Goal: Task Accomplishment & Management: Manage account settings

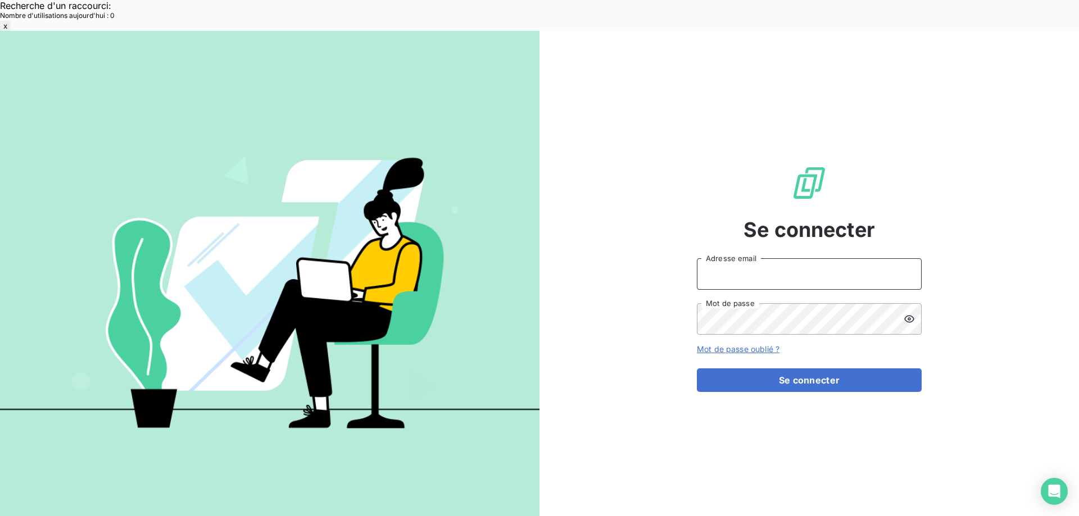
type input "[EMAIL_ADDRESS][DOMAIN_NAME]"
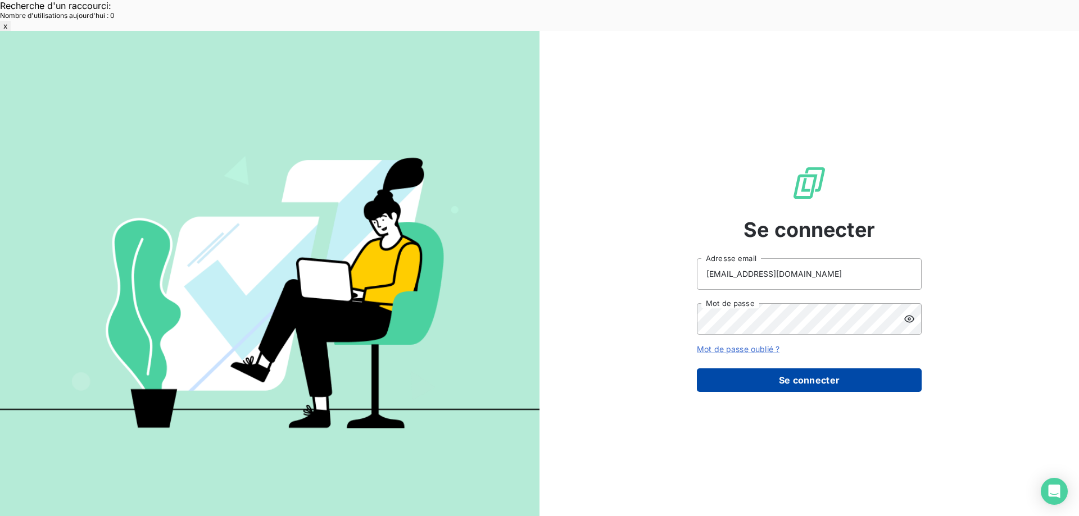
click at [738, 369] on button "Se connecter" at bounding box center [809, 381] width 225 height 24
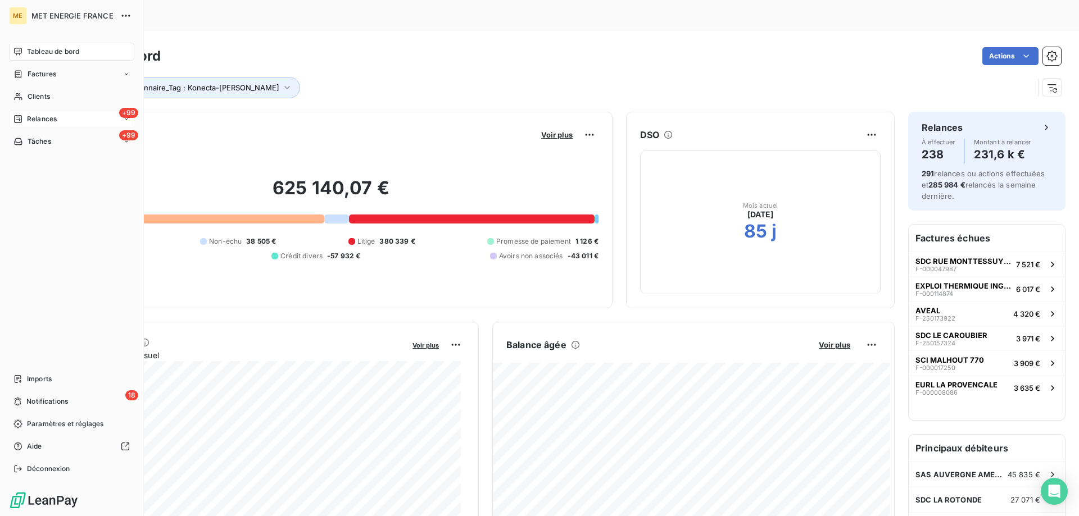
click at [43, 121] on span "Relances" at bounding box center [42, 119] width 30 height 10
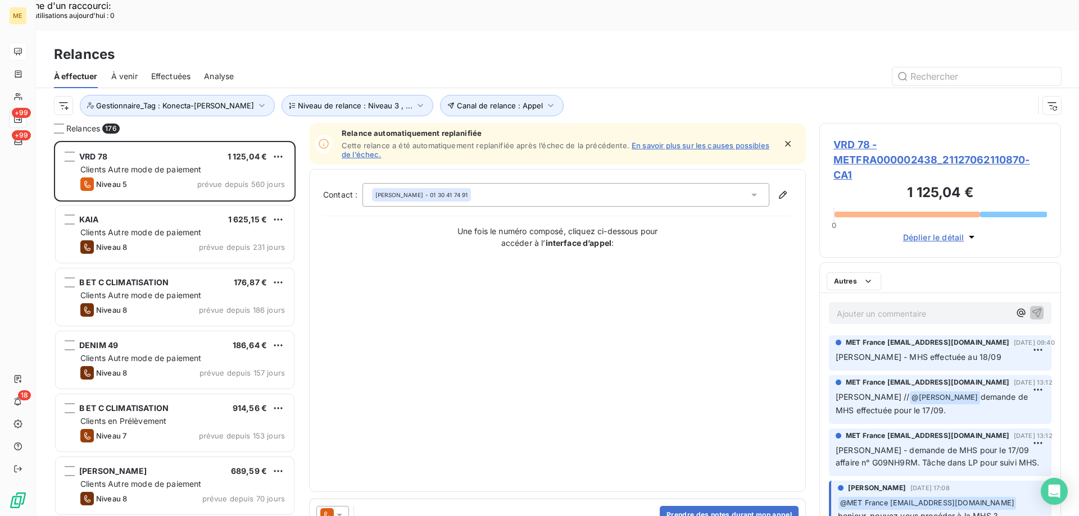
scroll to position [9, 9]
click at [137, 101] on span "Gestionnaire_Tag : Konecta-[PERSON_NAME]" at bounding box center [175, 105] width 158 height 9
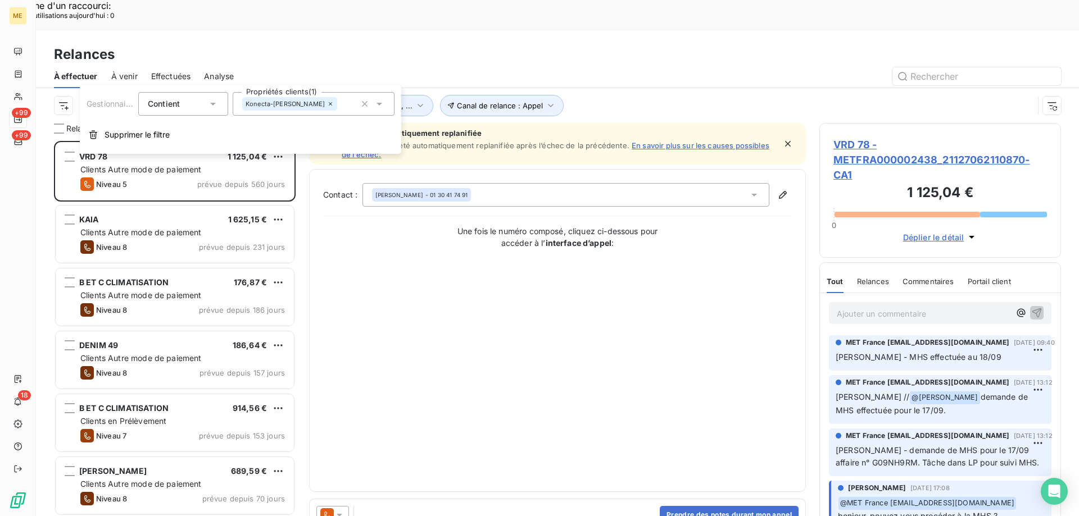
click at [339, 105] on div "Konecta-[PERSON_NAME]" at bounding box center [314, 104] width 162 height 24
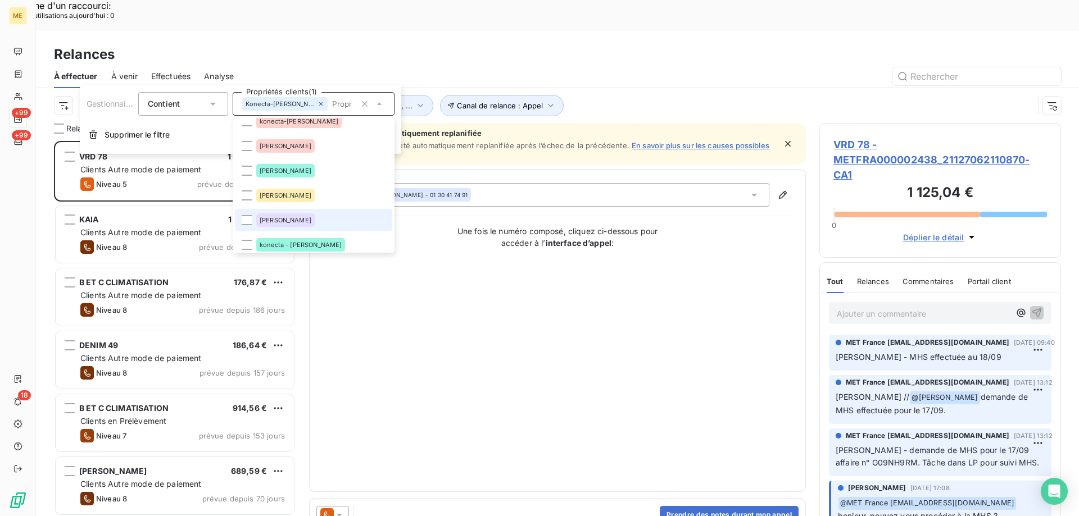
scroll to position [45, 0]
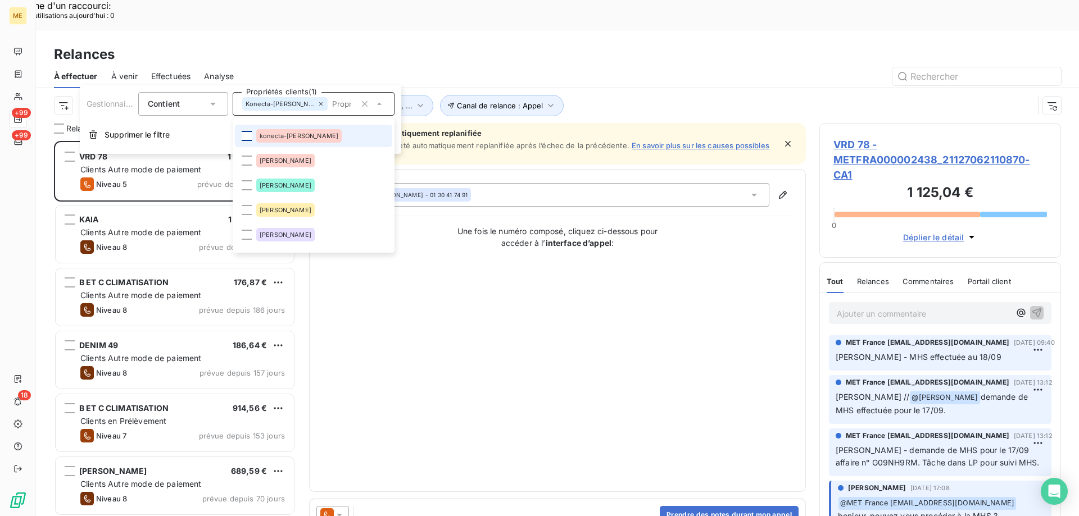
click at [244, 137] on div at bounding box center [247, 136] width 10 height 10
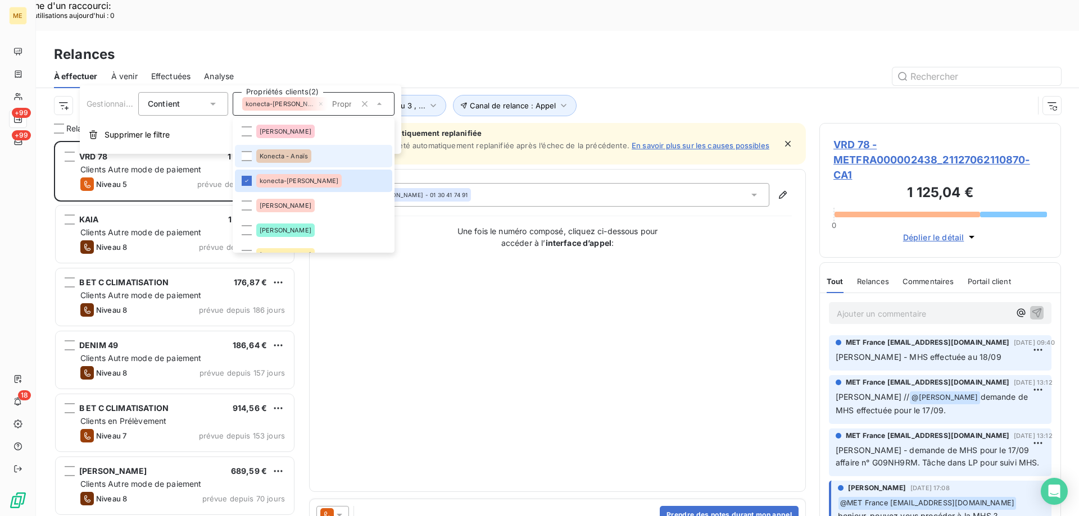
scroll to position [398, 233]
click at [244, 155] on div at bounding box center [247, 156] width 10 height 10
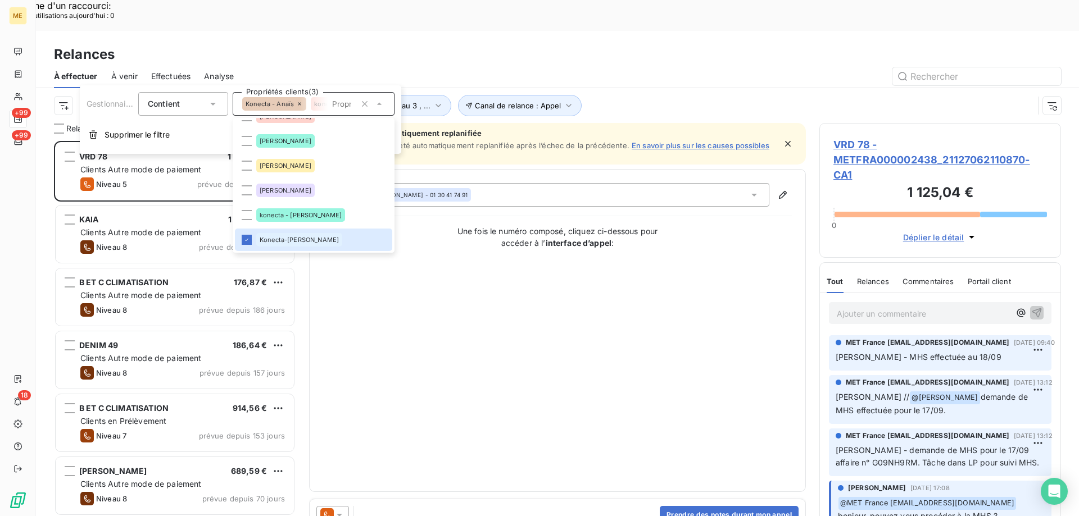
scroll to position [112, 0]
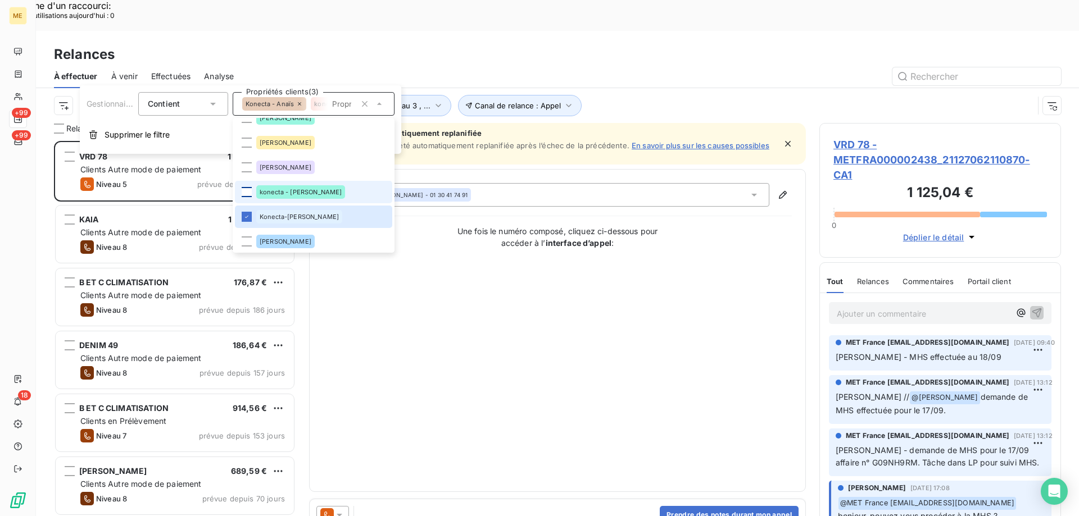
click at [246, 190] on div at bounding box center [247, 192] width 10 height 10
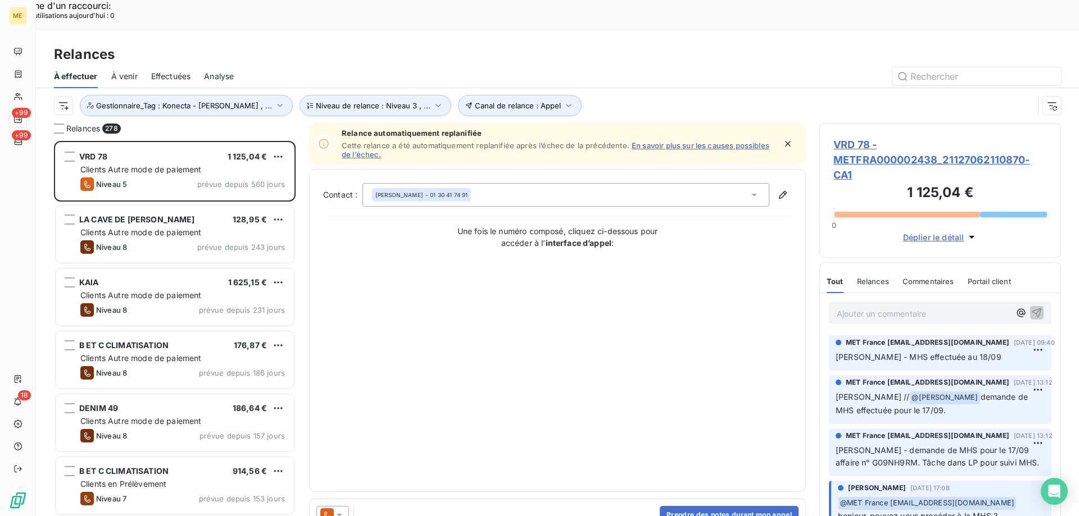
click at [694, 266] on div "Contact : [PERSON_NAME] - 01 30 41 74 91 Une fois le numéro composé, cliquez ci…" at bounding box center [557, 330] width 469 height 295
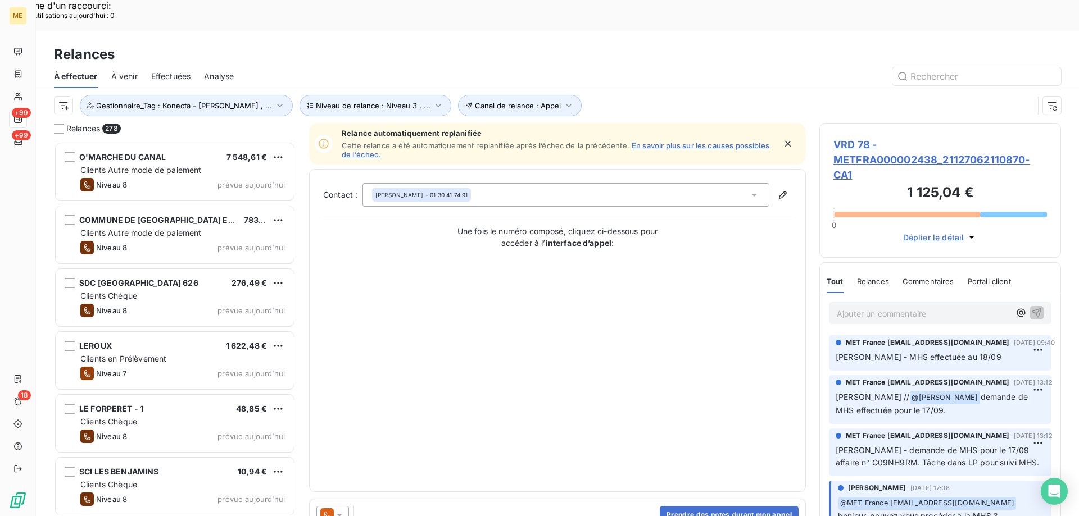
scroll to position [7588, 0]
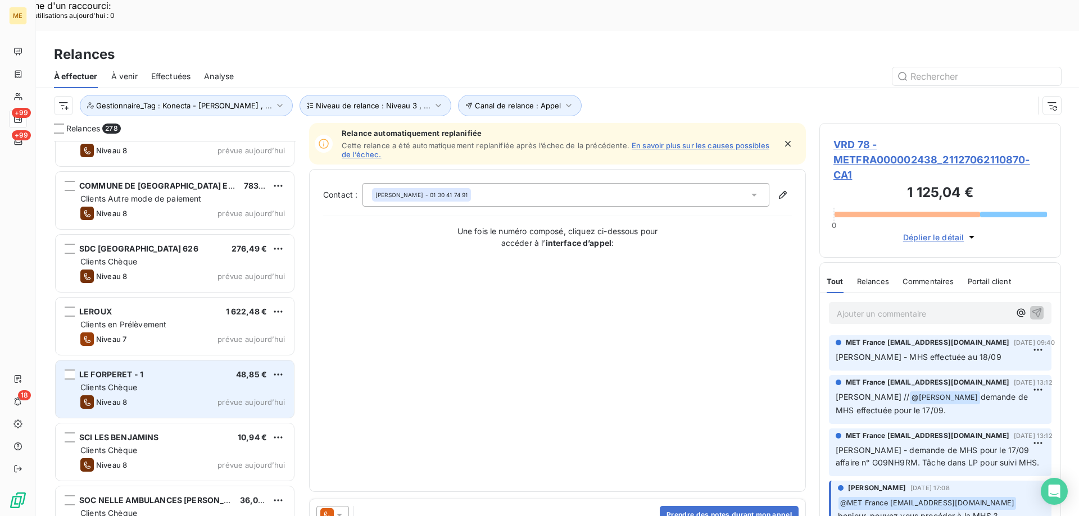
click at [183, 382] on div "Clients Chèque" at bounding box center [182, 387] width 205 height 11
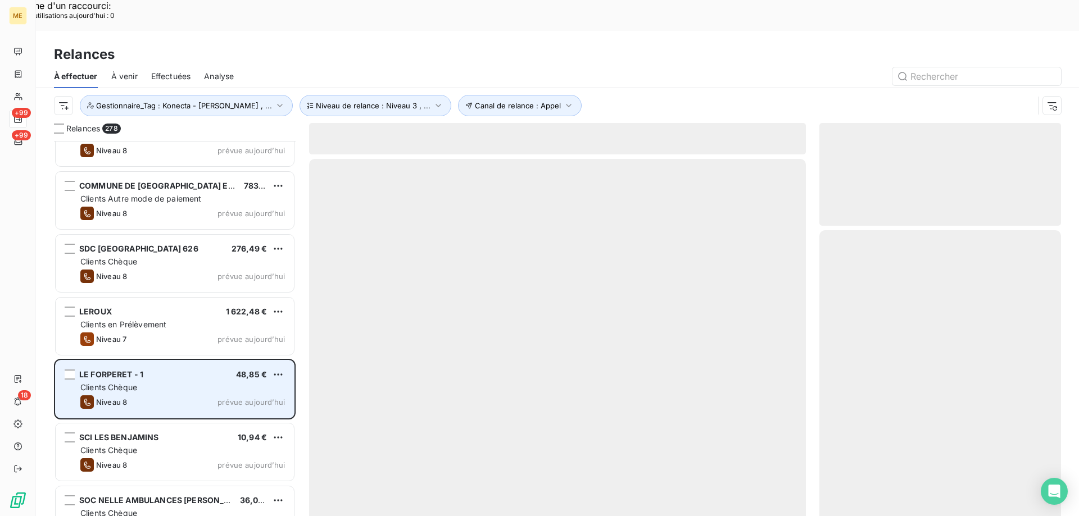
click at [200, 396] on div "Niveau 8 prévue [DATE]" at bounding box center [182, 402] width 205 height 13
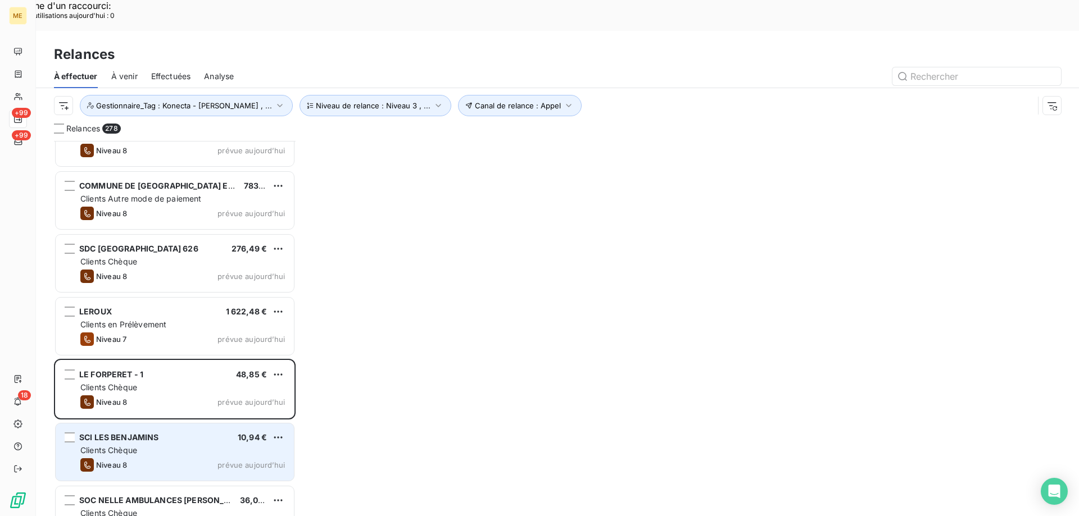
click at [189, 424] on div "SCI LES BENJAMINS 10,94 € Clients Chèque Niveau 8 prévue [DATE]" at bounding box center [175, 452] width 238 height 57
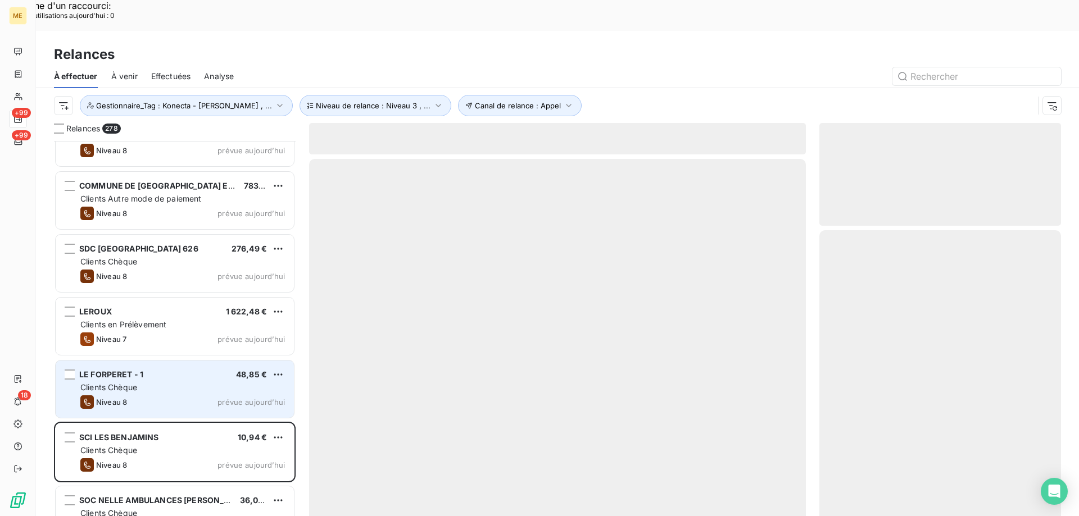
click at [186, 370] on div "LE FORPERET - 1 48,85 €" at bounding box center [182, 375] width 205 height 10
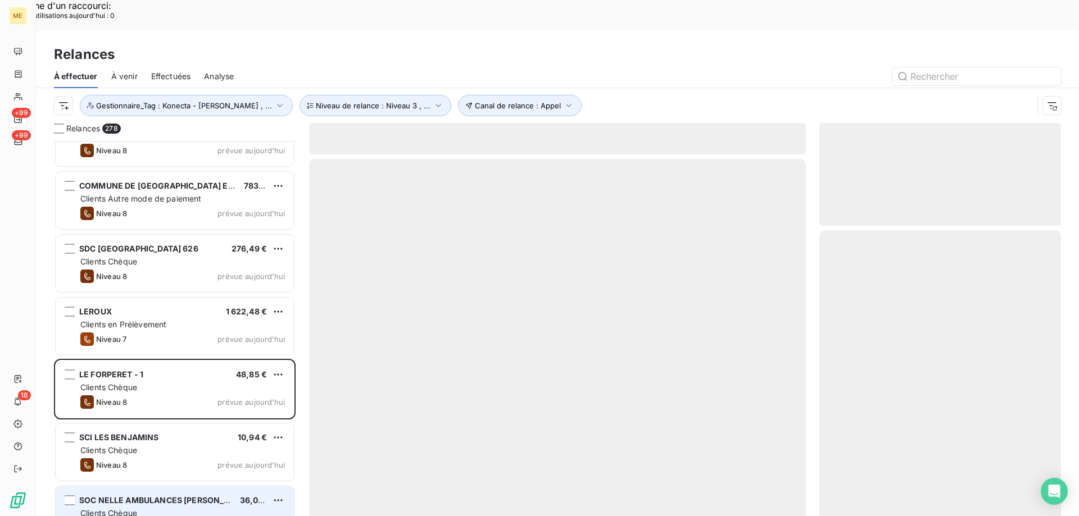
click at [184, 508] on div "Clients Chèque" at bounding box center [182, 513] width 205 height 11
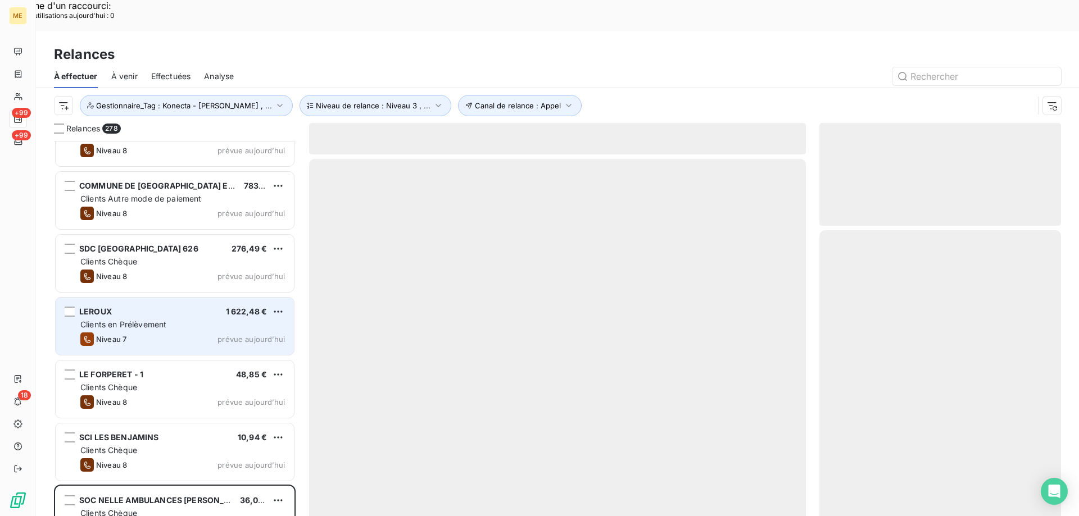
click at [192, 319] on div "Clients en Prélèvement" at bounding box center [182, 324] width 205 height 11
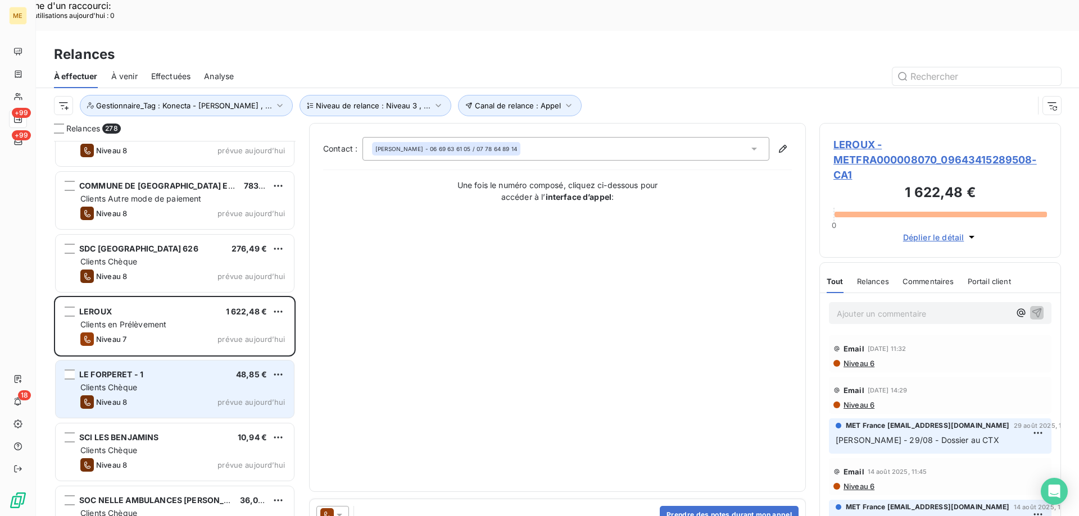
click at [179, 370] on div "LE FORPERET - 1 48,85 €" at bounding box center [182, 375] width 205 height 10
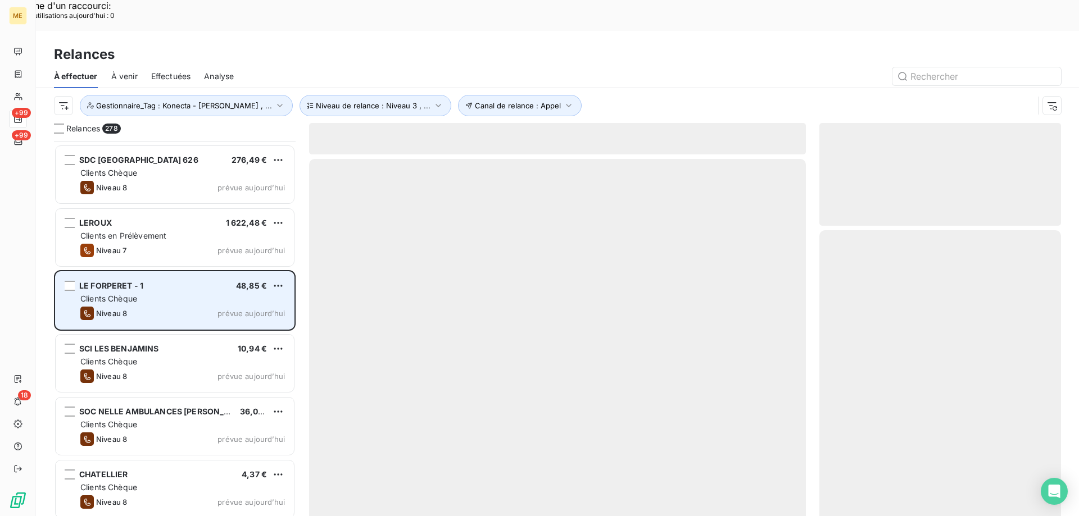
scroll to position [7700, 0]
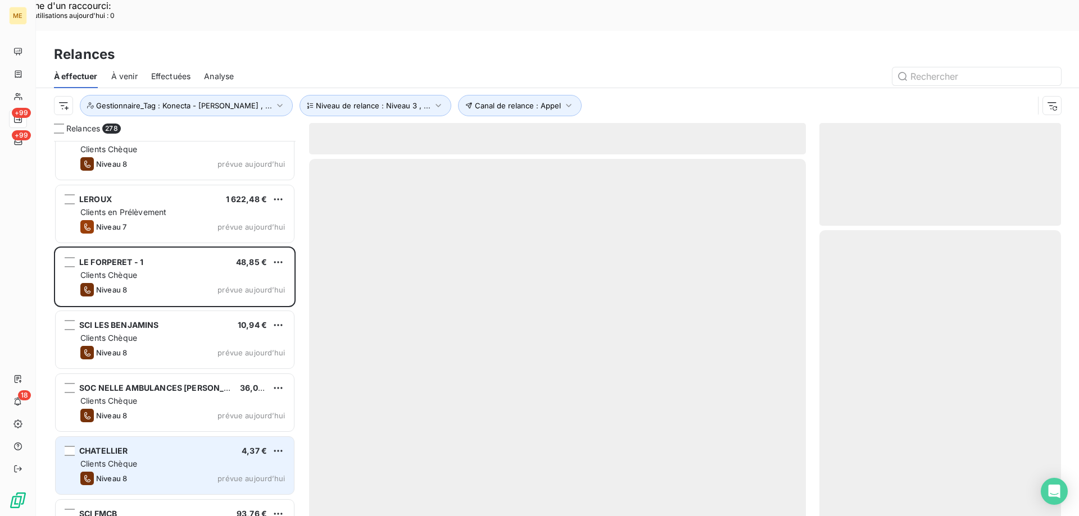
click at [180, 459] on div "Clients Chèque" at bounding box center [182, 464] width 205 height 11
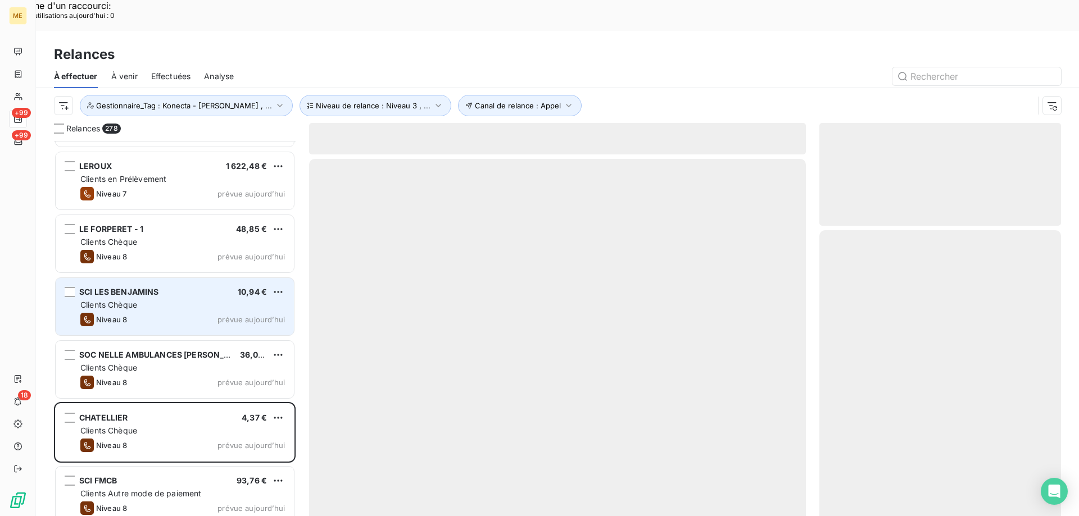
scroll to position [7756, 0]
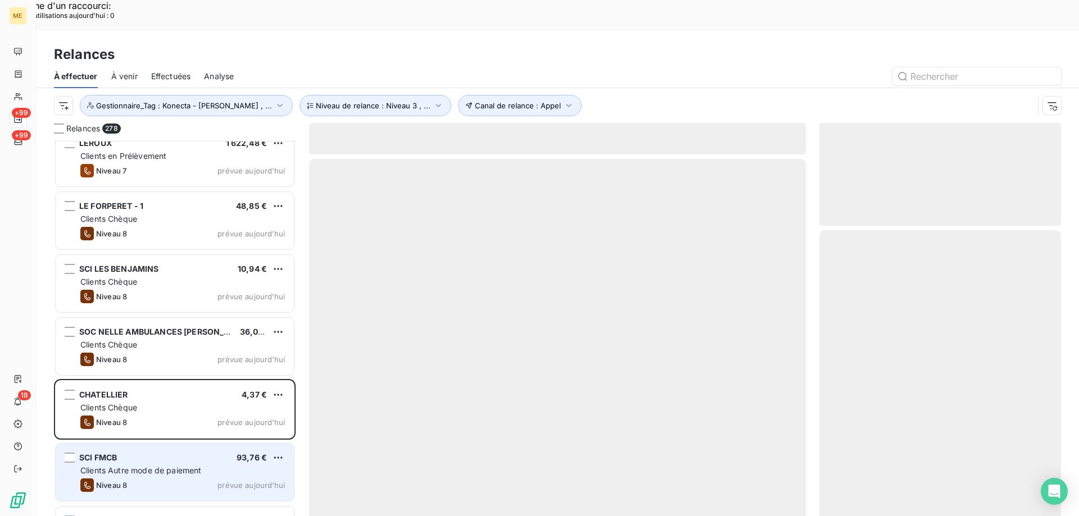
click at [205, 453] on div "SCI FMCB 93,76 €" at bounding box center [182, 458] width 205 height 10
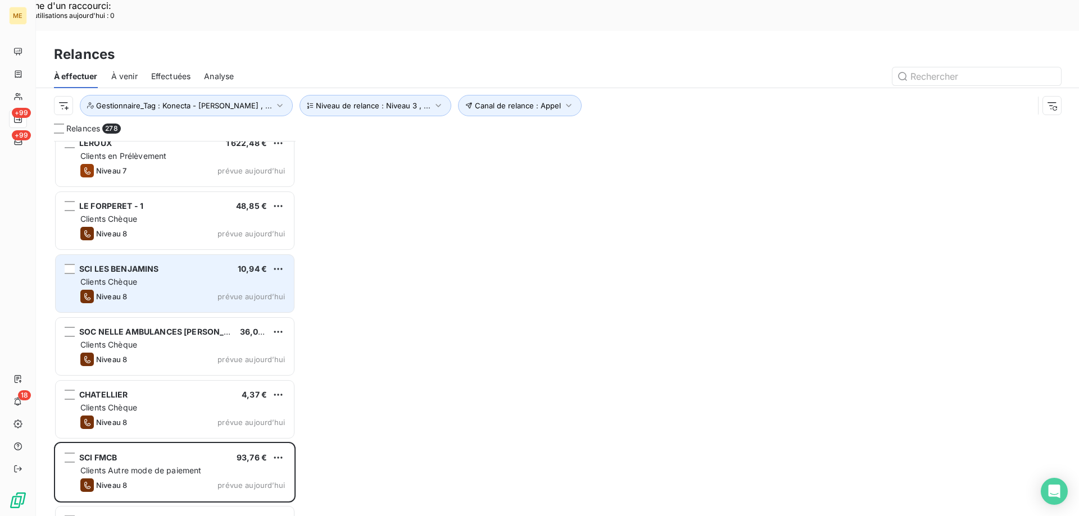
click at [165, 255] on div "SCI LES BENJAMINS 10,94 € Clients Chèque Niveau 8 prévue [DATE]" at bounding box center [175, 283] width 238 height 57
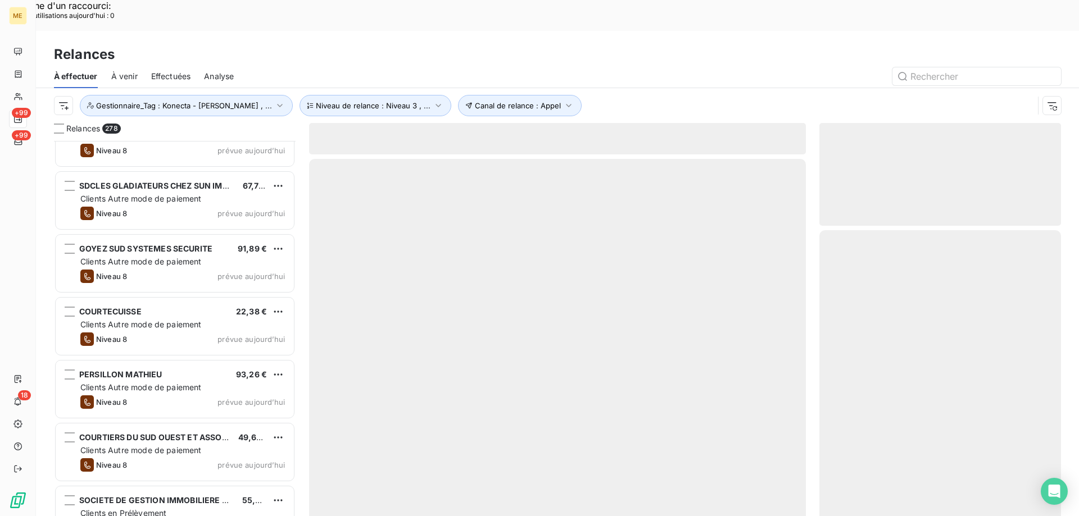
scroll to position [10848, 0]
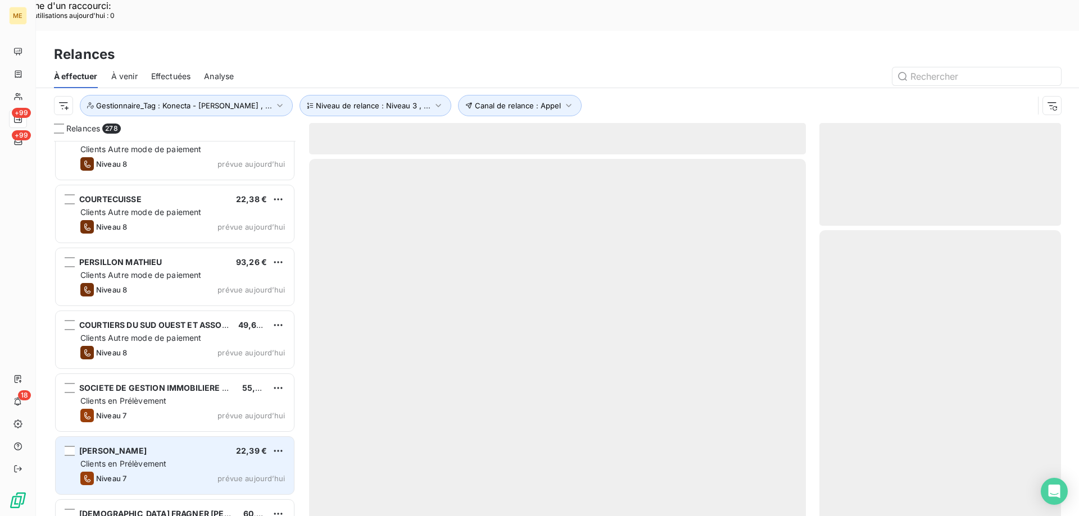
click at [224, 472] on div "Niveau 7 prévue [DATE]" at bounding box center [182, 478] width 205 height 13
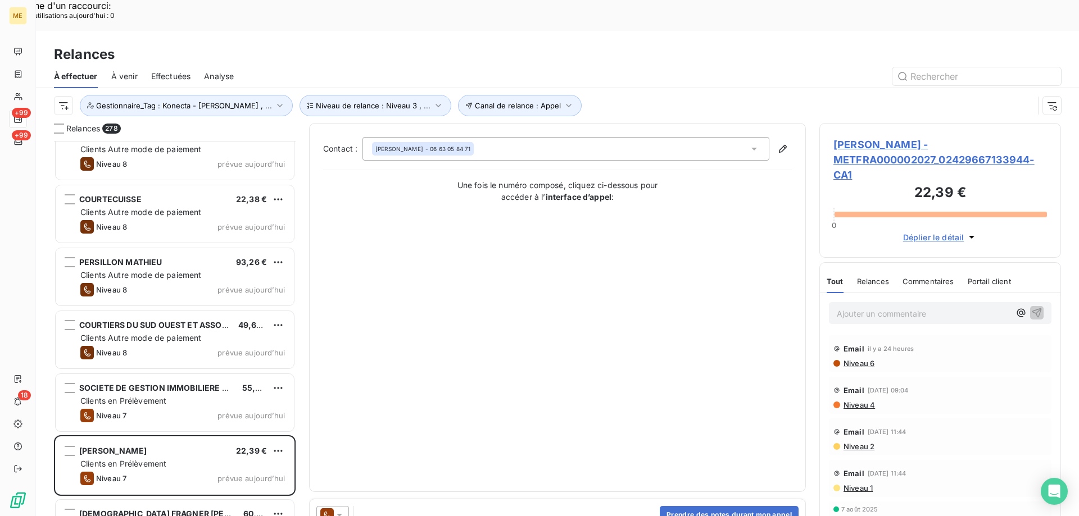
click at [343, 510] on icon at bounding box center [339, 515] width 11 height 11
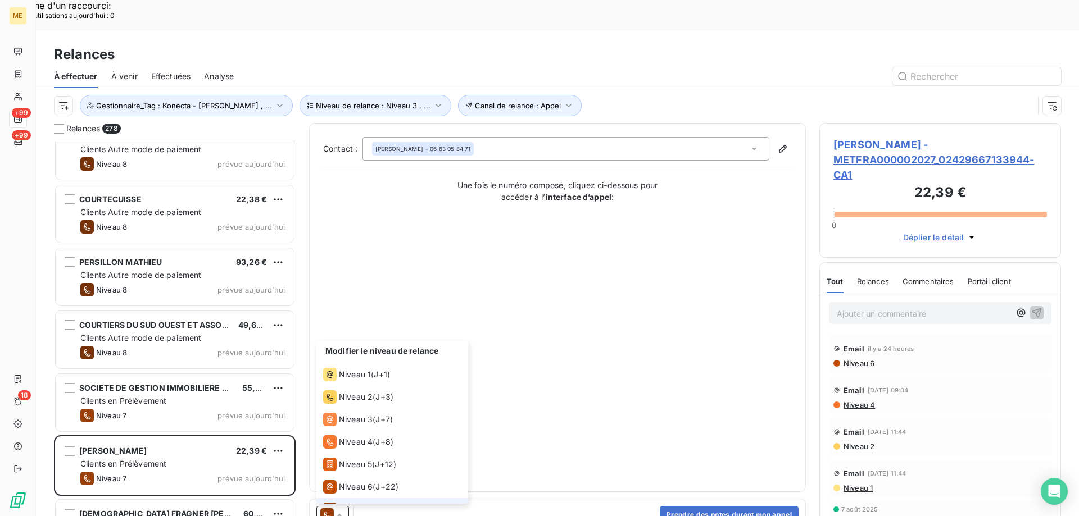
scroll to position [17, 0]
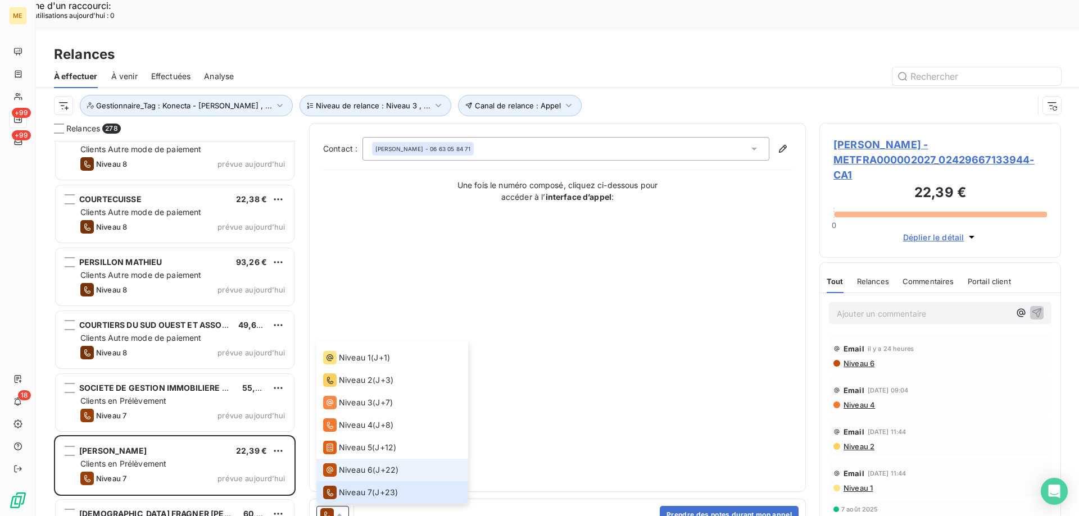
click at [337, 464] on div "Niveau 6" at bounding box center [347, 470] width 49 height 13
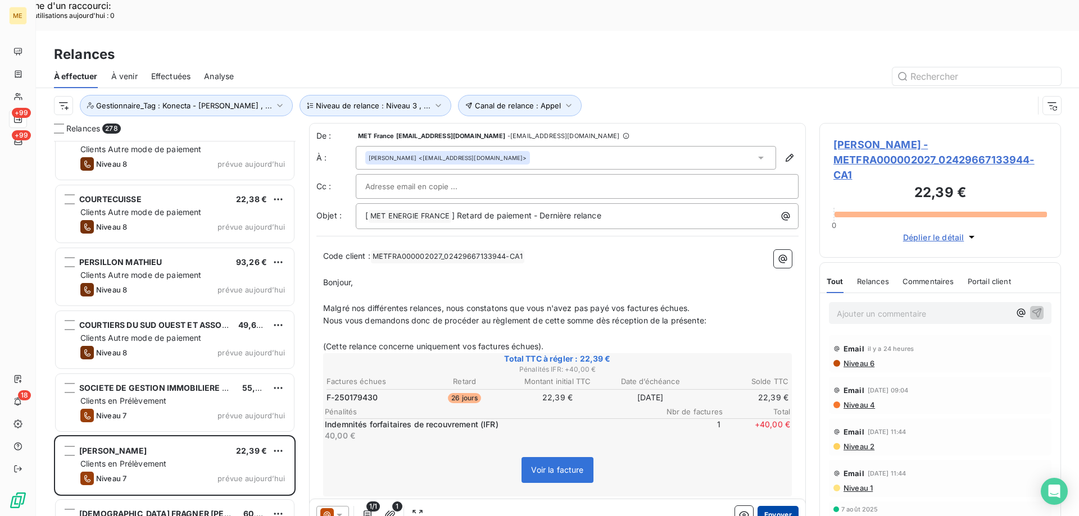
click at [762, 506] on button "Envoyer" at bounding box center [778, 515] width 41 height 18
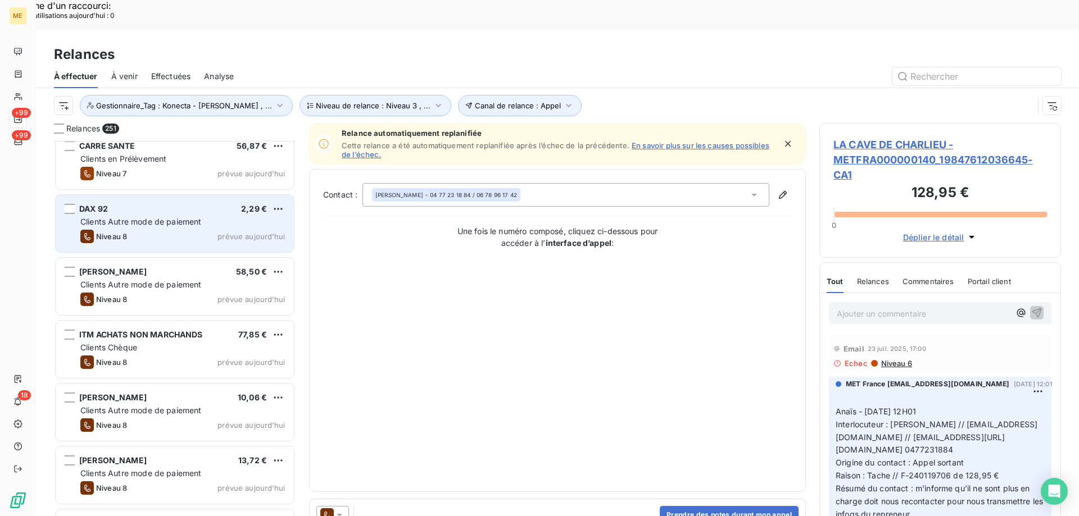
scroll to position [10904, 0]
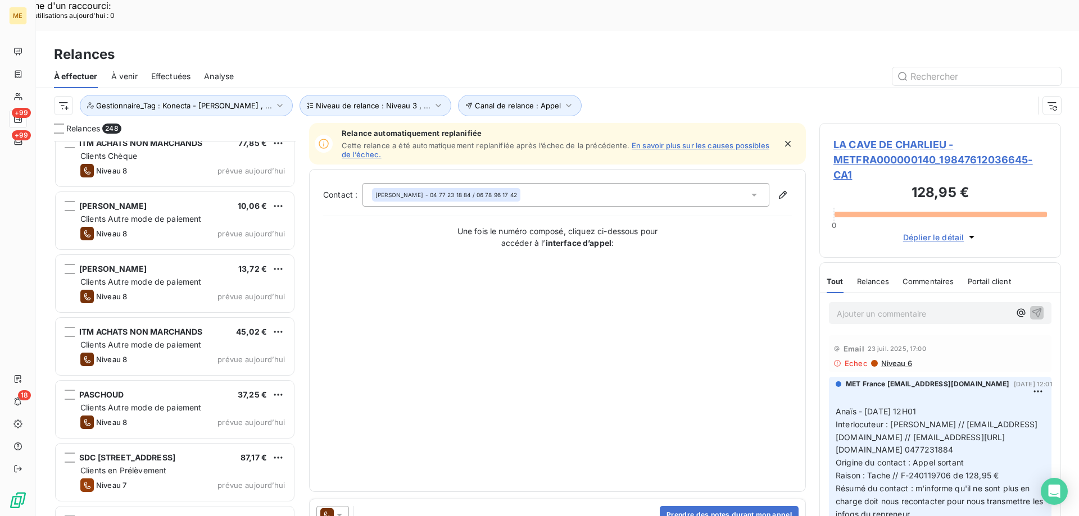
click at [177, 71] on span "Effectuées" at bounding box center [171, 76] width 40 height 11
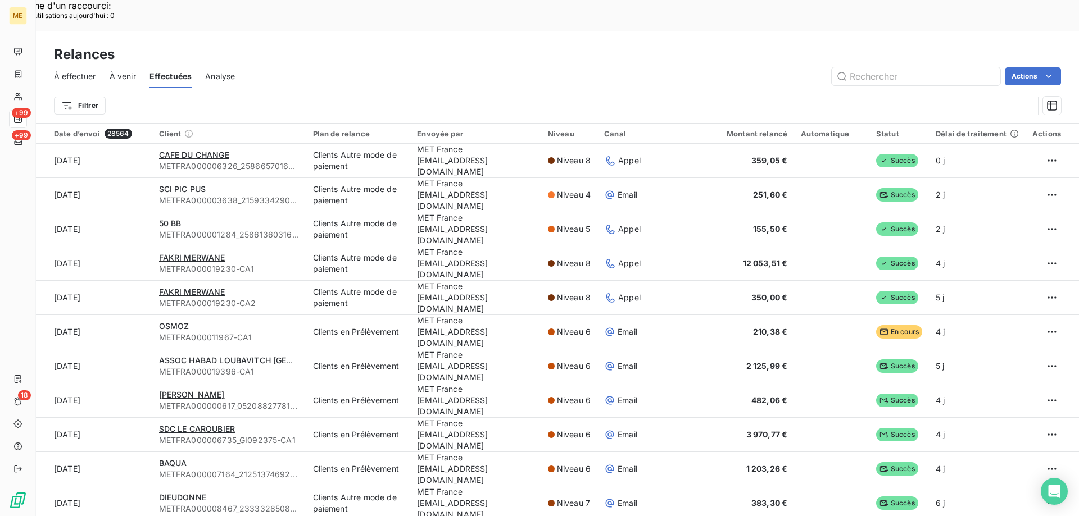
click at [66, 71] on span "À effectuer" at bounding box center [75, 76] width 42 height 11
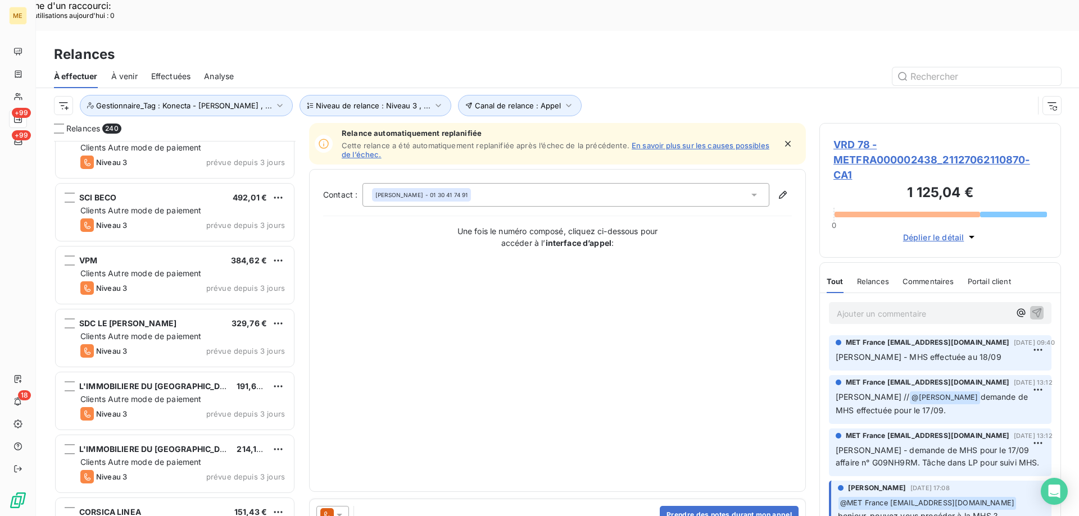
scroll to position [3991, 0]
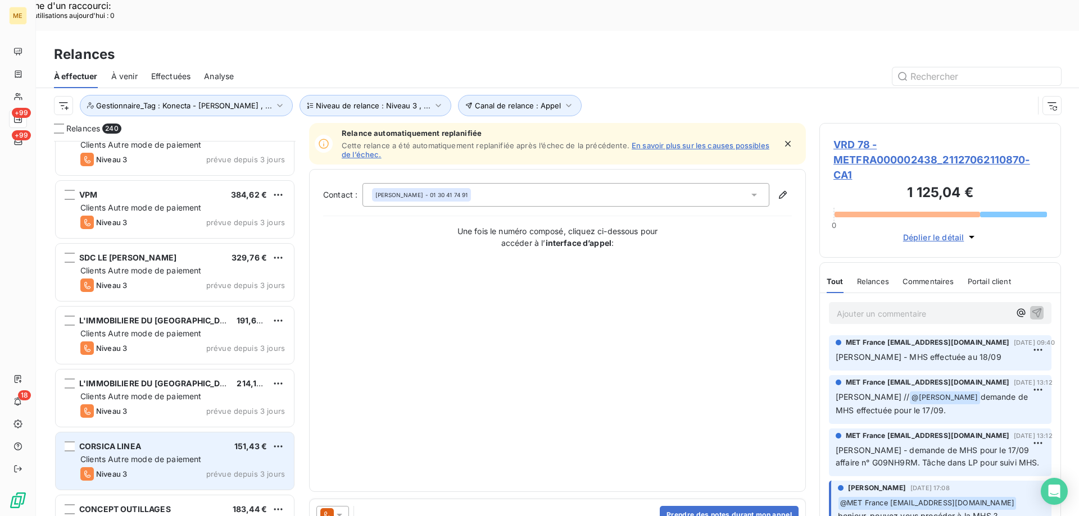
click at [179, 442] on div "CORSICA LINEA 151,43 €" at bounding box center [182, 447] width 205 height 10
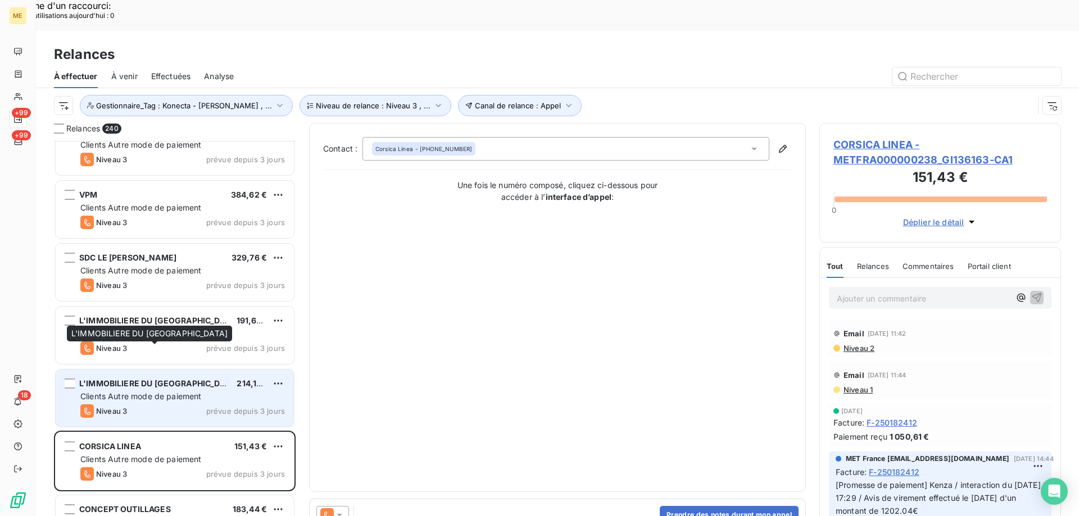
click at [175, 378] on div "L'IMMOBILIERE DU [GEOGRAPHIC_DATA]" at bounding box center [153, 383] width 148 height 11
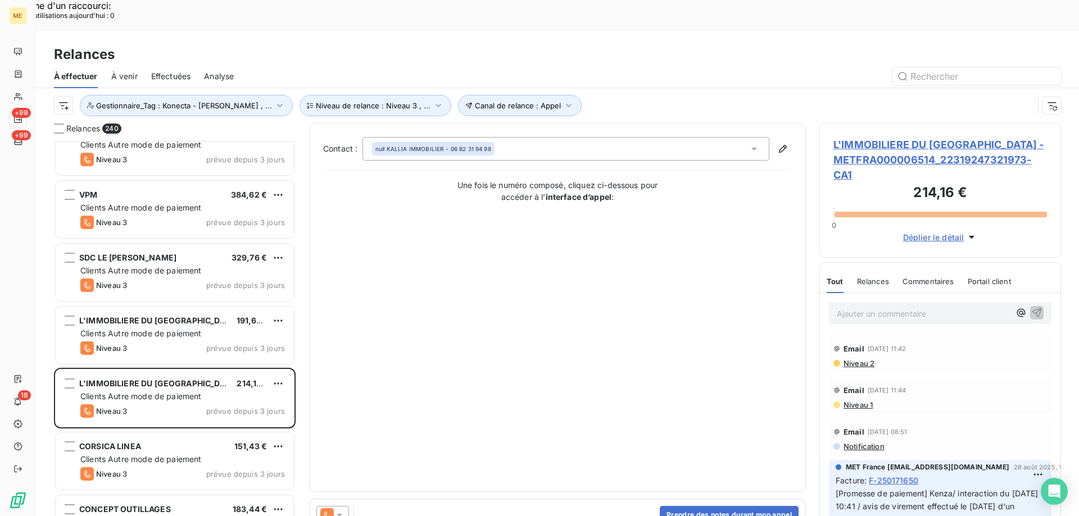
click at [183, 65] on div "Effectuées" at bounding box center [171, 77] width 40 height 24
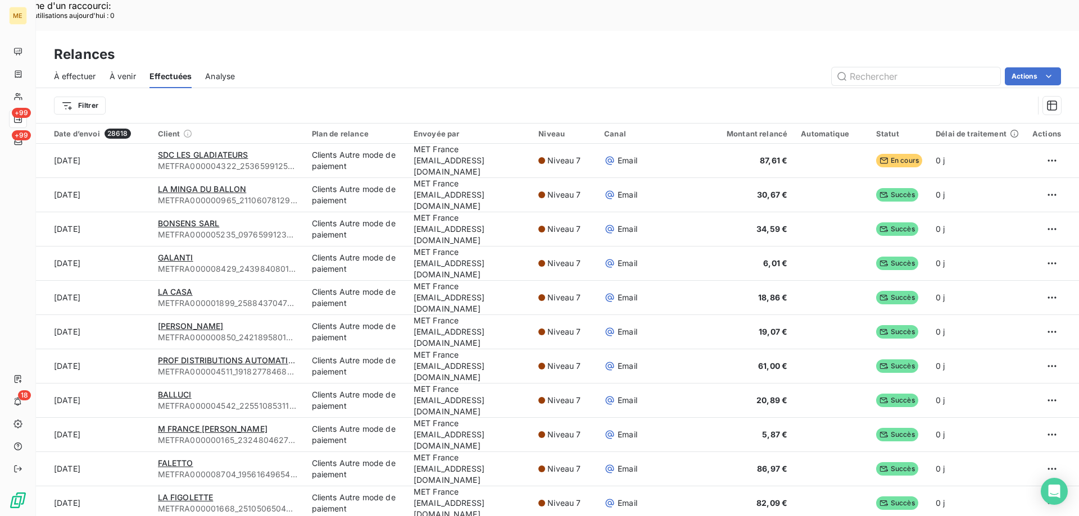
click at [64, 71] on span "À effectuer" at bounding box center [75, 76] width 42 height 11
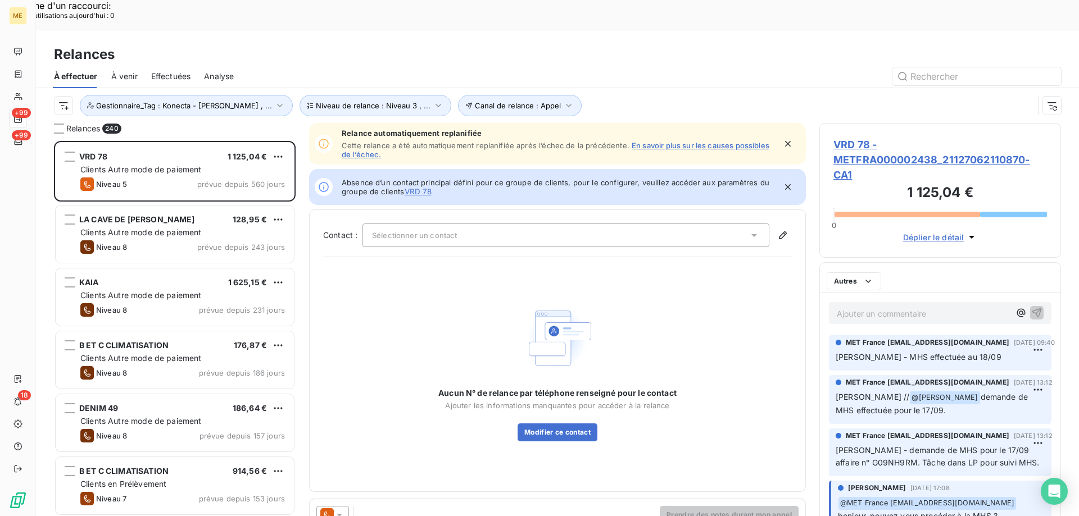
scroll to position [398, 233]
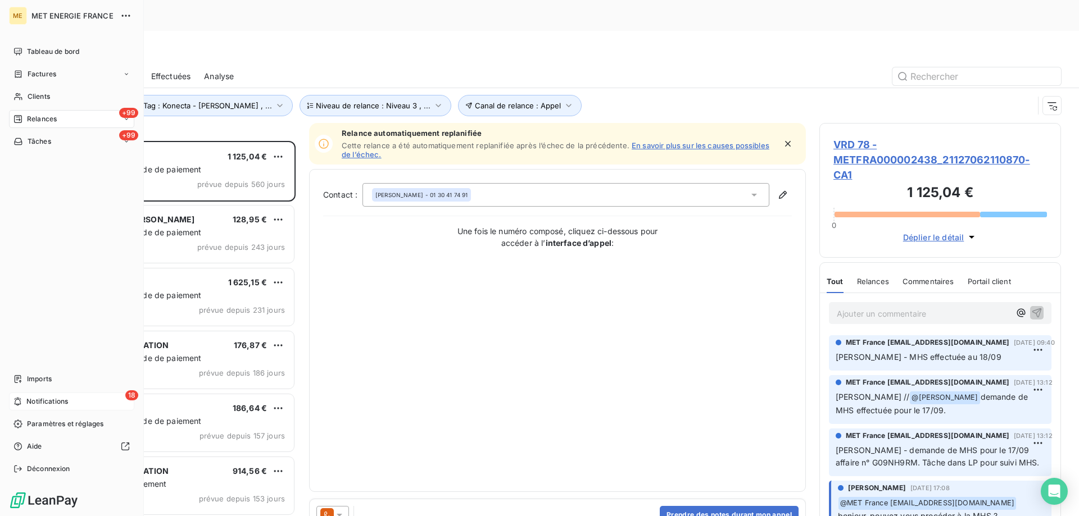
click at [25, 400] on div "18 Notifications" at bounding box center [71, 402] width 125 height 18
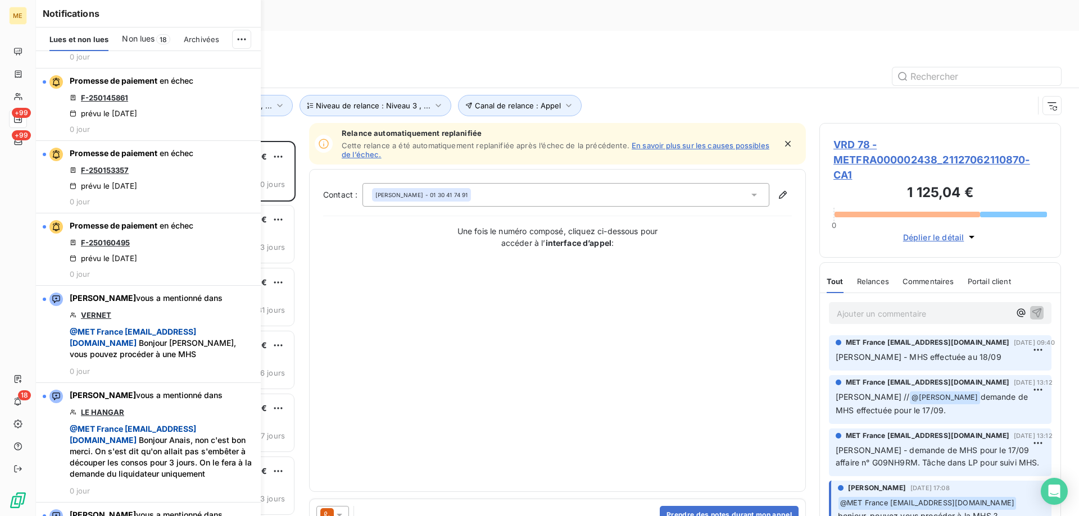
scroll to position [618, 0]
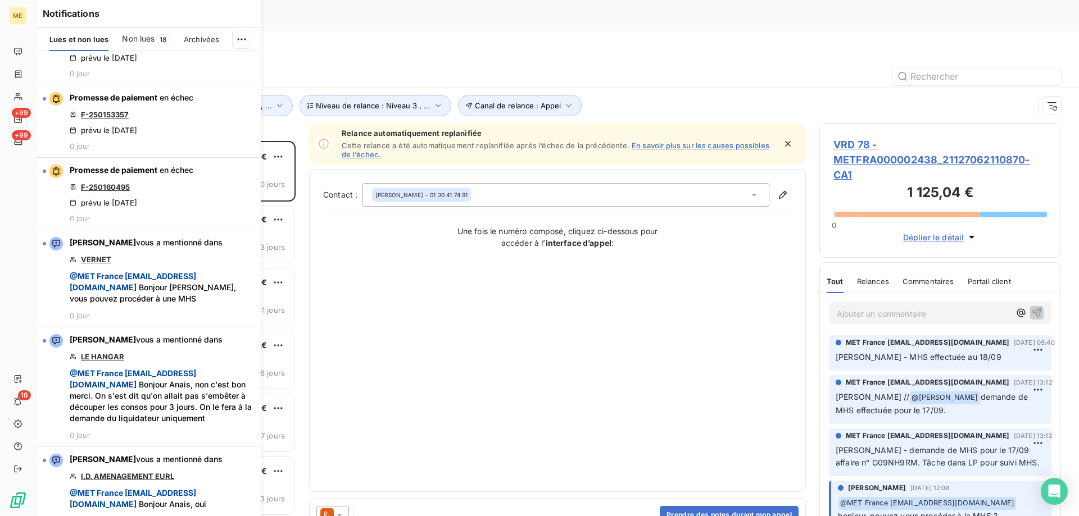
click at [404, 289] on div "Contact : [PERSON_NAME] - 01 30 41 74 91 Une fois le numéro composé, cliquez ci…" at bounding box center [557, 330] width 469 height 295
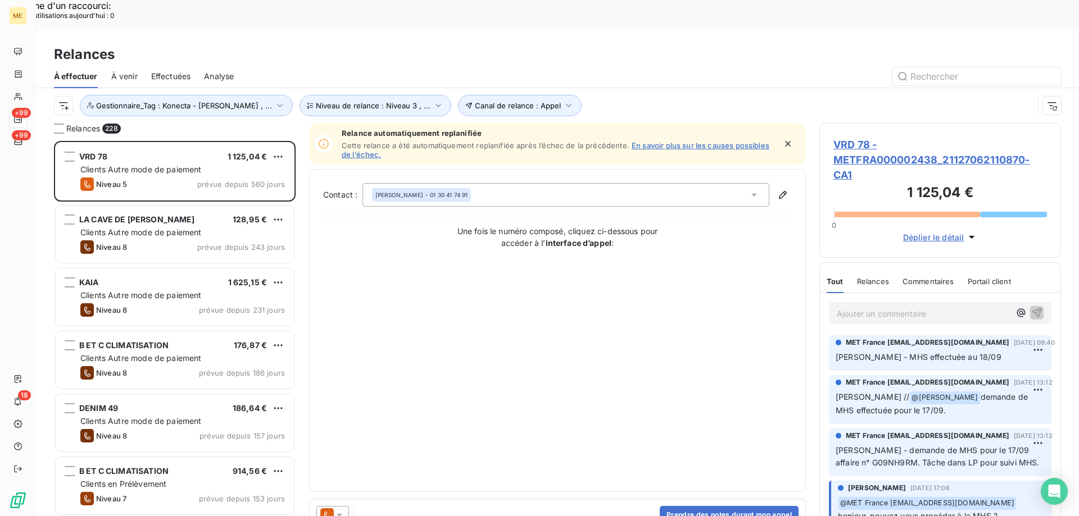
click at [171, 71] on span "Effectuées" at bounding box center [171, 76] width 40 height 11
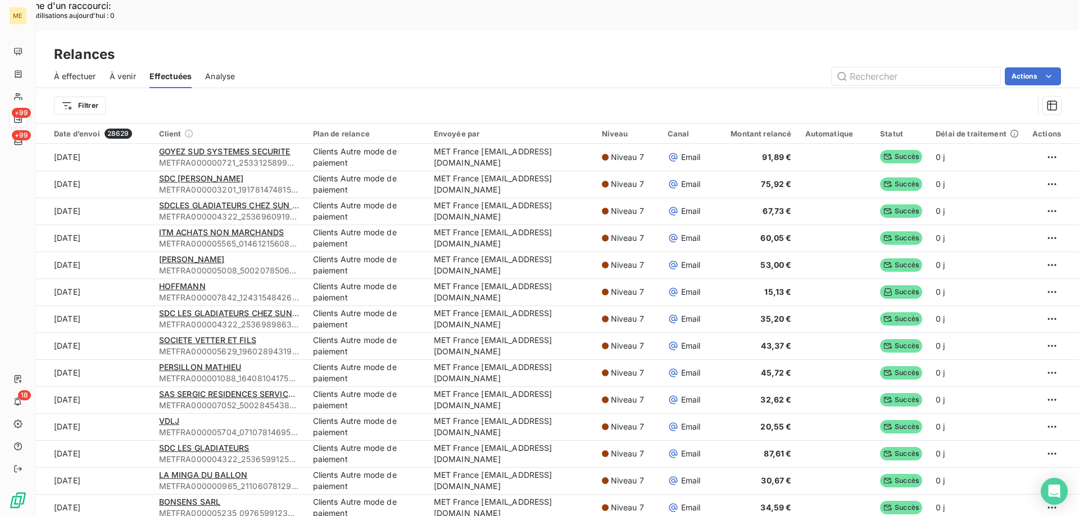
click at [83, 71] on span "À effectuer" at bounding box center [75, 76] width 42 height 11
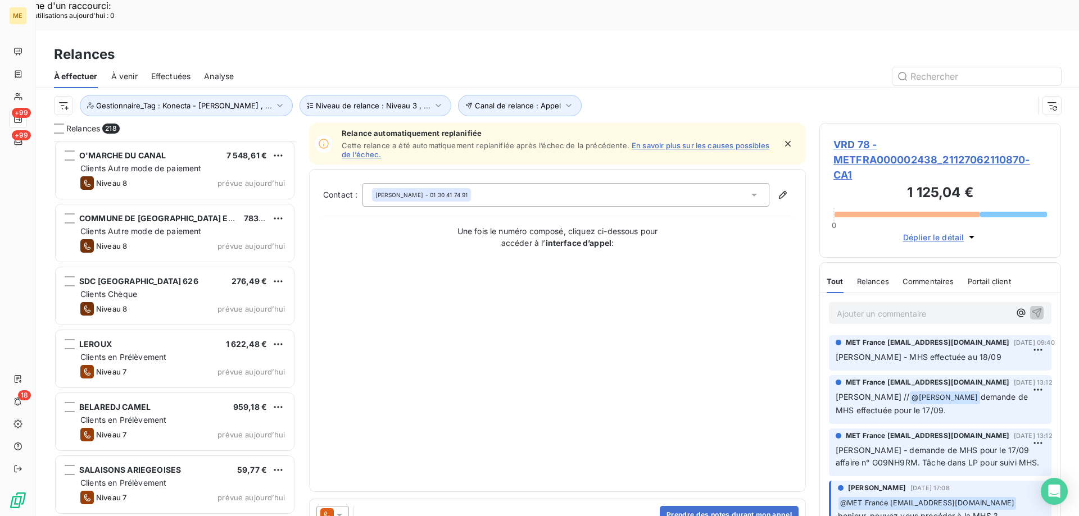
scroll to position [7588, 0]
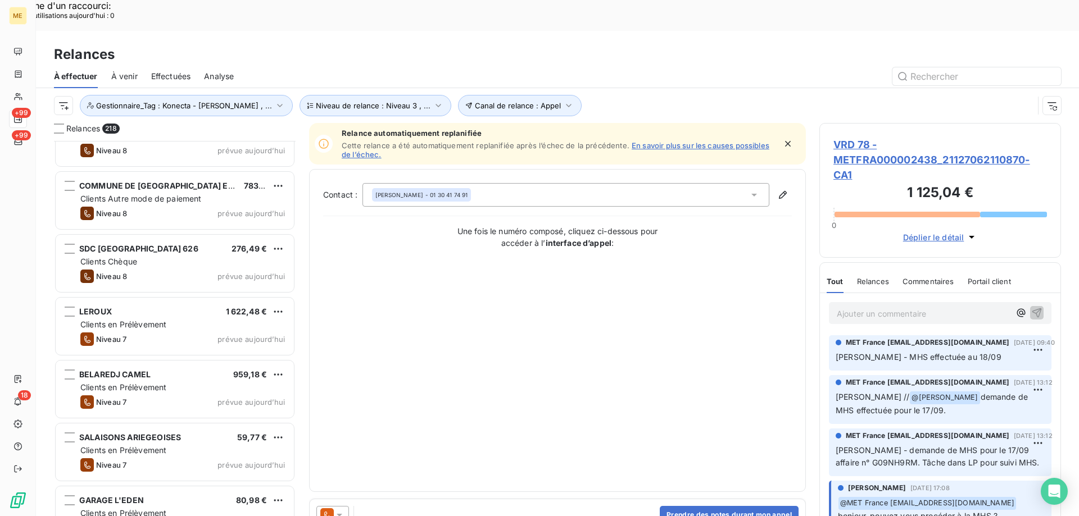
click at [169, 71] on span "Effectuées" at bounding box center [171, 76] width 40 height 11
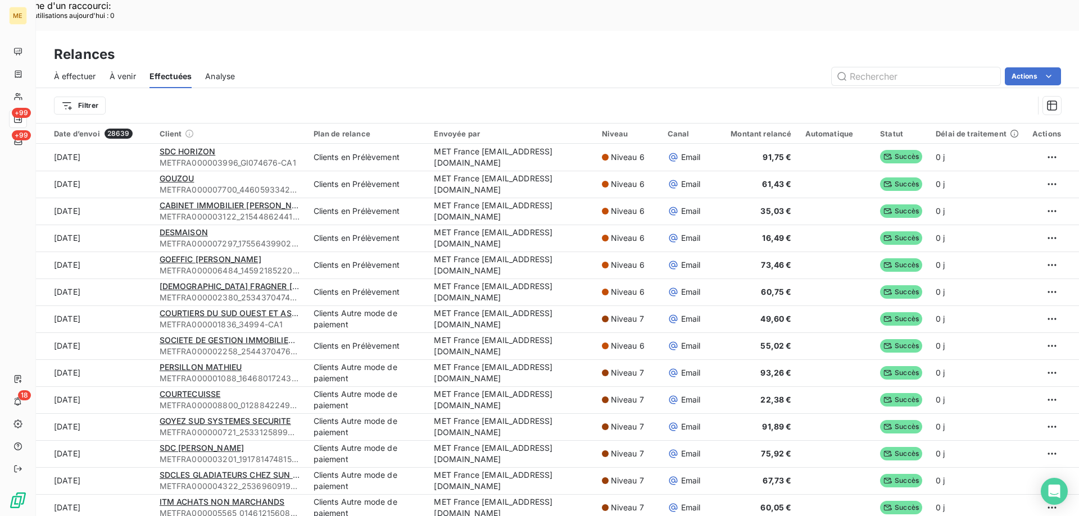
click at [62, 71] on span "À effectuer" at bounding box center [75, 76] width 42 height 11
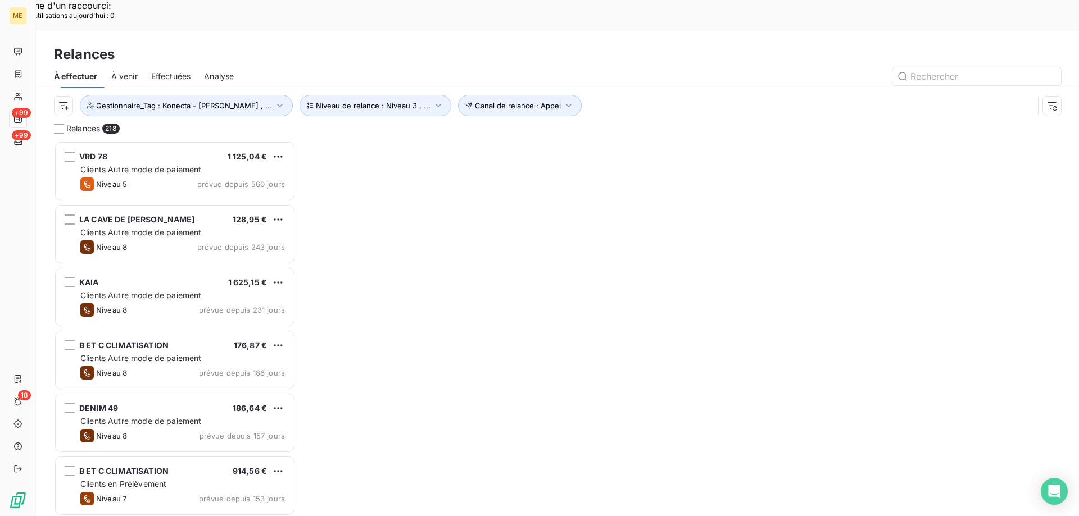
scroll to position [398, 233]
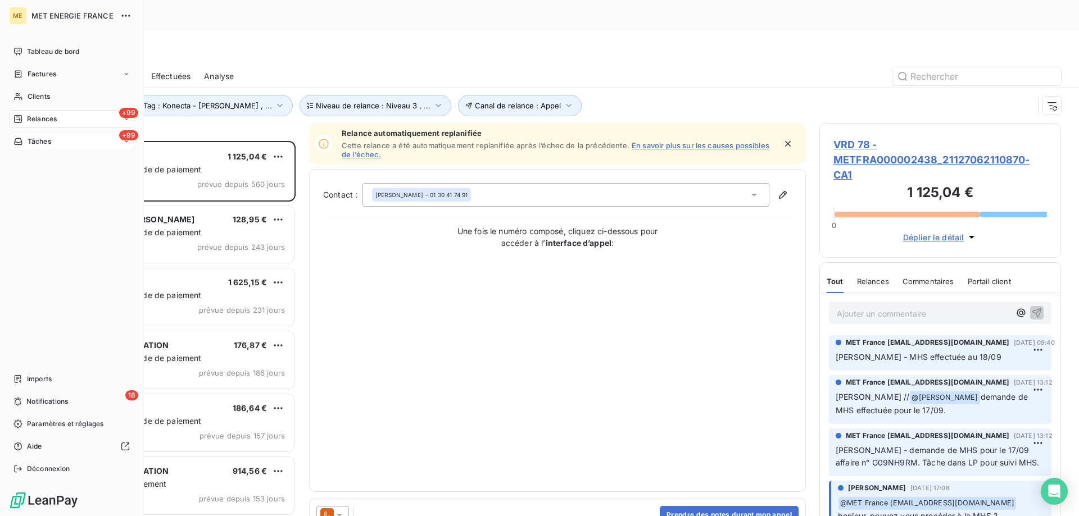
click at [31, 140] on span "Tâches" at bounding box center [40, 142] width 24 height 10
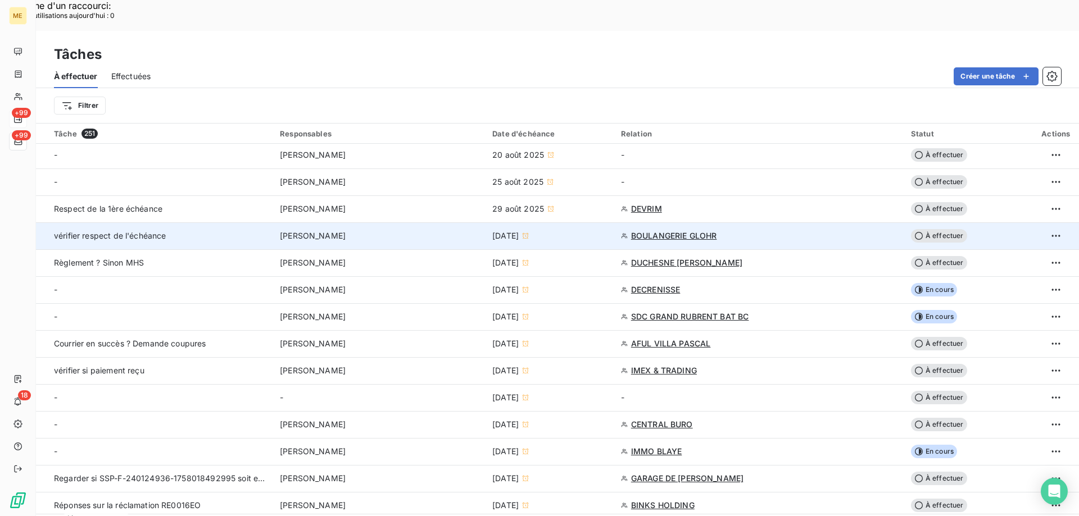
scroll to position [169, 0]
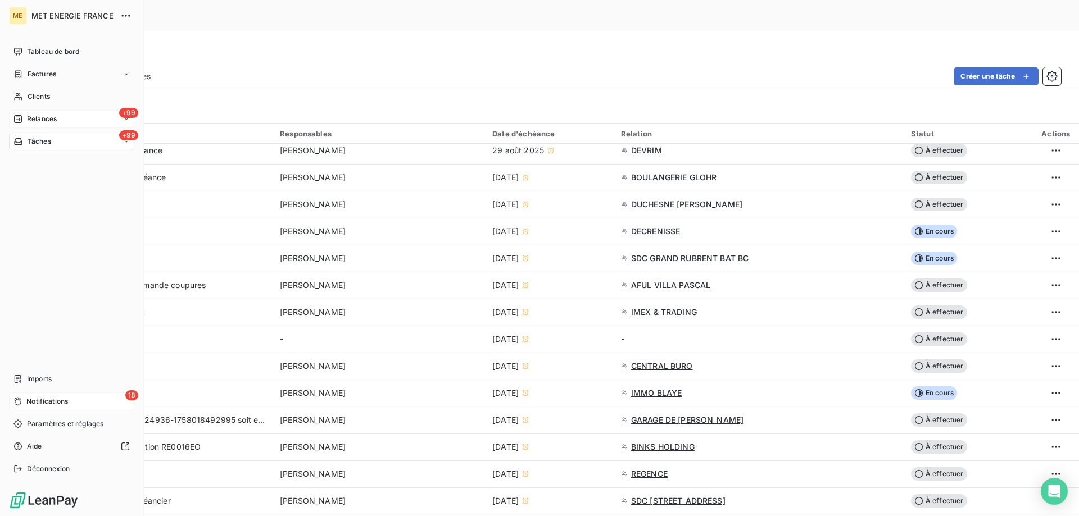
click at [51, 401] on span "Notifications" at bounding box center [47, 402] width 42 height 10
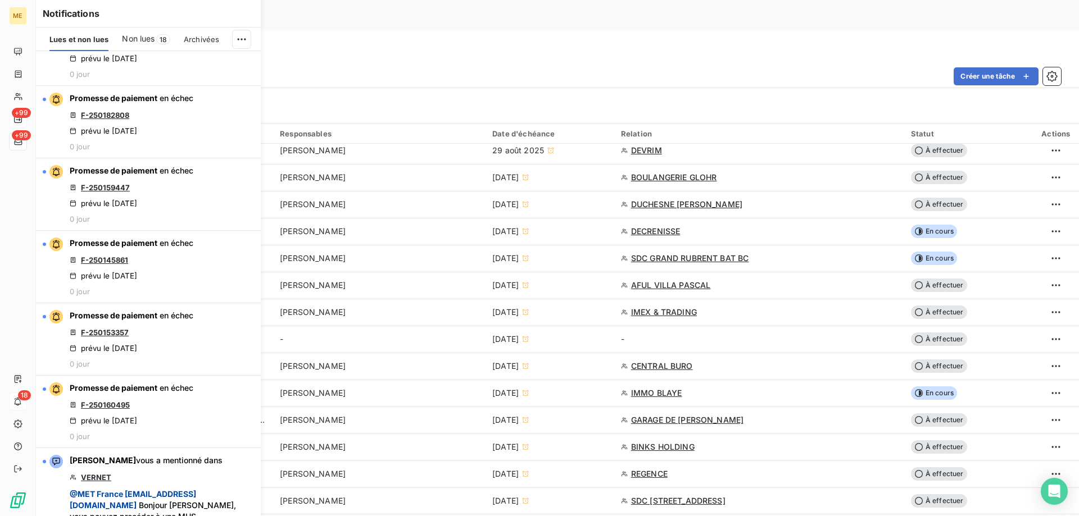
scroll to position [562, 0]
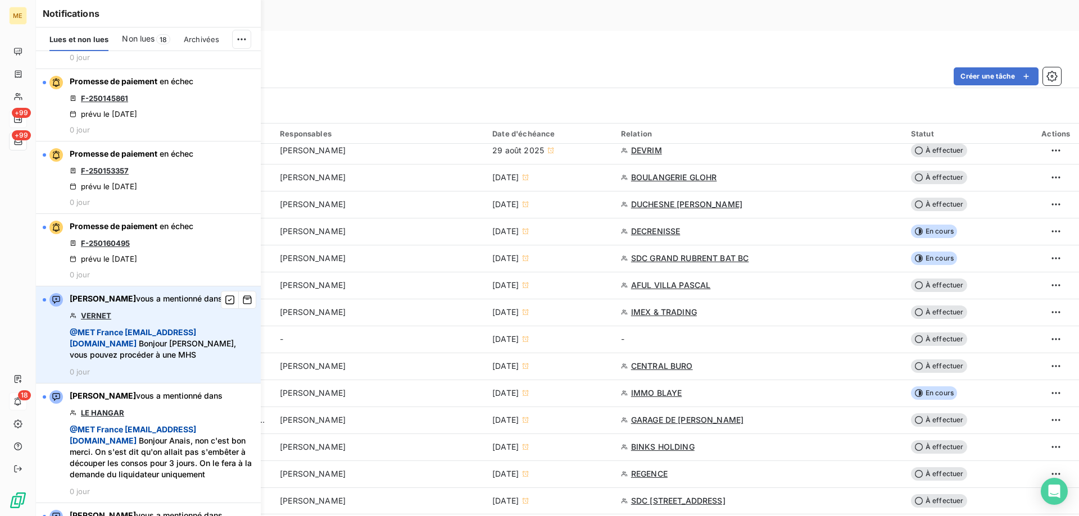
click at [89, 318] on link "VERNET" at bounding box center [96, 315] width 30 height 9
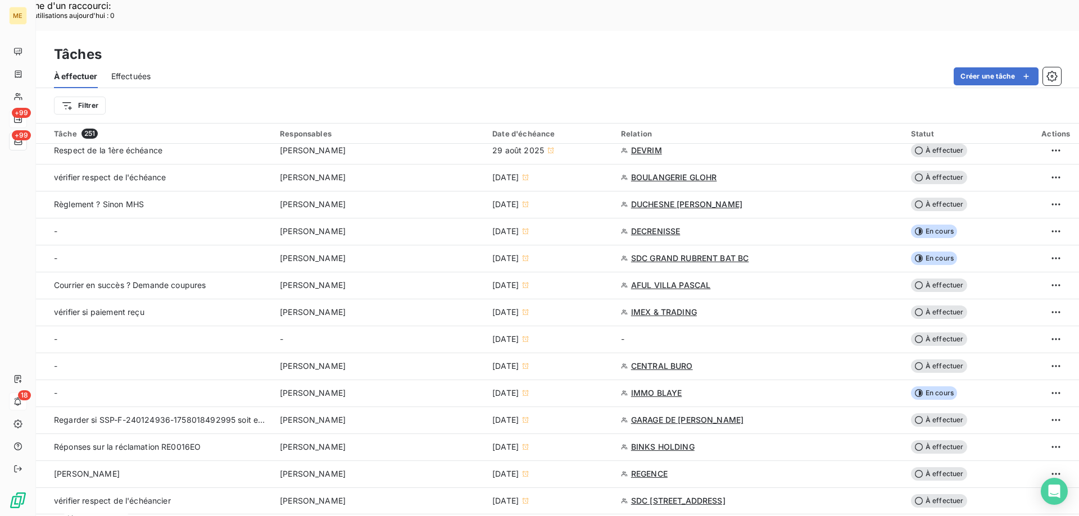
click at [654, 44] on div "Tâches" at bounding box center [557, 54] width 1043 height 20
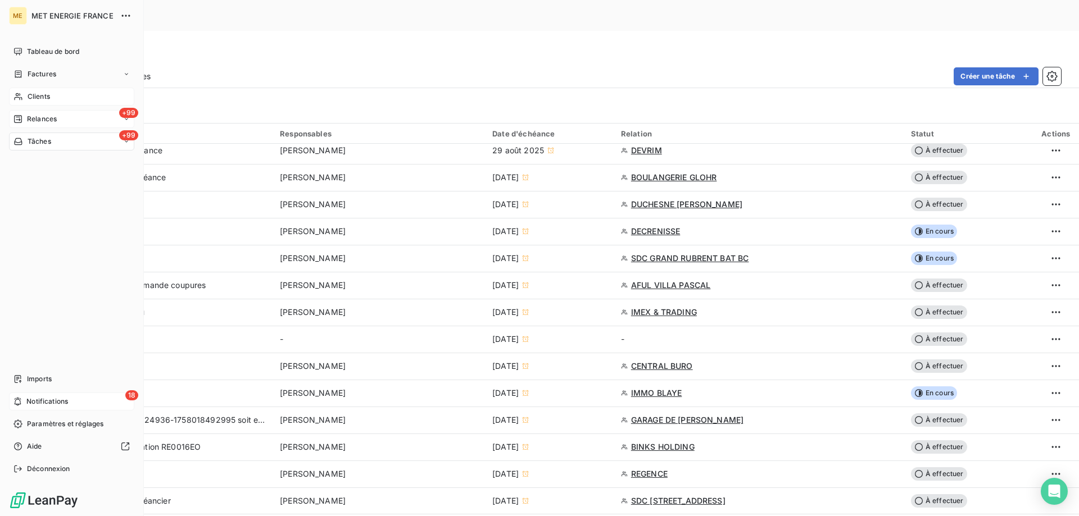
click at [27, 103] on div "Clients" at bounding box center [71, 97] width 125 height 18
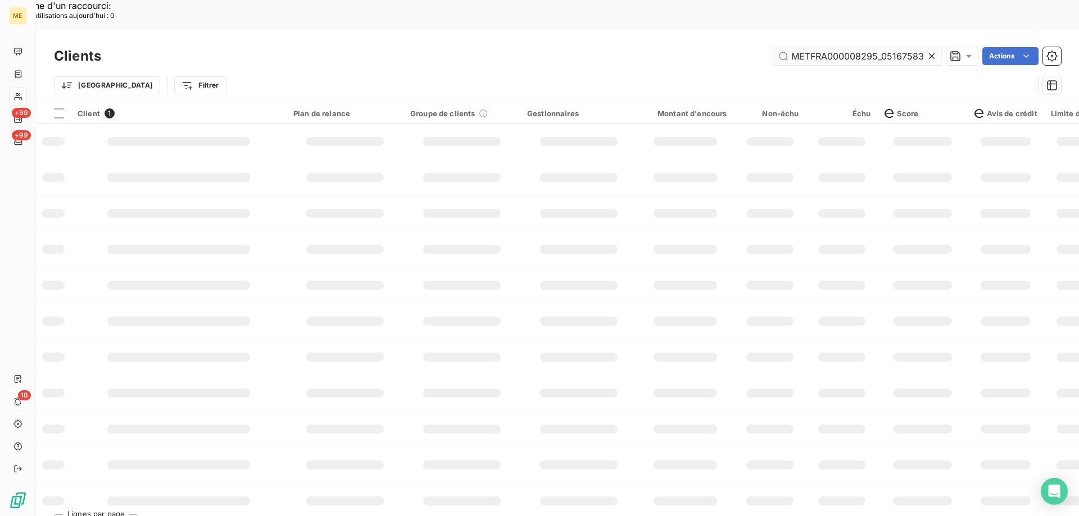
scroll to position [0, 31]
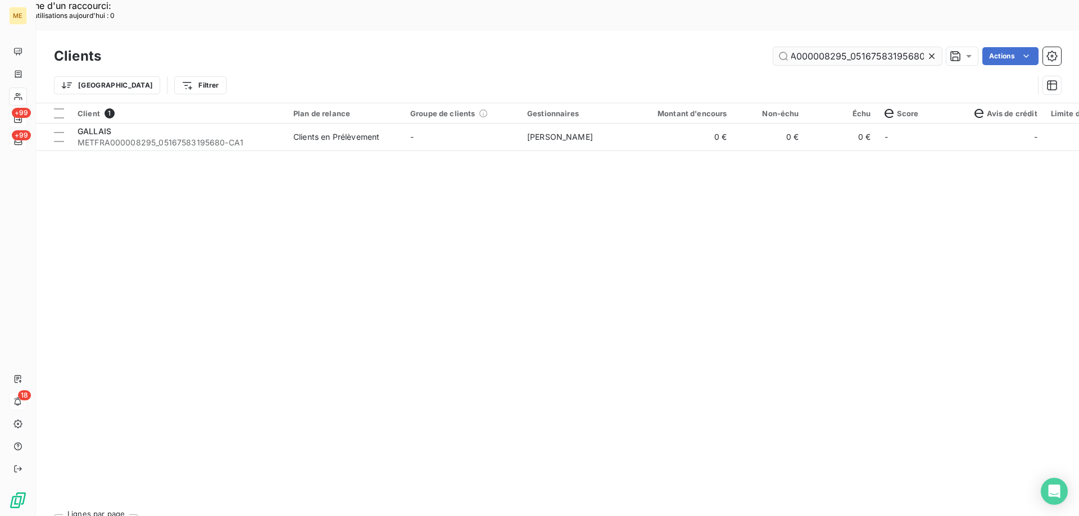
click at [846, 47] on input "METFRA000008295_05167583195680" at bounding box center [857, 56] width 169 height 18
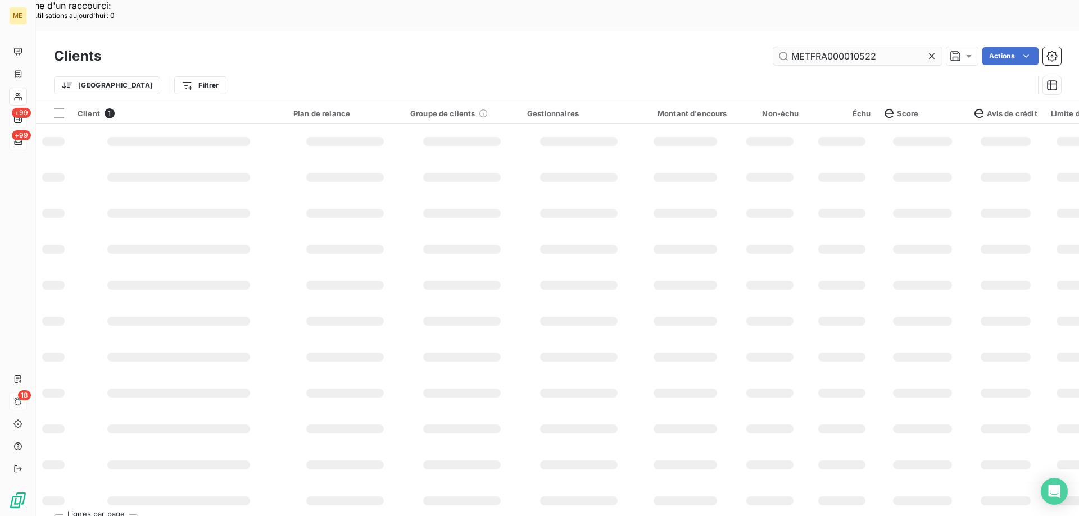
scroll to position [0, 0]
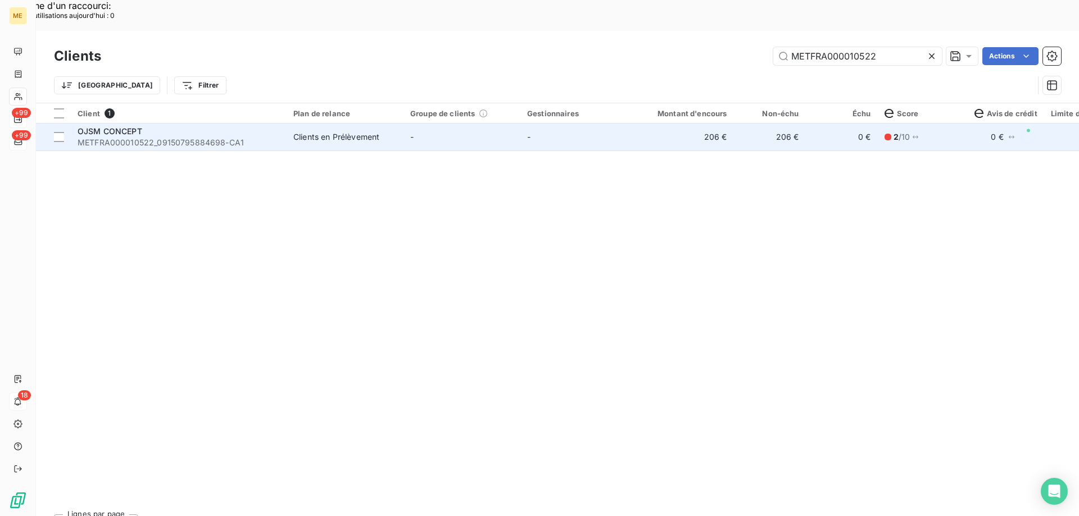
type input "METFRA000010522"
click at [78, 126] on span "OJSM CONCEPT" at bounding box center [110, 131] width 65 height 10
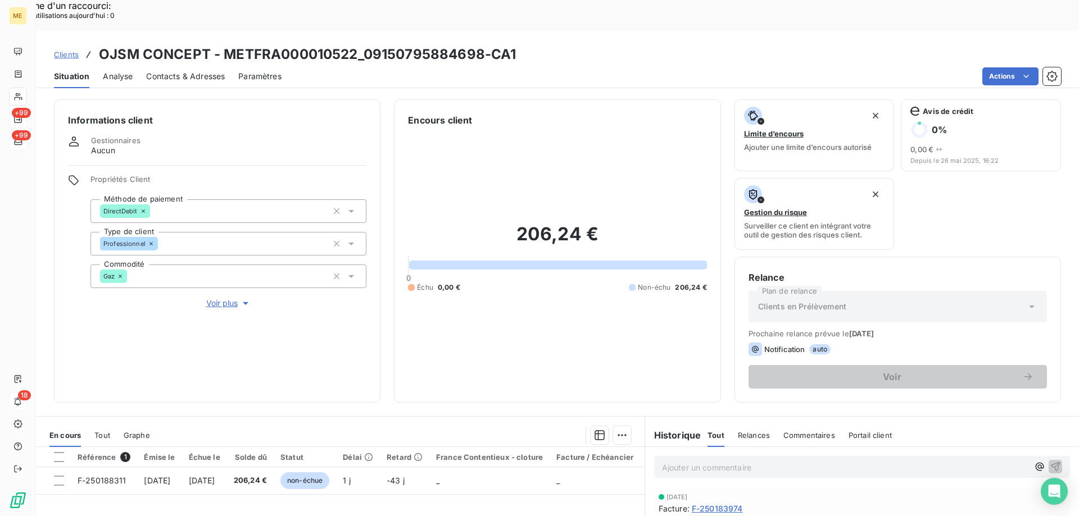
scroll to position [112, 0]
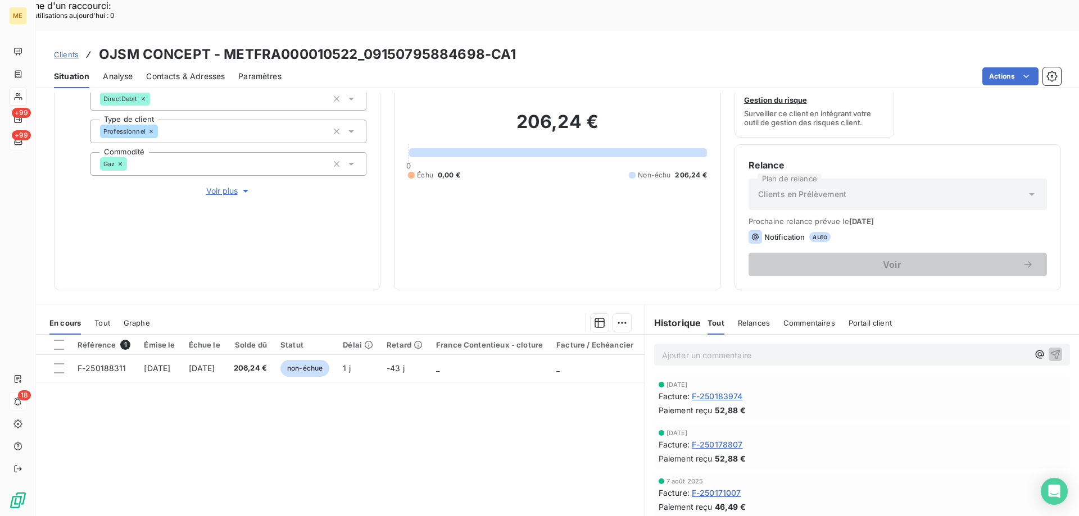
click at [99, 319] on span "Tout" at bounding box center [102, 323] width 16 height 9
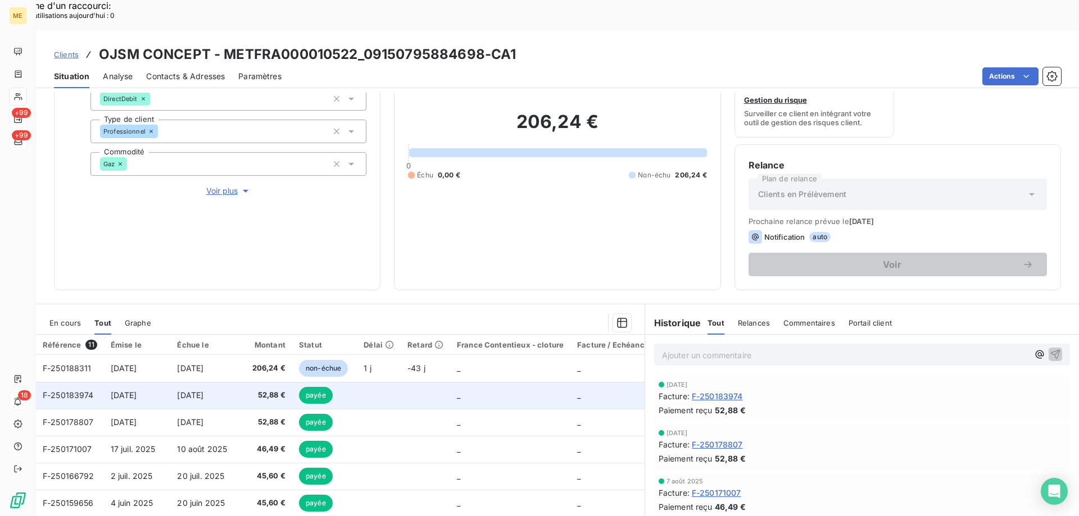
click at [72, 391] on span "F-250183974" at bounding box center [68, 396] width 51 height 10
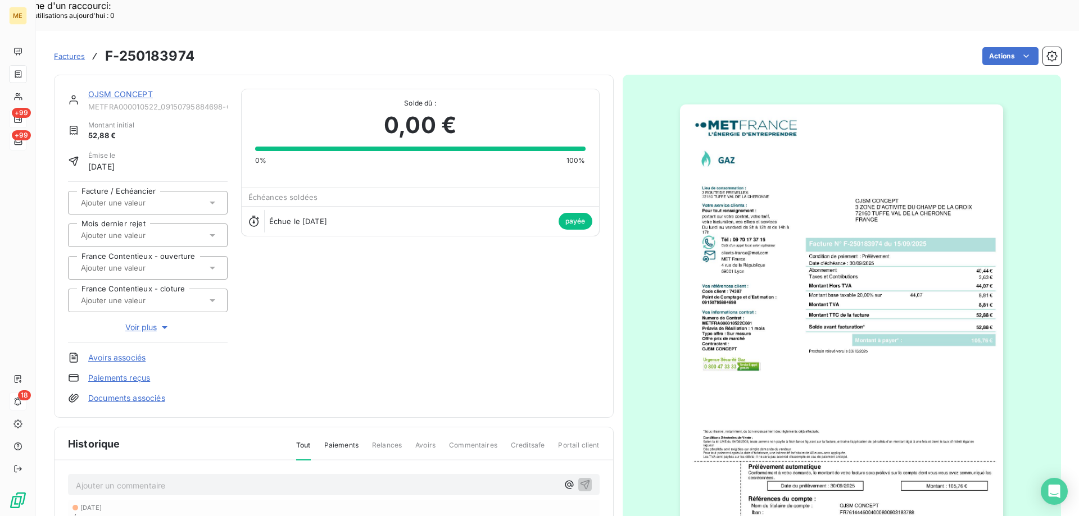
click at [789, 286] on img "button" at bounding box center [841, 333] width 323 height 457
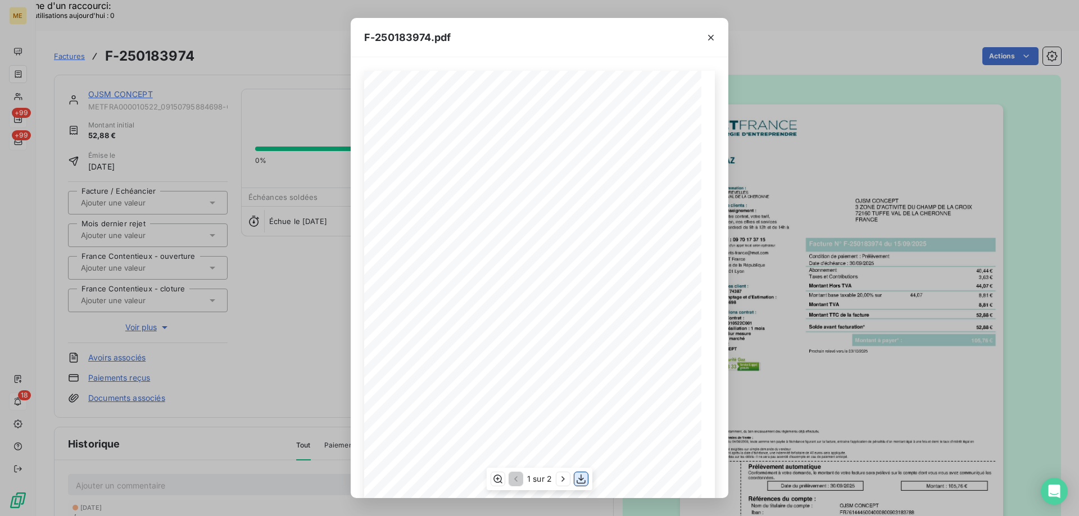
click at [582, 480] on icon "button" at bounding box center [581, 480] width 9 height 10
click at [713, 37] on icon "button" at bounding box center [710, 37] width 11 height 11
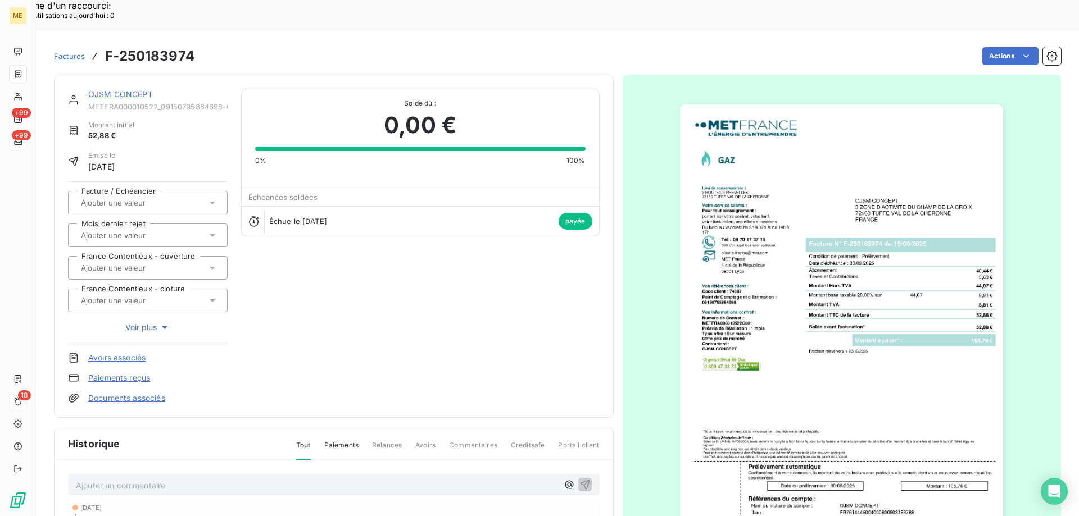
click at [141, 89] on link "OJSM CONCEPT" at bounding box center [120, 94] width 65 height 10
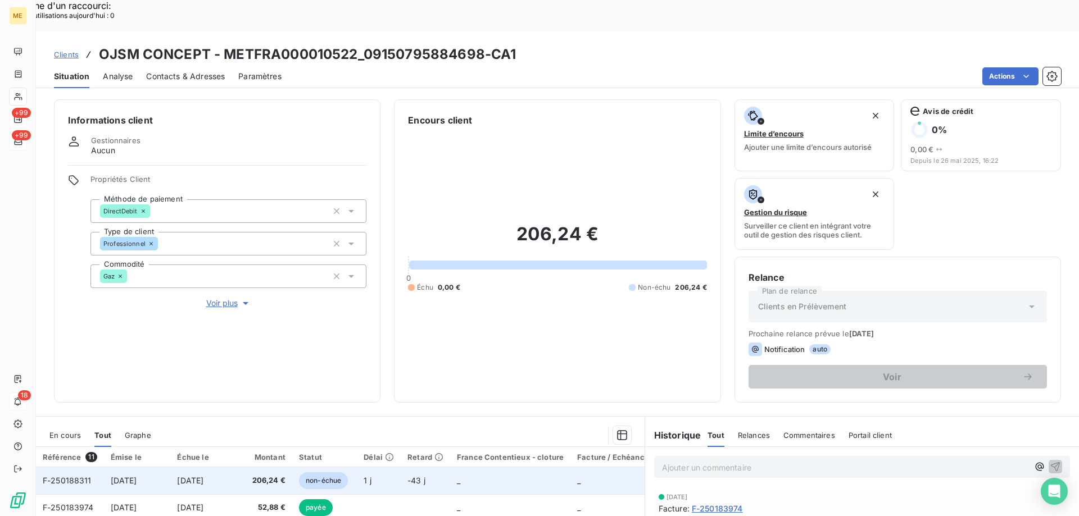
click at [137, 476] on span "[DATE]" at bounding box center [124, 481] width 26 height 10
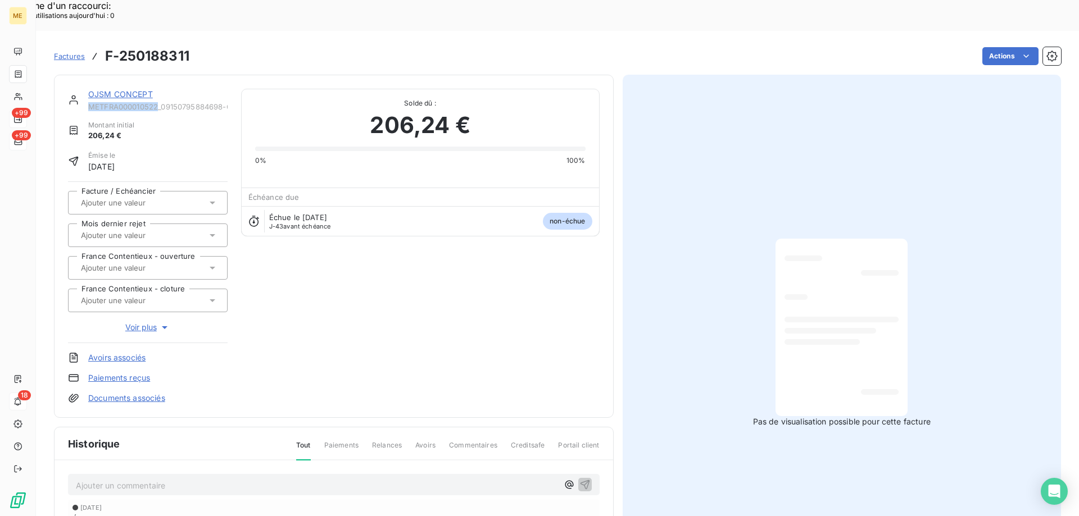
drag, startPoint x: 89, startPoint y: 75, endPoint x: 157, endPoint y: 75, distance: 67.4
click at [157, 102] on span "METFRA000010522_09150795884698-CA1" at bounding box center [157, 106] width 139 height 9
copy span "METFRA000010522"
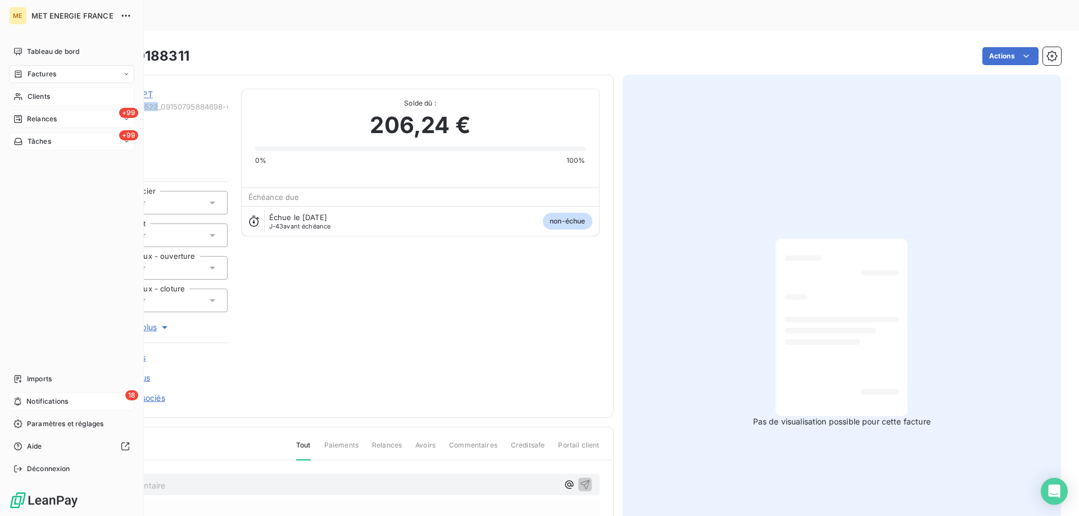
click at [22, 97] on icon at bounding box center [18, 96] width 10 height 9
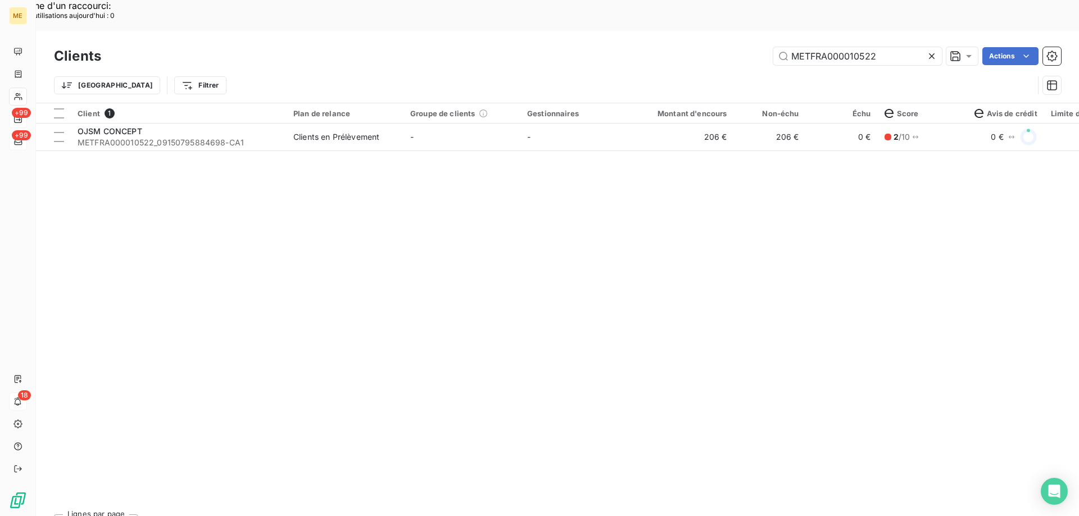
click at [812, 44] on div "Clients METFRA000010522 Actions" at bounding box center [557, 56] width 1007 height 24
click at [812, 47] on input "METFRA000010522" at bounding box center [857, 56] width 169 height 18
paste input "02027"
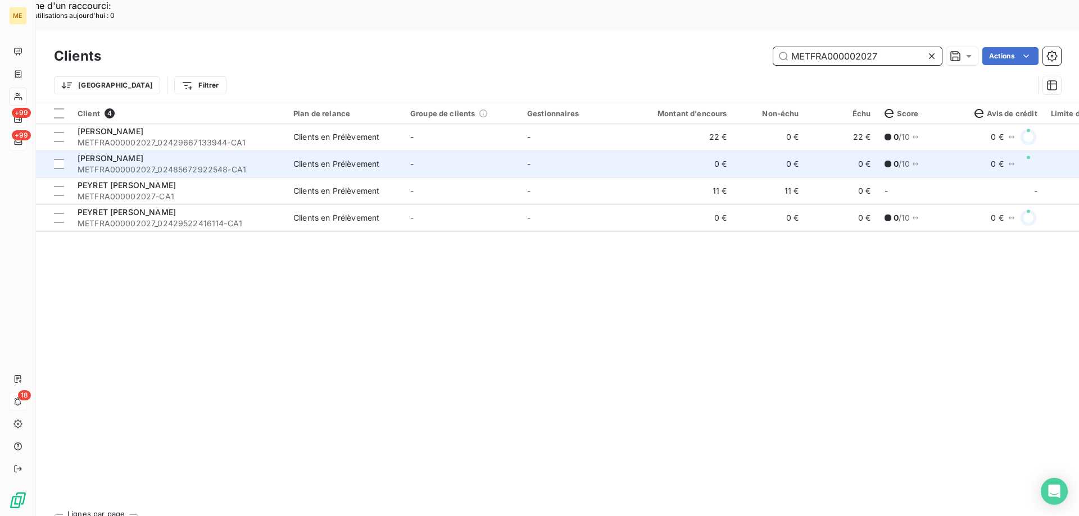
type input "METFRA000002027"
click at [108, 164] on span "METFRA000002027_02485672922548-CA1" at bounding box center [179, 169] width 202 height 11
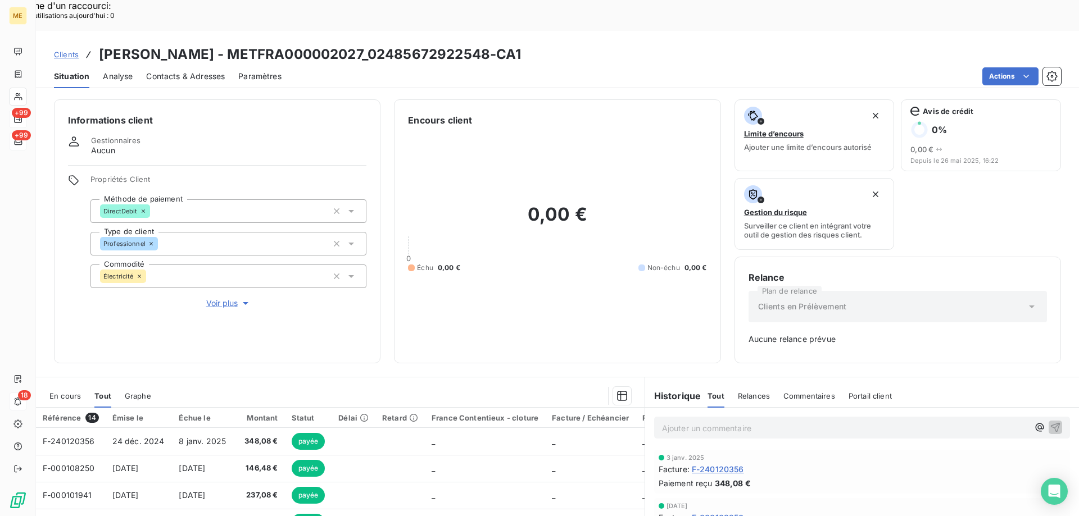
click at [60, 392] on span "En cours" at bounding box center [64, 396] width 31 height 9
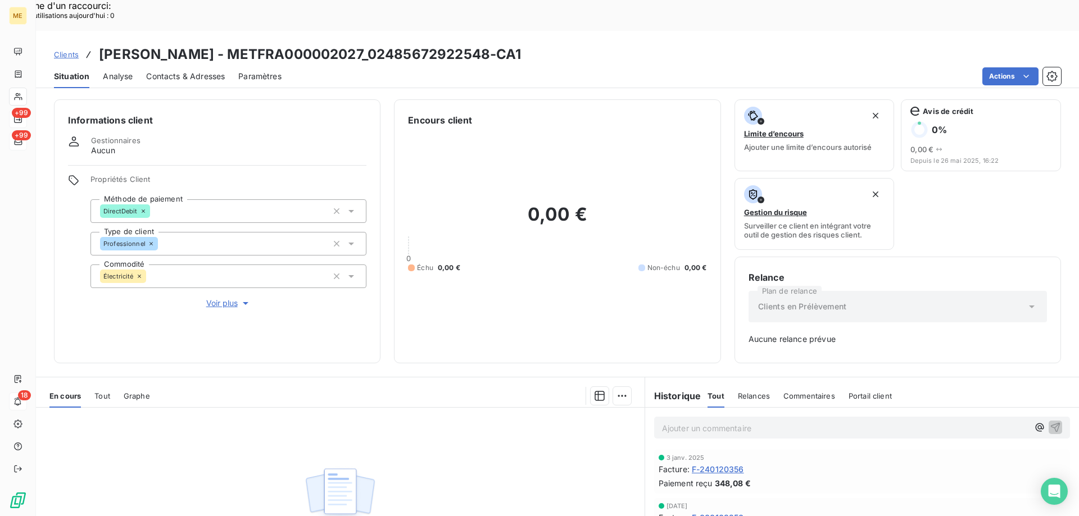
click at [166, 71] on span "Contacts & Adresses" at bounding box center [185, 76] width 79 height 11
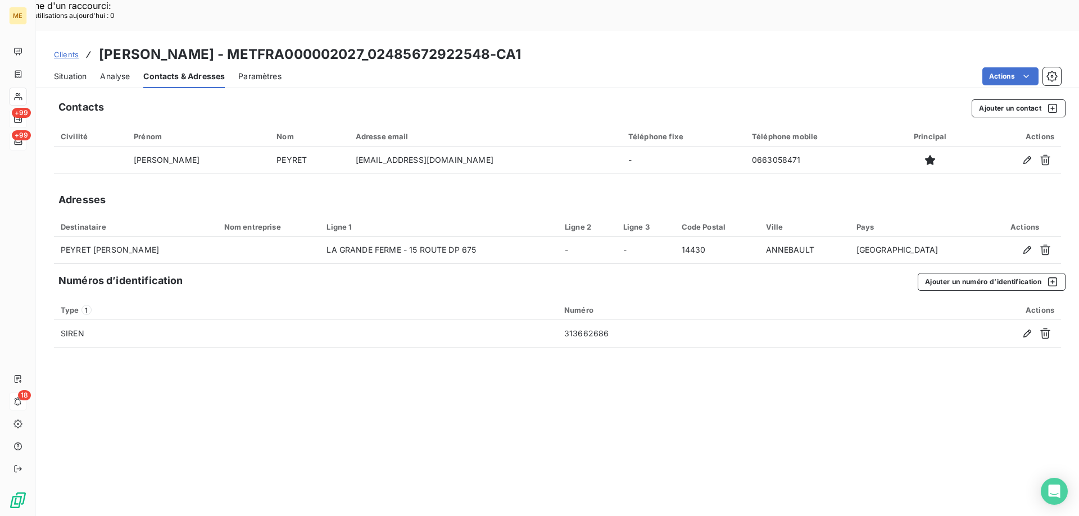
click at [69, 71] on span "Situation" at bounding box center [70, 76] width 33 height 11
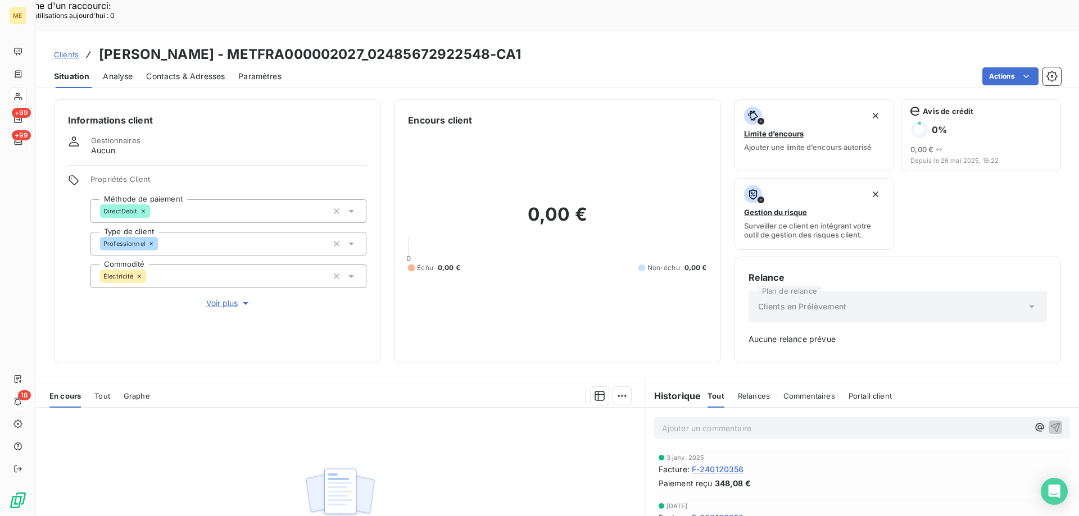
click at [66, 50] on span "Clients" at bounding box center [66, 54] width 25 height 9
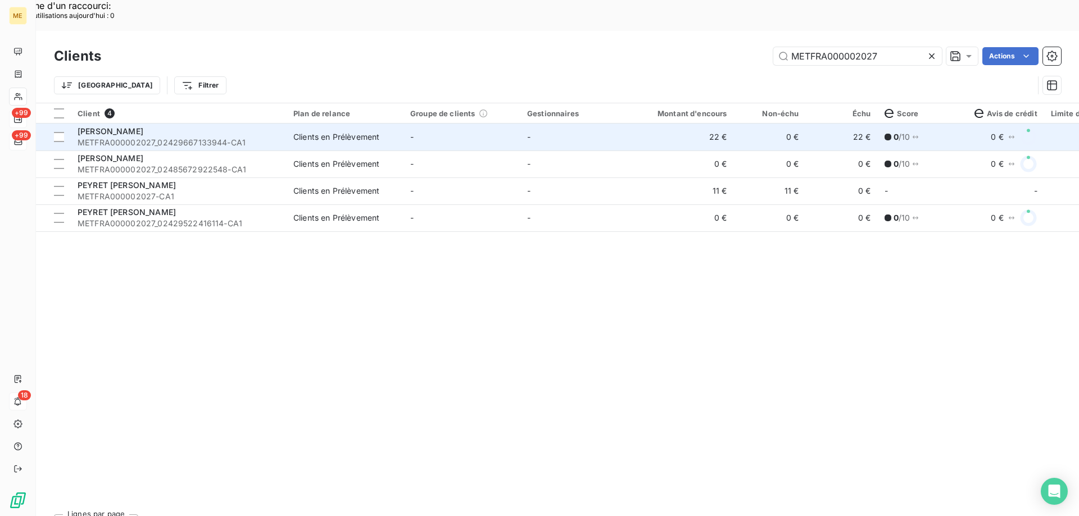
click at [120, 126] on span "[PERSON_NAME]" at bounding box center [111, 131] width 66 height 10
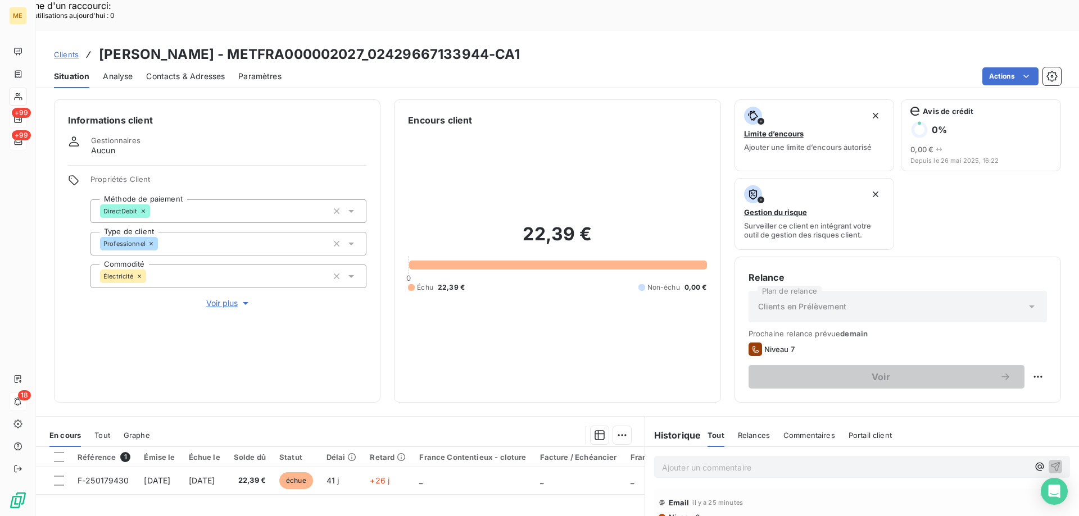
click at [226, 298] on span "Voir plus" at bounding box center [228, 303] width 45 height 11
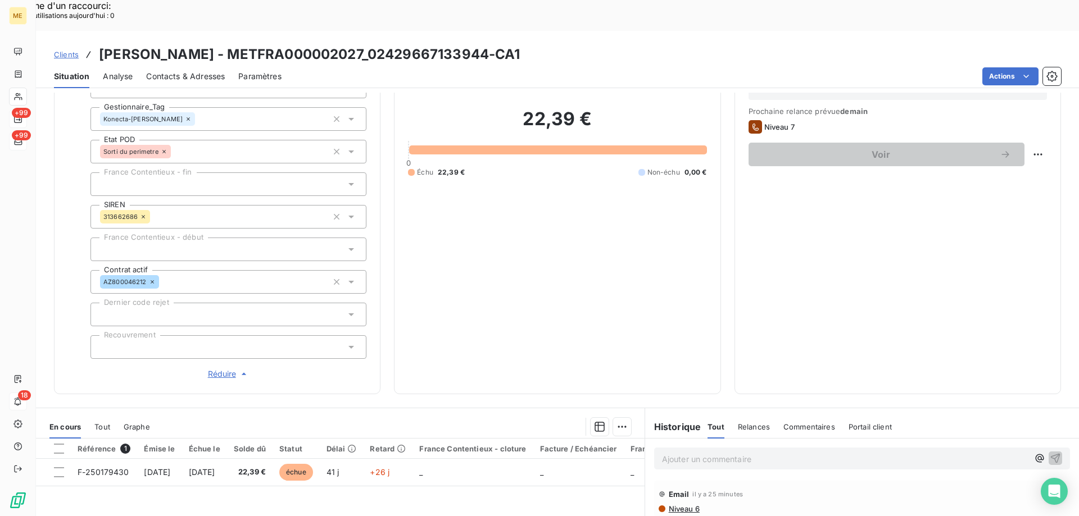
scroll to position [225, 0]
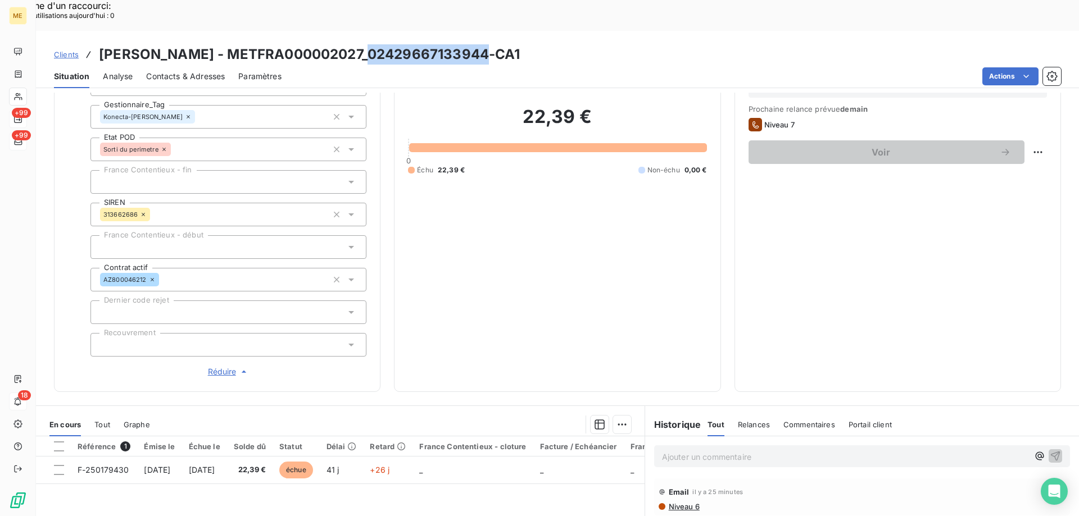
drag, startPoint x: 363, startPoint y: 23, endPoint x: 480, endPoint y: 25, distance: 117.5
click at [480, 44] on h3 "[PERSON_NAME] - METFRA000002027_02429667133944-CA1" at bounding box center [310, 54] width 422 height 20
copy h3 "02429667133944"
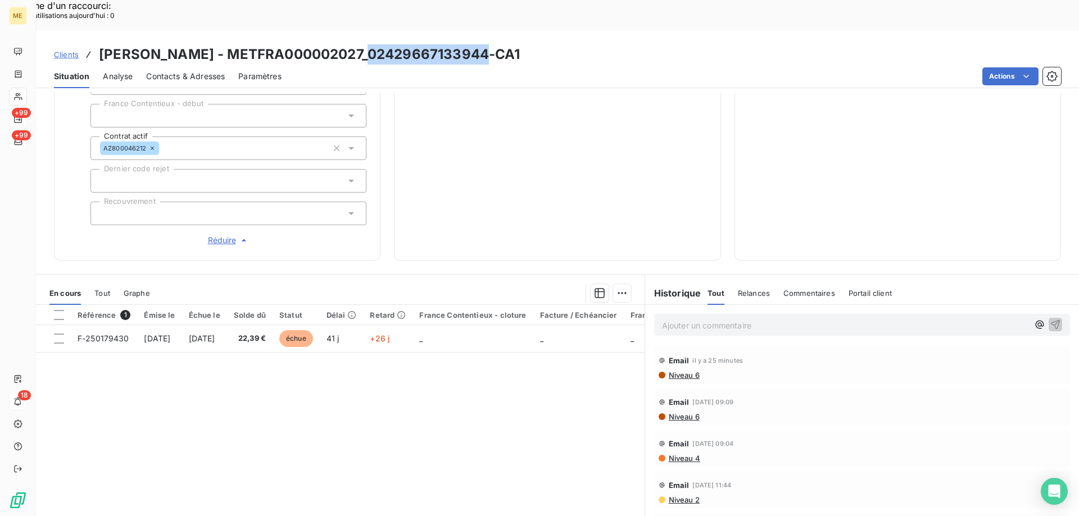
scroll to position [244, 0]
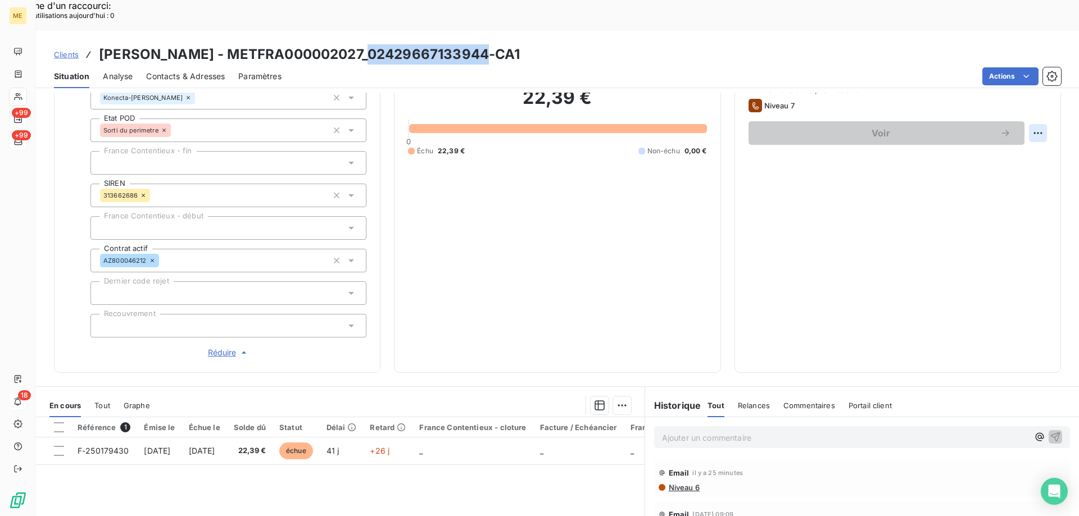
click at [987, 128] on div "Replanifier cette action" at bounding box center [983, 127] width 101 height 18
select select "9"
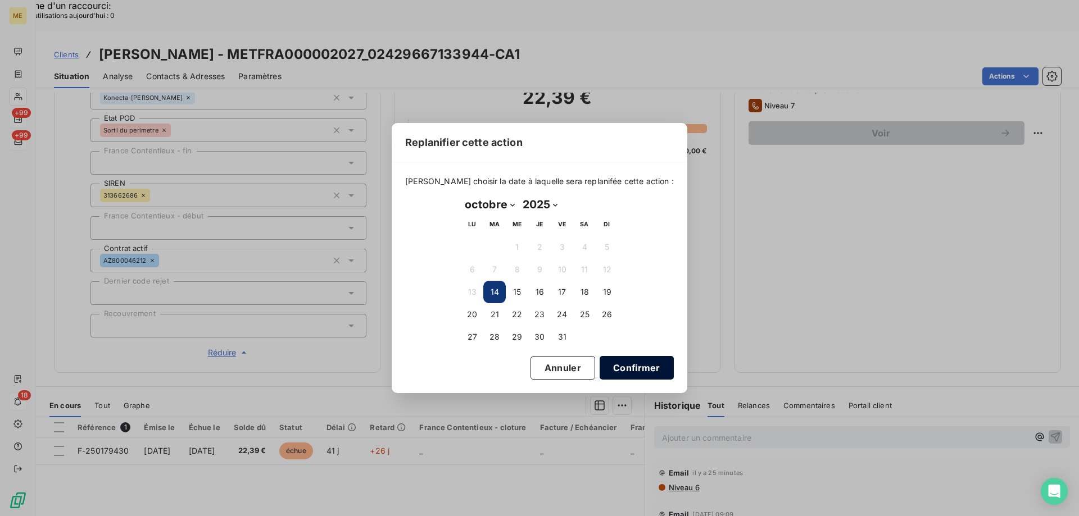
click at [632, 369] on button "Confirmer" at bounding box center [637, 368] width 74 height 24
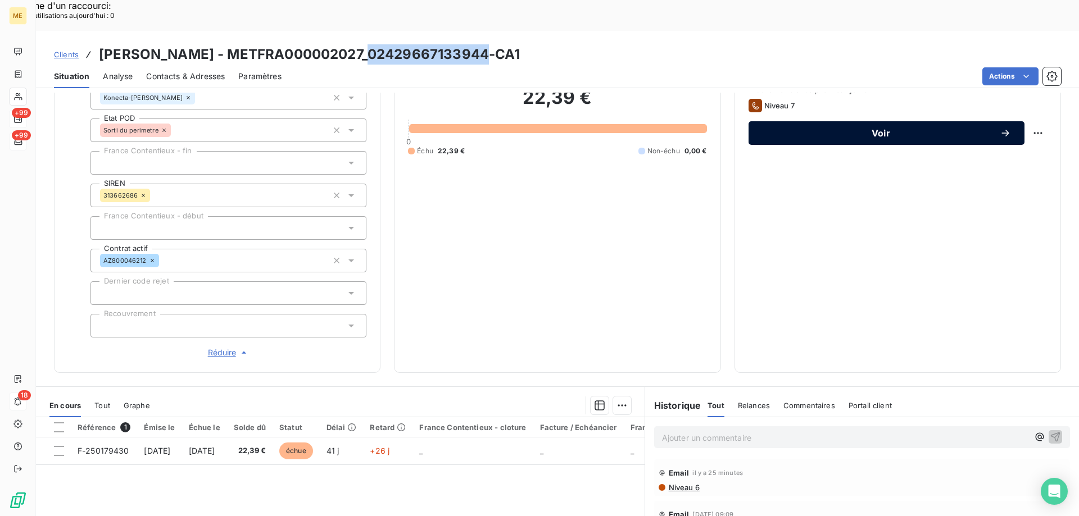
click at [805, 129] on span "Voir" at bounding box center [881, 133] width 238 height 9
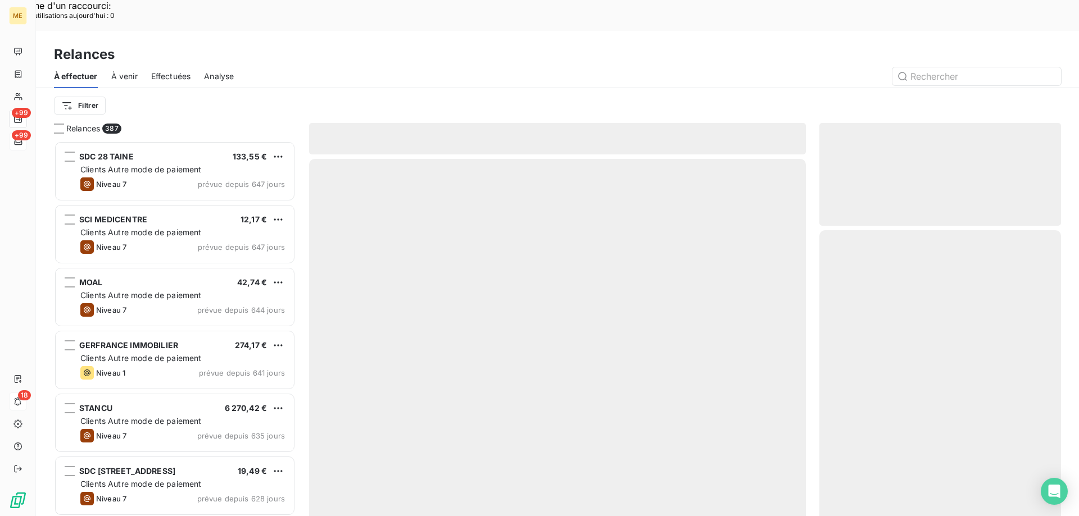
scroll to position [398, 233]
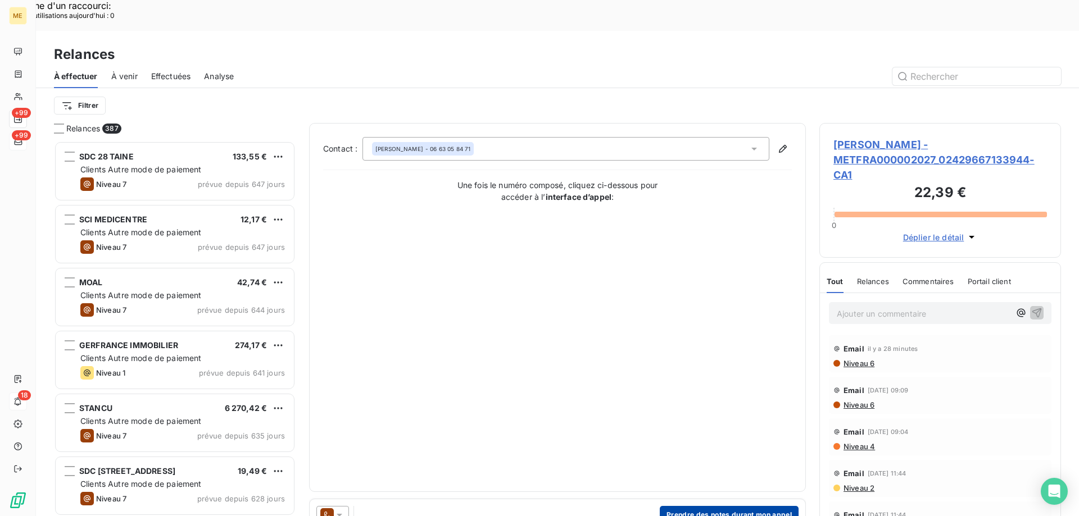
click at [672, 506] on button "Prendre des notes durant mon appel" at bounding box center [729, 515] width 139 height 18
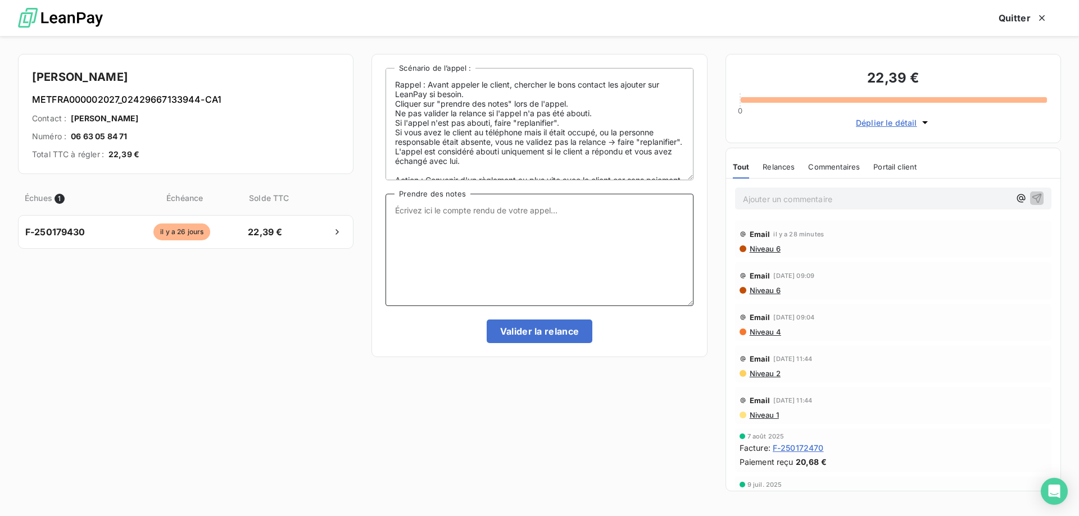
click at [430, 205] on textarea "Prendre des notes" at bounding box center [539, 250] width 307 height 112
paste textarea "[PERSON_NAME] Interlocuteur: Origine du contact: [PERSON_NAME]: Résumé du conta…"
click at [446, 212] on textarea "[PERSON_NAME] Interlocuteur: Origine du contact: [PERSON_NAME]: Résumé du conta…" at bounding box center [539, 250] width 307 height 112
click at [496, 216] on textarea "[PERSON_NAME] - [DATE] 9h32 Interlocuteur: Origine du contact: [PERSON_NAME]: R…" at bounding box center [539, 250] width 307 height 112
click at [455, 221] on textarea "[PERSON_NAME] - [DATE] 9h32 Interlocuteur: MPEYRET Origine du contact: [PERSON_…" at bounding box center [539, 250] width 307 height 112
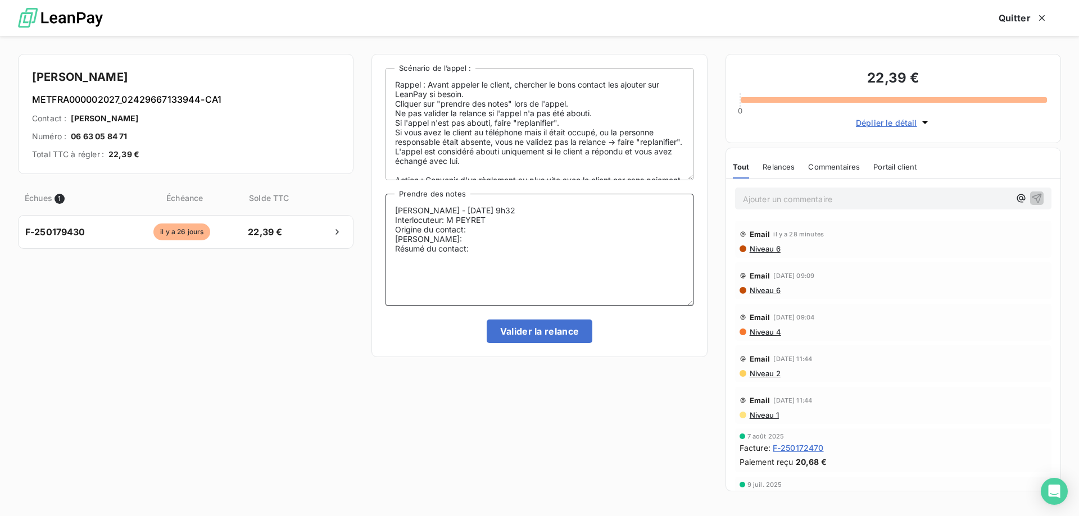
click at [552, 221] on textarea "[PERSON_NAME] - [DATE] 9h32 Interlocuteur: M PEYRET Origine du contact: [PERSON…" at bounding box center [539, 250] width 307 height 112
click at [516, 219] on textarea "[PERSON_NAME] - [DATE] 9h32 Interlocuteur: M PEYRET Origine du contact: [PERSON…" at bounding box center [539, 250] width 307 height 112
paste textarea "608992733"
click at [547, 221] on textarea "[PERSON_NAME] - [DATE] 9h32 Interlocuteur: M PEYRET [PHONE_NUMBER] Origine du c…" at bounding box center [539, 250] width 307 height 112
paste textarea "[EMAIL_ADDRESS][DOMAIN_NAME]"
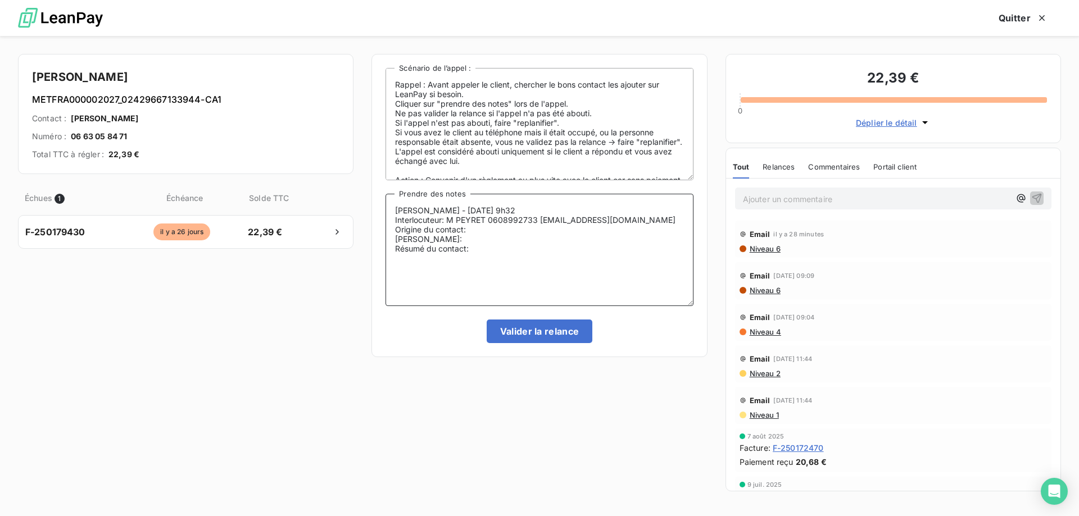
click at [492, 233] on textarea "[PERSON_NAME] - [DATE] 9h32 Interlocuteur: M PEYRET 0608992733 [EMAIL_ADDRESS][…" at bounding box center [539, 250] width 307 height 112
click at [461, 236] on textarea "[PERSON_NAME] - [DATE] 9h32 Interlocuteur: M PEYRET 0608992733 [EMAIL_ADDRESS][…" at bounding box center [539, 250] width 307 height 112
click at [487, 246] on textarea "[PERSON_NAME] - [DATE] 9h32 Interlocuteur: M PEYRET 0608992733 [EMAIL_ADDRESS][…" at bounding box center [539, 250] width 307 height 112
click at [628, 248] on textarea "[PERSON_NAME] - [DATE] 9h32 Interlocuteur: M PEYRET 0608992733 [EMAIL_ADDRESS][…" at bounding box center [539, 250] width 307 height 112
click at [418, 262] on textarea "[PERSON_NAME] - [DATE] 9h32 Interlocuteur: M PEYRET 0608992733 [EMAIL_ADDRESS][…" at bounding box center [539, 250] width 307 height 112
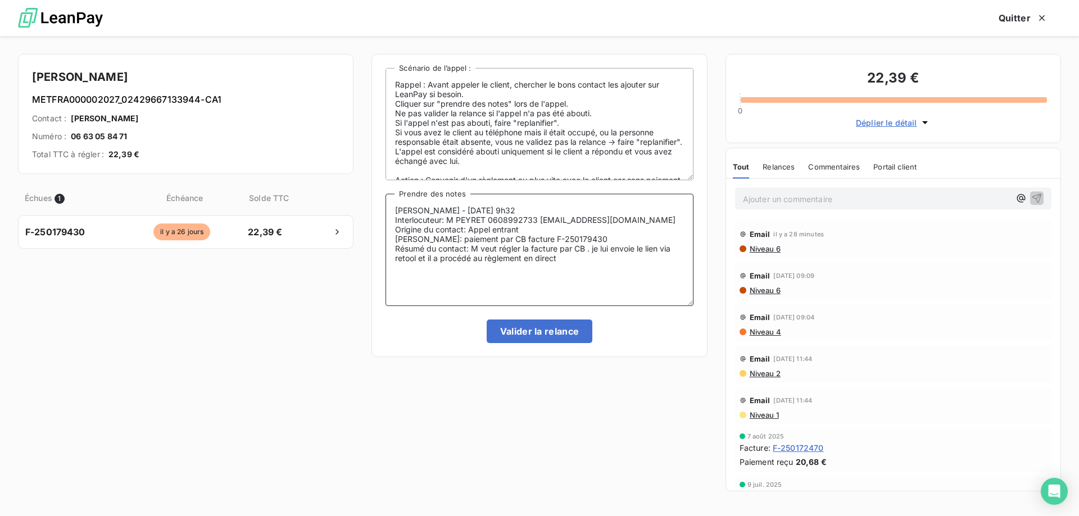
click at [567, 258] on textarea "[PERSON_NAME] - [DATE] 9h32 Interlocuteur: M PEYRET 0608992733 [EMAIL_ADDRESS][…" at bounding box center [539, 250] width 307 height 112
type textarea "[PERSON_NAME] - [DATE] 9h32 Interlocuteur: M PEYRET 0608992733 [EMAIL_ADDRESS][…"
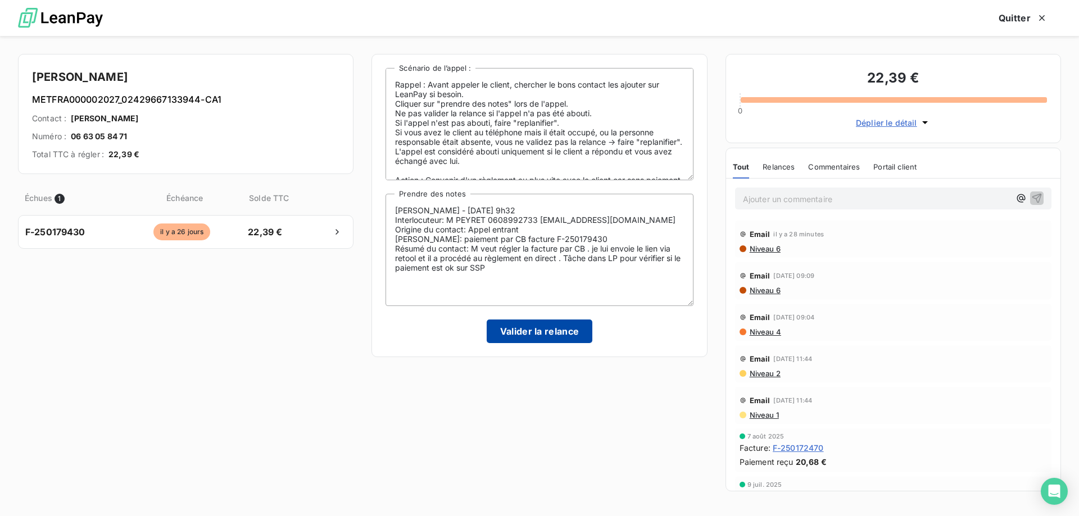
click at [516, 329] on button "Valider la relance" at bounding box center [540, 332] width 106 height 24
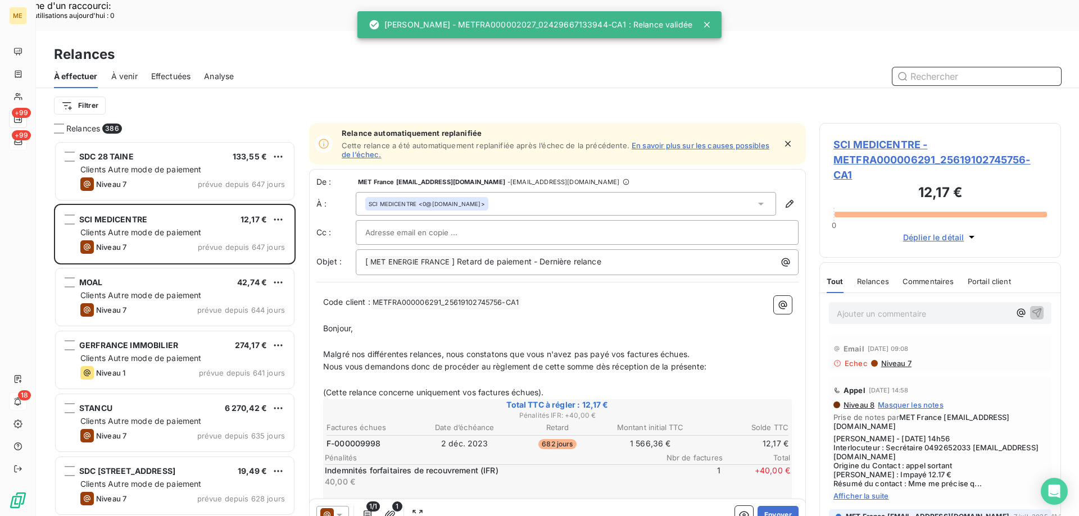
click at [157, 65] on div "Effectuées" at bounding box center [171, 77] width 40 height 24
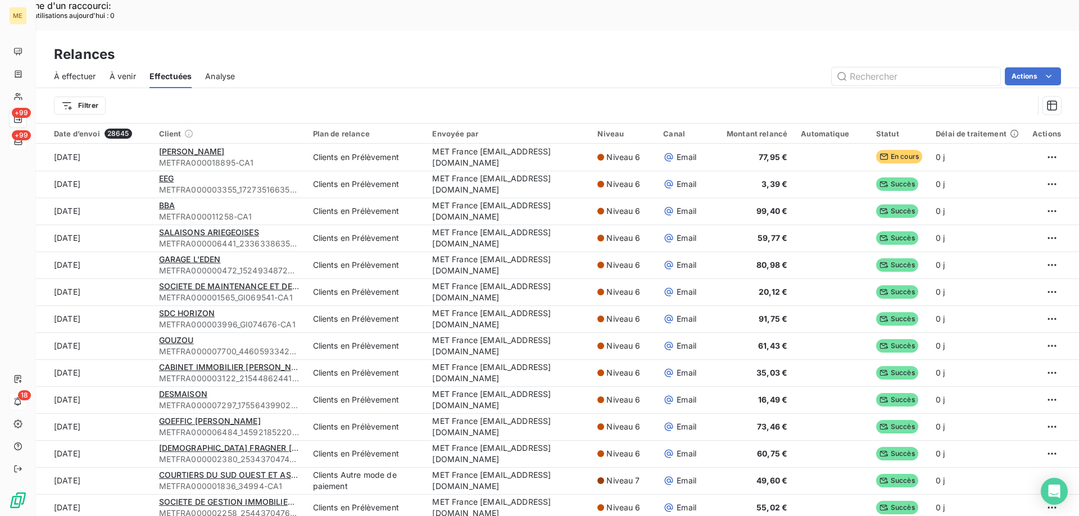
click at [163, 71] on span "Effectuées" at bounding box center [170, 76] width 43 height 11
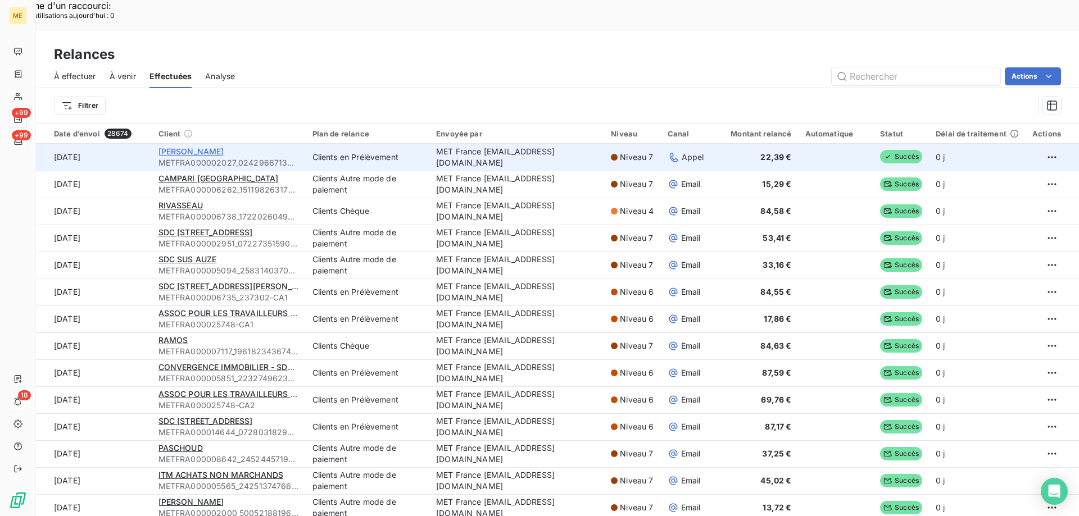
click at [172, 147] on span "[PERSON_NAME]" at bounding box center [191, 152] width 66 height 10
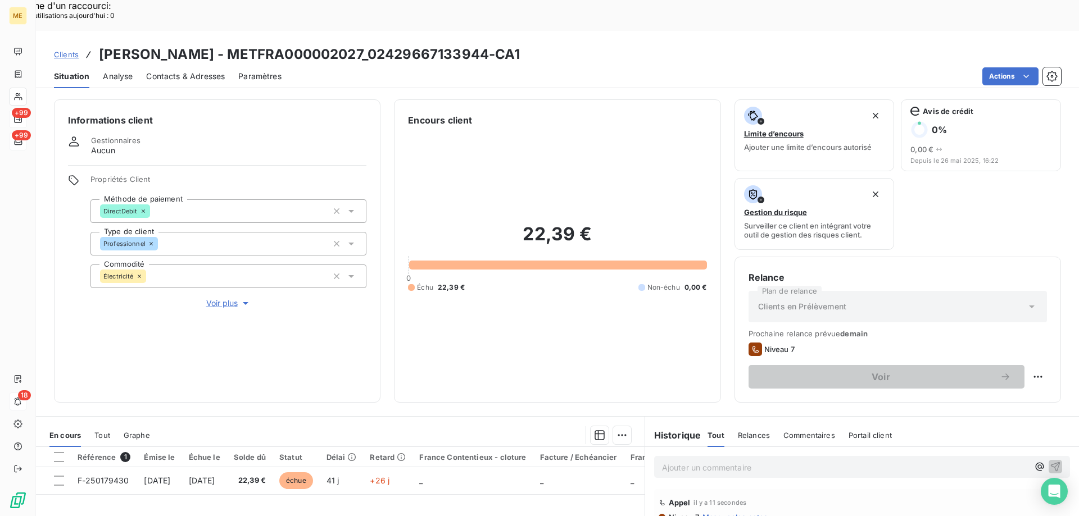
scroll to position [112, 0]
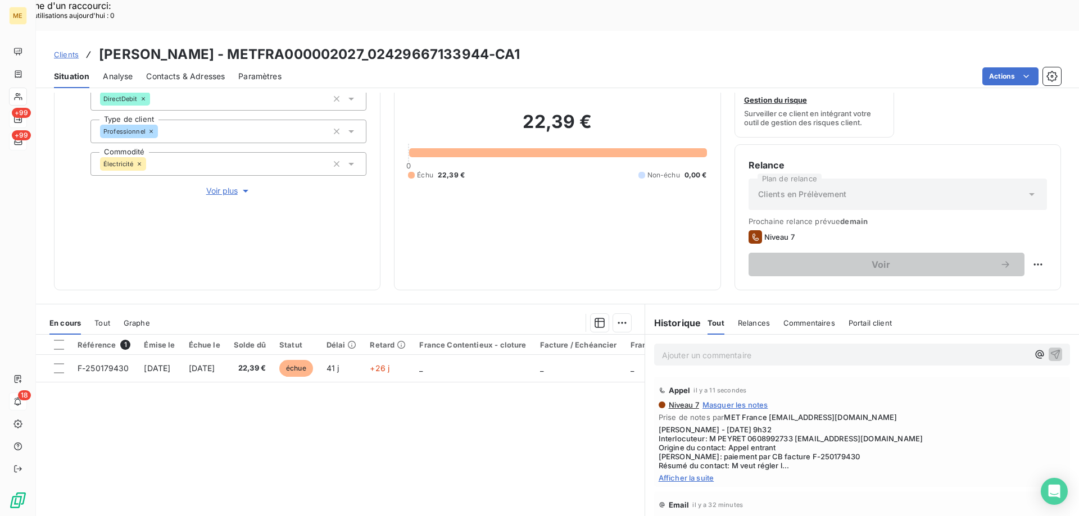
click at [683, 474] on span "Afficher la suite" at bounding box center [862, 478] width 407 height 9
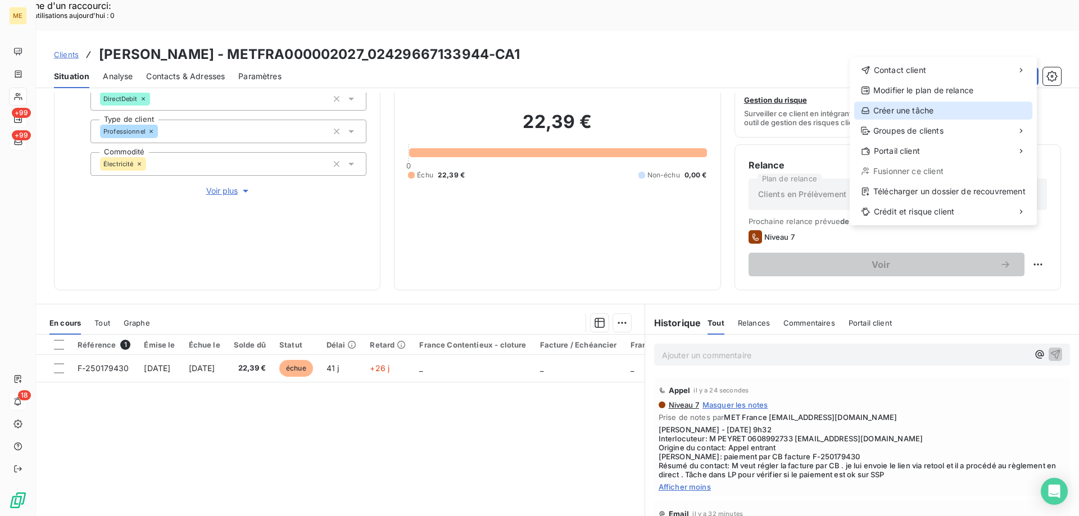
click at [953, 103] on div "Créer une tâche" at bounding box center [943, 111] width 178 height 18
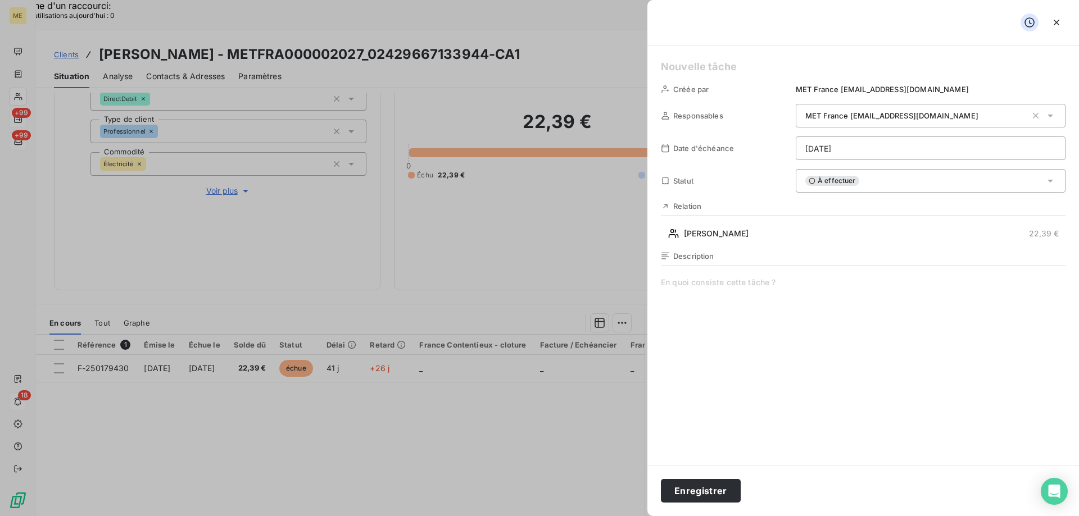
click at [760, 62] on h5 at bounding box center [863, 67] width 405 height 16
click at [712, 291] on span at bounding box center [863, 385] width 405 height 216
click at [699, 488] on button "Enregistrer" at bounding box center [701, 491] width 80 height 24
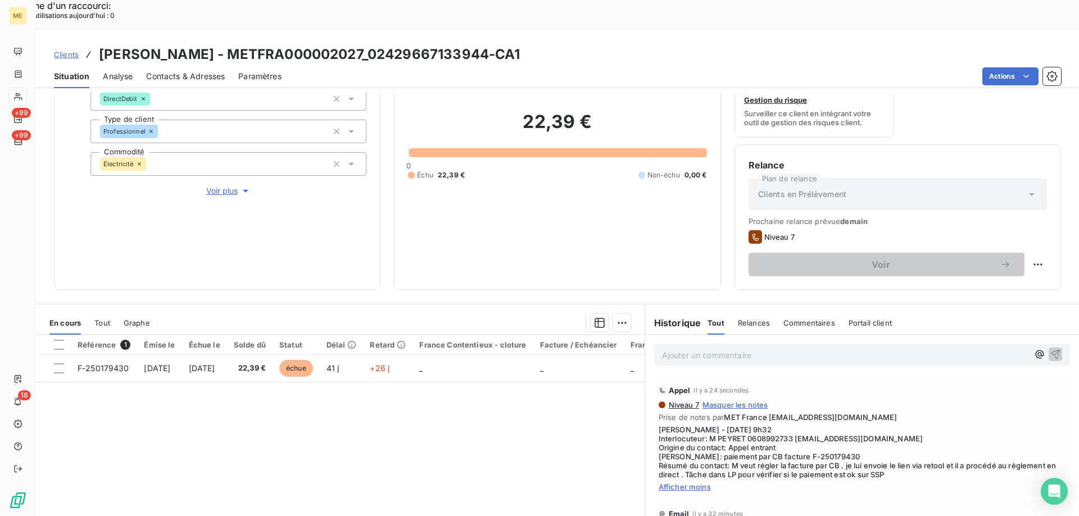
click at [343, 423] on div "Référence 1 Émise le Échue le Solde dû Statut Délai Retard France Contentieux -…" at bounding box center [340, 443] width 609 height 216
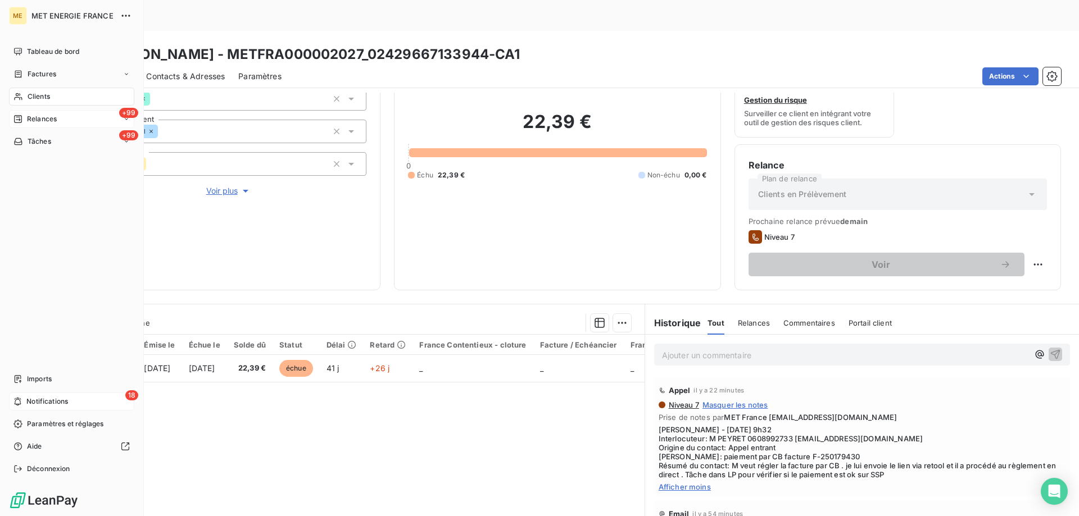
click at [19, 138] on icon at bounding box center [18, 141] width 10 height 9
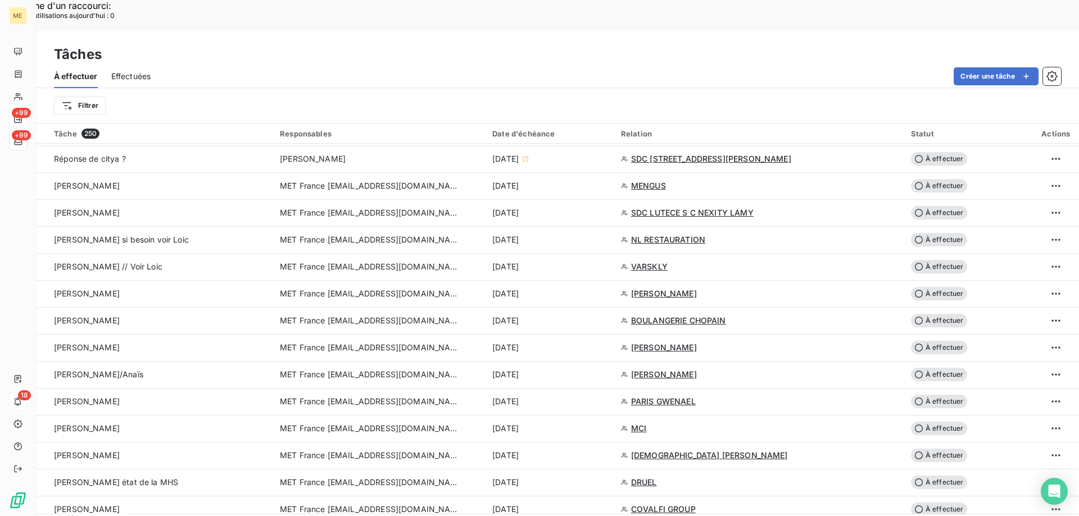
scroll to position [731, 0]
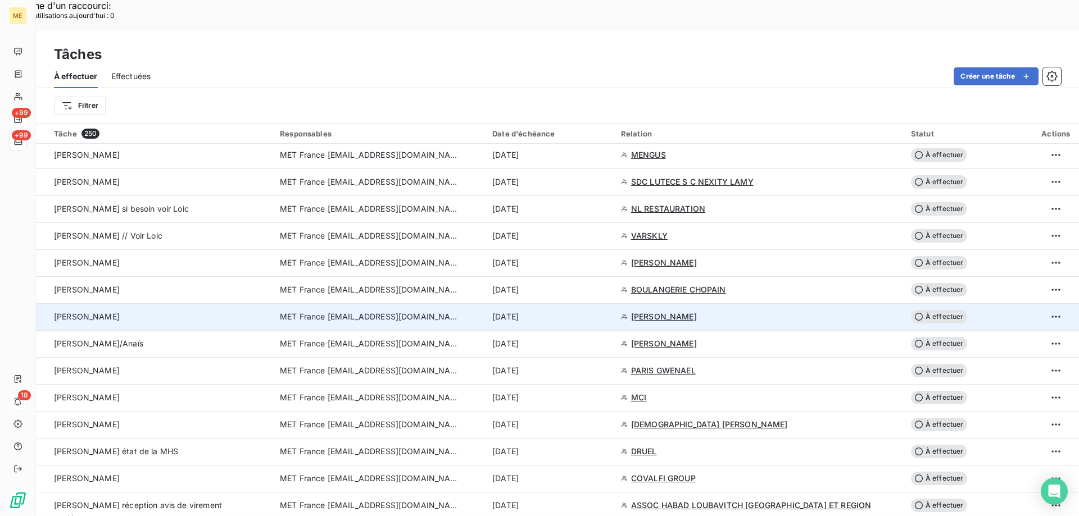
click at [359, 311] on span "MET France [EMAIL_ADDRESS][DOMAIN_NAME]" at bounding box center [370, 316] width 180 height 11
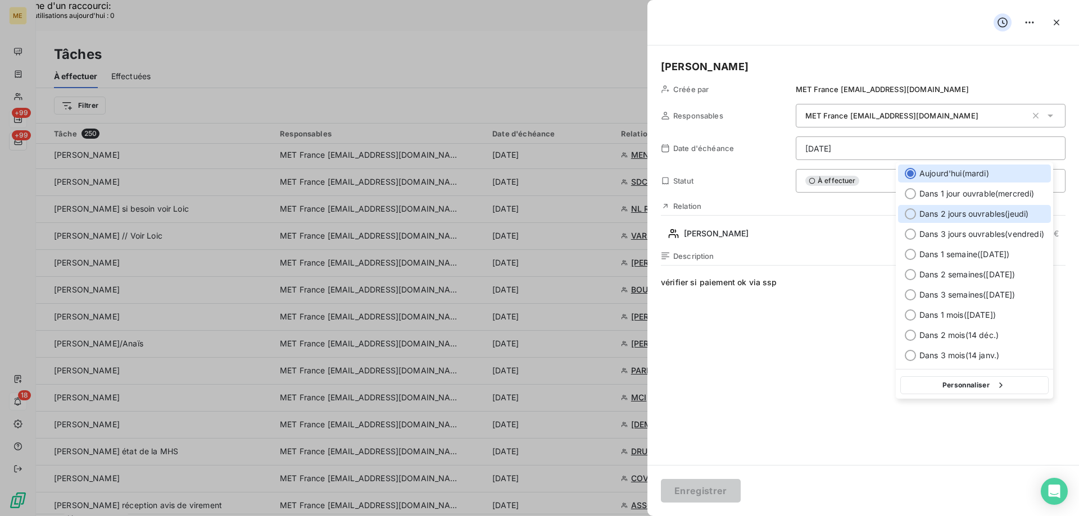
click at [945, 218] on span "Dans 2 jours ouvrables ( [DATE] )" at bounding box center [973, 214] width 109 height 11
type input "[DATE]"
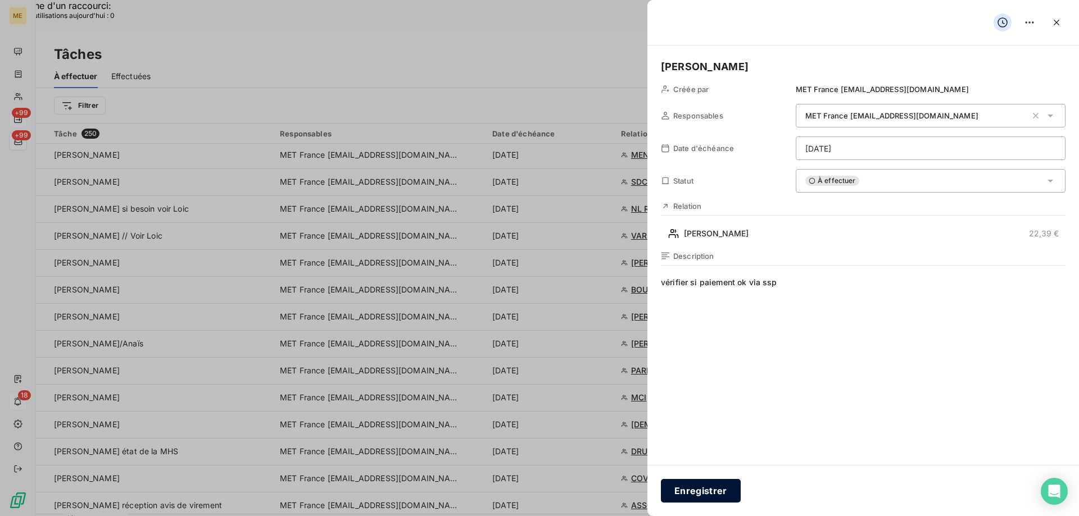
click at [708, 494] on button "Enregistrer" at bounding box center [701, 491] width 80 height 24
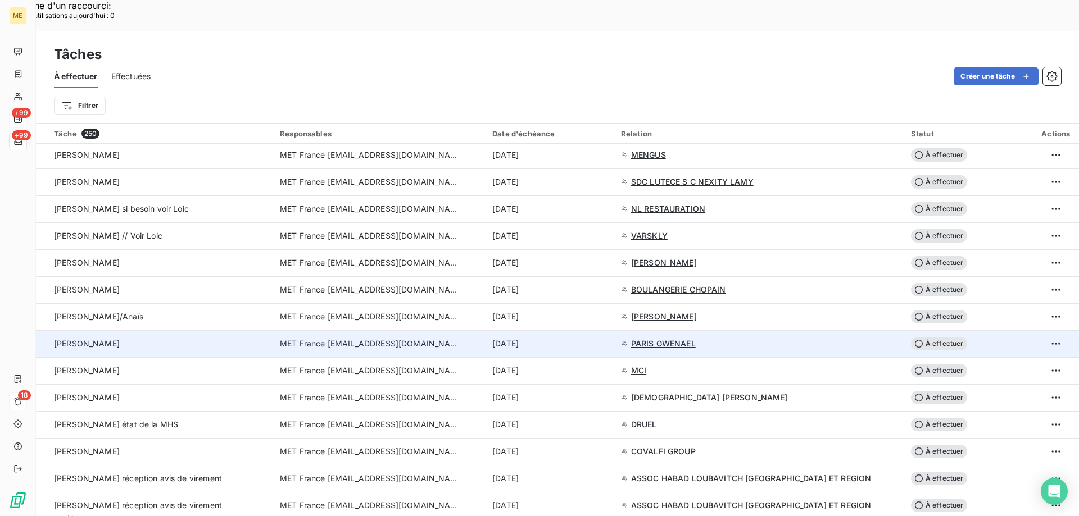
click at [324, 338] on span "MET France [EMAIL_ADDRESS][DOMAIN_NAME]" at bounding box center [370, 343] width 180 height 11
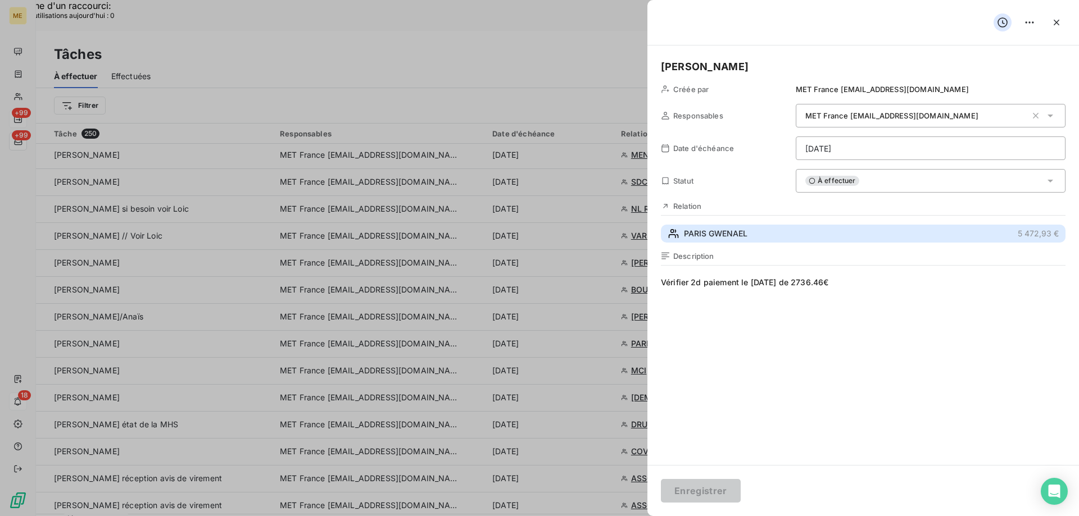
click at [716, 236] on span "PARIS GWENAEL" at bounding box center [716, 233] width 64 height 11
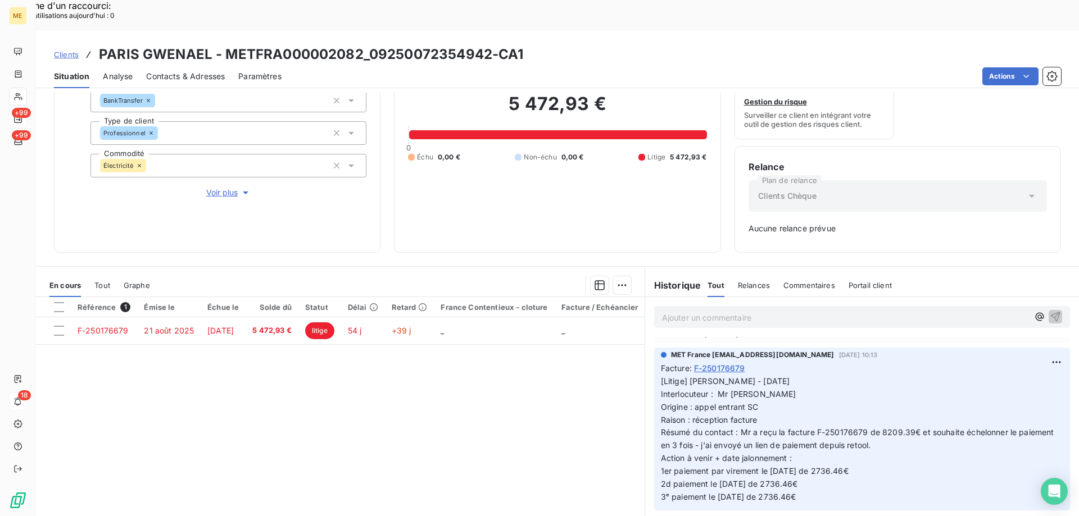
scroll to position [56, 0]
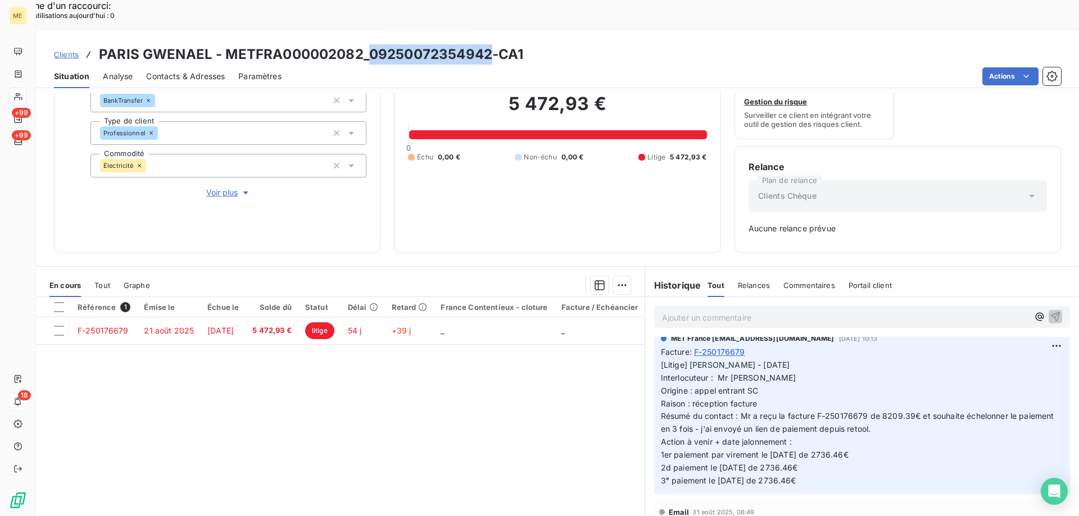
drag, startPoint x: 368, startPoint y: 21, endPoint x: 487, endPoint y: 21, distance: 119.7
click at [487, 44] on h3 "PARIS GWENAEL - METFRA000002082_09250072354942-CA1" at bounding box center [311, 54] width 425 height 20
copy h3 "09250072354942"
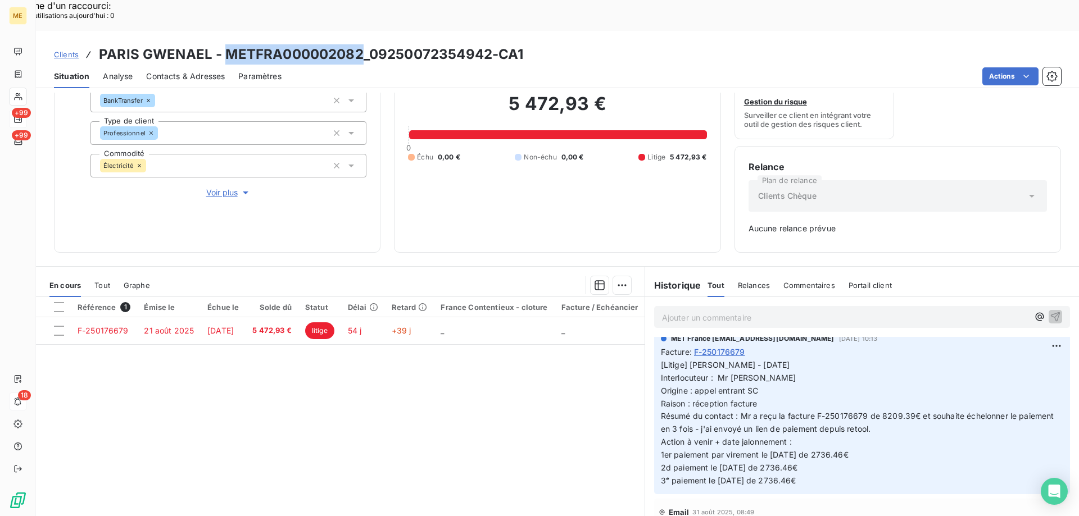
drag, startPoint x: 224, startPoint y: 28, endPoint x: 361, endPoint y: 28, distance: 137.7
click at [361, 44] on h3 "PARIS GWENAEL - METFRA000002082_09250072354942-CA1" at bounding box center [311, 54] width 425 height 20
copy h3 "METFRA000002082"
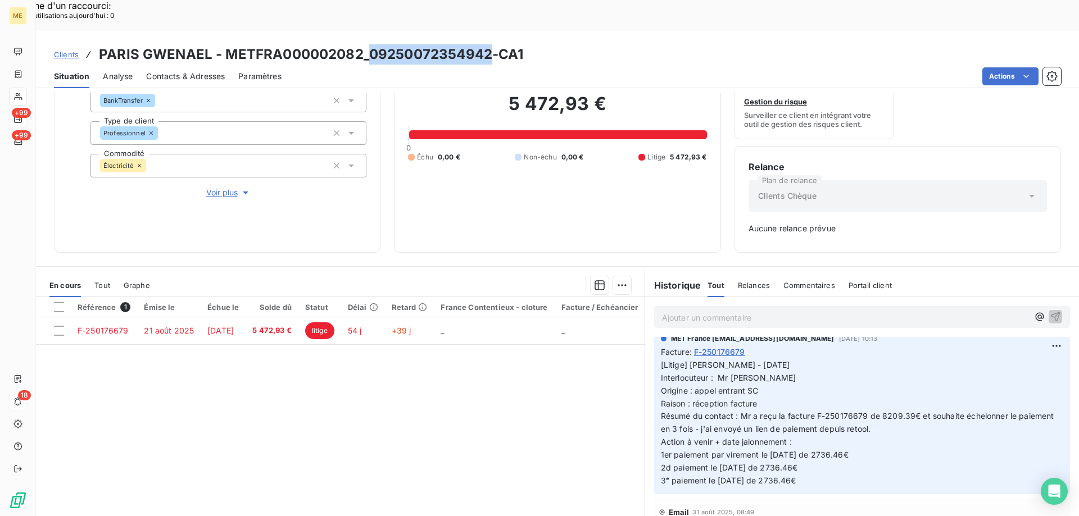
drag, startPoint x: 370, startPoint y: 24, endPoint x: 489, endPoint y: 28, distance: 119.2
click at [489, 44] on h3 "PARIS GWENAEL - METFRA000002082_09250072354942-CA1" at bounding box center [311, 54] width 425 height 20
copy h3 "09250072354942"
click at [288, 44] on h3 "PARIS GWENAEL - METFRA000002082_09250072354942-CA1" at bounding box center [311, 54] width 425 height 20
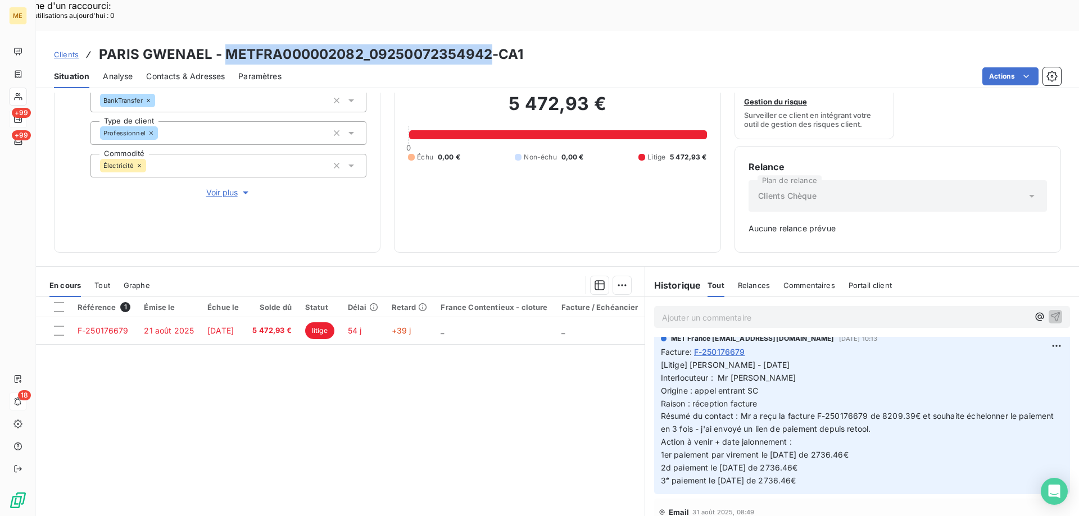
copy h3 "METFRA000002082_09250072354942"
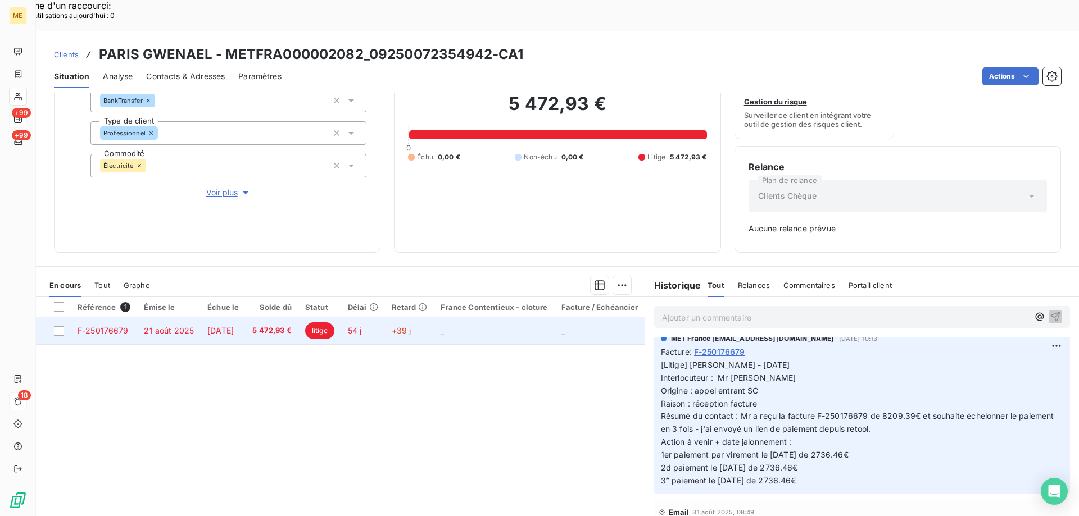
click at [99, 326] on span "F-250176679" at bounding box center [103, 331] width 51 height 10
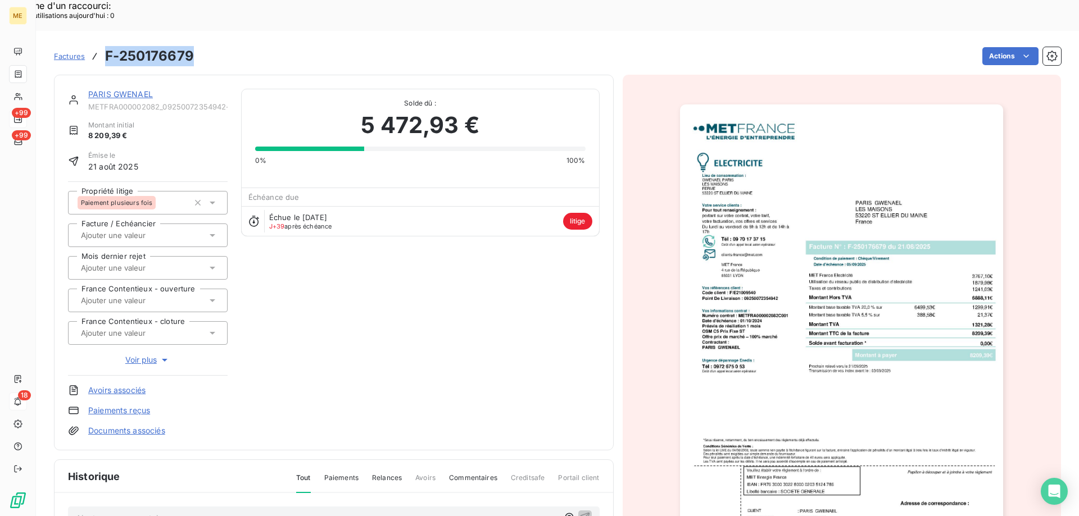
drag, startPoint x: 107, startPoint y: 26, endPoint x: 194, endPoint y: 24, distance: 87.1
click at [194, 44] on div "Factures F-250176679 Actions" at bounding box center [557, 56] width 1007 height 24
copy h3 "F-250176679"
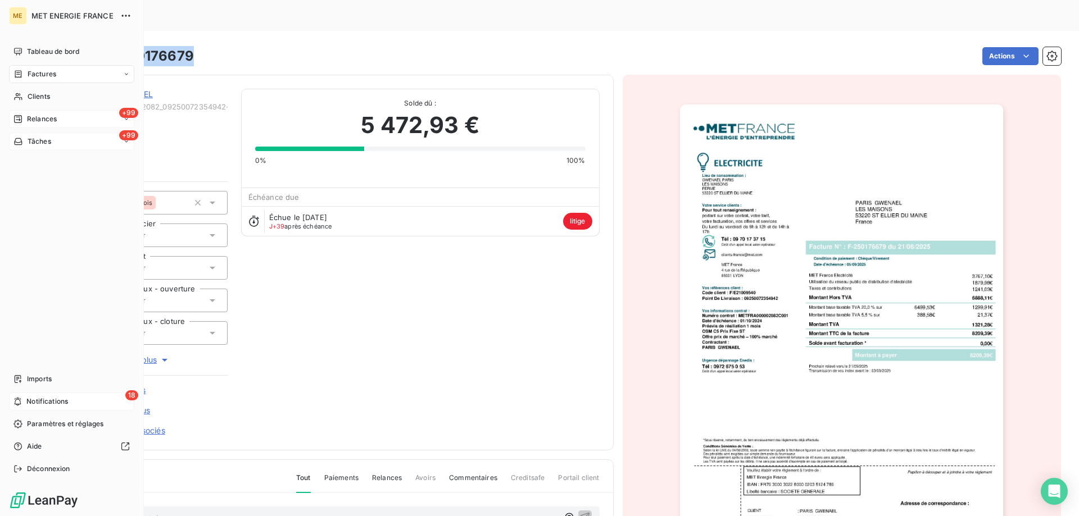
click at [25, 139] on div "Tâches" at bounding box center [32, 142] width 38 height 10
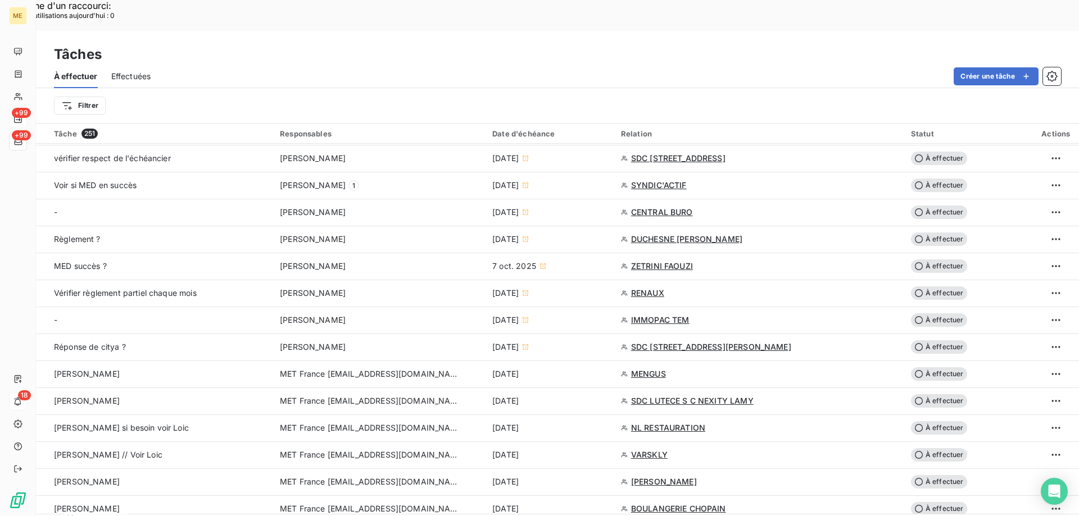
scroll to position [618, 0]
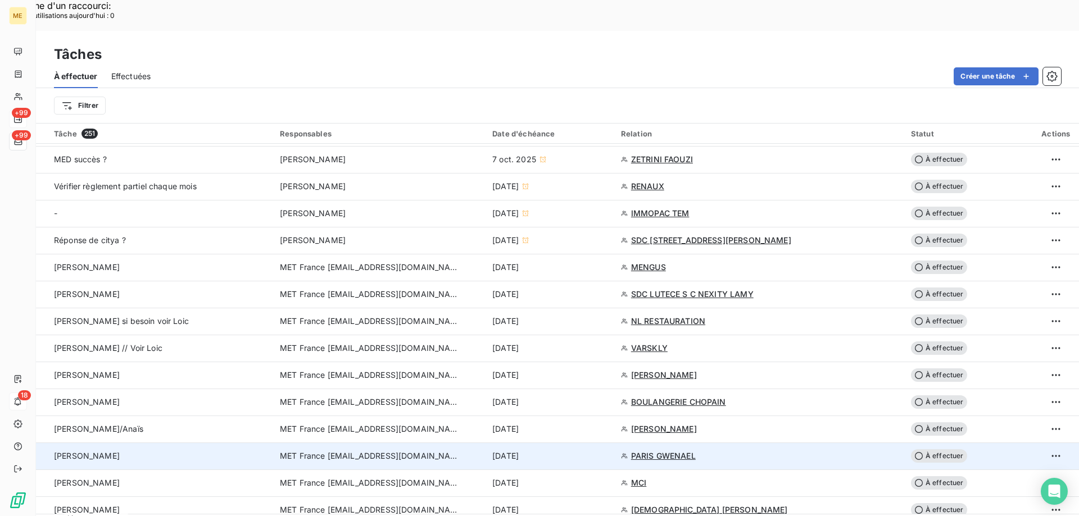
click at [326, 443] on td "MET France [EMAIL_ADDRESS][DOMAIN_NAME]" at bounding box center [379, 456] width 212 height 27
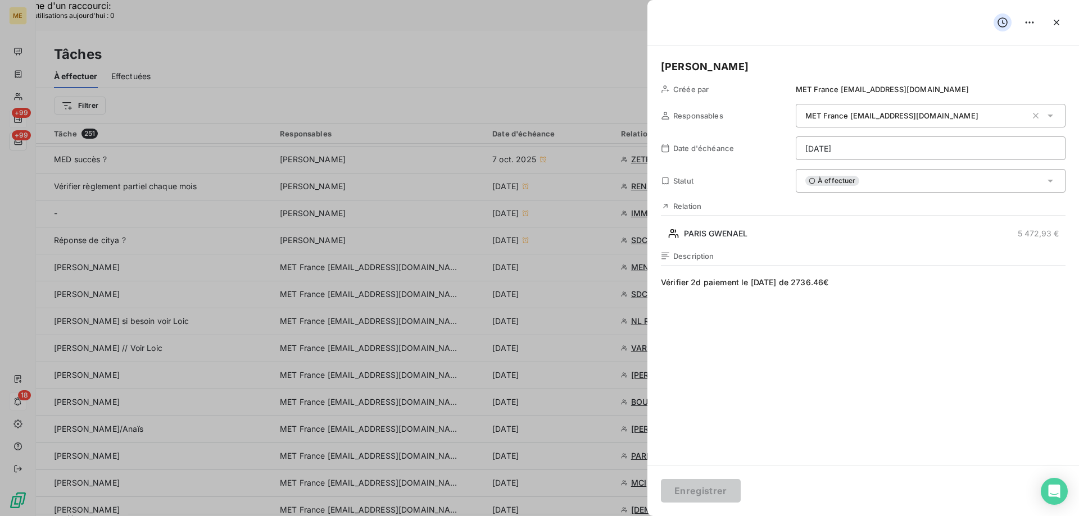
click at [873, 183] on div "À effectuer" at bounding box center [931, 181] width 270 height 24
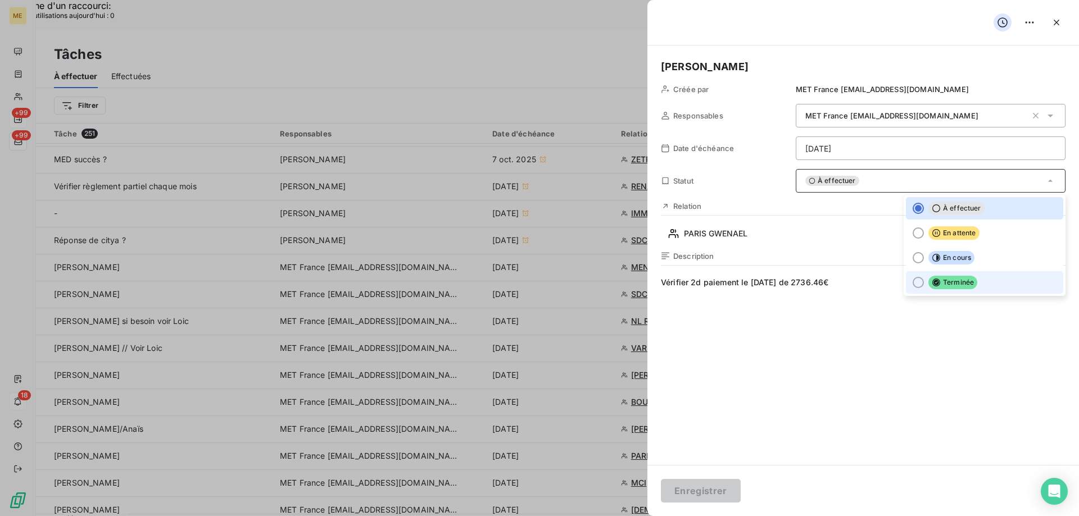
click at [913, 282] on div at bounding box center [918, 282] width 11 height 11
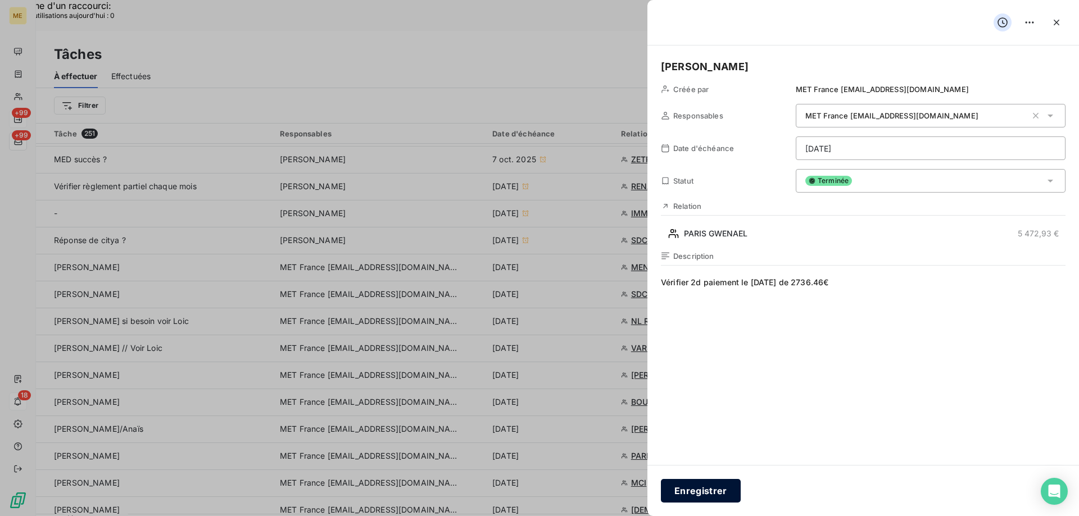
click at [697, 495] on button "Enregistrer" at bounding box center [701, 491] width 80 height 24
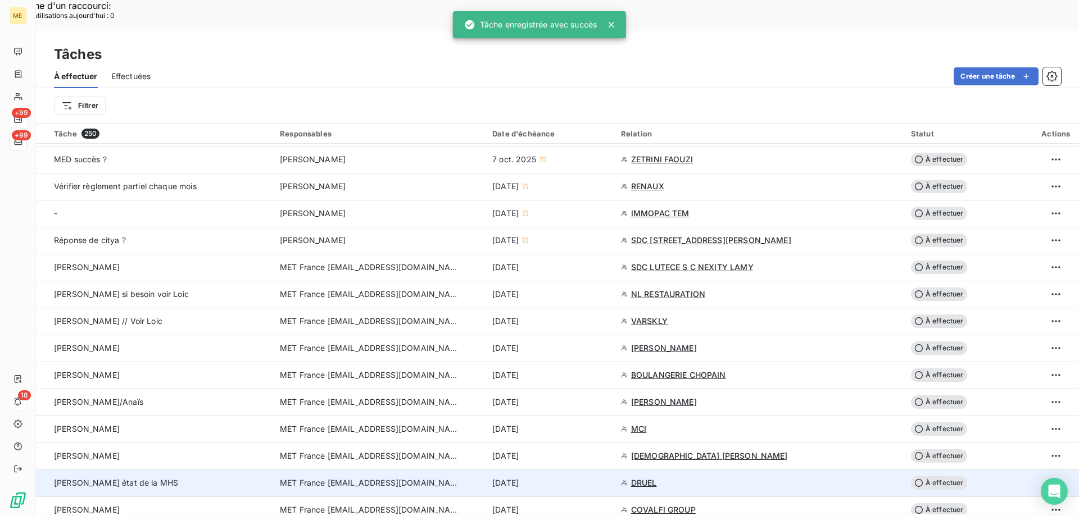
click at [319, 478] on span "MET France [EMAIL_ADDRESS][DOMAIN_NAME]" at bounding box center [370, 483] width 180 height 11
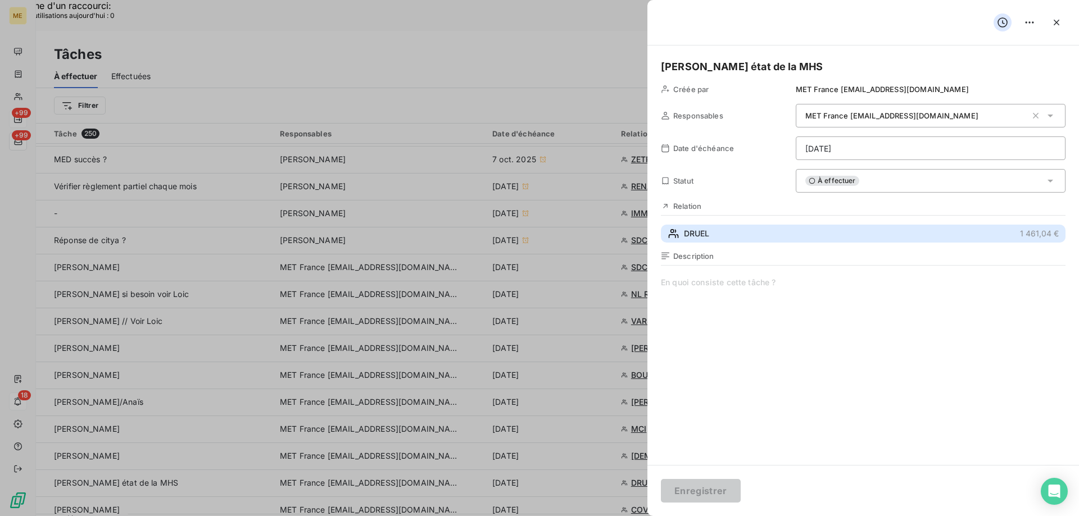
click at [700, 235] on span "DRUEL" at bounding box center [696, 233] width 25 height 11
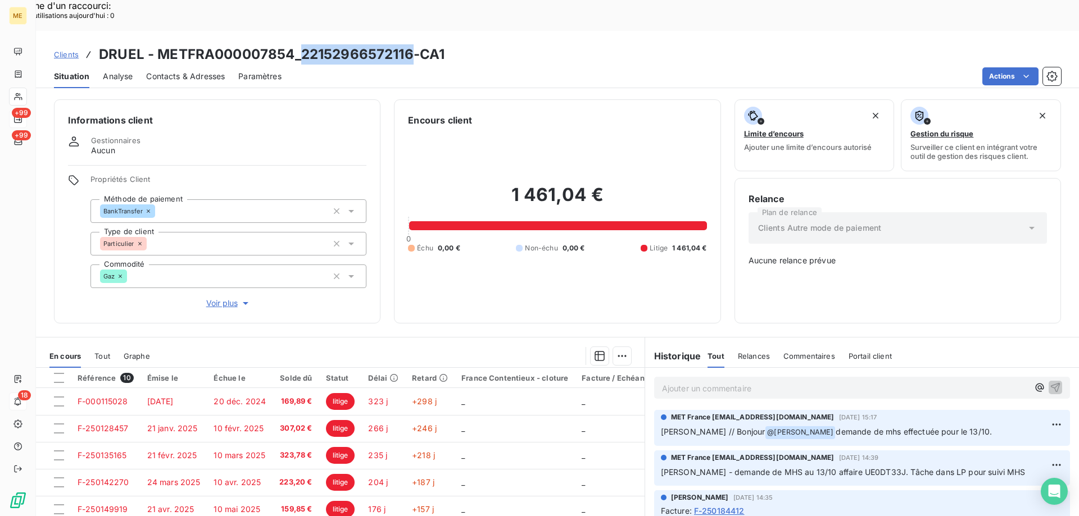
drag, startPoint x: 302, startPoint y: 24, endPoint x: 410, endPoint y: 26, distance: 107.9
click at [410, 44] on h3 "DRUEL - METFRA000007854_22152966572116-CA1" at bounding box center [272, 54] width 346 height 20
copy h3 "22152966572116"
click at [692, 382] on p "Ajouter un commentaire ﻿" at bounding box center [845, 389] width 366 height 14
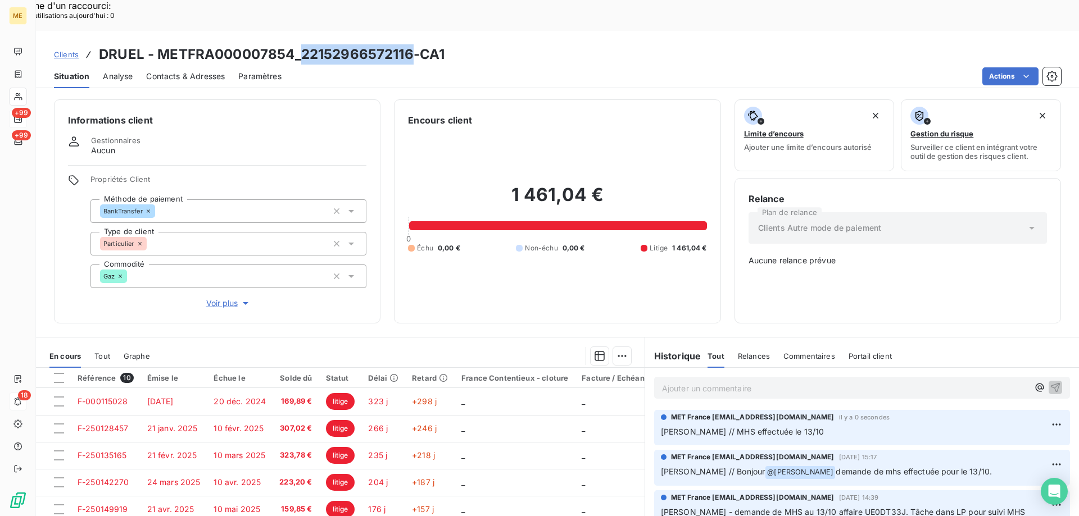
drag, startPoint x: 302, startPoint y: 22, endPoint x: 407, endPoint y: 25, distance: 105.1
click at [407, 44] on h3 "DRUEL - METFRA000007854_22152966572116-CA1" at bounding box center [272, 54] width 346 height 20
copy h3 "22152966572116"
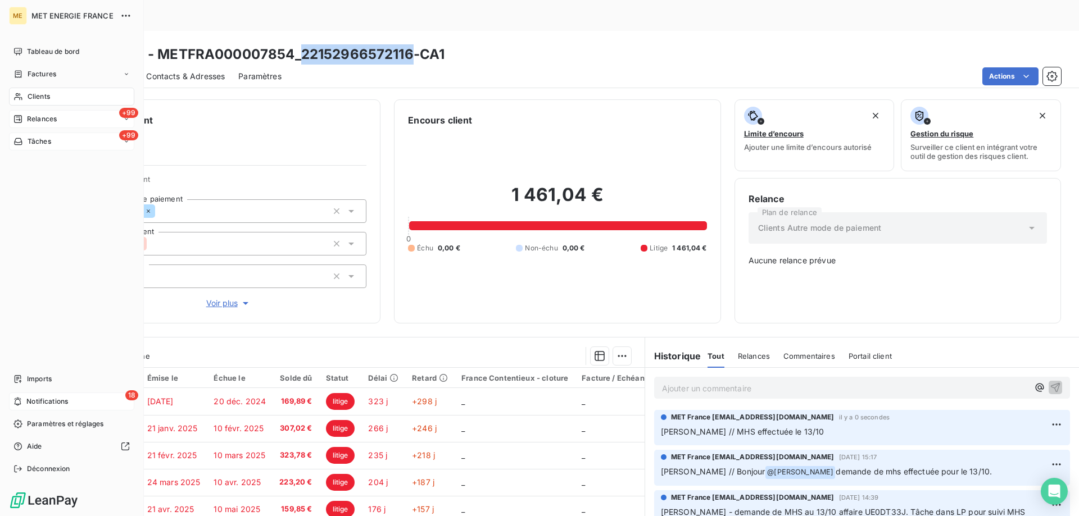
click at [31, 138] on span "Tâches" at bounding box center [40, 142] width 24 height 10
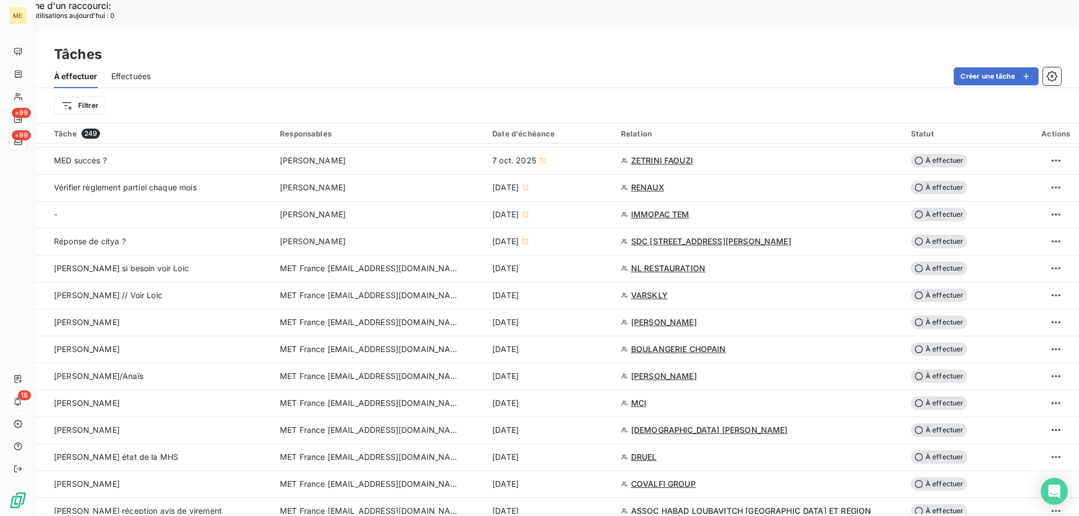
scroll to position [618, 0]
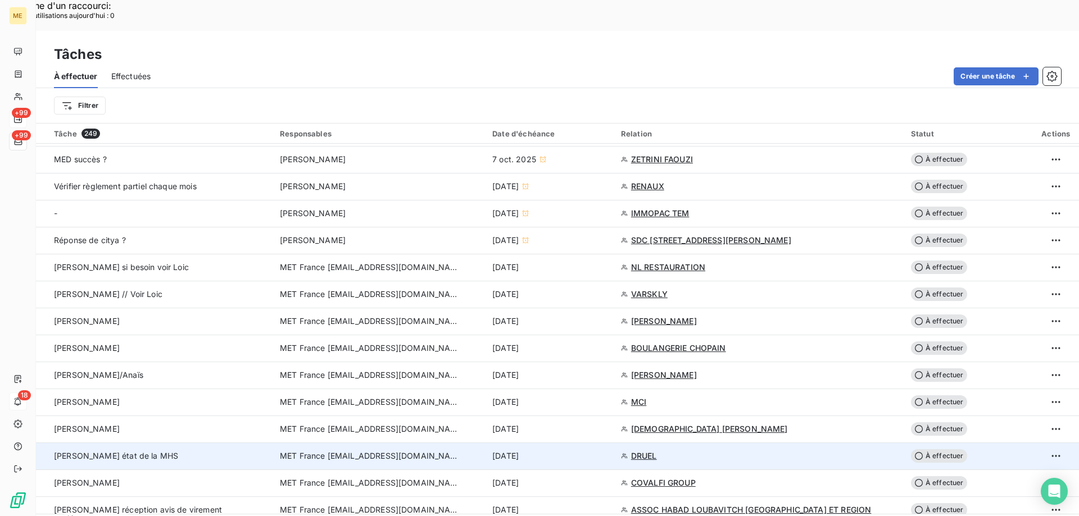
click at [143, 451] on span "[PERSON_NAME] état de la MHS" at bounding box center [116, 456] width 124 height 10
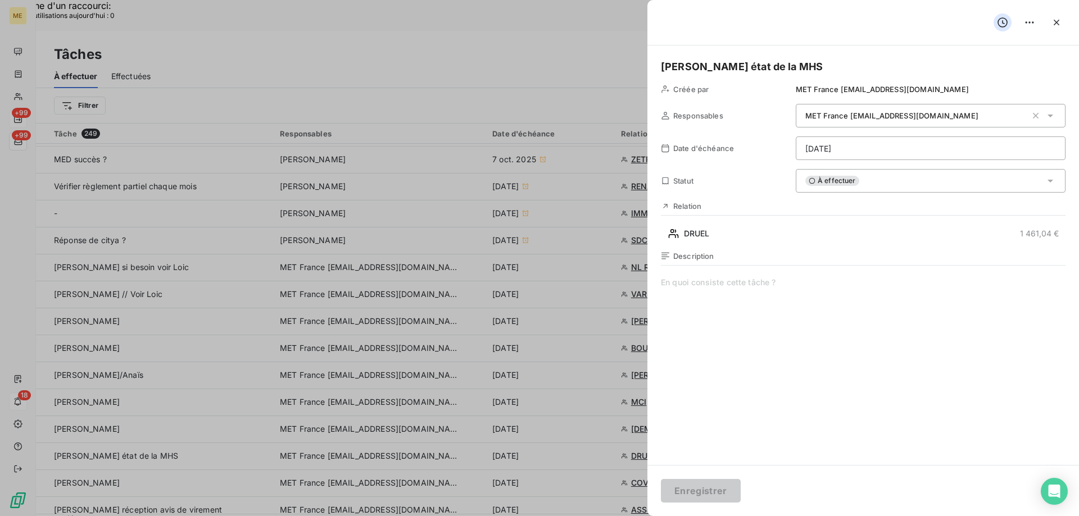
click at [704, 307] on span at bounding box center [863, 385] width 405 height 216
click at [866, 183] on div "À effectuer" at bounding box center [931, 181] width 270 height 24
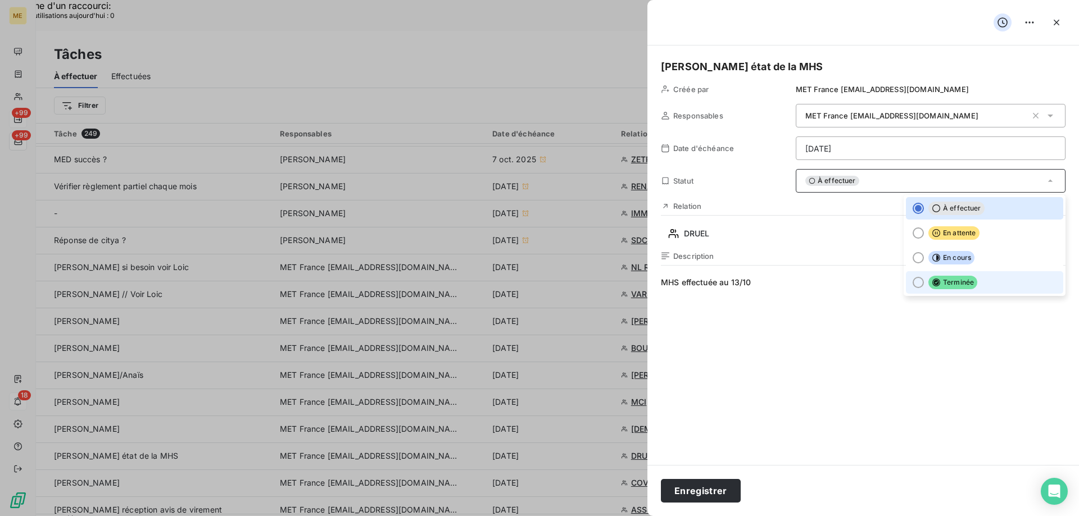
click at [936, 282] on span "Terminée" at bounding box center [952, 282] width 49 height 13
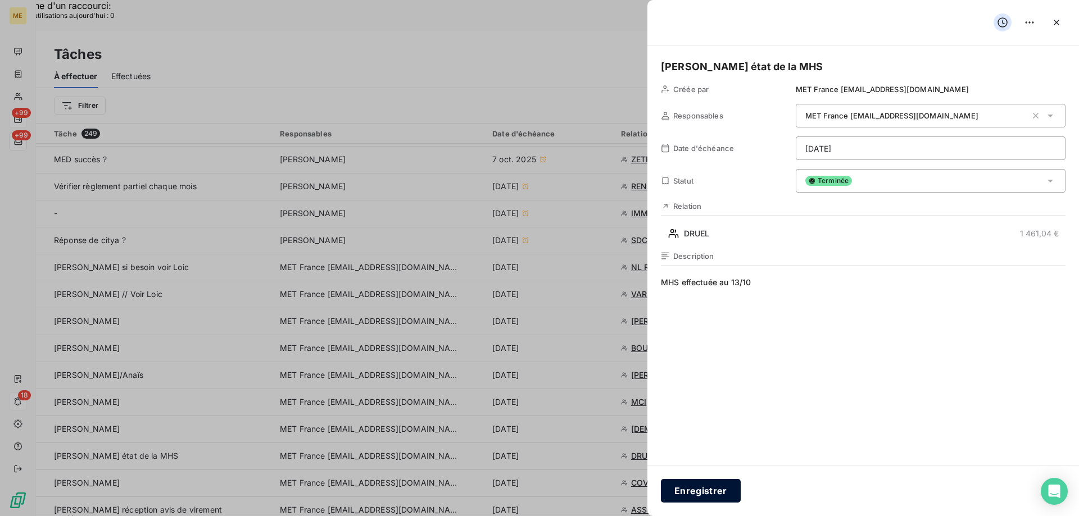
click at [717, 494] on button "Enregistrer" at bounding box center [701, 491] width 80 height 24
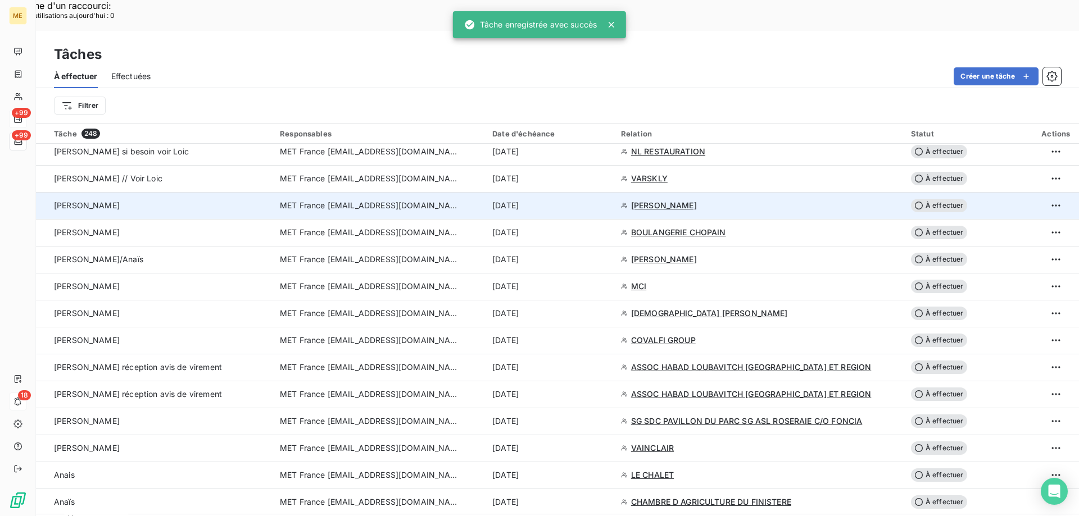
scroll to position [787, 0]
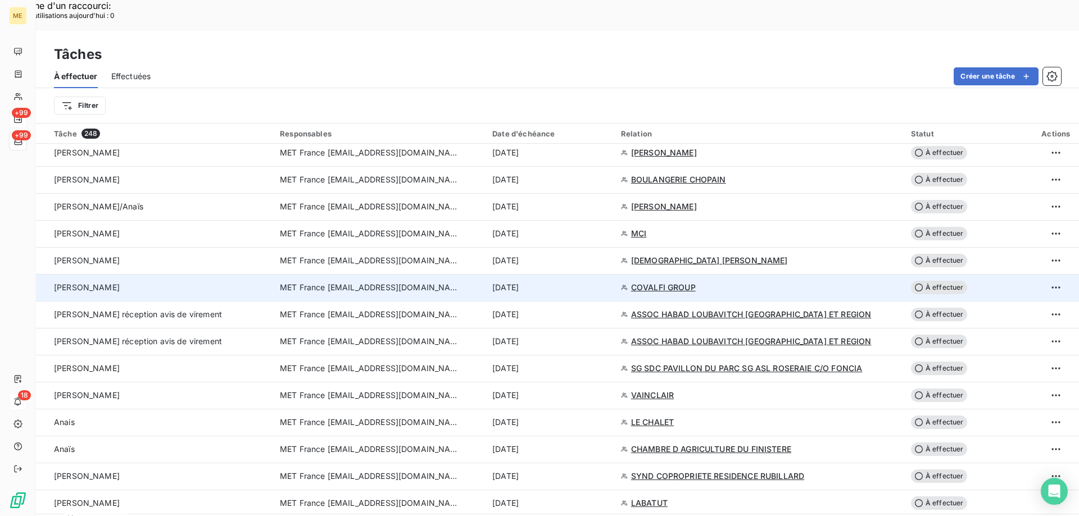
click at [327, 282] on span "MET France [EMAIL_ADDRESS][DOMAIN_NAME]" at bounding box center [370, 287] width 180 height 11
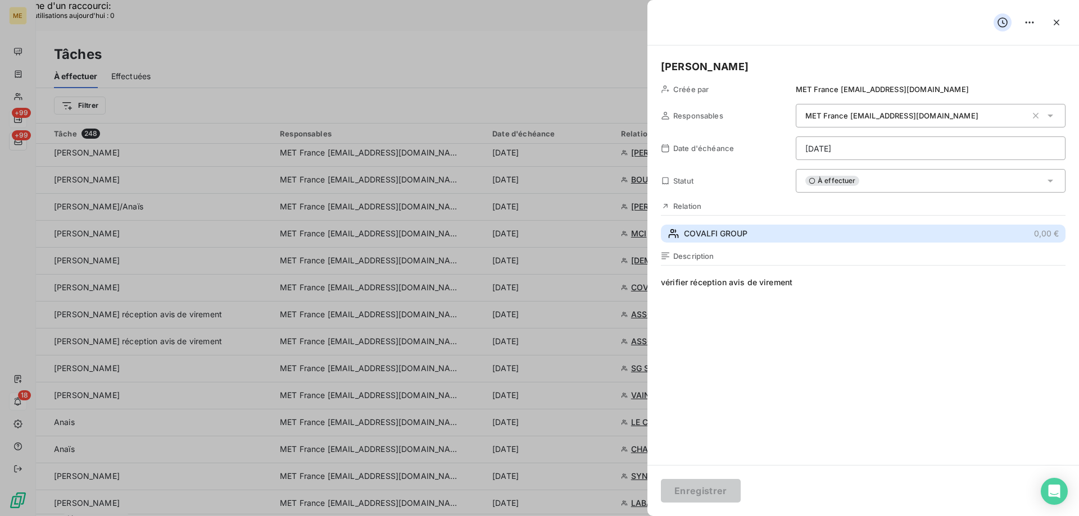
click at [708, 232] on span "COVALFI GROUP" at bounding box center [716, 233] width 64 height 11
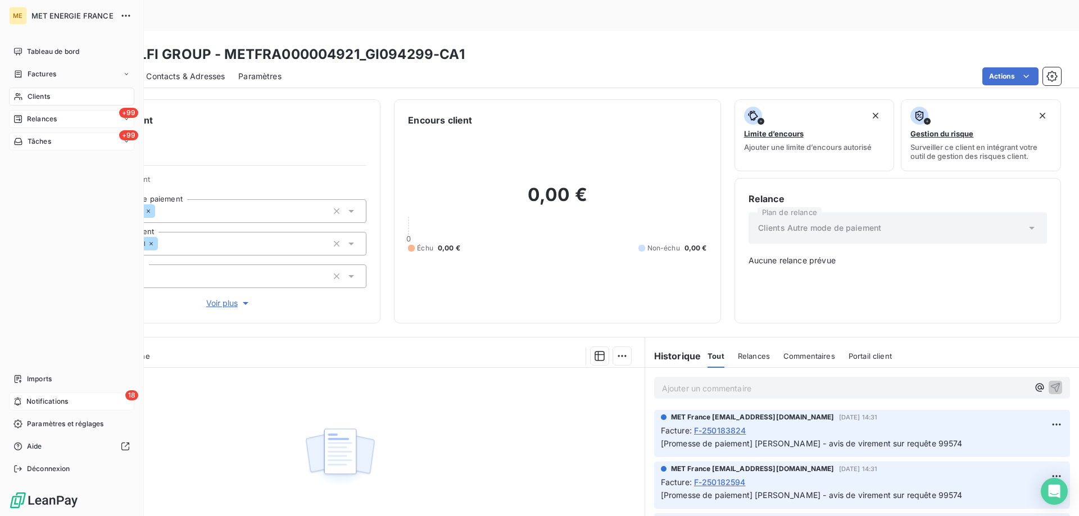
click at [38, 143] on span "Tâches" at bounding box center [40, 142] width 24 height 10
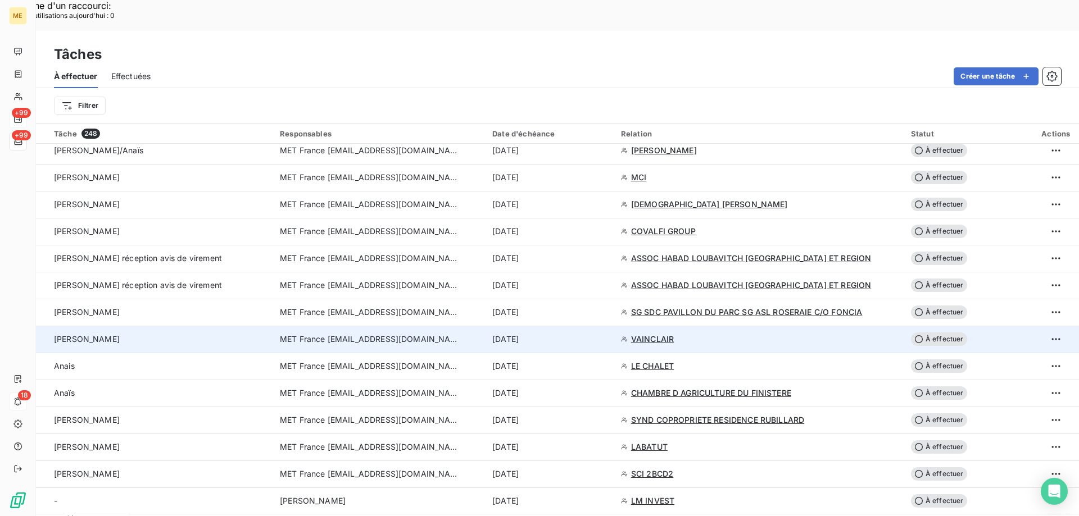
scroll to position [787, 0]
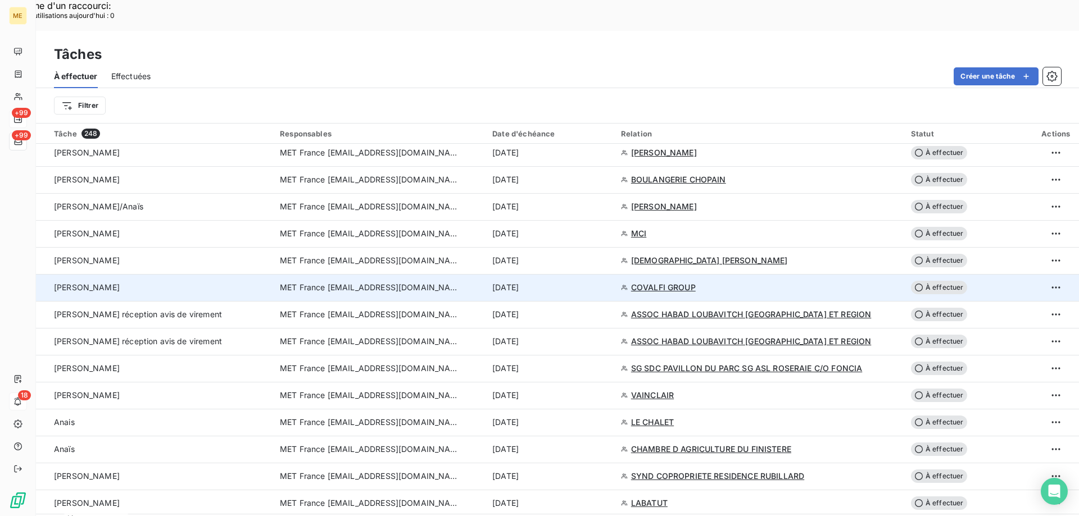
click at [304, 282] on span "MET France [EMAIL_ADDRESS][DOMAIN_NAME]" at bounding box center [370, 287] width 180 height 11
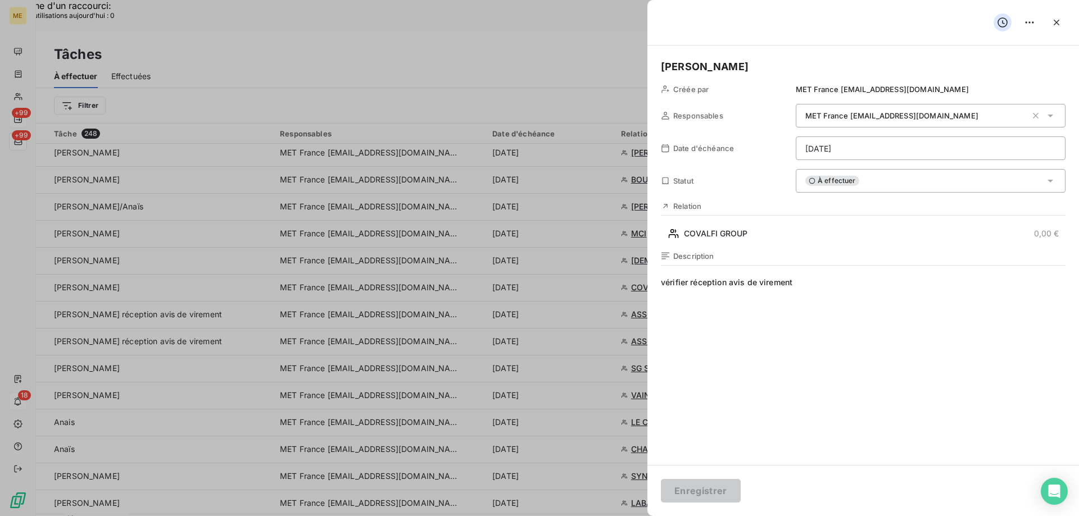
click at [858, 178] on div "À effectuer" at bounding box center [931, 181] width 270 height 24
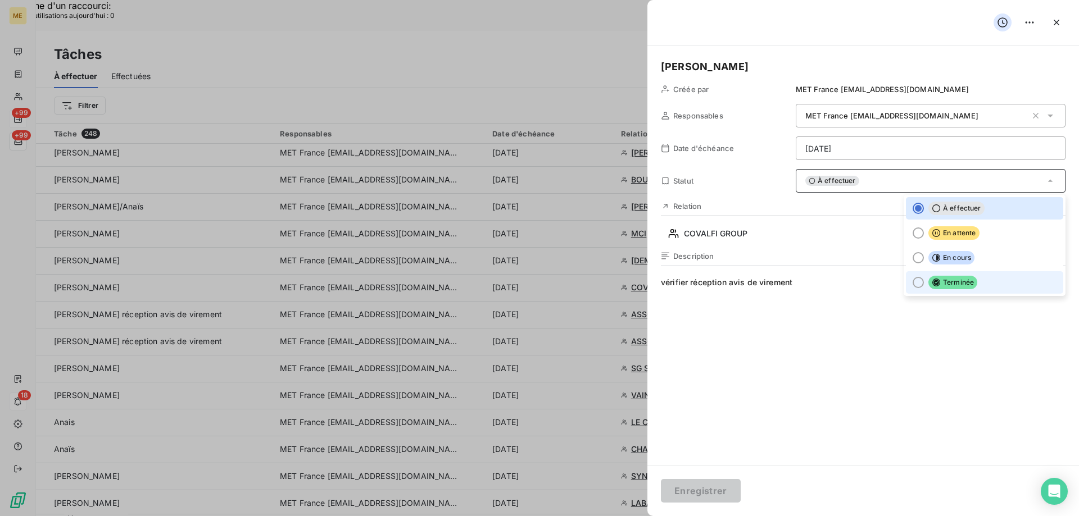
click at [913, 282] on div at bounding box center [918, 282] width 11 height 11
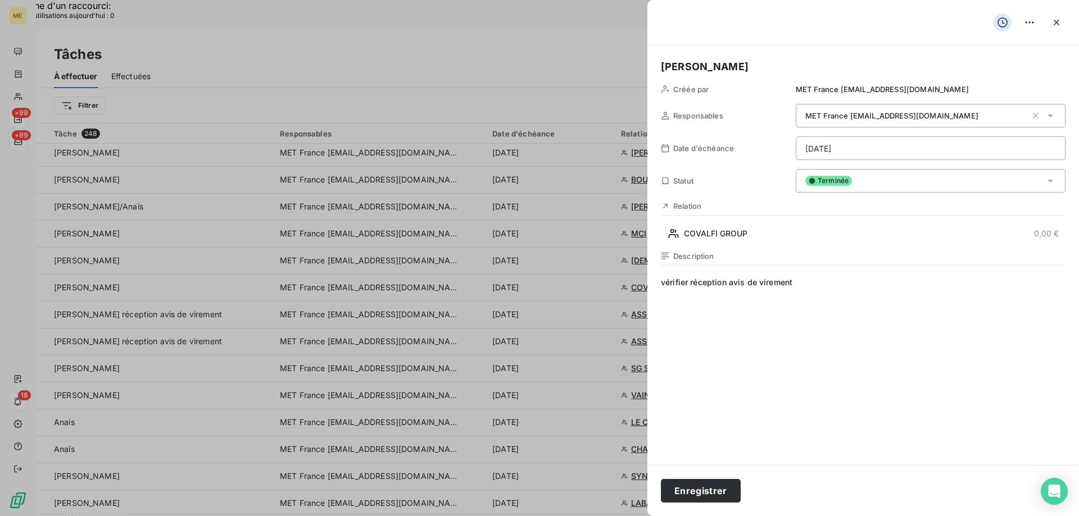
click at [834, 284] on span "vérifier réception avis de virement" at bounding box center [863, 385] width 405 height 216
click at [696, 496] on button "Enregistrer" at bounding box center [701, 491] width 80 height 24
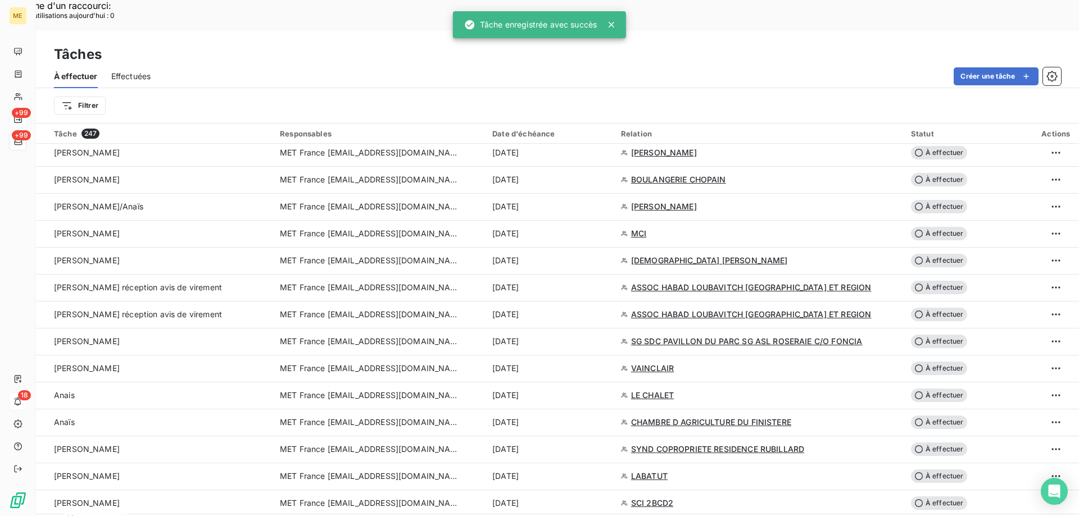
click at [616, 23] on icon at bounding box center [611, 24] width 11 height 11
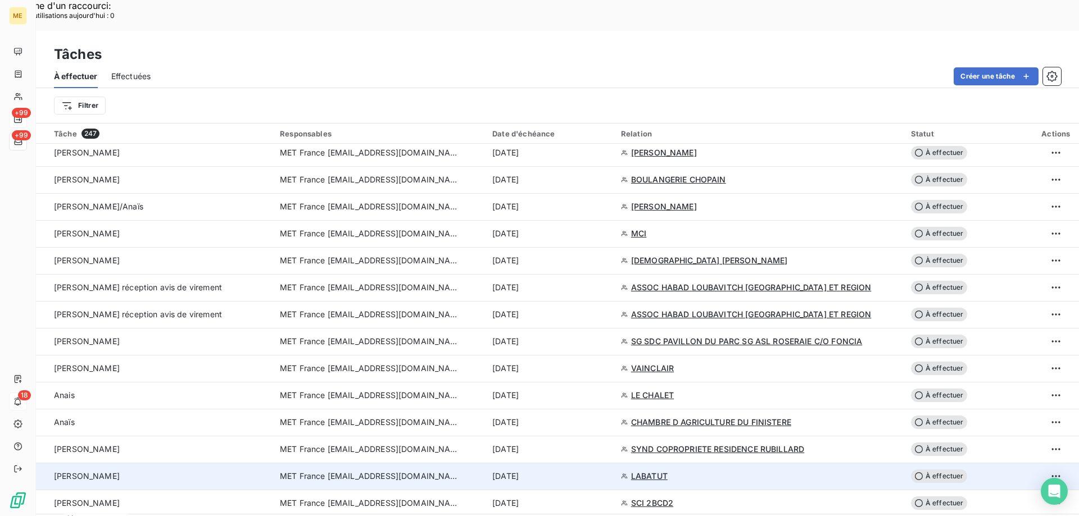
click at [336, 471] on span "MET France [EMAIL_ADDRESS][DOMAIN_NAME]" at bounding box center [370, 476] width 180 height 11
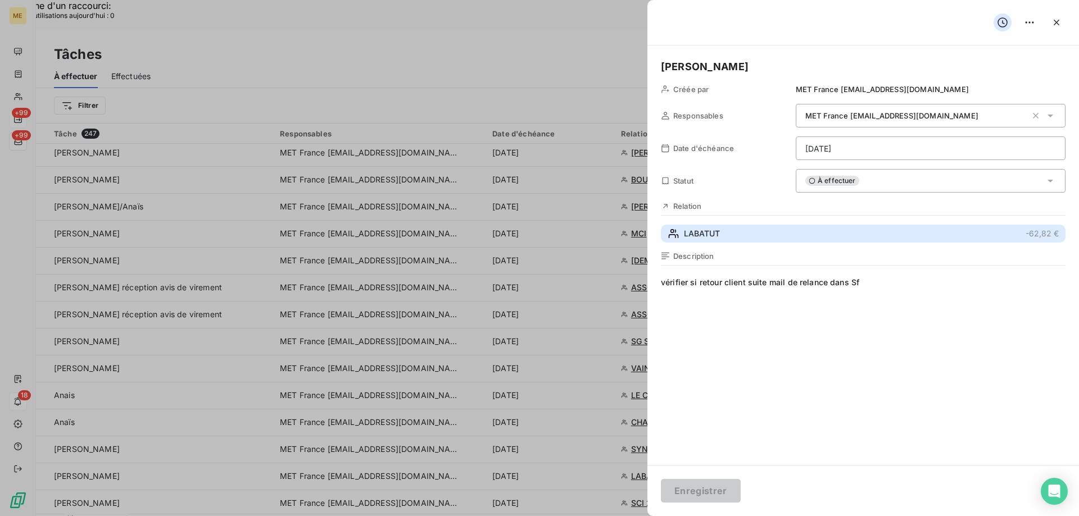
click at [681, 230] on div "LABATUT" at bounding box center [694, 233] width 52 height 11
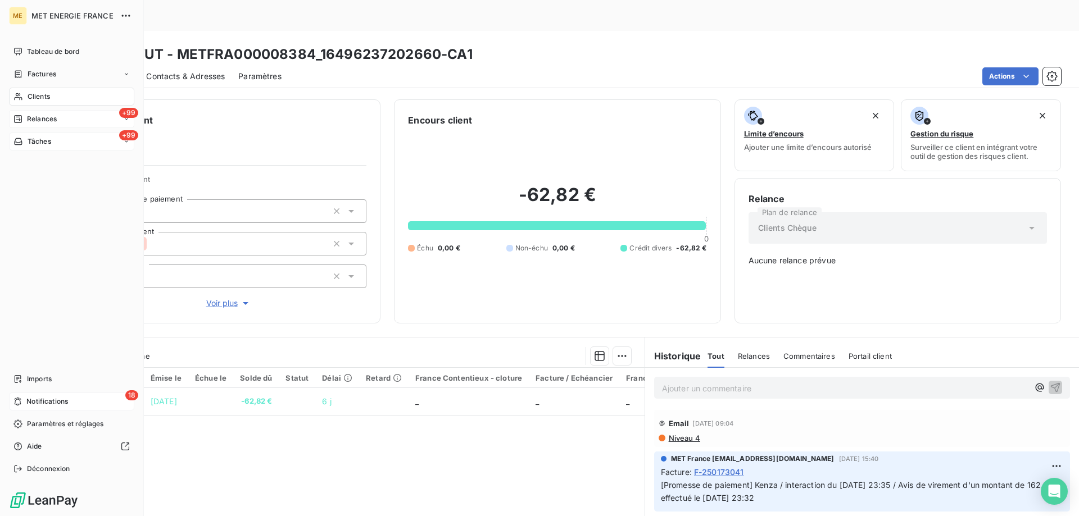
click at [39, 117] on span "Relances" at bounding box center [42, 119] width 30 height 10
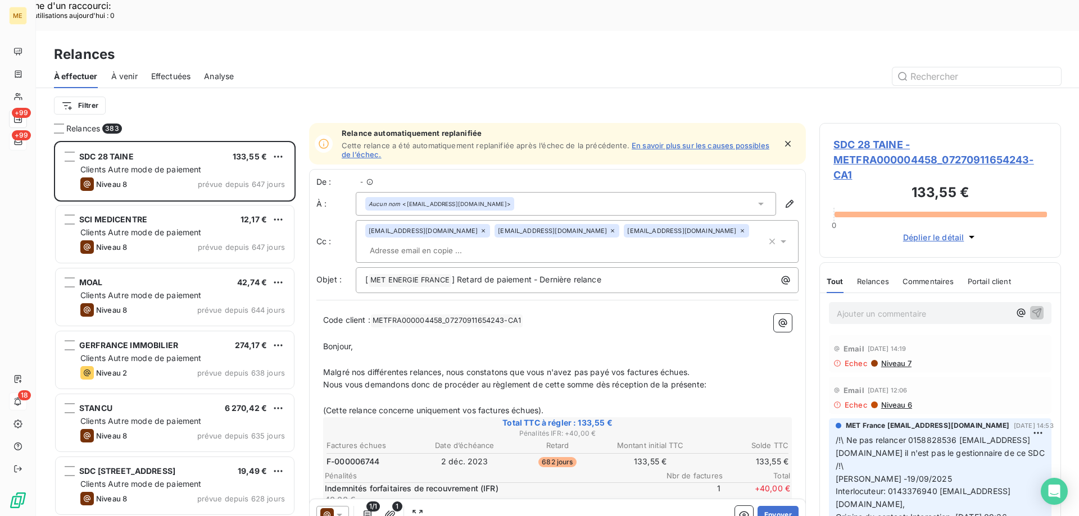
scroll to position [398, 233]
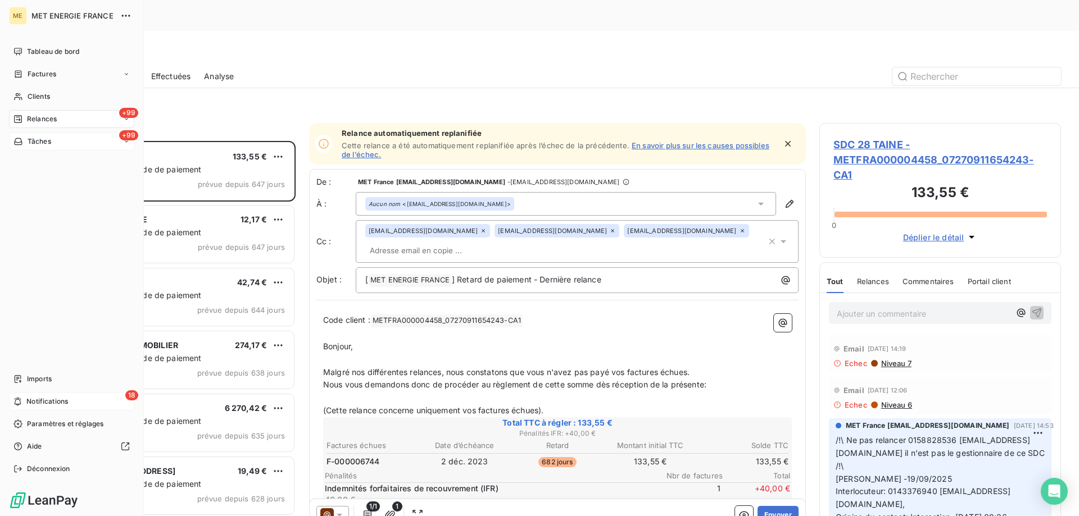
click at [24, 143] on div "Tâches" at bounding box center [32, 142] width 38 height 10
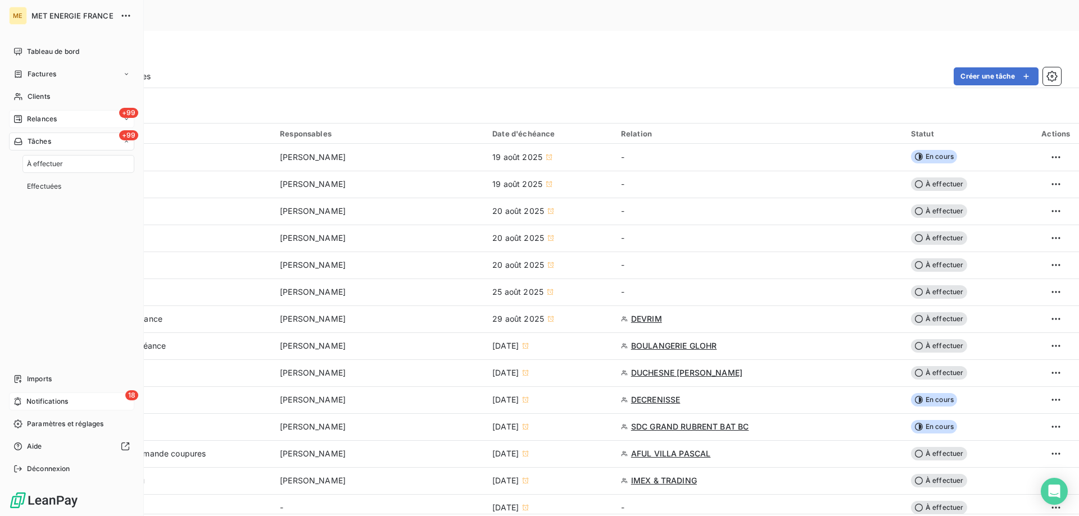
click at [58, 164] on span "À effectuer" at bounding box center [45, 164] width 37 height 10
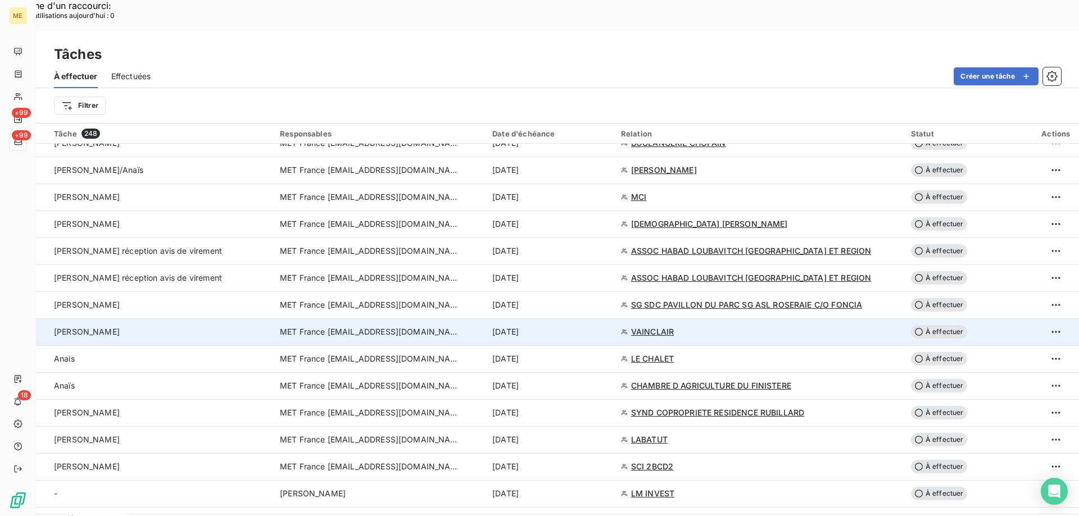
scroll to position [843, 0]
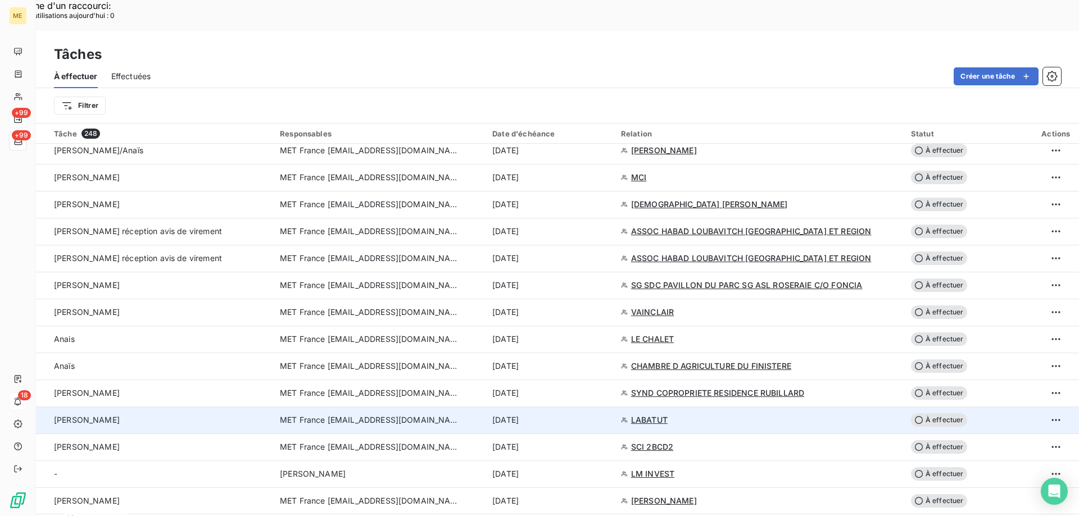
click at [332, 415] on span "MET France [EMAIL_ADDRESS][DOMAIN_NAME]" at bounding box center [370, 420] width 180 height 11
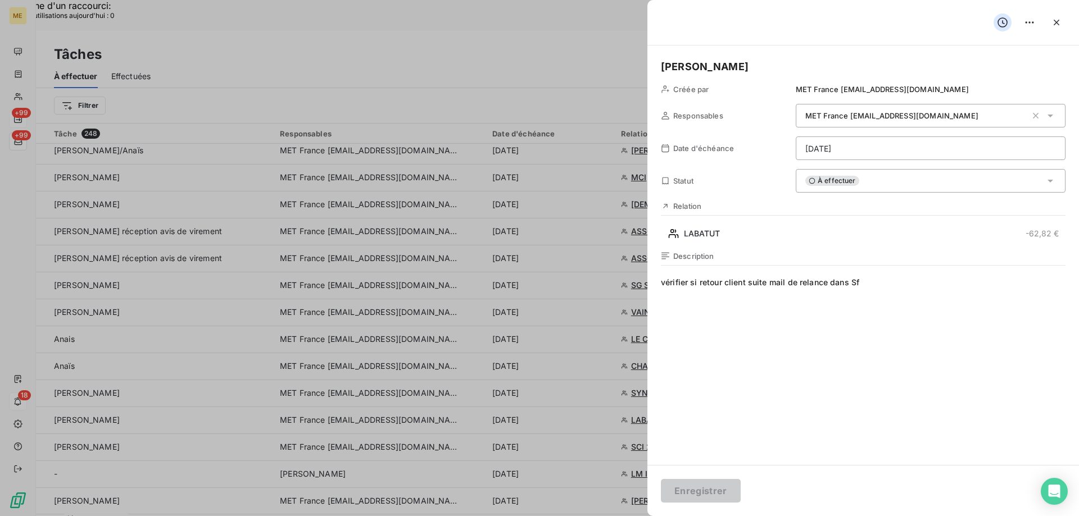
click at [887, 286] on span "vérifier si retour client suite mail de relance dans Sf" at bounding box center [863, 385] width 405 height 216
click at [859, 279] on span "vérifier si retour client suite mail de relance dans Sf // client à jour" at bounding box center [863, 385] width 405 height 216
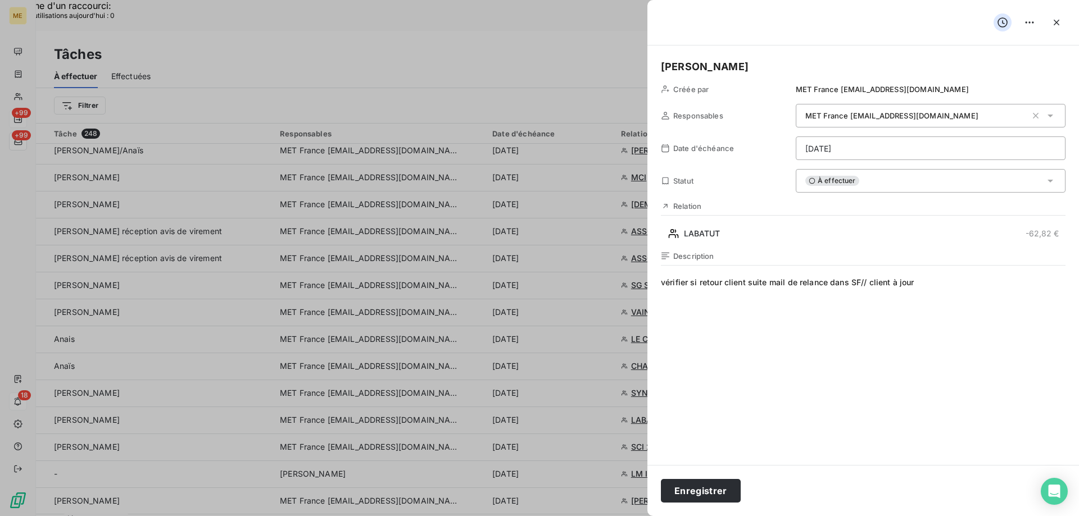
click at [876, 184] on div "À effectuer" at bounding box center [931, 181] width 270 height 24
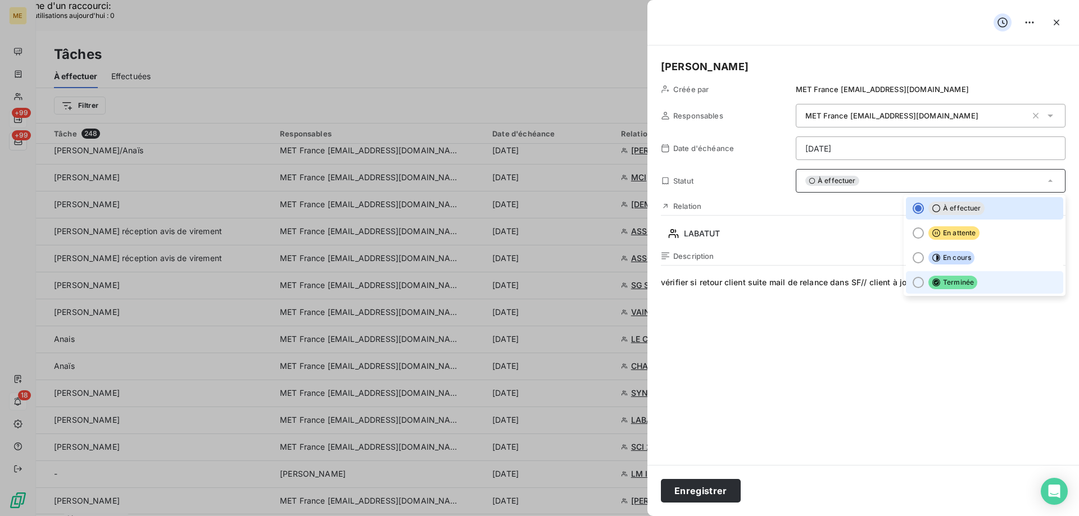
click at [932, 286] on icon at bounding box center [936, 282] width 9 height 9
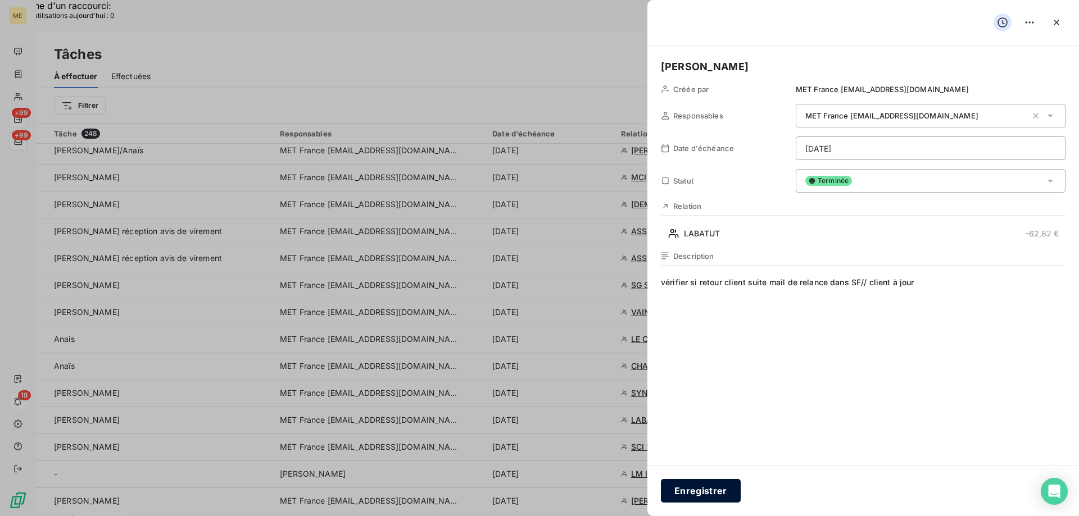
click at [717, 492] on button "Enregistrer" at bounding box center [701, 491] width 80 height 24
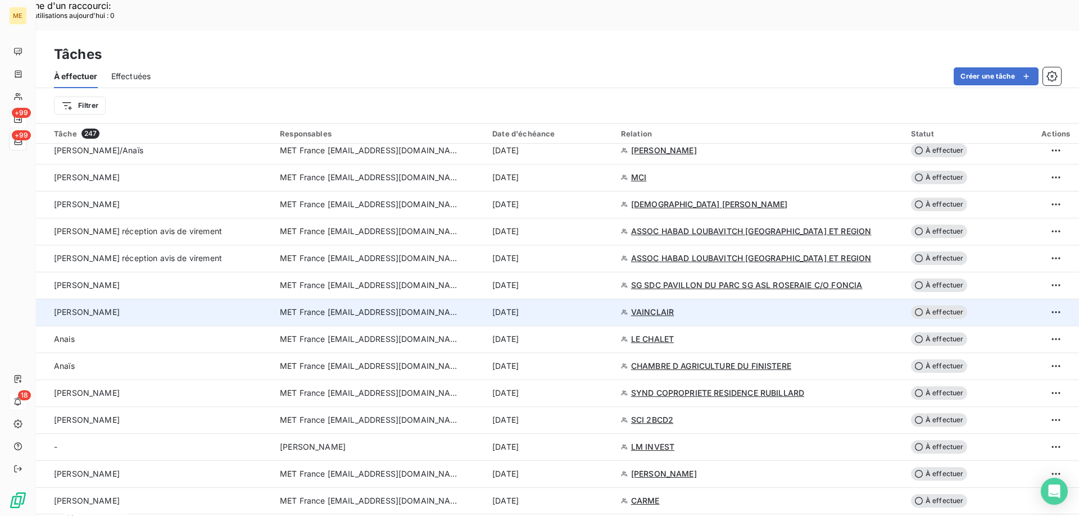
click at [388, 307] on span "MET France [EMAIL_ADDRESS][DOMAIN_NAME]" at bounding box center [370, 312] width 180 height 11
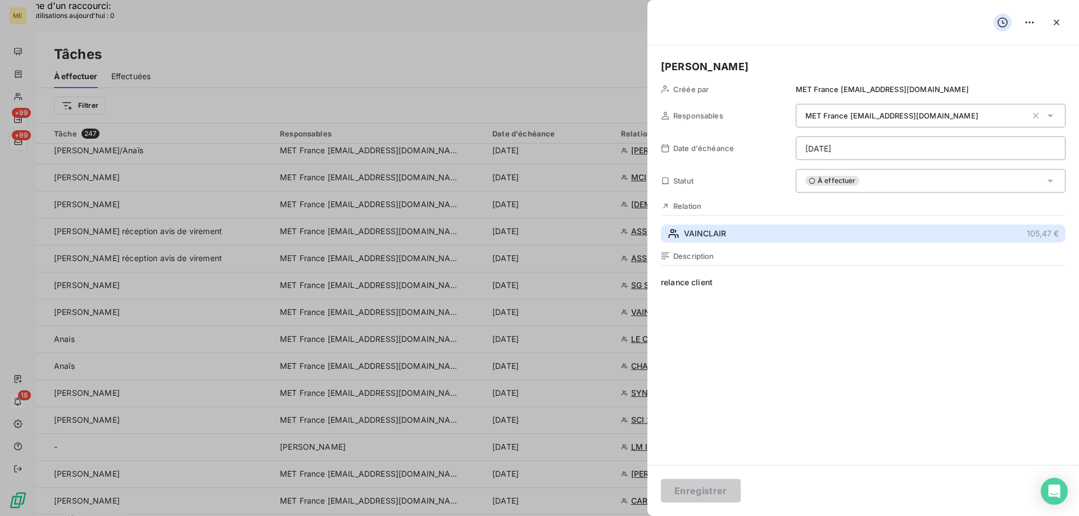
click at [700, 229] on span "VAINCLAIR" at bounding box center [705, 233] width 42 height 11
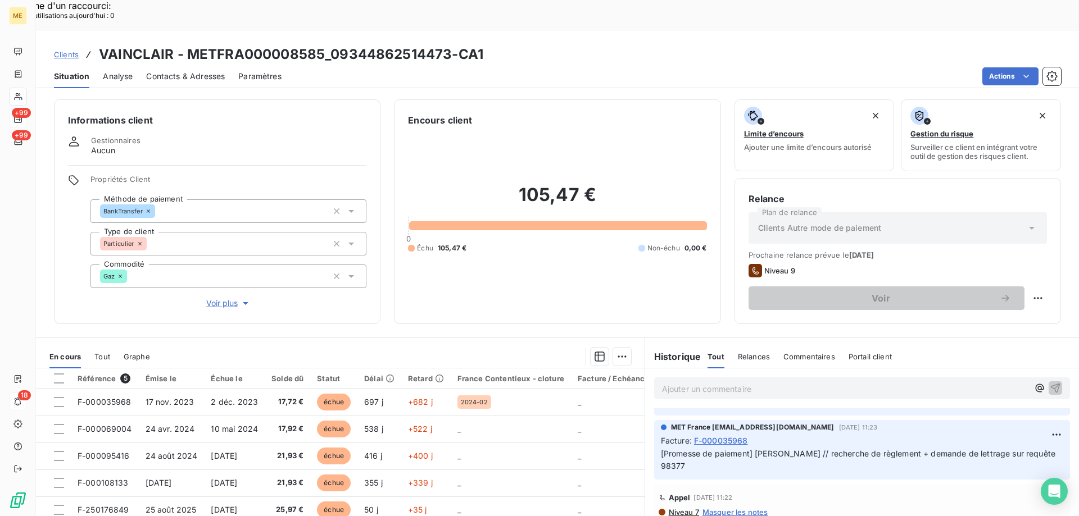
scroll to position [450, 0]
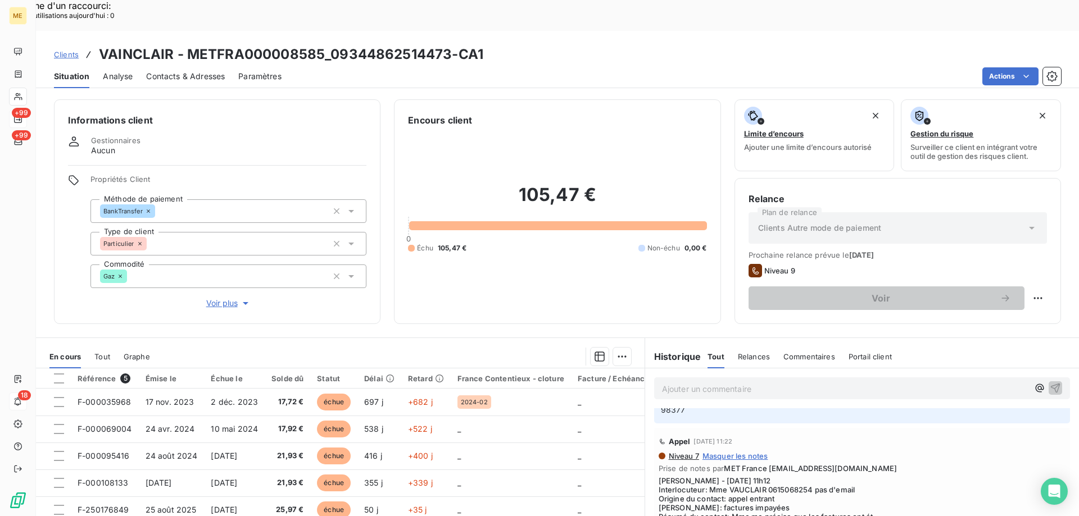
drag, startPoint x: 331, startPoint y: 28, endPoint x: 447, endPoint y: 13, distance: 116.6
click at [447, 44] on h3 "VAINCLAIR - METFRA000008585_09344862514473-CA1" at bounding box center [291, 54] width 384 height 20
drag, startPoint x: 763, startPoint y: 420, endPoint x: 809, endPoint y: 419, distance: 46.1
click at [809, 477] on span "[PERSON_NAME] - [DATE] 11h12 Interlocuteur: Mme VAUCLAIR 0615068254 pas d'email…" at bounding box center [862, 513] width 407 height 72
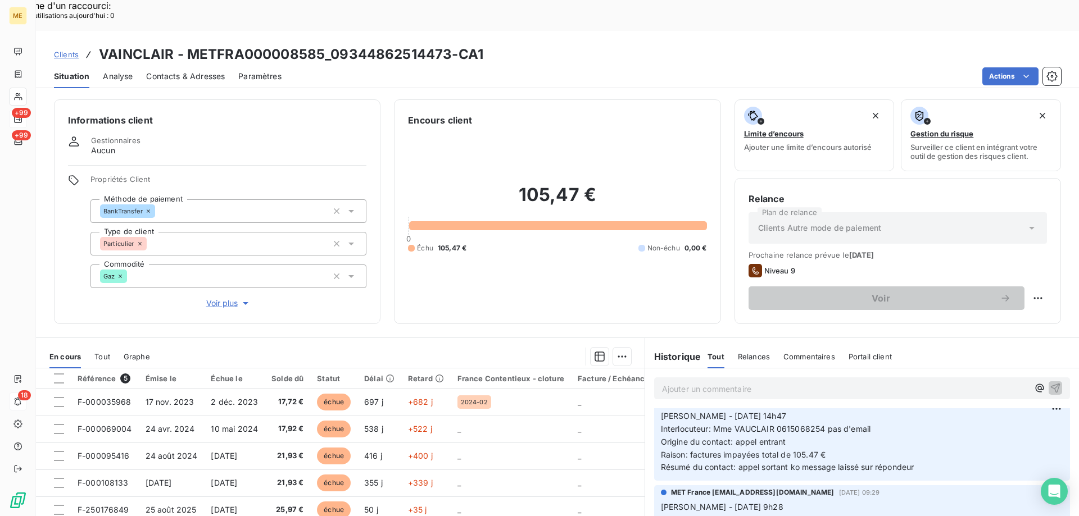
scroll to position [0, 0]
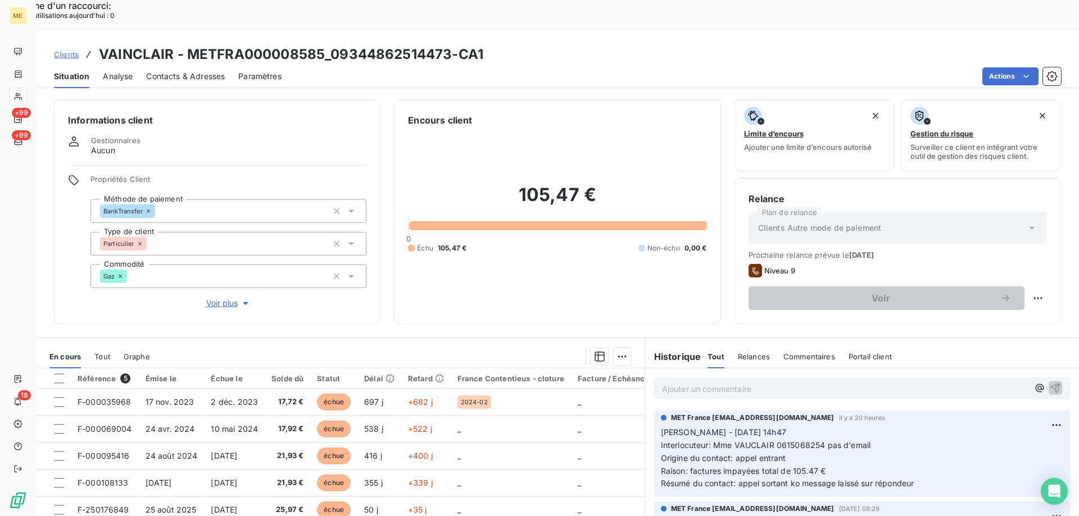
drag, startPoint x: 933, startPoint y: 456, endPoint x: 653, endPoint y: 395, distance: 286.6
click at [654, 411] on div "MET France [EMAIL_ADDRESS][DOMAIN_NAME] il y a 20 heures [PERSON_NAME] - [DATE]…" at bounding box center [862, 454] width 416 height 87
click at [686, 382] on p "Ajouter un commentaire ﻿" at bounding box center [845, 389] width 366 height 14
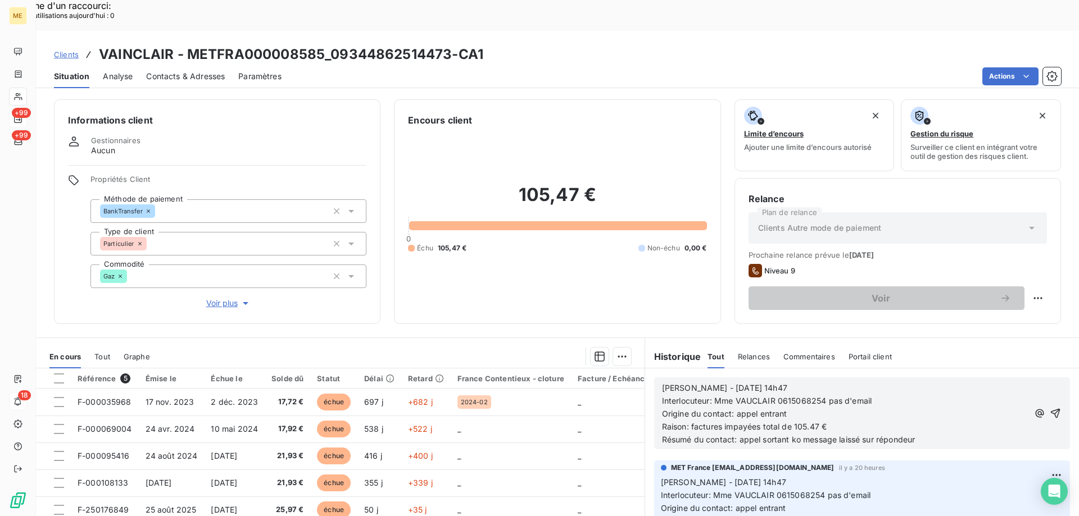
click at [699, 383] on span "[PERSON_NAME] - [DATE] 14h47" at bounding box center [724, 388] width 125 height 10
click at [768, 382] on p "[PERSON_NAME] - [DATE] 14h47" at bounding box center [845, 388] width 366 height 13
click at [1051, 409] on icon "button" at bounding box center [1056, 414] width 10 height 10
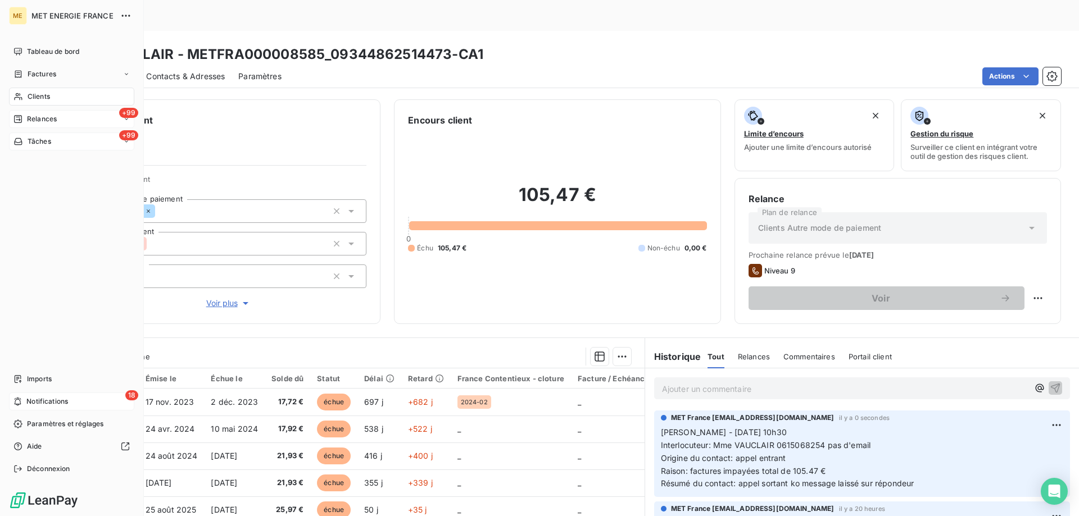
click at [20, 138] on icon at bounding box center [18, 141] width 10 height 9
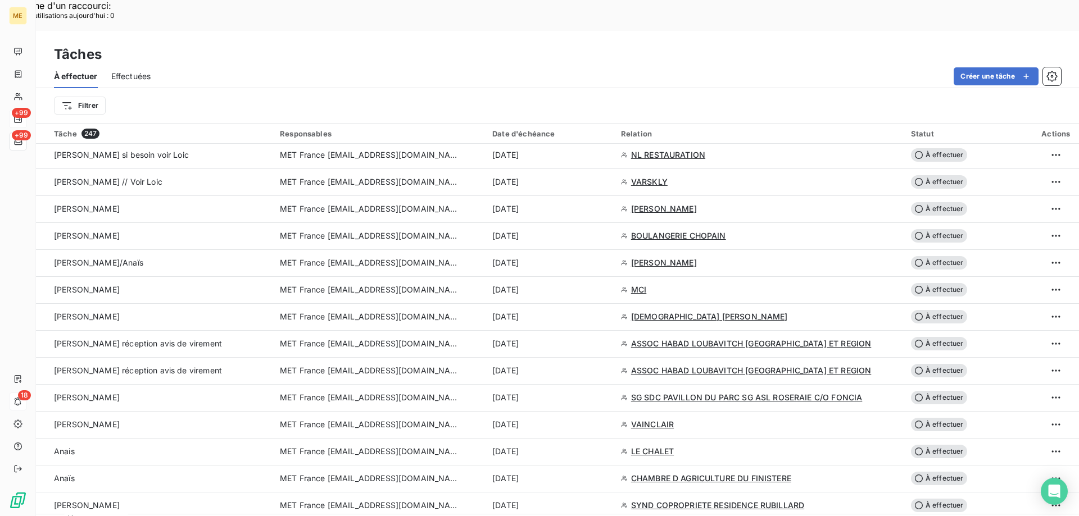
scroll to position [787, 0]
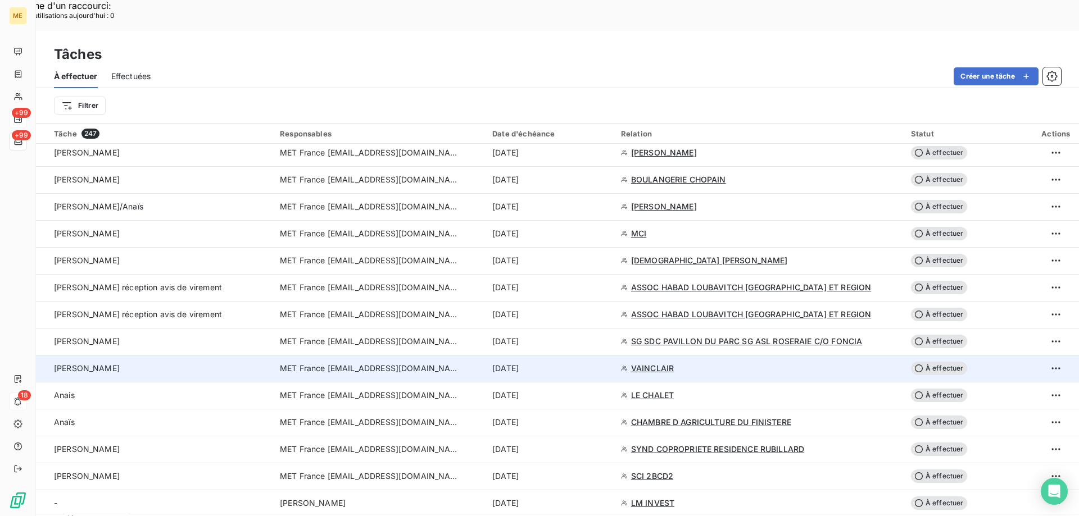
click at [354, 363] on span "MET France [EMAIL_ADDRESS][DOMAIN_NAME]" at bounding box center [370, 368] width 180 height 11
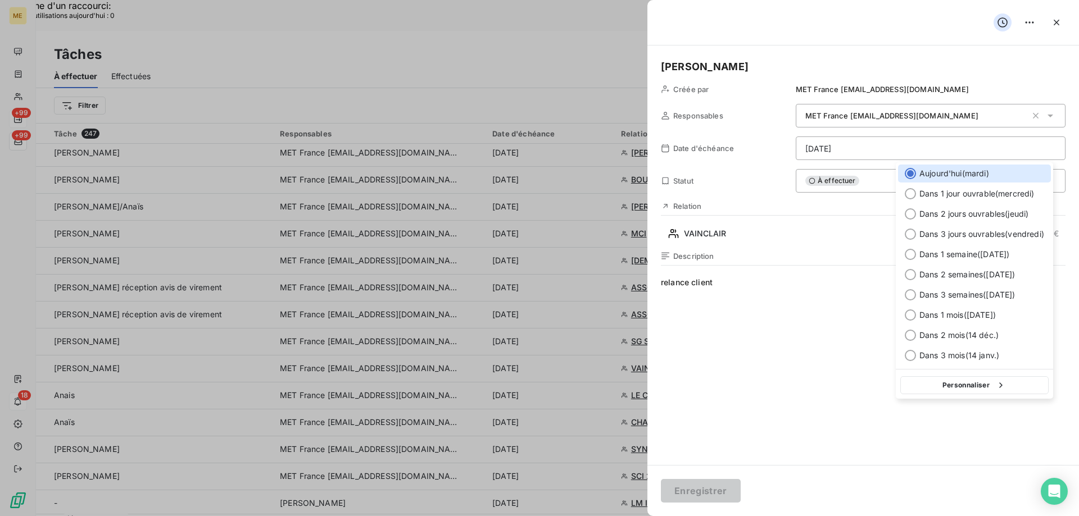
click at [986, 387] on button "Personnaliser" at bounding box center [974, 386] width 148 height 18
select select "9"
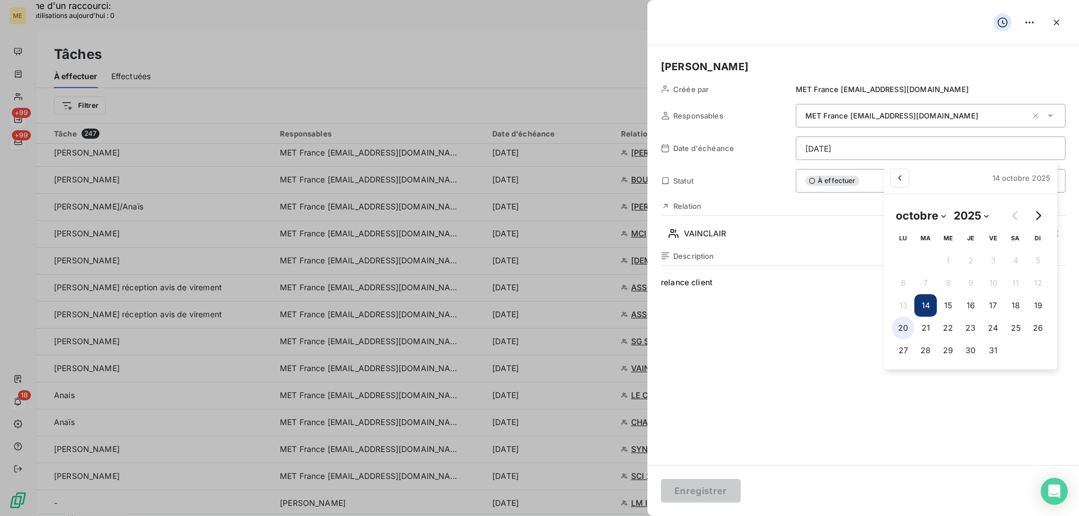
click at [905, 328] on button "20" at bounding box center [903, 328] width 22 height 22
type input "[DATE]"
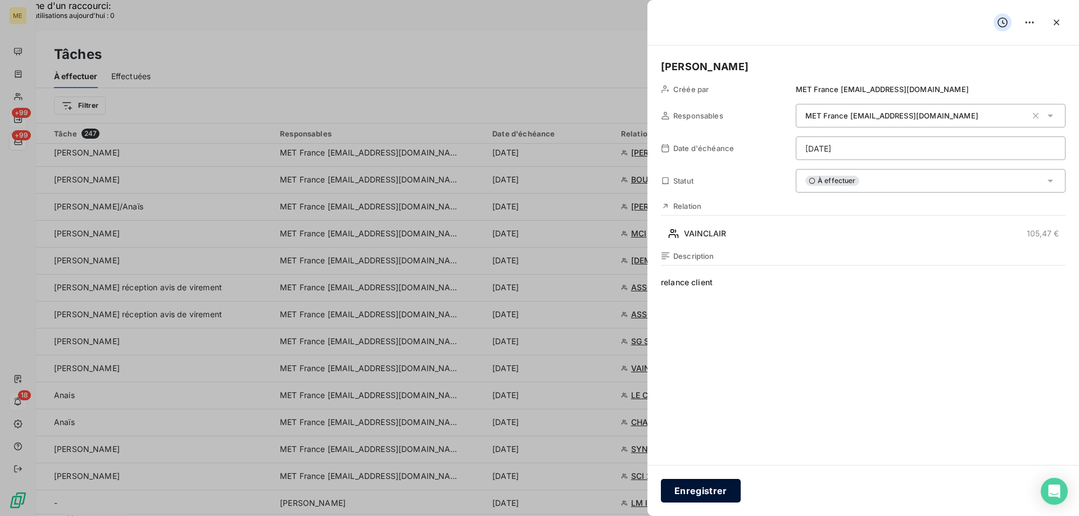
click at [713, 490] on button "Enregistrer" at bounding box center [701, 491] width 80 height 24
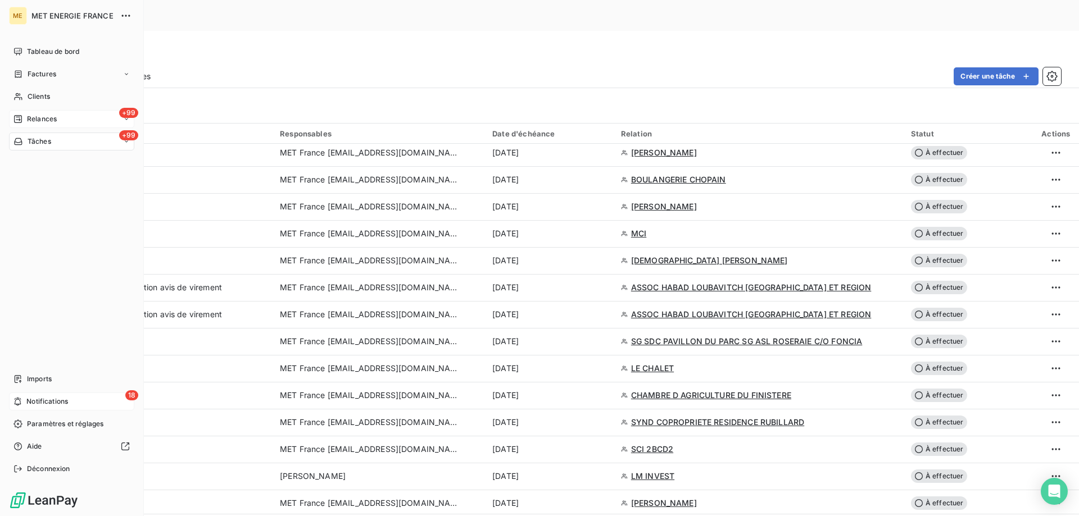
click at [45, 119] on span "Relances" at bounding box center [42, 119] width 30 height 10
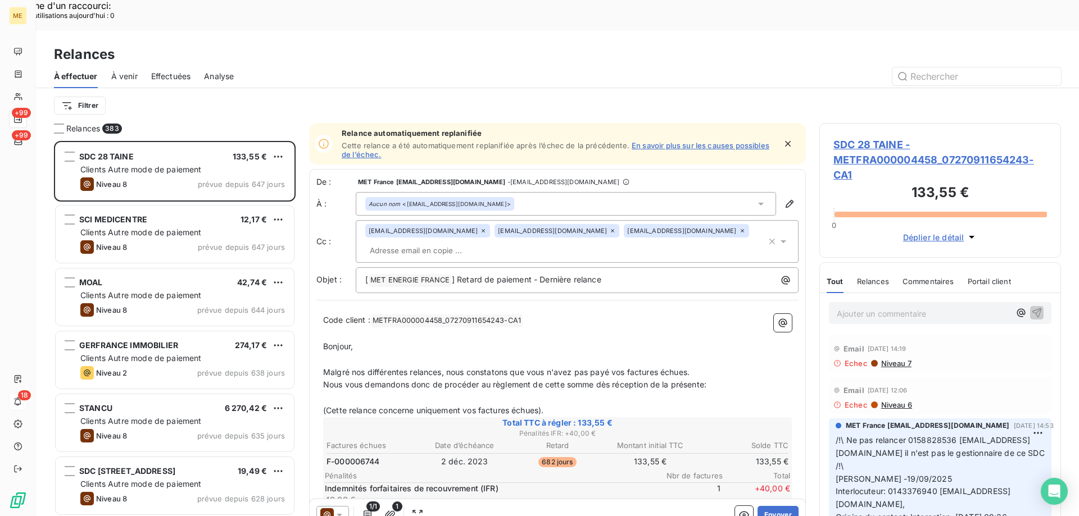
scroll to position [398, 233]
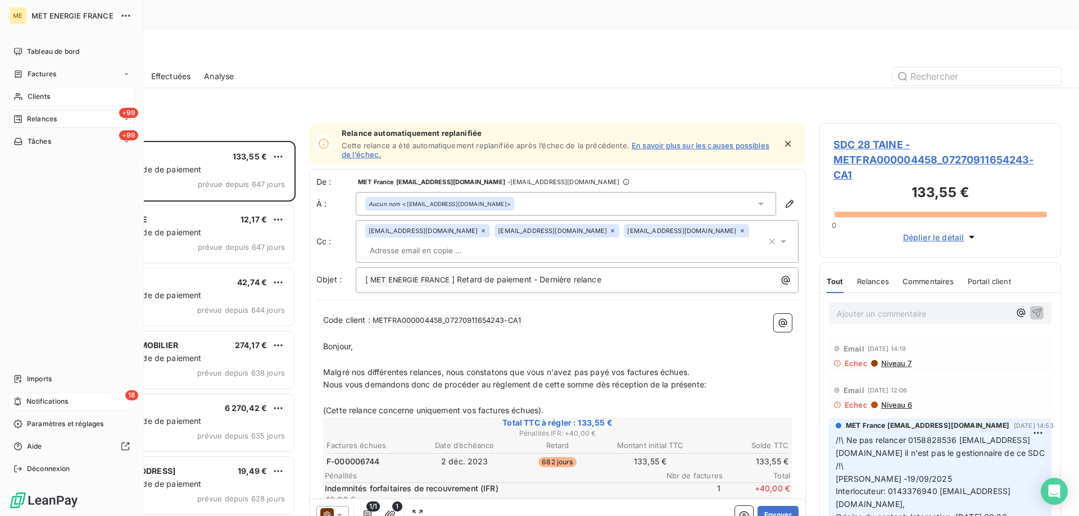
click at [26, 98] on div "Clients" at bounding box center [71, 97] width 125 height 18
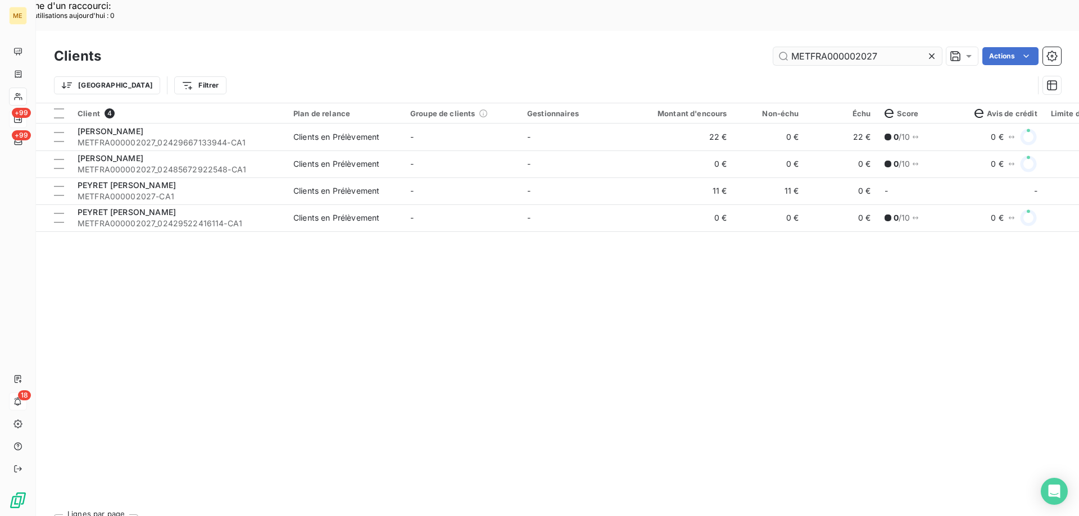
click at [809, 47] on input "METFRA000002027" at bounding box center [857, 56] width 169 height 18
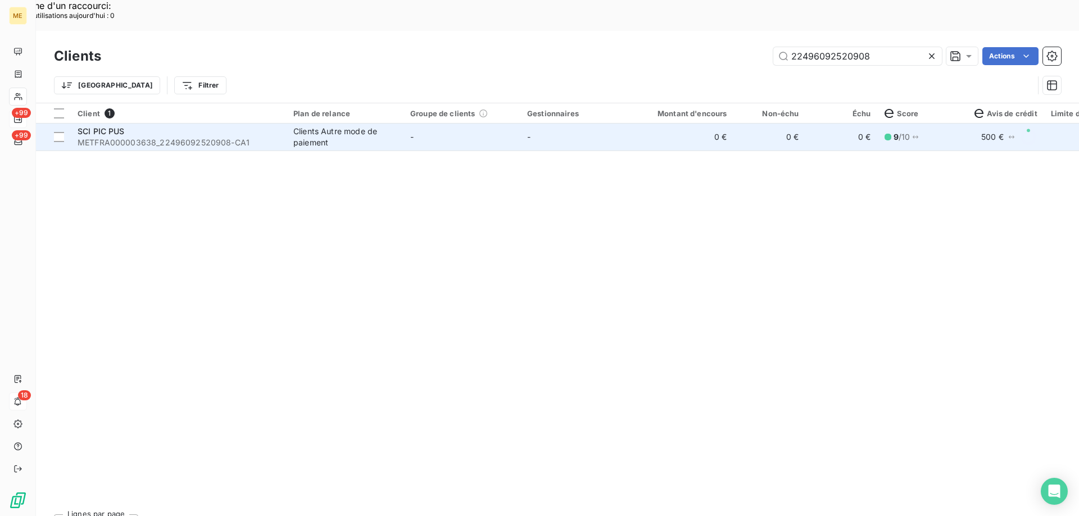
type input "22496092520908"
click at [101, 137] on span "METFRA000003638_22496092520908-CA1" at bounding box center [179, 142] width 202 height 11
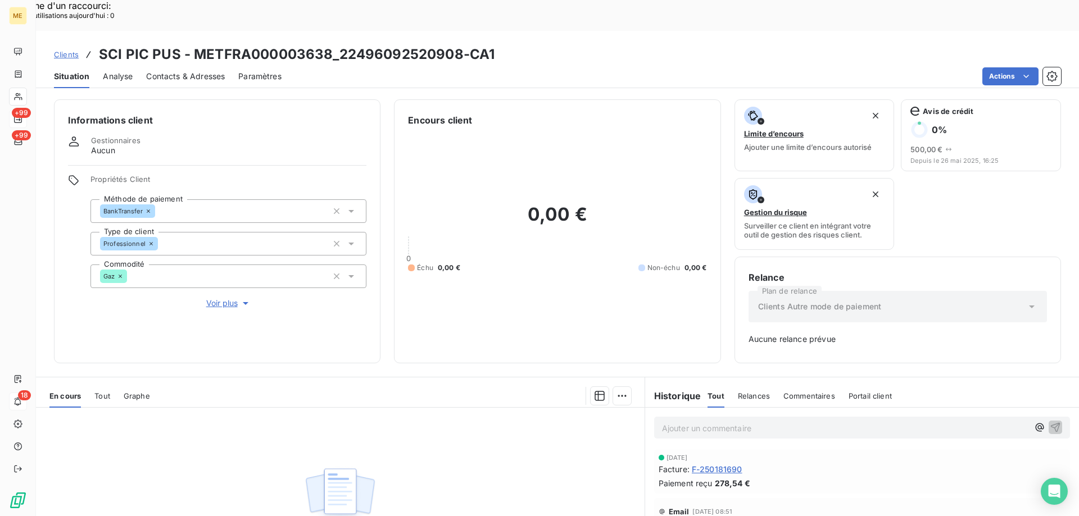
click at [102, 392] on span "Tout" at bounding box center [102, 396] width 16 height 9
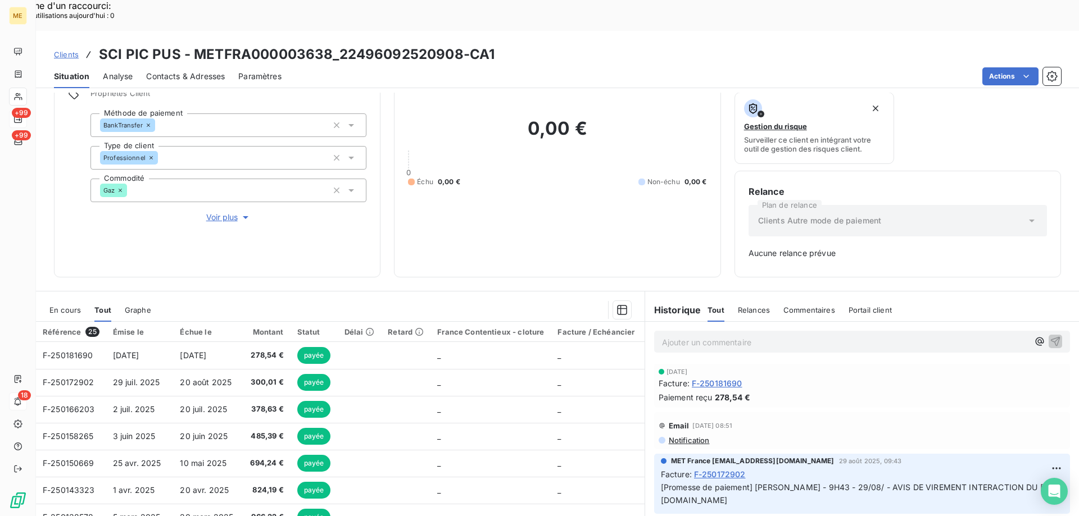
scroll to position [111, 0]
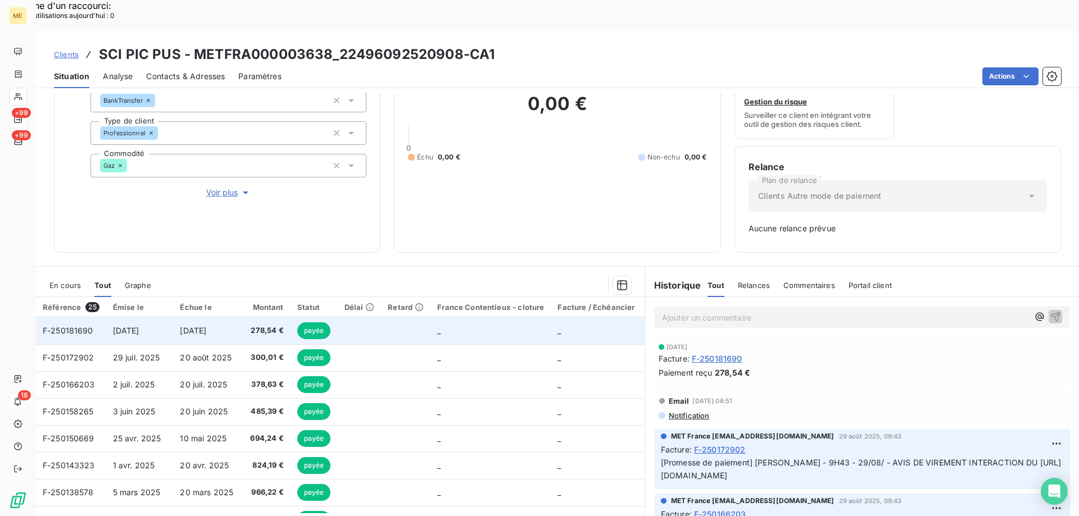
click at [57, 326] on span "F-250181690" at bounding box center [68, 331] width 51 height 10
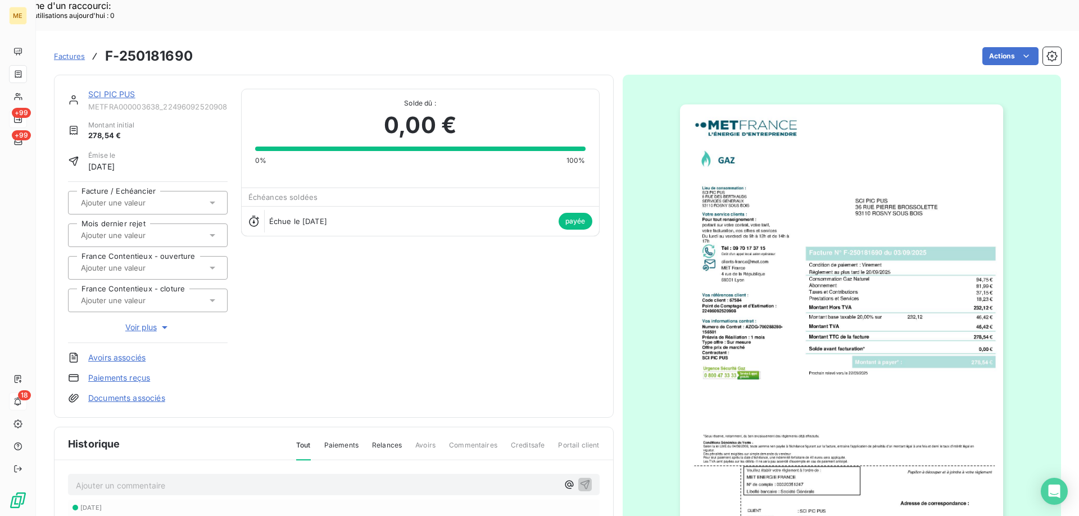
click at [751, 303] on img "button" at bounding box center [841, 333] width 323 height 457
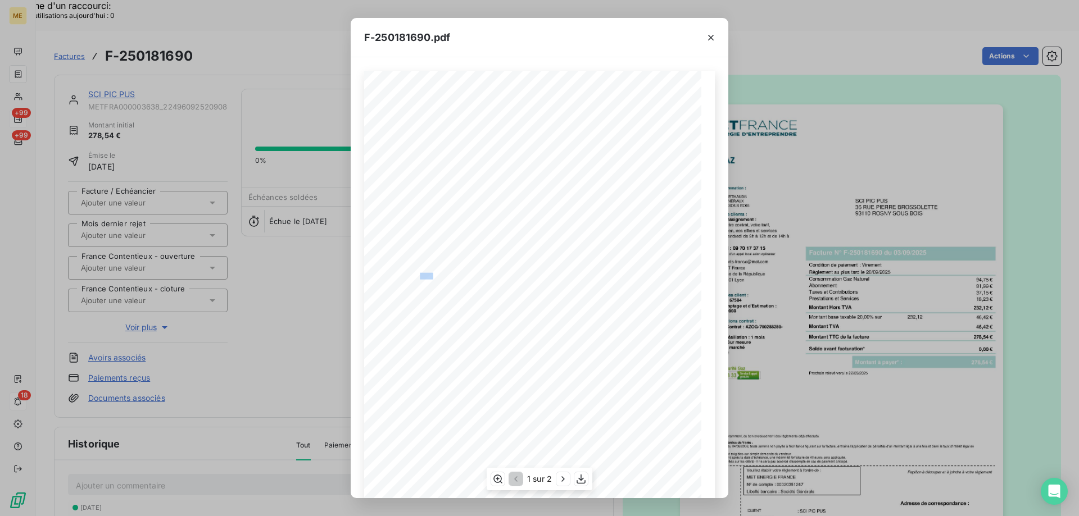
drag, startPoint x: 415, startPoint y: 275, endPoint x: 428, endPoint y: 274, distance: 12.4
click at [428, 274] on span "Code client : 67584" at bounding box center [415, 275] width 42 height 4
click at [280, 17] on div "F-250181690.pdf *Sous réserve, notamment, du bon encaissement des règlements dé…" at bounding box center [539, 258] width 1079 height 516
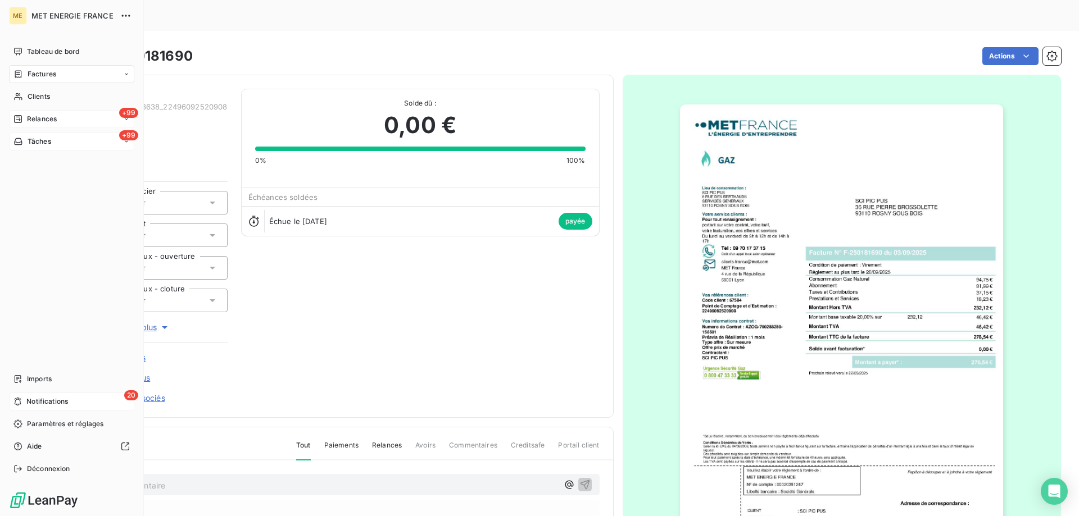
click at [42, 133] on div "+99 Tâches" at bounding box center [71, 142] width 125 height 18
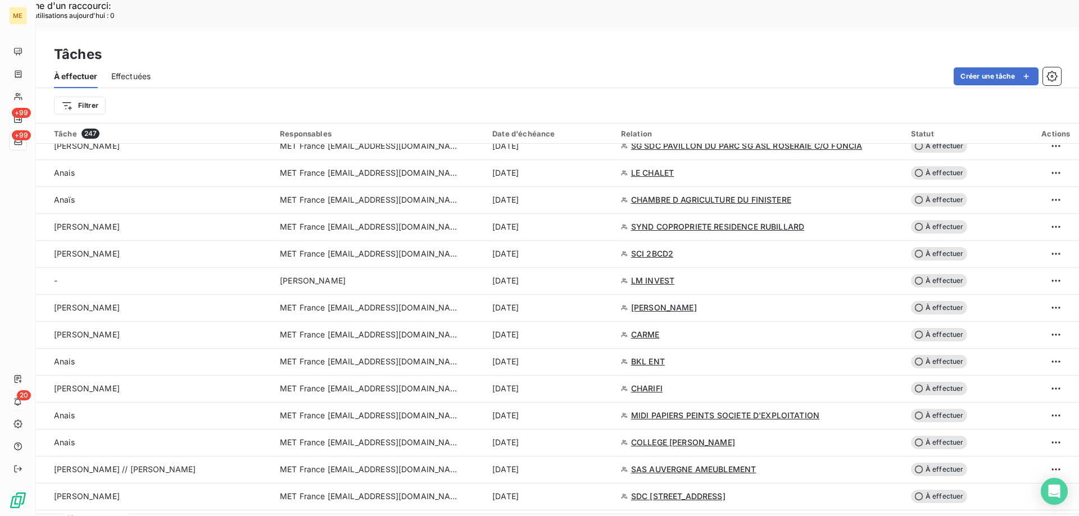
scroll to position [1012, 0]
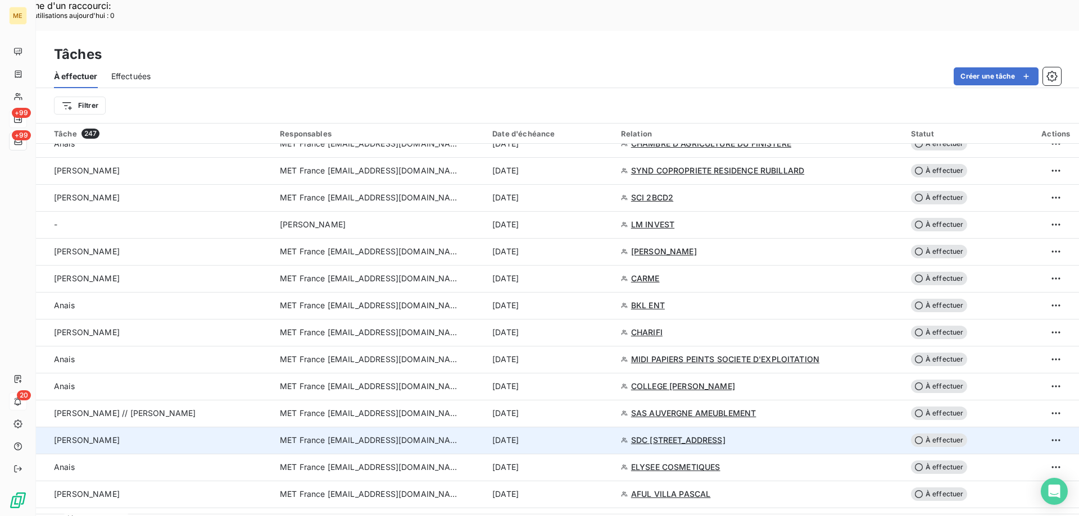
click at [378, 435] on span "MET France [EMAIL_ADDRESS][DOMAIN_NAME]" at bounding box center [370, 440] width 180 height 11
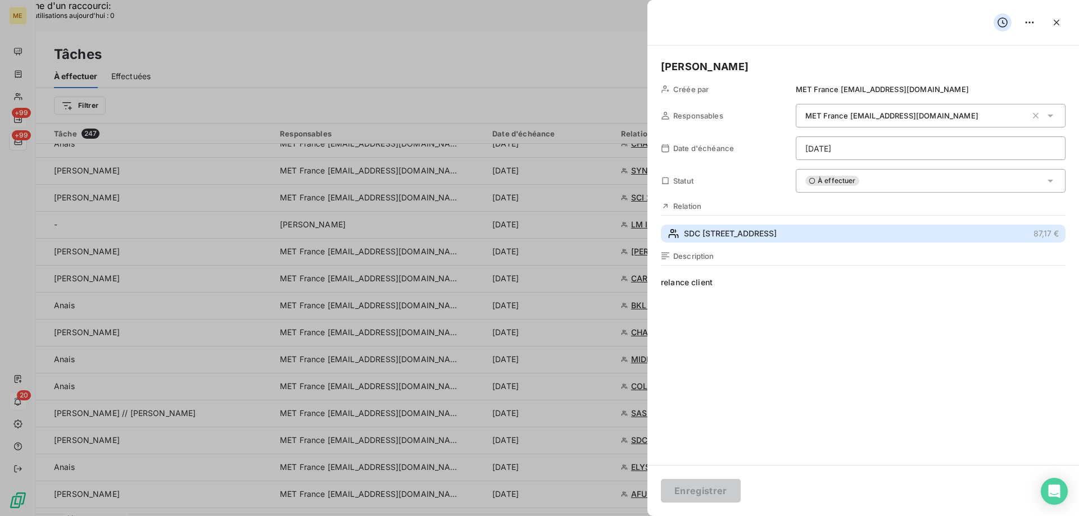
click at [717, 239] on span "SDC [STREET_ADDRESS]" at bounding box center [730, 233] width 93 height 11
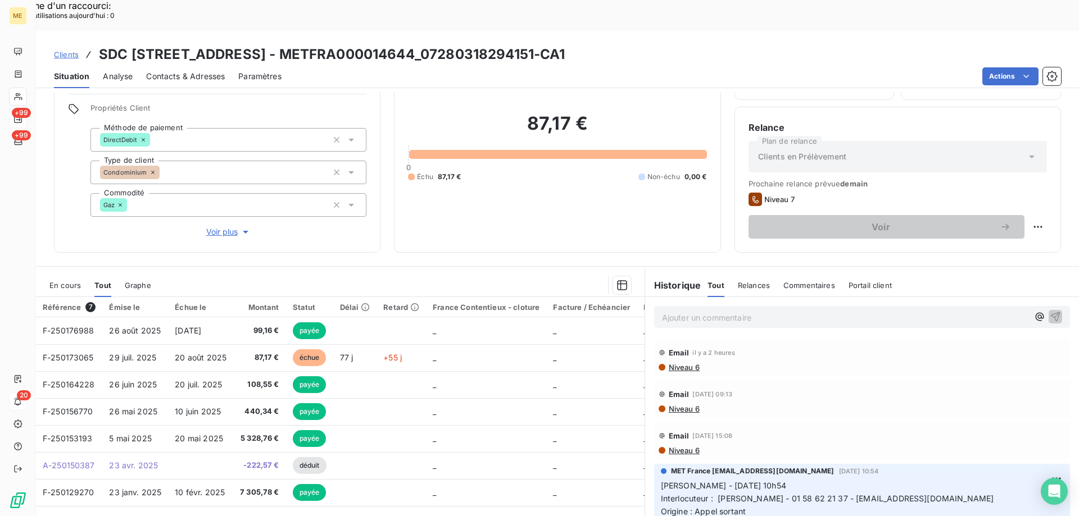
scroll to position [112, 0]
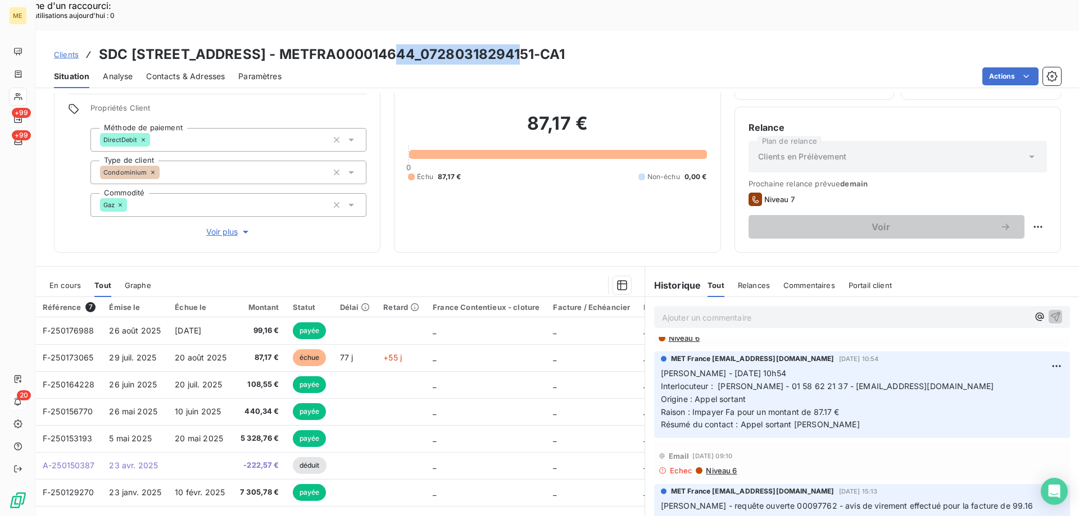
drag, startPoint x: 369, startPoint y: 22, endPoint x: 505, endPoint y: 17, distance: 136.7
click at [505, 44] on h3 "SDC [STREET_ADDRESS] - METFRA000014644_07280318294151-CA1" at bounding box center [332, 54] width 466 height 20
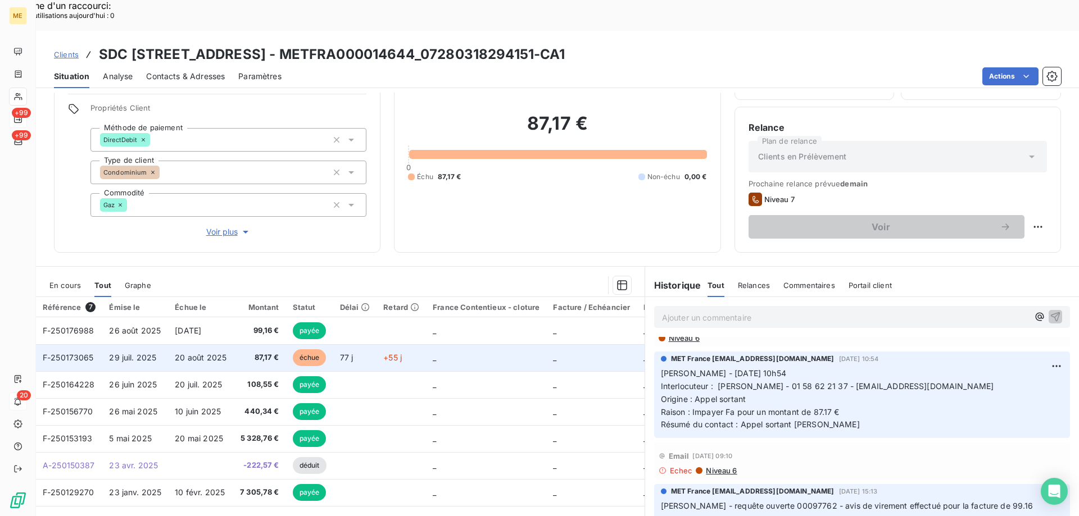
click at [60, 353] on span "F-250173065" at bounding box center [68, 358] width 51 height 10
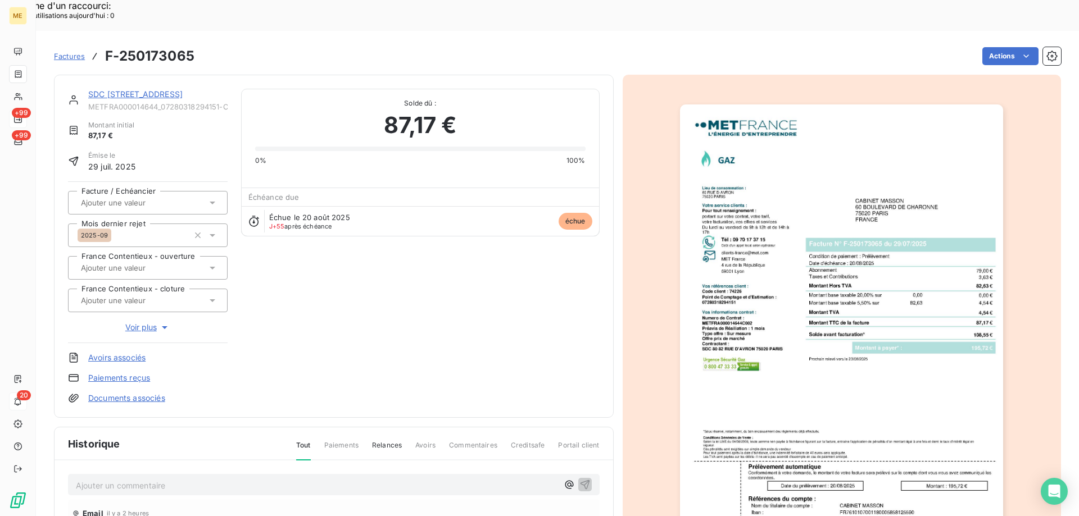
click at [788, 261] on img "button" at bounding box center [841, 333] width 323 height 457
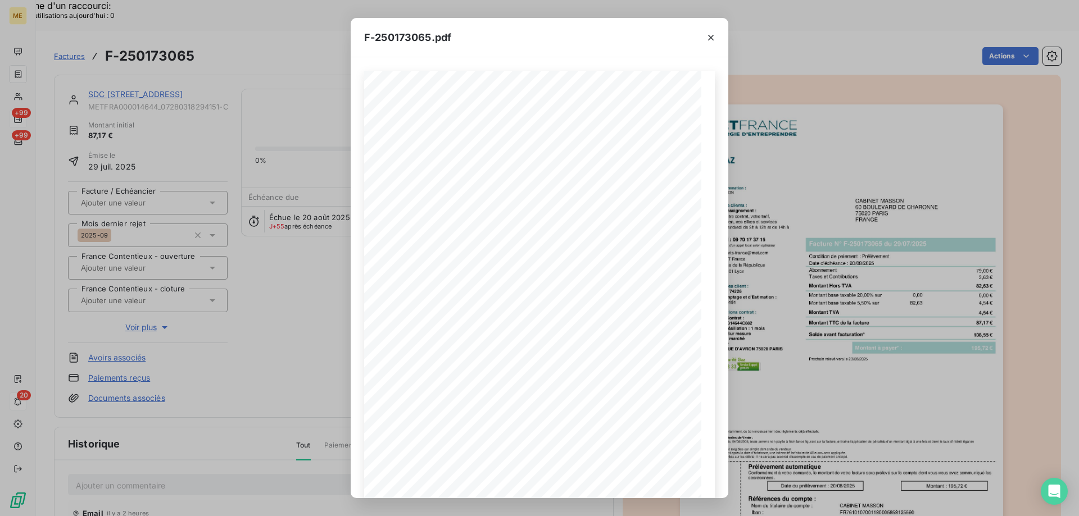
click at [314, 243] on div "F-250173065.pdf *Sous réserve, notamment, du bon encaissement des règlements dé…" at bounding box center [539, 258] width 1079 height 516
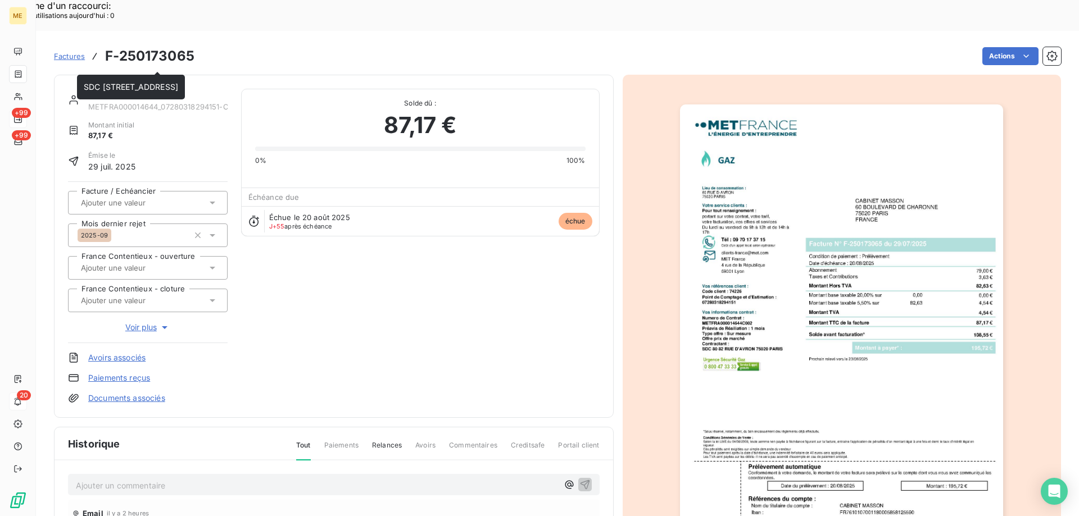
click at [105, 89] on link "SDC [STREET_ADDRESS]" at bounding box center [135, 94] width 94 height 10
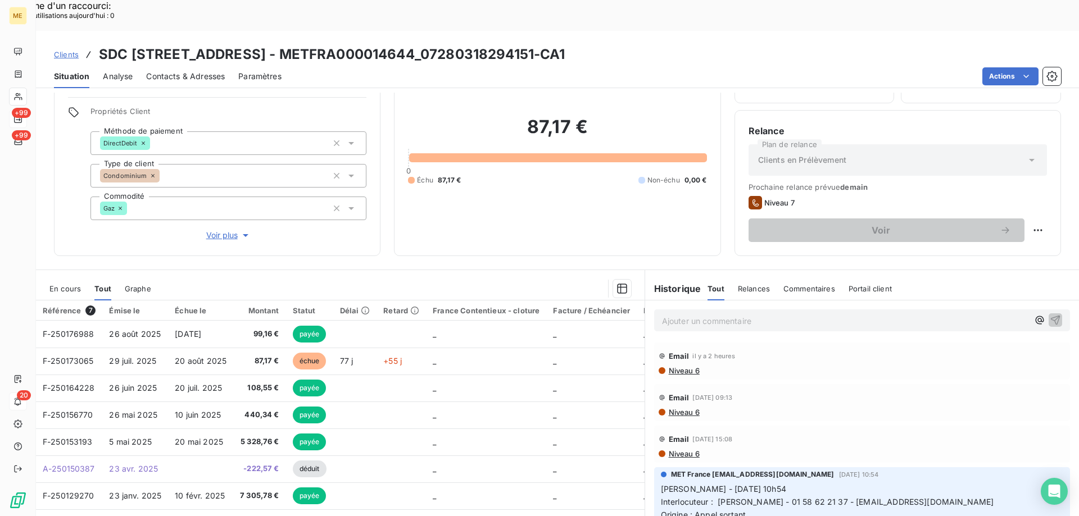
scroll to position [71, 0]
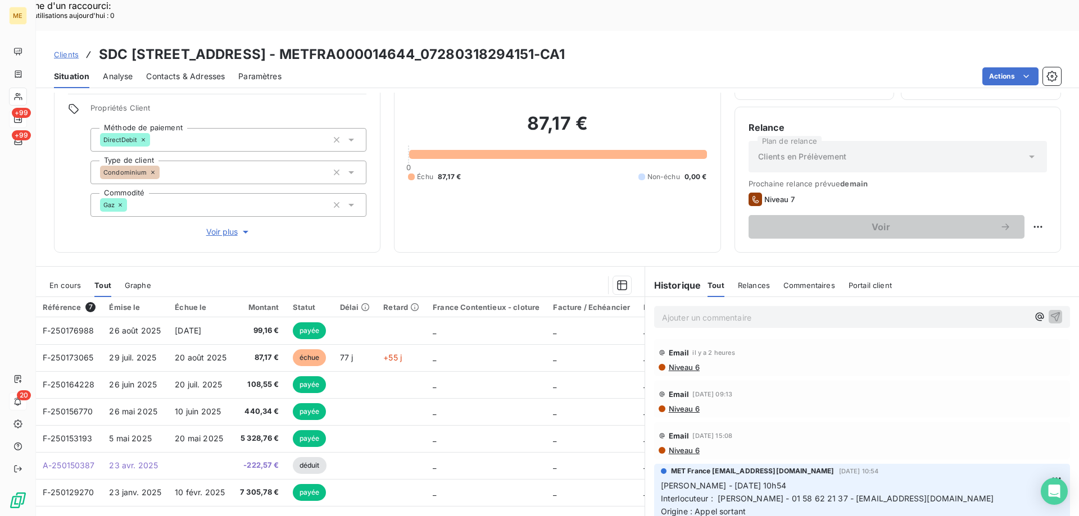
click at [74, 281] on span "En cours" at bounding box center [64, 285] width 31 height 9
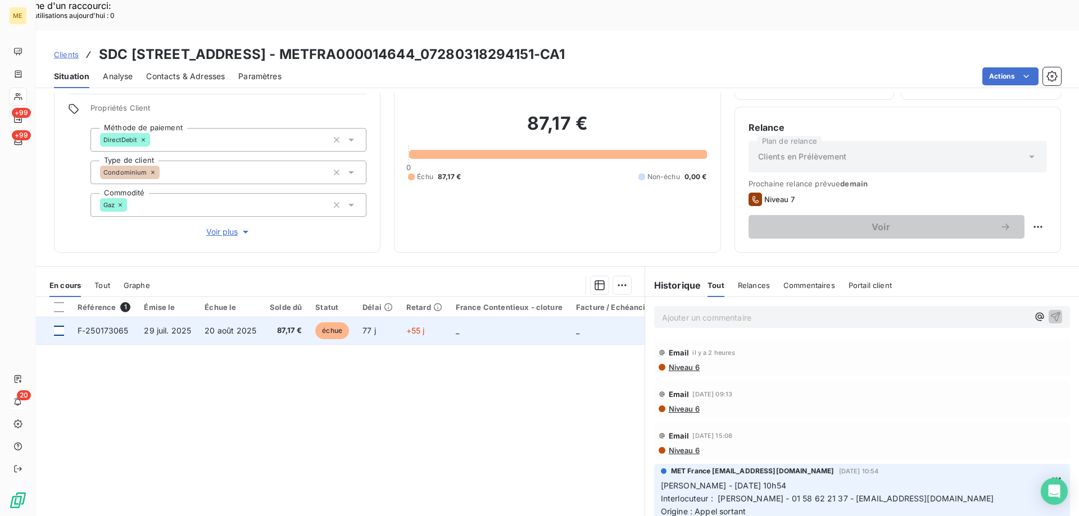
click at [60, 326] on div at bounding box center [59, 331] width 10 height 10
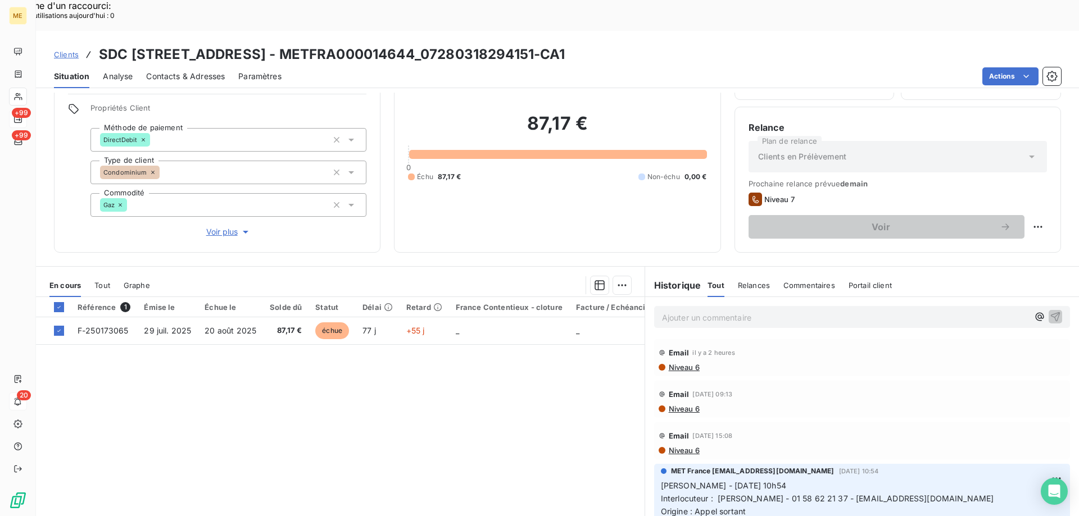
click at [666, 311] on p "Ajouter un commentaire ﻿" at bounding box center [845, 318] width 366 height 14
click at [1019, 220] on div "Replanifier cette action" at bounding box center [983, 221] width 101 height 18
select select "9"
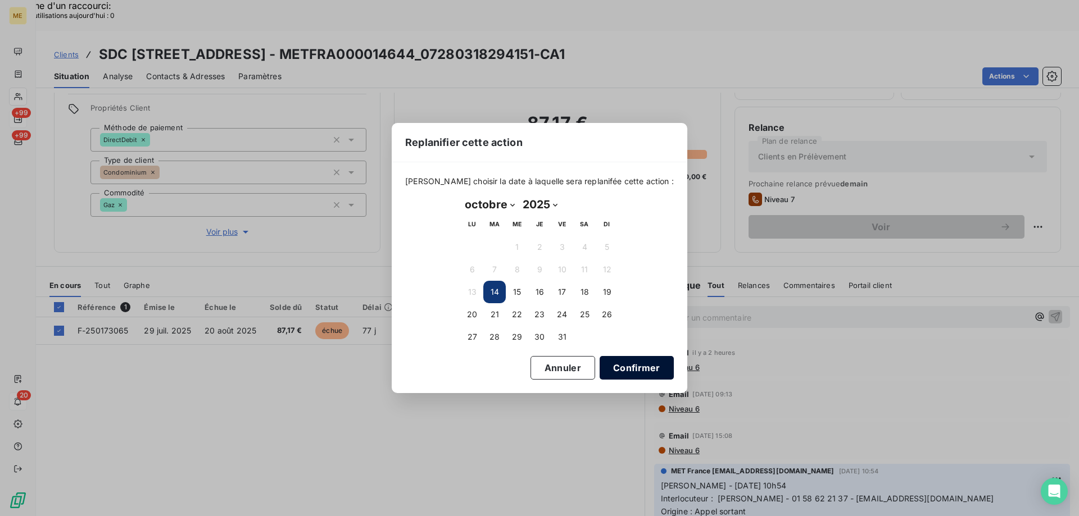
click at [609, 370] on button "Confirmer" at bounding box center [637, 368] width 74 height 24
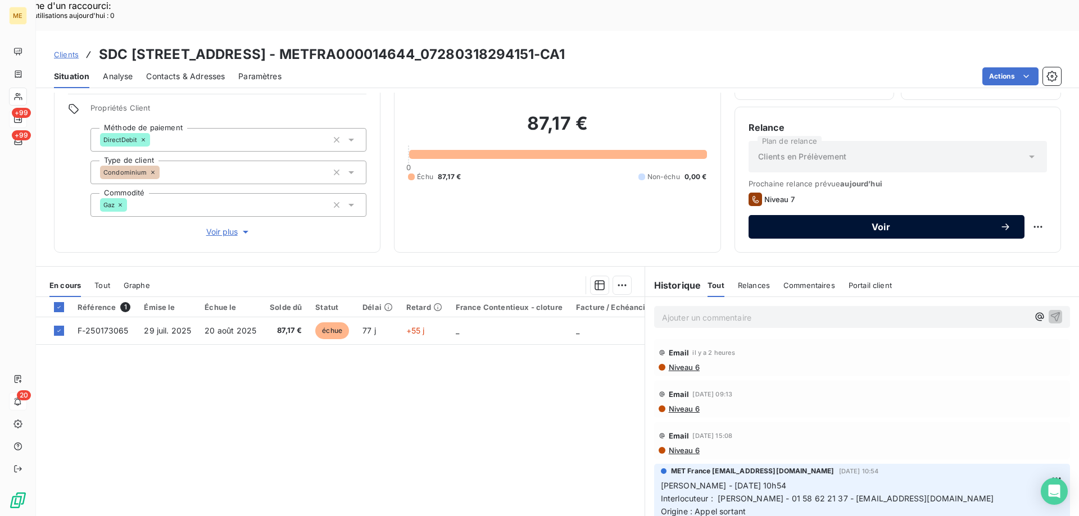
click at [851, 223] on span "Voir" at bounding box center [881, 227] width 238 height 9
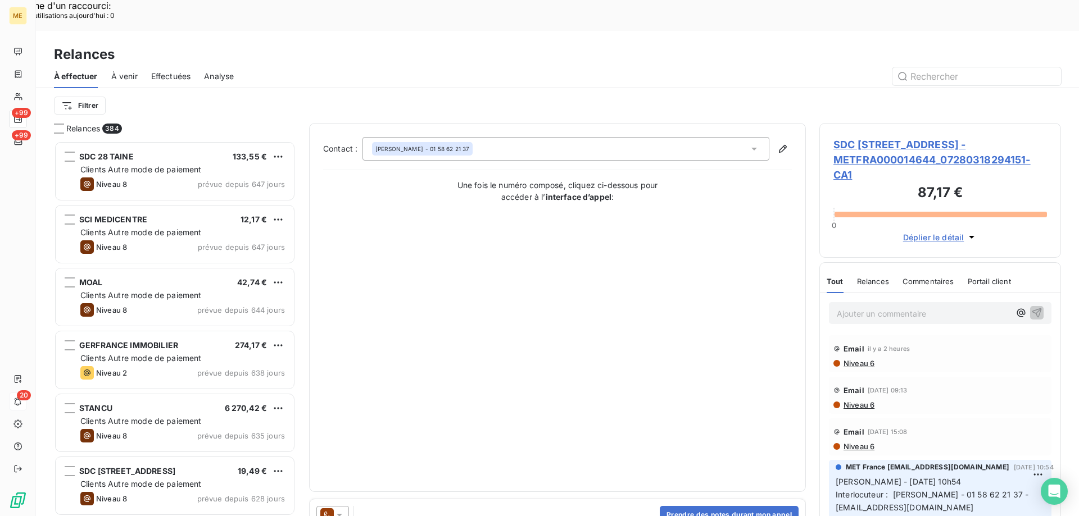
scroll to position [398, 233]
click at [686, 506] on button "Prendre des notes durant mon appel" at bounding box center [729, 515] width 139 height 18
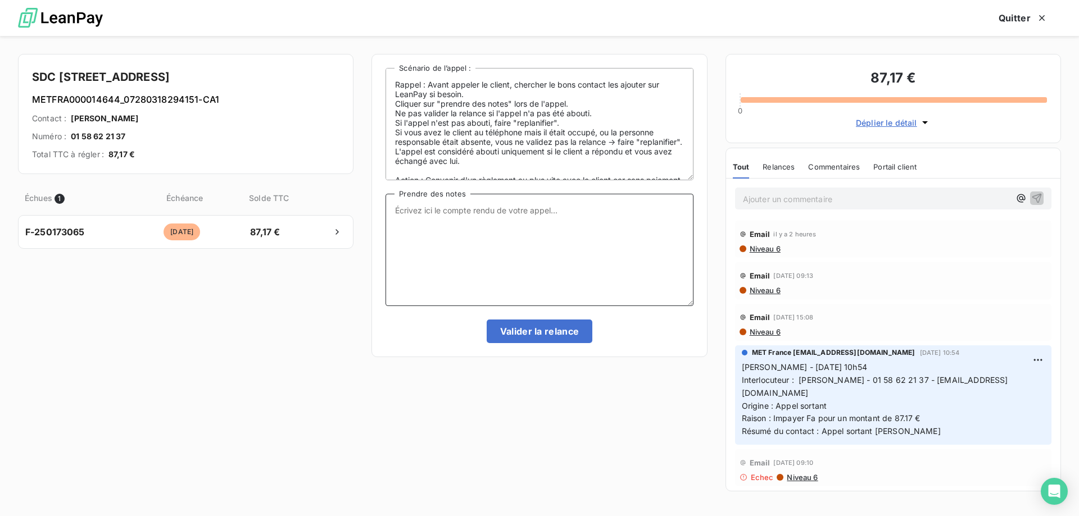
click at [473, 214] on textarea "Prendre des notes" at bounding box center [539, 250] width 307 height 112
paste textarea "[PERSON_NAME] Interlocuteur: Origine du contact: [PERSON_NAME]: Résumé du conta…"
click at [473, 207] on textarea "[PERSON_NAME] Interlocuteur: Origine du contact: [PERSON_NAME]: Résumé du conta…" at bounding box center [539, 250] width 307 height 112
click at [453, 218] on textarea "[PERSON_NAME] [DATE] 10h50 Interlocuteur: Origine du contact: [PERSON_NAME]: Ré…" at bounding box center [539, 250] width 307 height 112
click at [558, 219] on textarea "[PERSON_NAME] [DATE] 10h50 Interlocuteur: Mme TOME Origine du contact: [PERSON_…" at bounding box center [539, 250] width 307 height 112
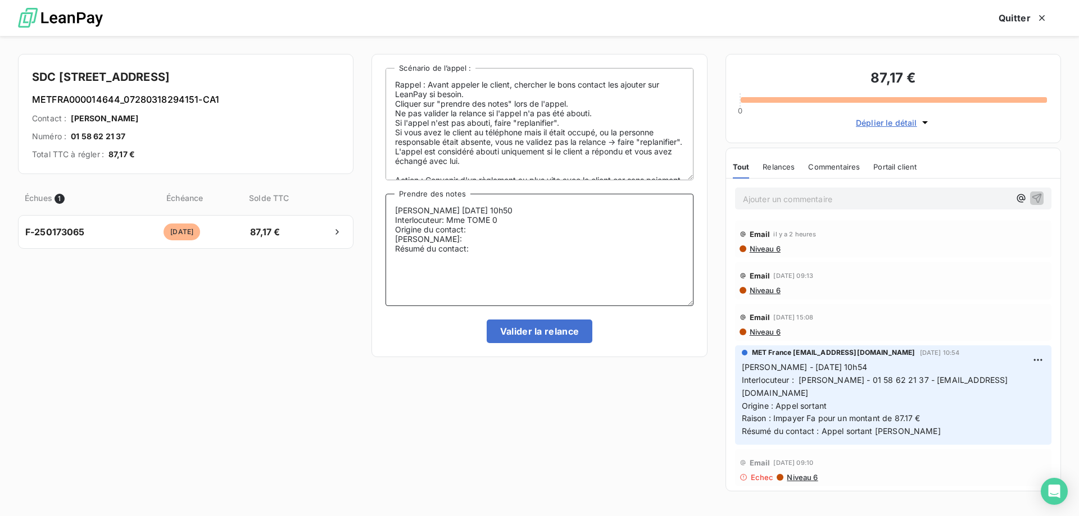
paste textarea "158622034"
click at [611, 221] on textarea "[PERSON_NAME] [DATE] 10h50 Interlocuteur: Mme TOME 0158622034 [PERSON_NAME],[DO…" at bounding box center [539, 250] width 307 height 112
click at [551, 235] on textarea "[PERSON_NAME] [DATE] 10h50 Interlocuteur: Mme TOME 0158622034 [PERSON_NAME][EMA…" at bounding box center [539, 250] width 307 height 112
click at [477, 227] on textarea "[PERSON_NAME] [DATE] 10h50 Interlocuteur: Mme TOME 0158622034 [PERSON_NAME][EMA…" at bounding box center [539, 250] width 307 height 112
click at [448, 241] on textarea "[PERSON_NAME] [DATE] 10h50 Interlocuteur: Mme TOME 0158622034 [PERSON_NAME][EMA…" at bounding box center [539, 250] width 307 height 112
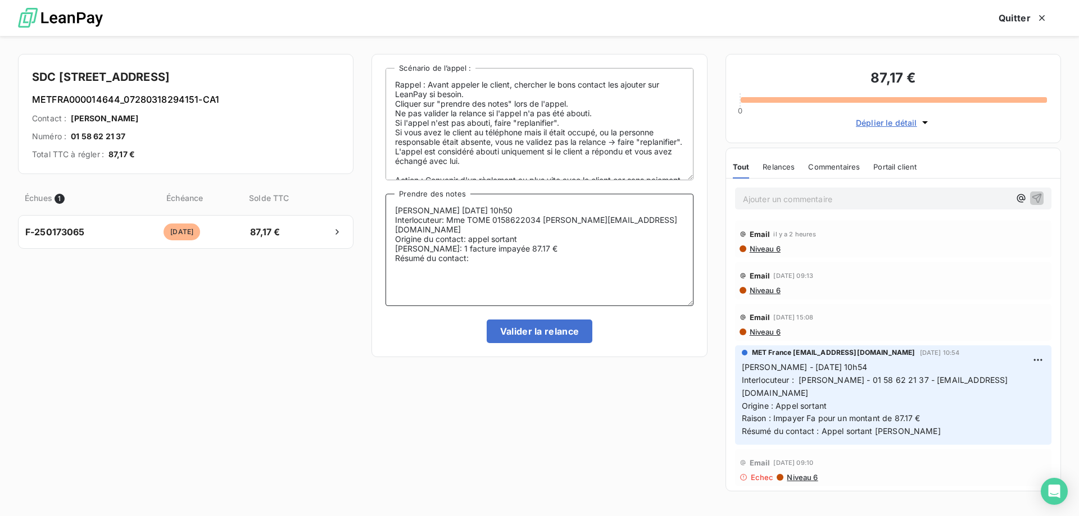
click at [489, 248] on textarea "[PERSON_NAME] [DATE] 10h50 Interlocuteur: Mme TOME 0158622034 [PERSON_NAME][EMA…" at bounding box center [539, 250] width 307 height 112
click at [481, 261] on textarea "[PERSON_NAME] [DATE] 10h50 Interlocuteur: Mme TOME 0158622034 [PERSON_NAME][EMA…" at bounding box center [539, 250] width 307 height 112
click at [633, 260] on textarea "[PERSON_NAME] [DATE] 10h50 Interlocuteur: Mme TOME 0158622034 [PERSON_NAME][EMA…" at bounding box center [539, 250] width 307 height 112
type textarea "[PERSON_NAME] [DATE] 10h50 Interlocuteur: Mme TOME 0158622034 [PERSON_NAME][EMA…"
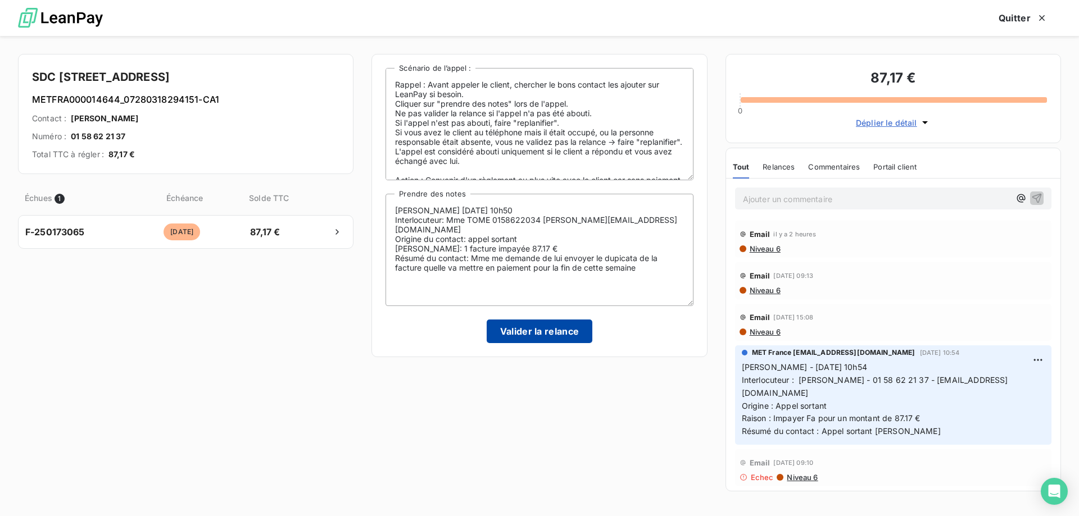
click at [574, 326] on button "Valider la relance" at bounding box center [540, 332] width 106 height 24
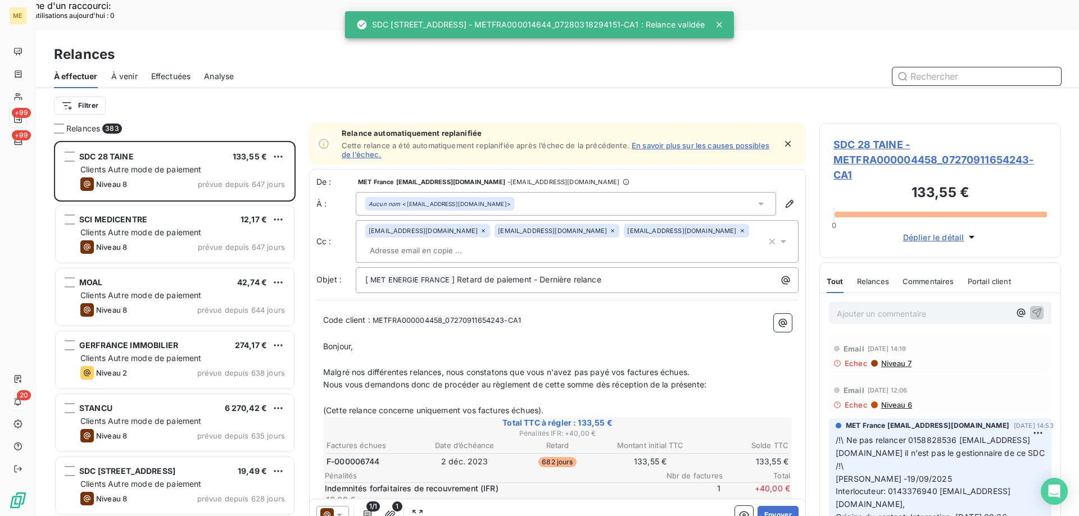
click at [169, 65] on div "Effectuées" at bounding box center [171, 77] width 40 height 24
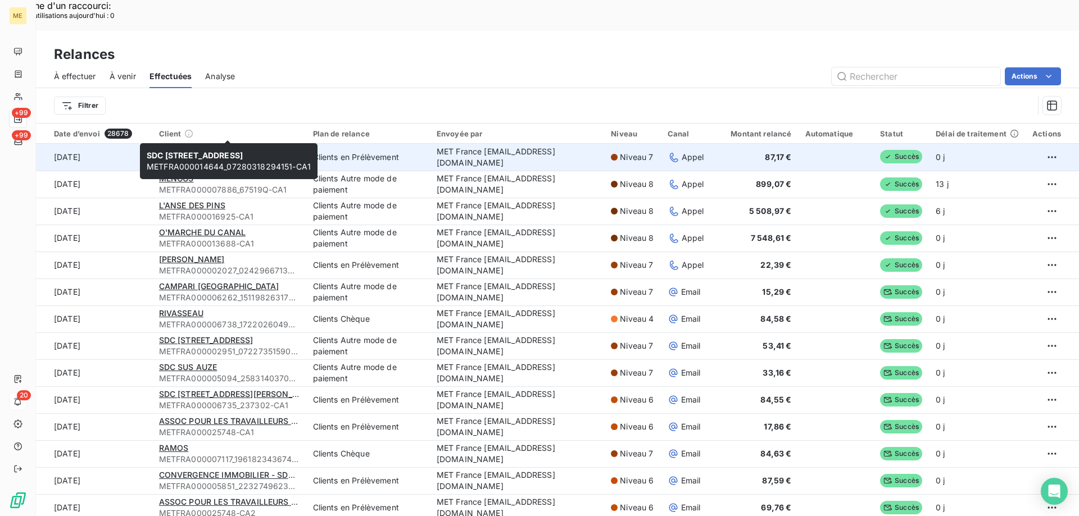
click at [178, 147] on span "SDC [STREET_ADDRESS]" at bounding box center [206, 152] width 94 height 10
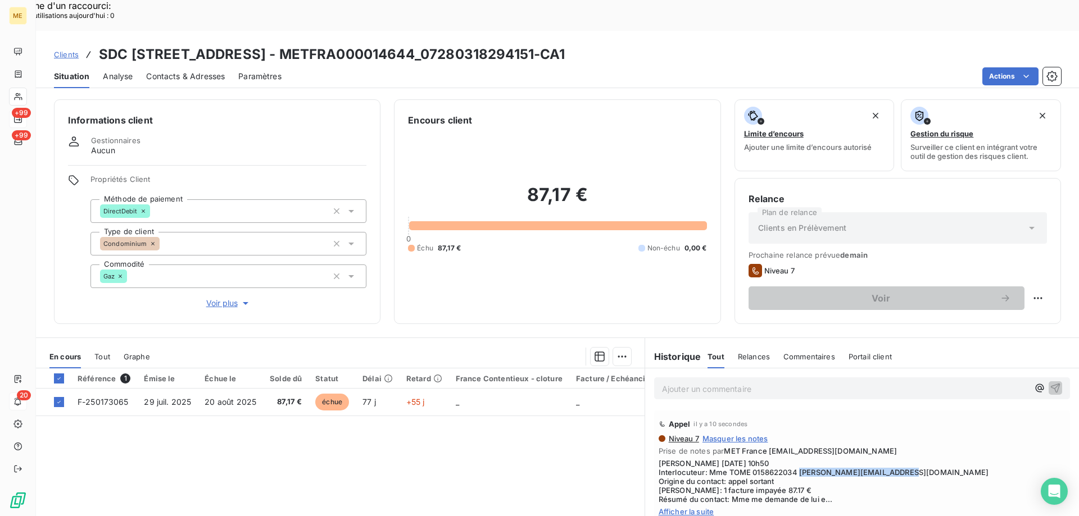
drag, startPoint x: 794, startPoint y: 441, endPoint x: 907, endPoint y: 440, distance: 112.4
click at [907, 459] on span "[PERSON_NAME] [DATE] 10h50 Interlocuteur: Mme TOME 0158622034 [PERSON_NAME][EMA…" at bounding box center [862, 481] width 407 height 45
click at [169, 65] on div "Contacts & Adresses" at bounding box center [185, 77] width 79 height 24
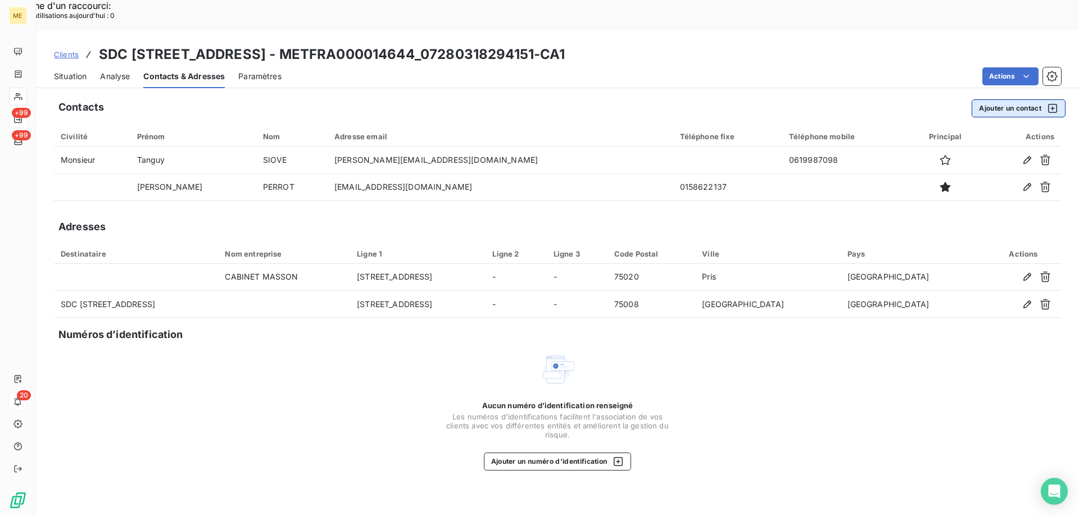
click at [1031, 99] on button "Ajouter un contact" at bounding box center [1019, 108] width 94 height 18
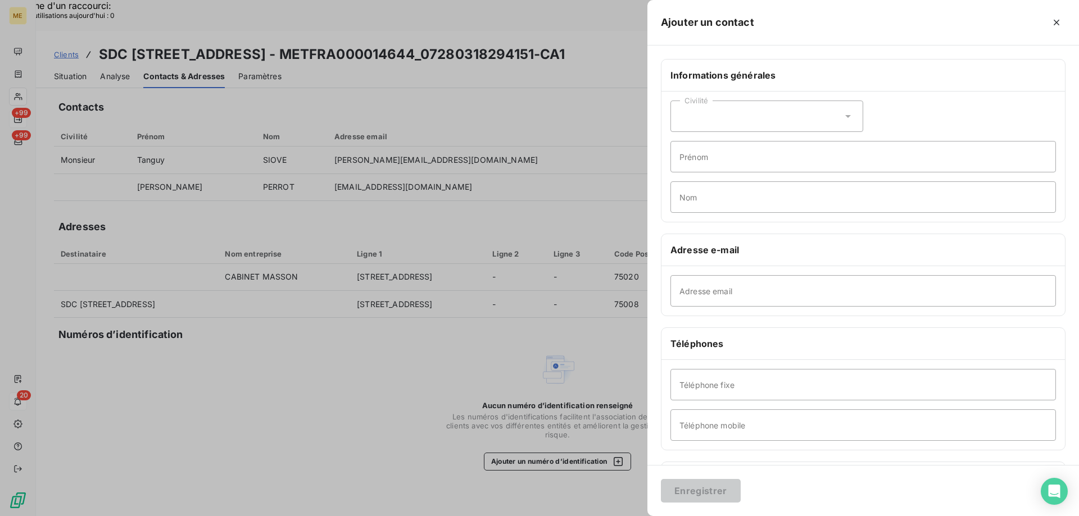
click at [683, 273] on div "Adresse email" at bounding box center [863, 290] width 404 height 49
click at [674, 291] on input "Adresse email" at bounding box center [863, 290] width 386 height 31
paste input "[PERSON_NAME][EMAIL_ADDRESS][DOMAIN_NAME]"
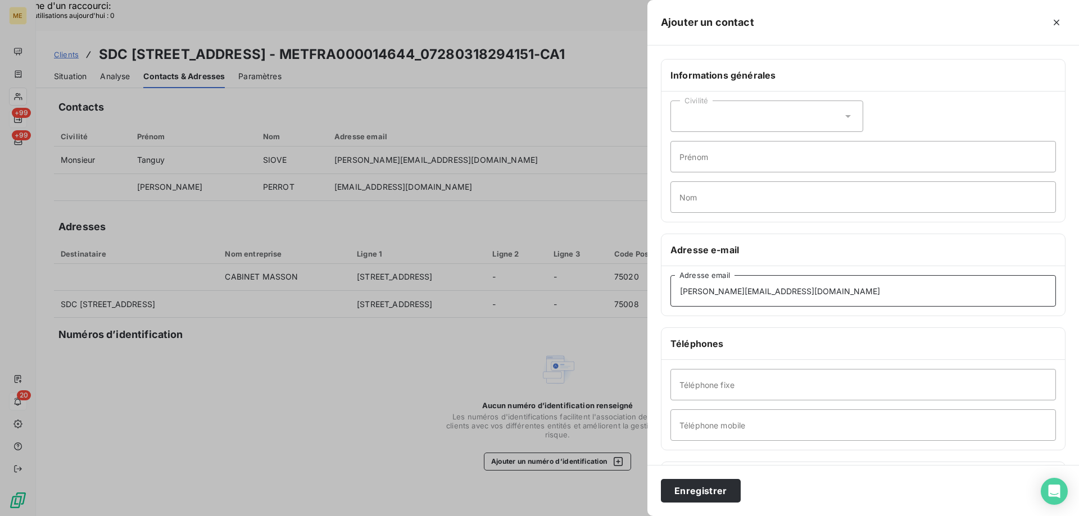
click at [677, 294] on input "[PERSON_NAME][EMAIL_ADDRESS][DOMAIN_NAME]" at bounding box center [863, 290] width 386 height 31
type input "[PERSON_NAME][EMAIL_ADDRESS][DOMAIN_NAME]"
click at [717, 495] on button "Enregistrer" at bounding box center [701, 491] width 80 height 24
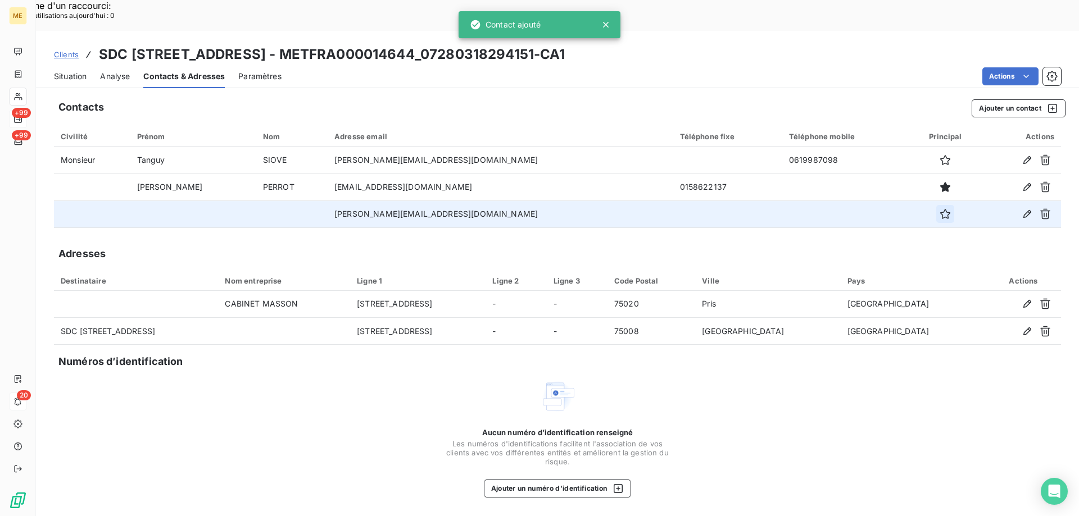
click at [940, 209] on icon "button" at bounding box center [945, 214] width 10 height 10
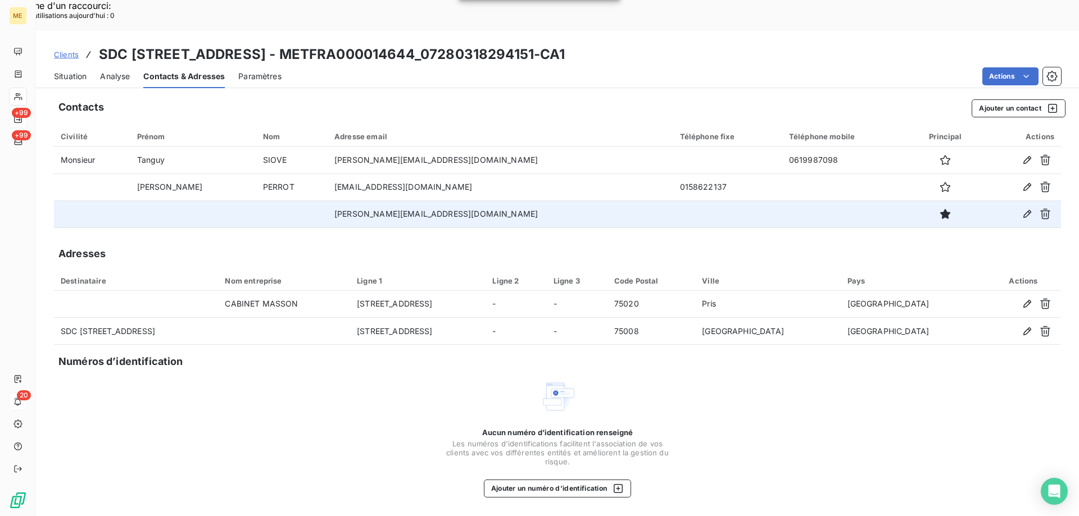
click at [55, 71] on span "Situation" at bounding box center [70, 76] width 33 height 11
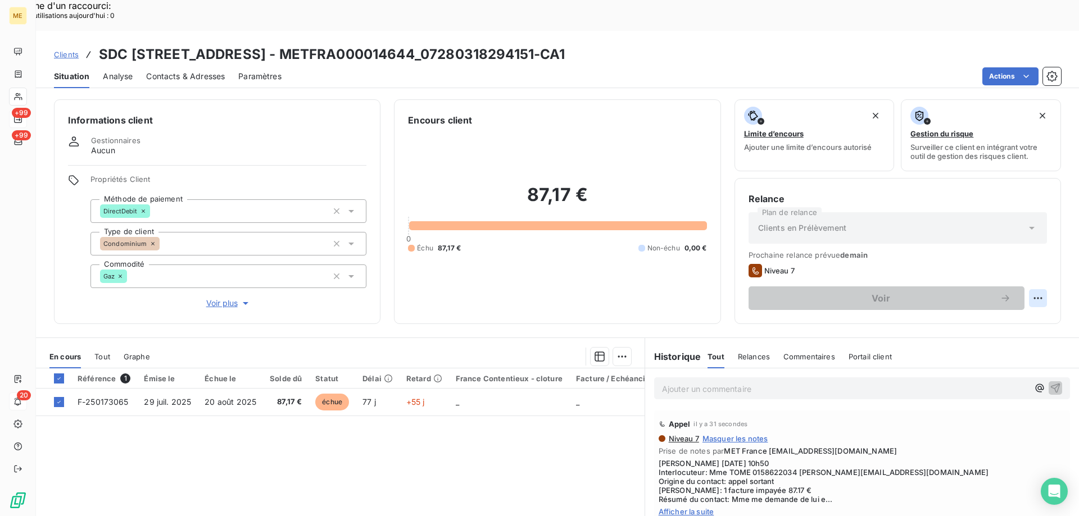
click at [1005, 293] on div "Replanifier cette action" at bounding box center [983, 292] width 101 height 18
select select "9"
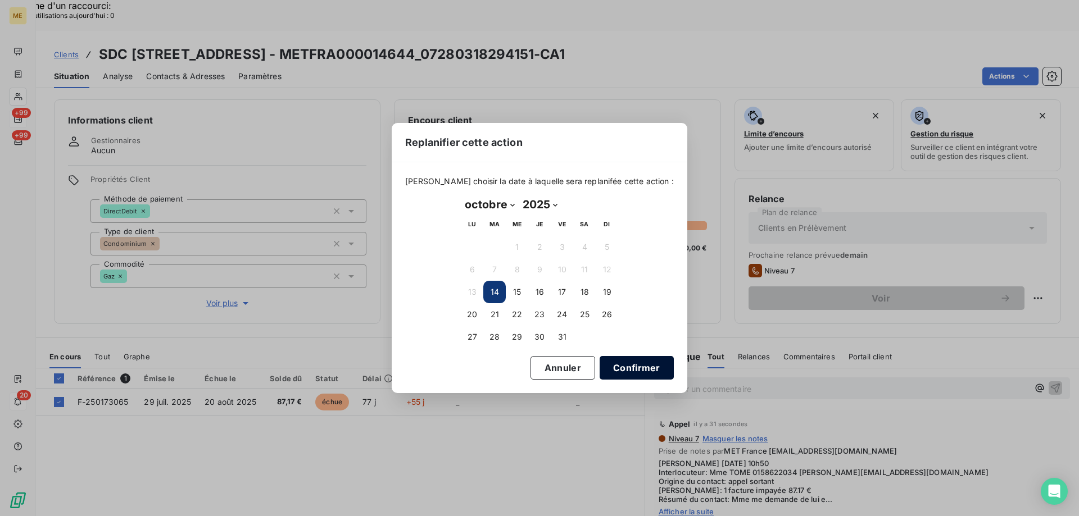
click at [624, 362] on button "Confirmer" at bounding box center [637, 368] width 74 height 24
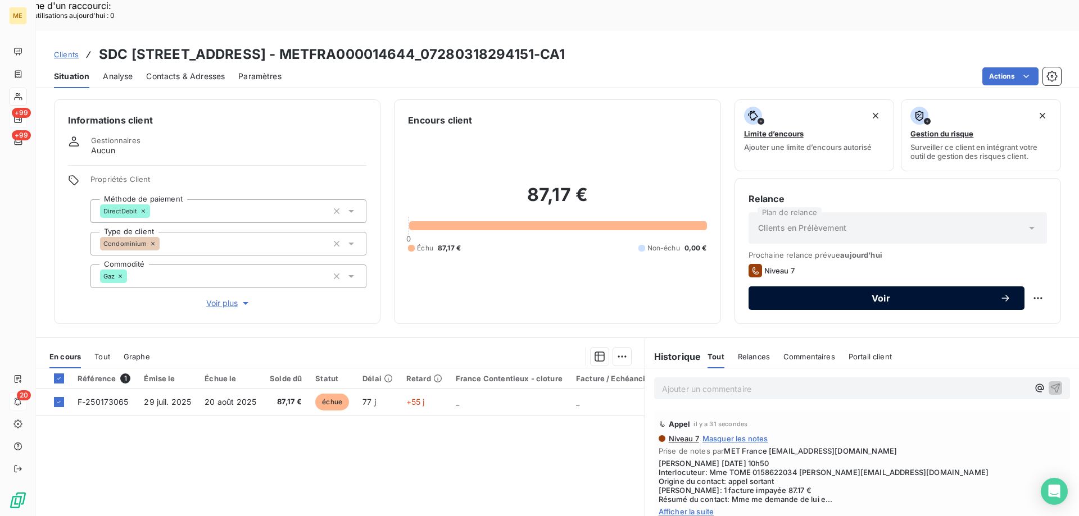
click at [901, 294] on span "Voir" at bounding box center [881, 298] width 238 height 9
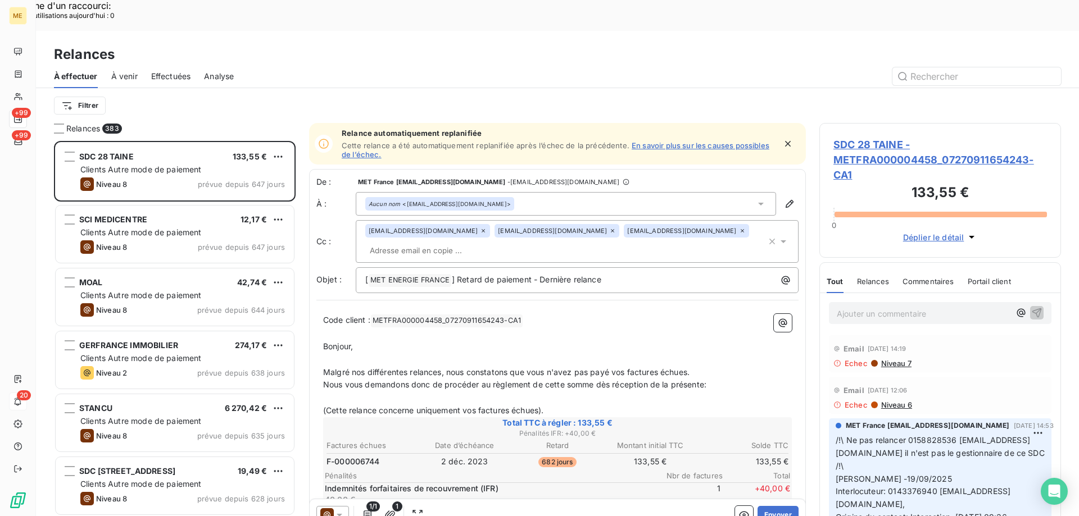
scroll to position [398, 233]
click at [174, 71] on span "Effectuées" at bounding box center [171, 76] width 40 height 11
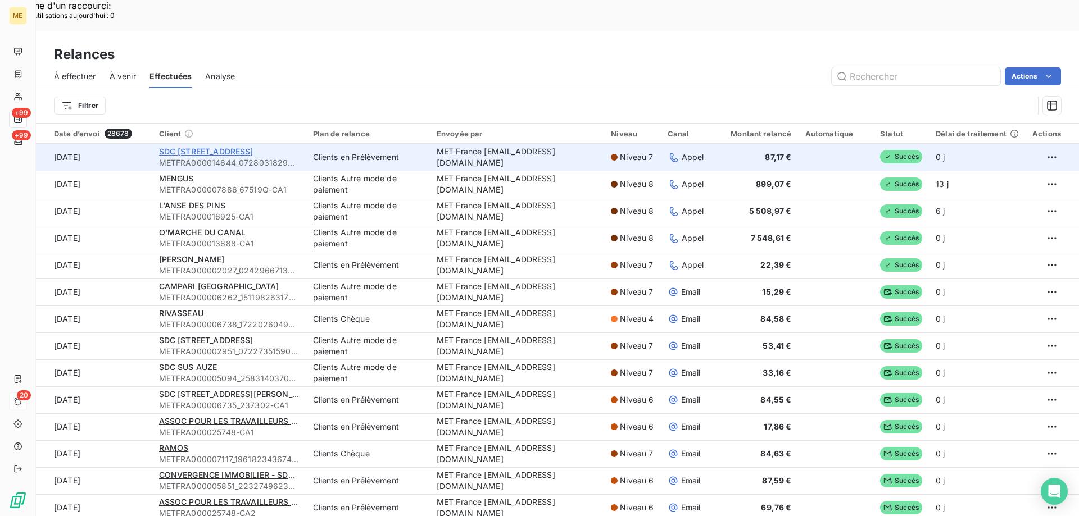
click at [191, 147] on span "SDC [STREET_ADDRESS]" at bounding box center [206, 152] width 94 height 10
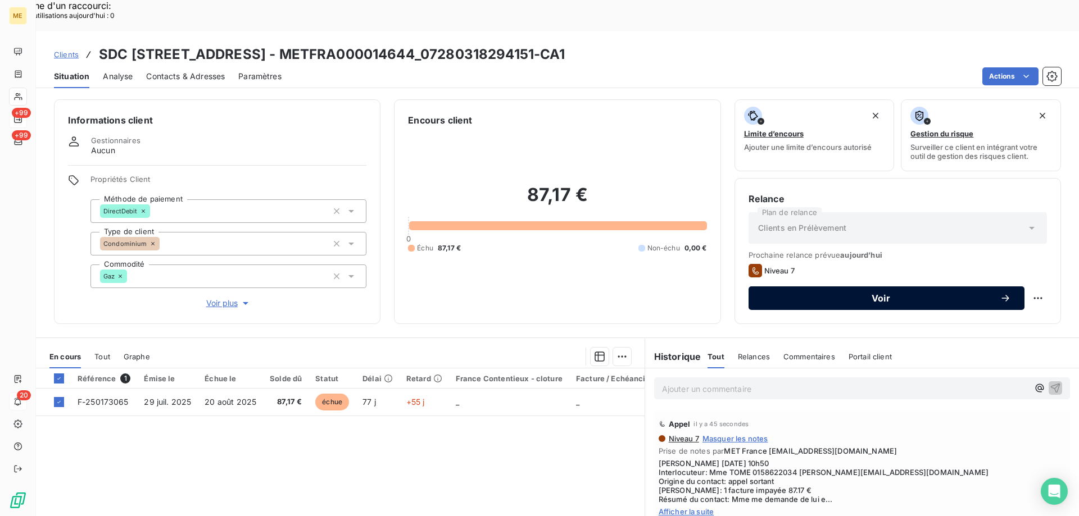
click at [842, 294] on span "Voir" at bounding box center [881, 298] width 238 height 9
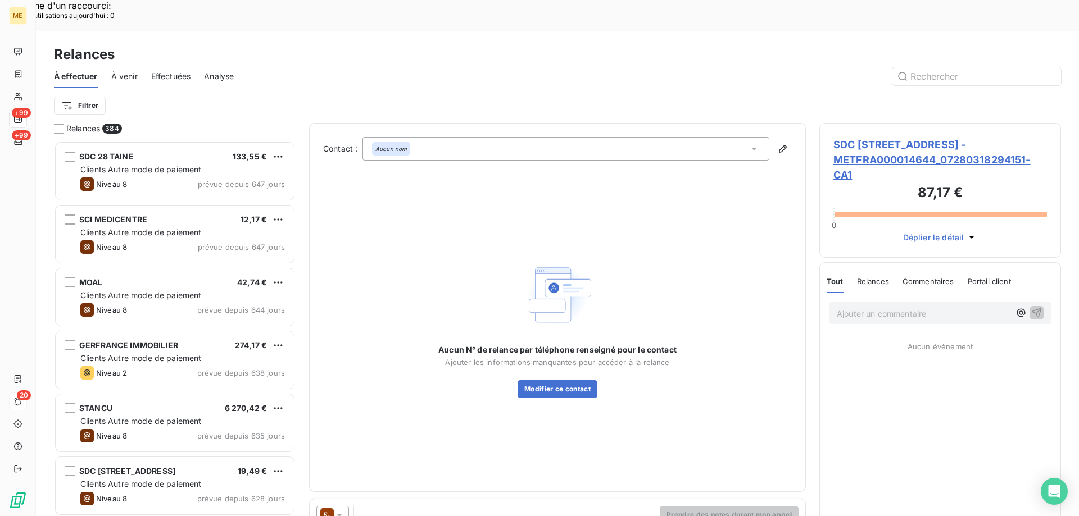
scroll to position [398, 233]
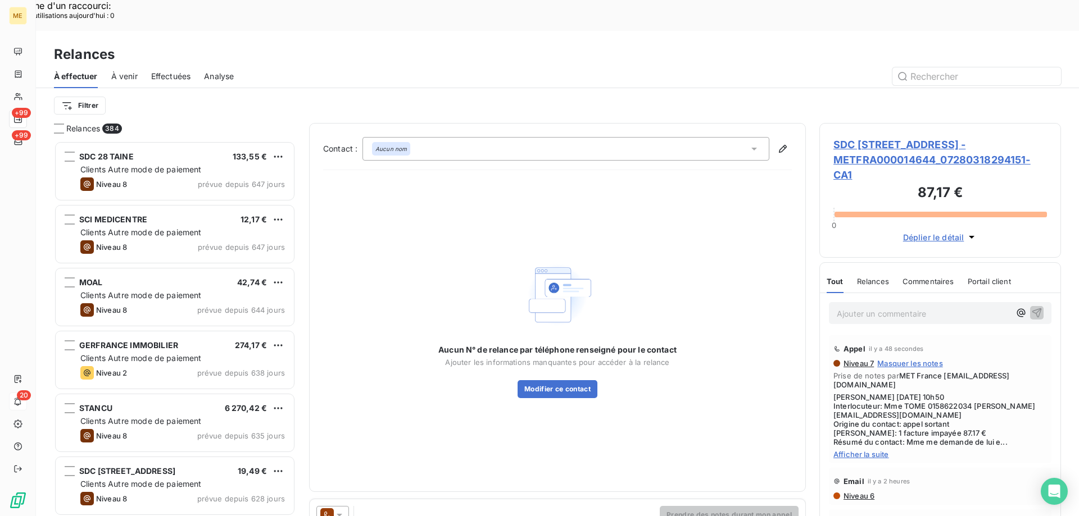
click at [341, 510] on icon at bounding box center [339, 515] width 11 height 11
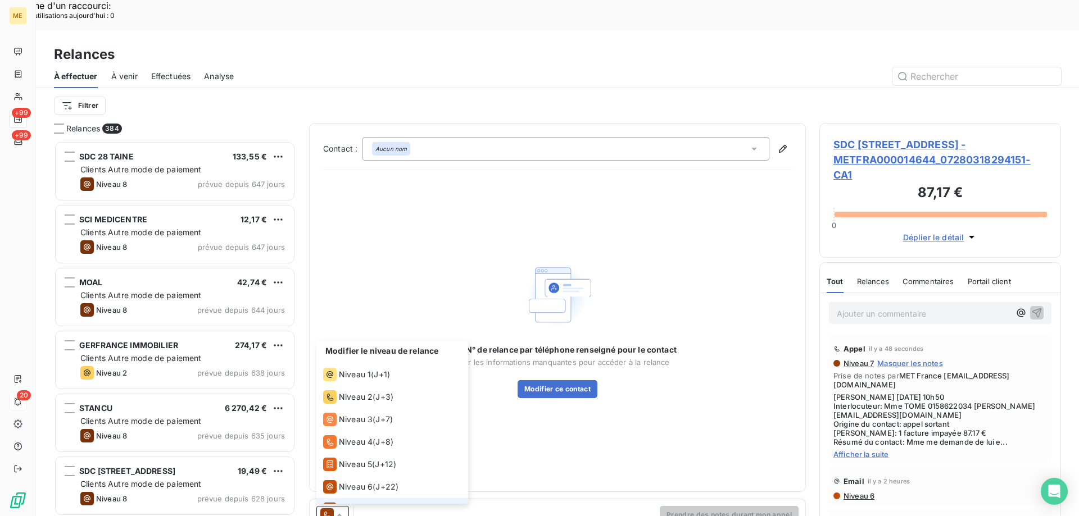
scroll to position [17, 0]
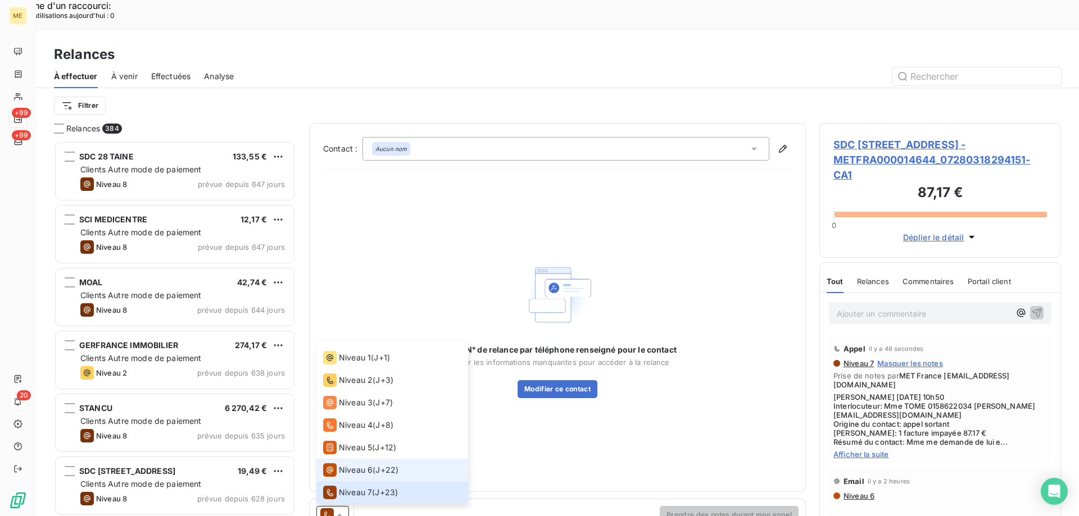
click at [349, 465] on span "Niveau 6" at bounding box center [356, 470] width 34 height 11
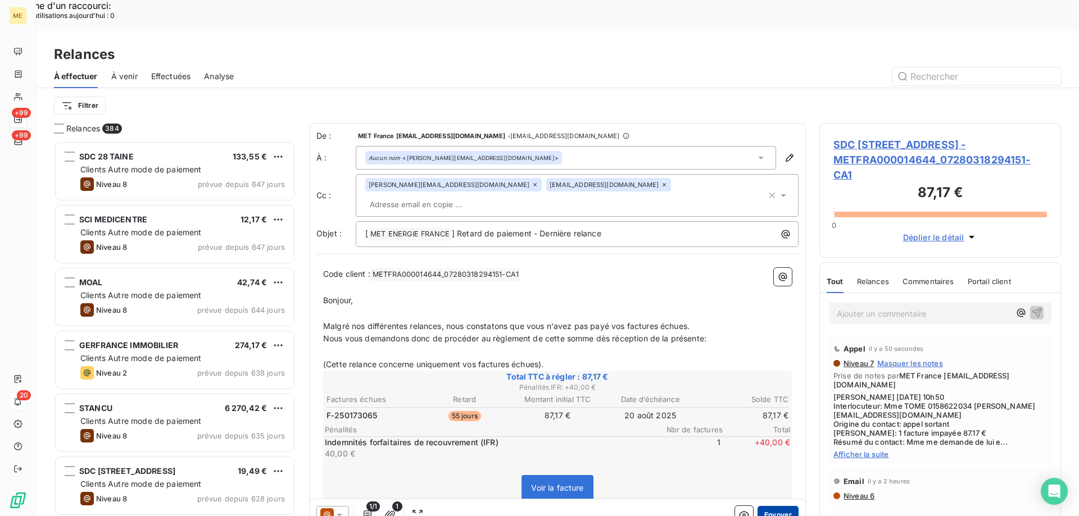
click at [776, 506] on button "Envoyer" at bounding box center [778, 515] width 41 height 18
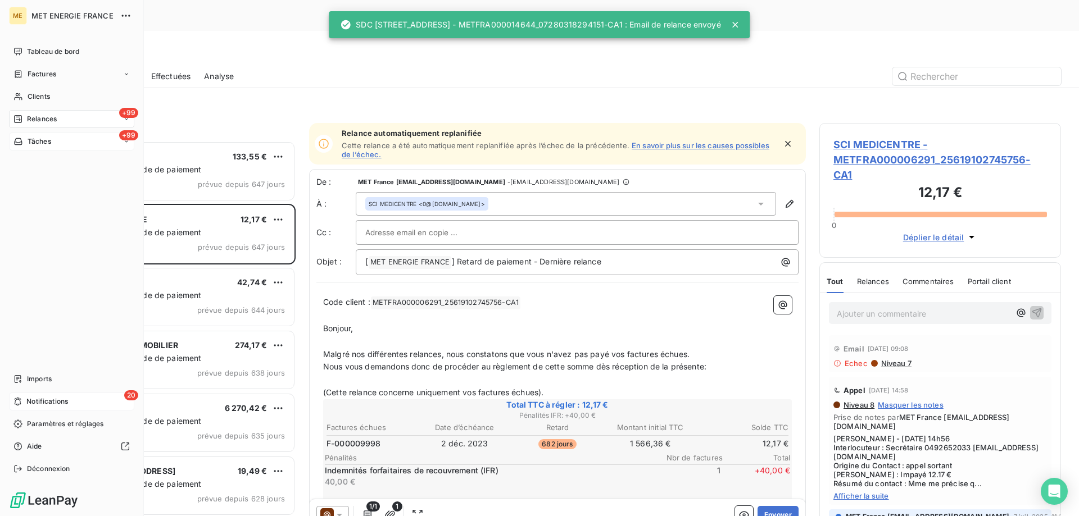
click at [35, 139] on span "Tâches" at bounding box center [40, 142] width 24 height 10
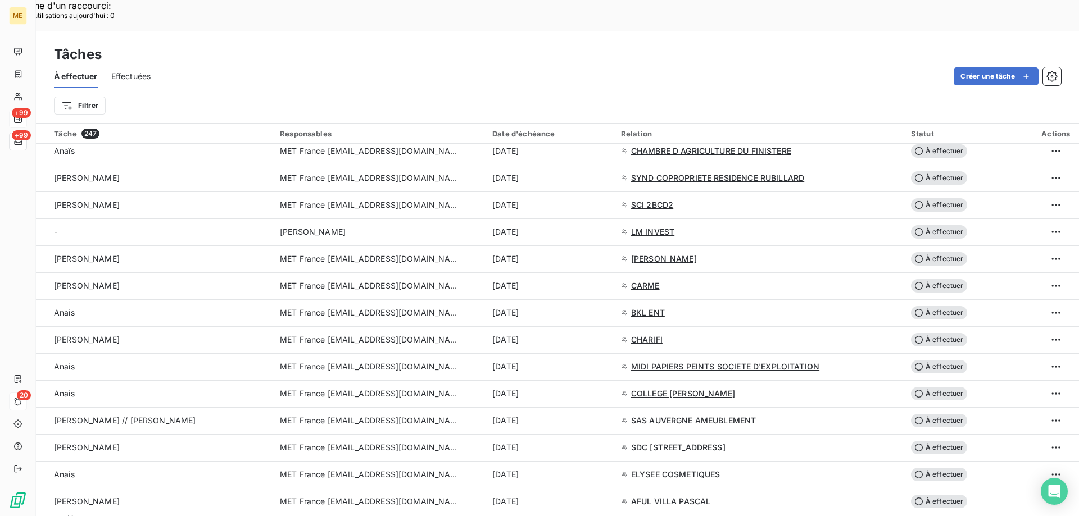
scroll to position [955, 0]
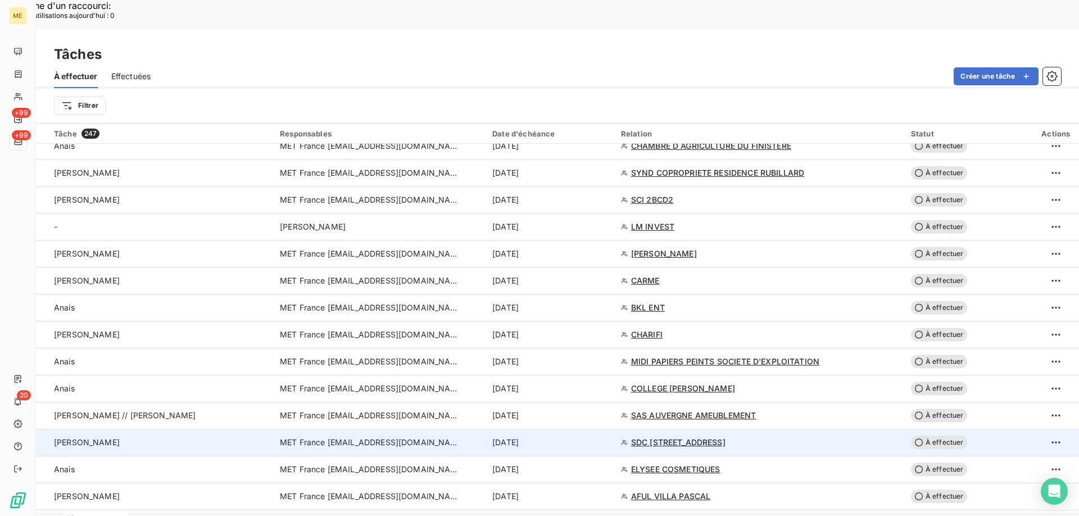
click at [335, 437] on span "MET France [EMAIL_ADDRESS][DOMAIN_NAME]" at bounding box center [370, 442] width 180 height 11
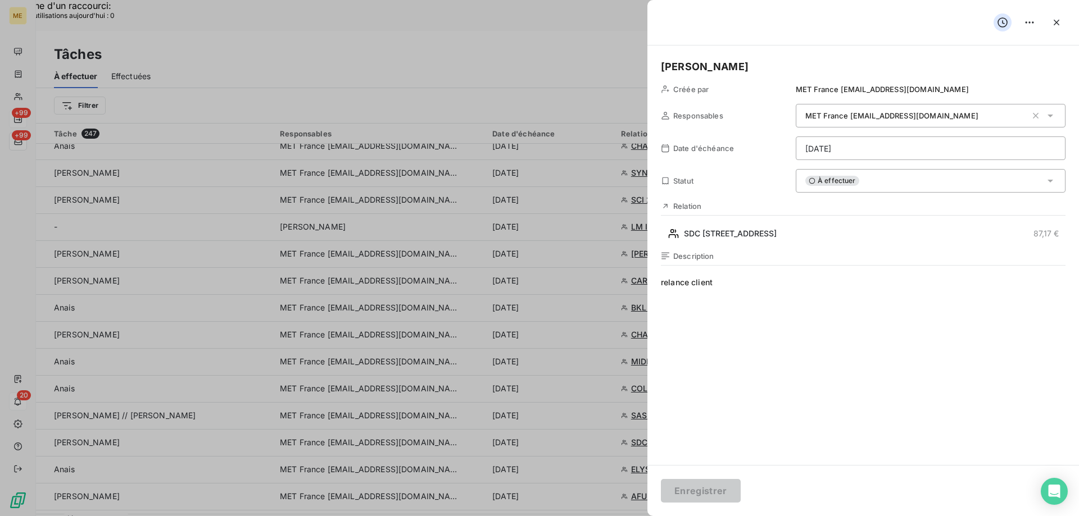
drag, startPoint x: 728, startPoint y: 286, endPoint x: 570, endPoint y: 286, distance: 157.9
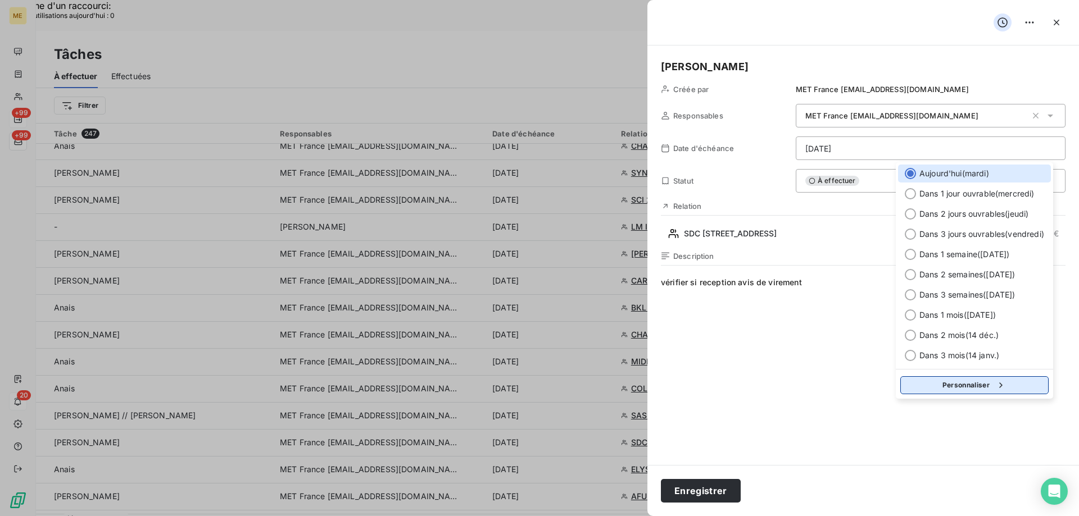
click at [936, 388] on button "Personnaliser" at bounding box center [974, 386] width 148 height 18
select select "9"
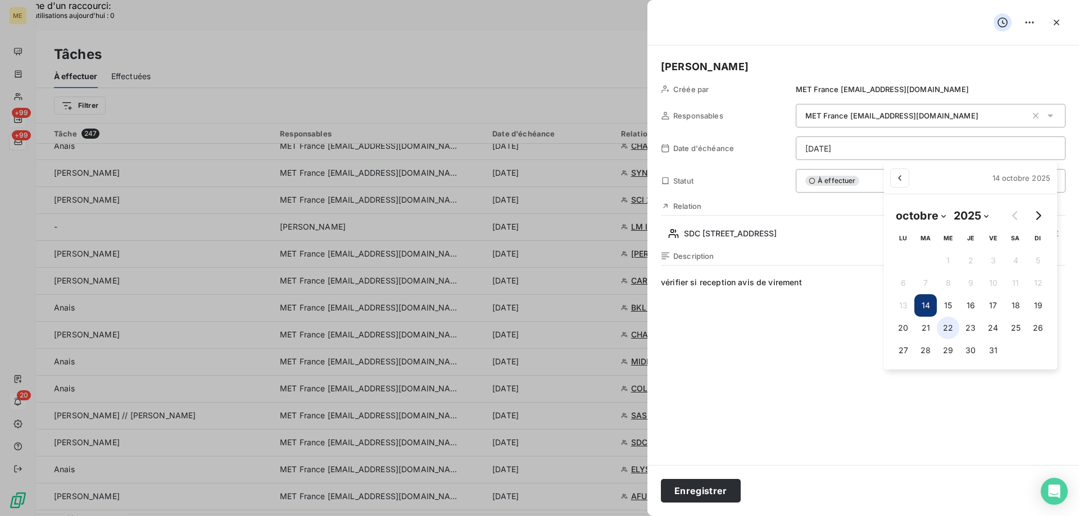
click at [949, 327] on button "22" at bounding box center [948, 328] width 22 height 22
type input "[DATE]"
click at [721, 283] on span "vérifier si reception avis de virement" at bounding box center [863, 385] width 405 height 216
click at [0, 0] on lt-span "réception" at bounding box center [0, 0] width 0 height 0
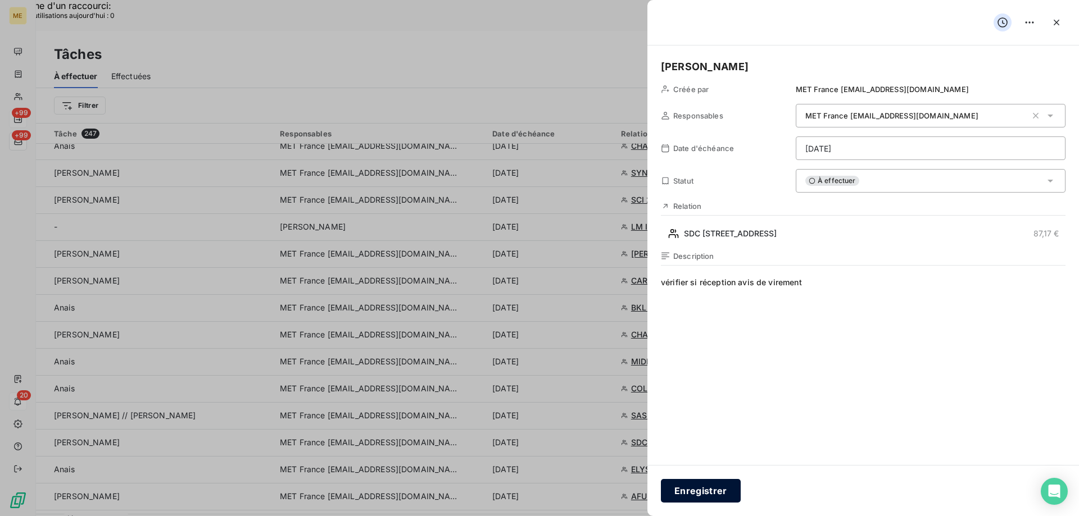
click at [695, 492] on button "Enregistrer" at bounding box center [701, 491] width 80 height 24
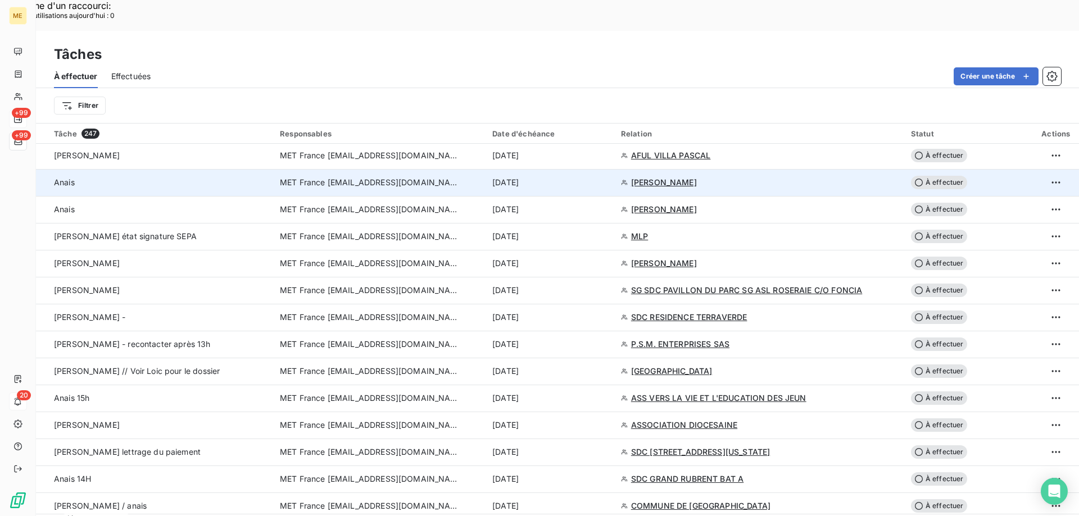
scroll to position [1293, 0]
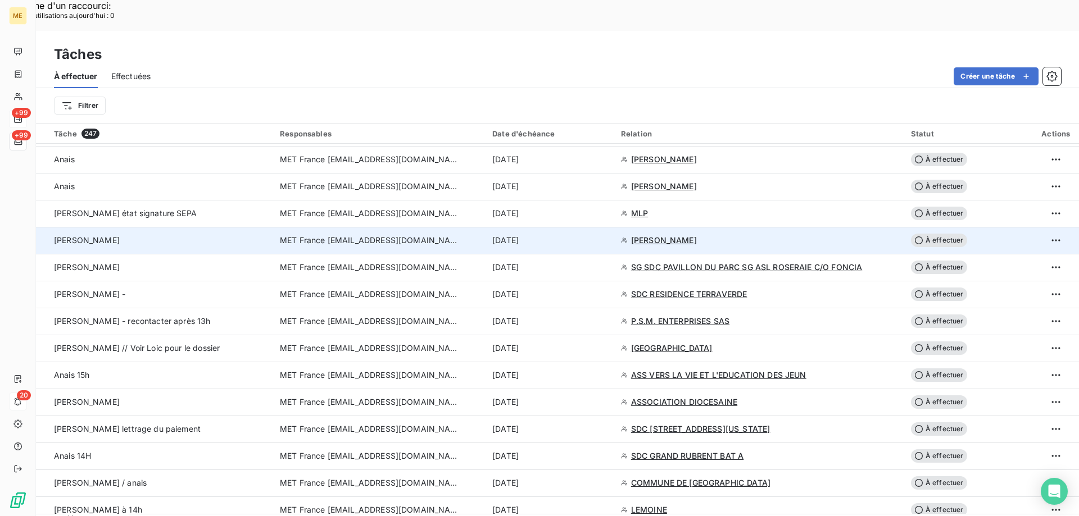
click at [392, 235] on span "MET France [EMAIL_ADDRESS][DOMAIN_NAME]" at bounding box center [370, 240] width 180 height 11
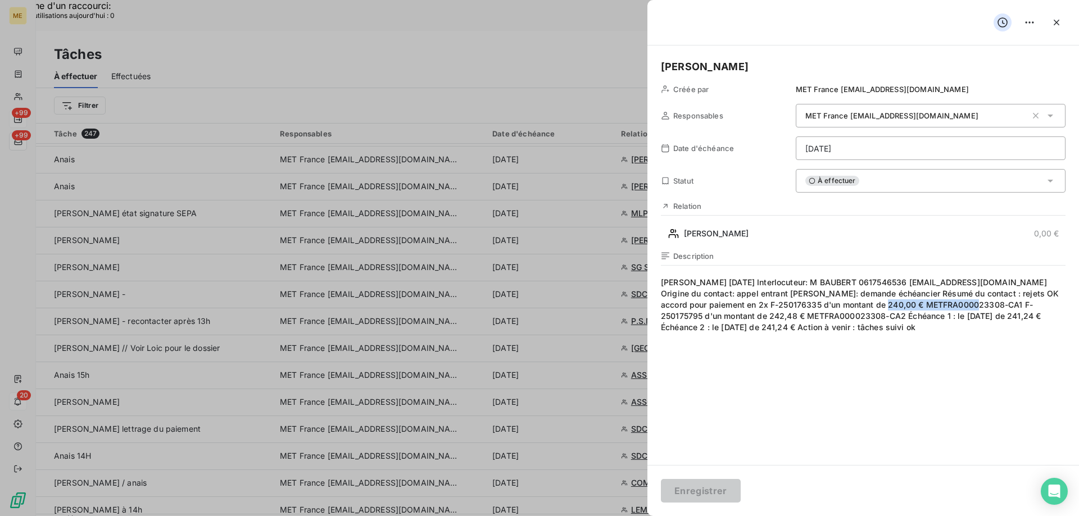
drag, startPoint x: 877, startPoint y: 306, endPoint x: 973, endPoint y: 305, distance: 95.6
click at [973, 305] on span "[PERSON_NAME] [DATE]Interlocuteur: M BAUBERT 0617546536 [EMAIL_ADDRESS][DOMAIN…" at bounding box center [863, 385] width 405 height 216
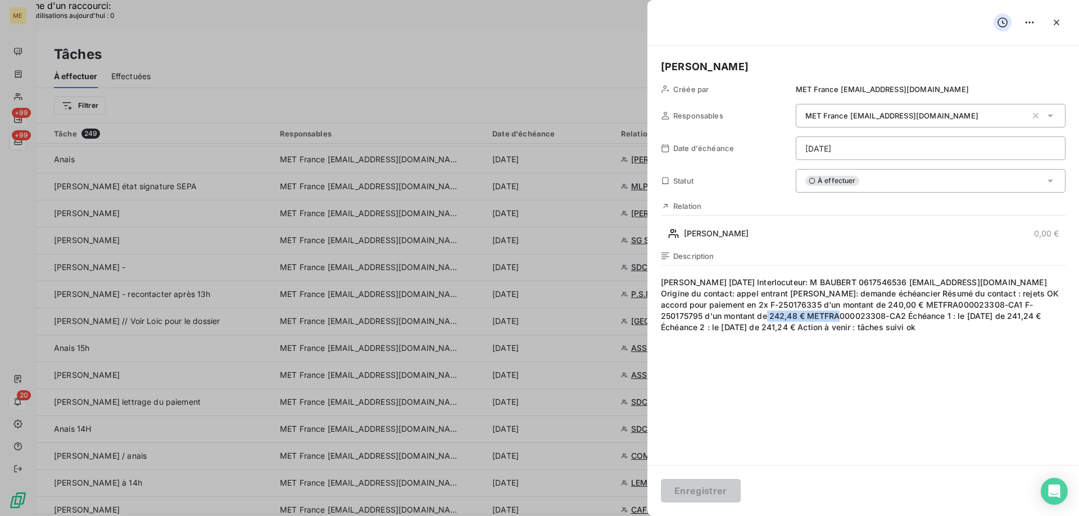
drag, startPoint x: 743, startPoint y: 319, endPoint x: 823, endPoint y: 314, distance: 79.9
click at [823, 314] on span "[PERSON_NAME] [DATE]Interlocuteur: M BAUBERT 0617546536 [EMAIL_ADDRESS][DOMAIN…" at bounding box center [863, 385] width 405 height 216
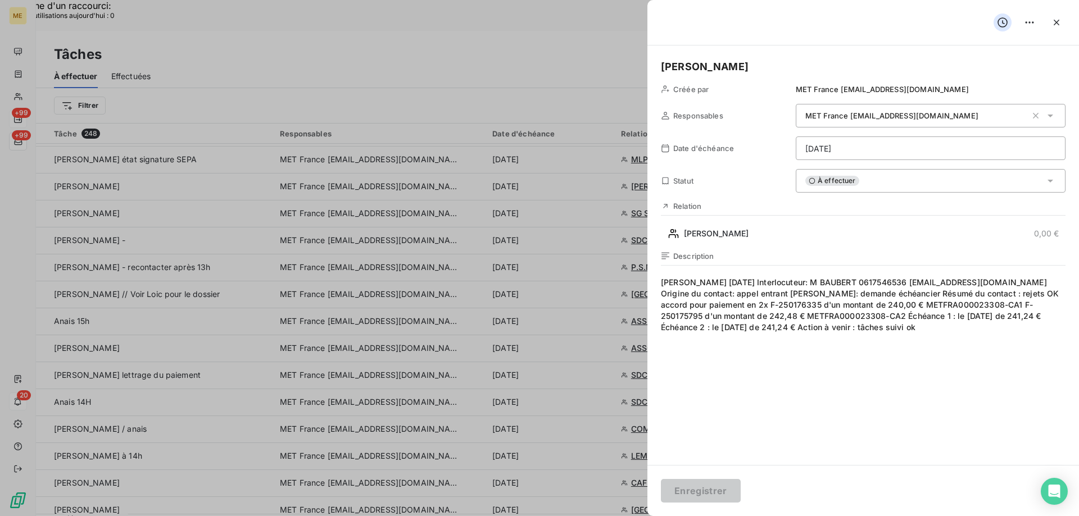
click at [848, 357] on span "[PERSON_NAME] [DATE]Interlocuteur: M BAUBERT 0617546536 [EMAIL_ADDRESS][DOMAIN…" at bounding box center [863, 385] width 405 height 216
drag, startPoint x: 745, startPoint y: 318, endPoint x: 841, endPoint y: 316, distance: 96.7
click at [841, 316] on span "[PERSON_NAME] [DATE]Interlocuteur: M BAUBERT 0617546536 [EMAIL_ADDRESS][DOMAIN…" at bounding box center [863, 385] width 405 height 216
click at [890, 180] on div "À effectuer" at bounding box center [931, 181] width 270 height 24
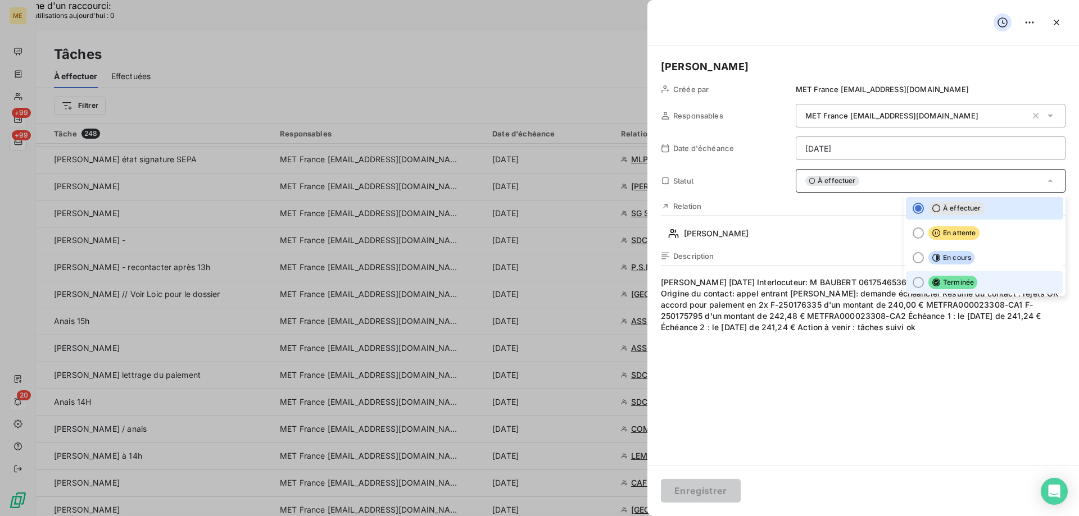
click at [913, 282] on div at bounding box center [918, 282] width 11 height 11
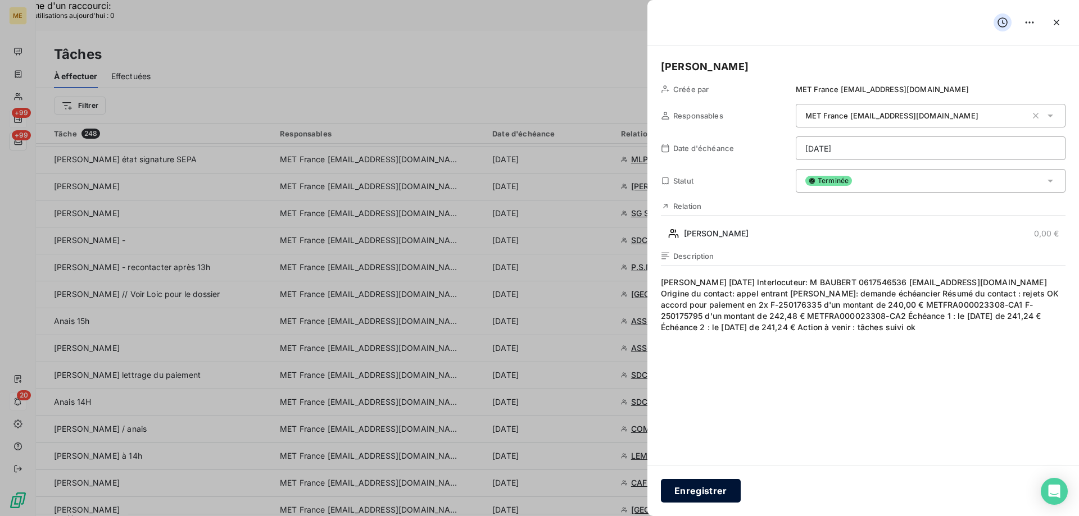
click at [701, 491] on button "Enregistrer" at bounding box center [701, 491] width 80 height 24
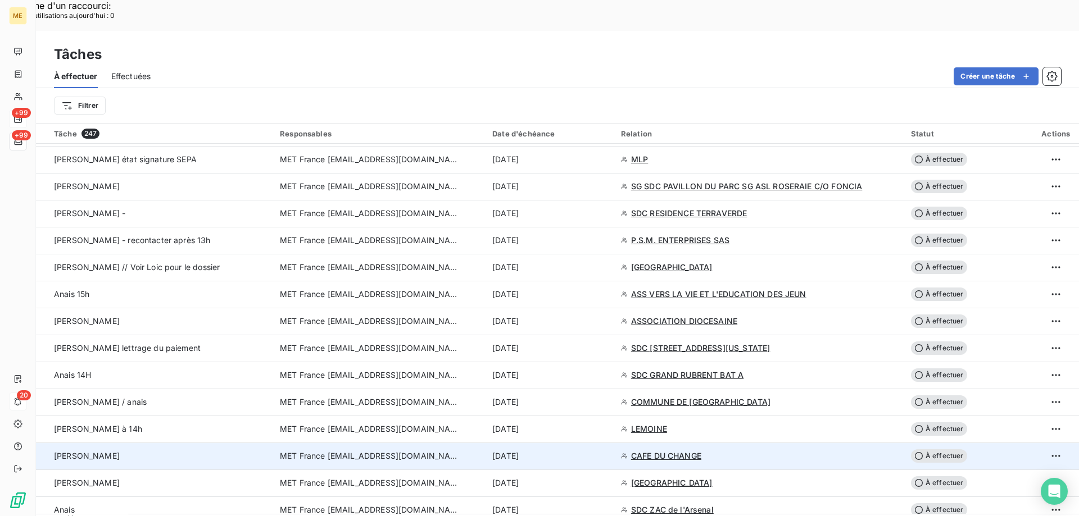
click at [328, 443] on td "MET France [EMAIL_ADDRESS][DOMAIN_NAME]" at bounding box center [379, 456] width 212 height 27
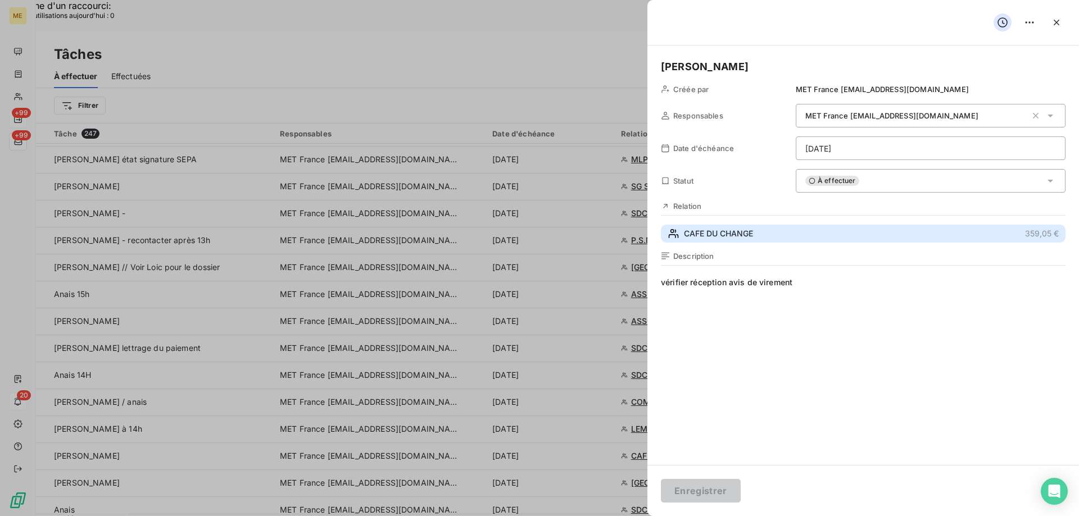
click at [700, 233] on span "CAFE DU CHANGE" at bounding box center [718, 233] width 69 height 11
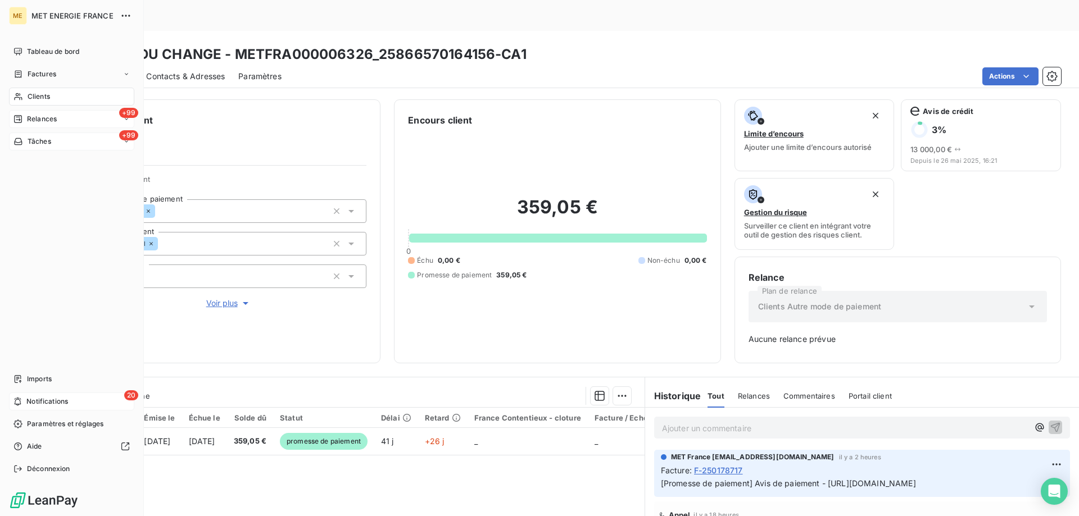
click at [40, 144] on span "Tâches" at bounding box center [40, 142] width 24 height 10
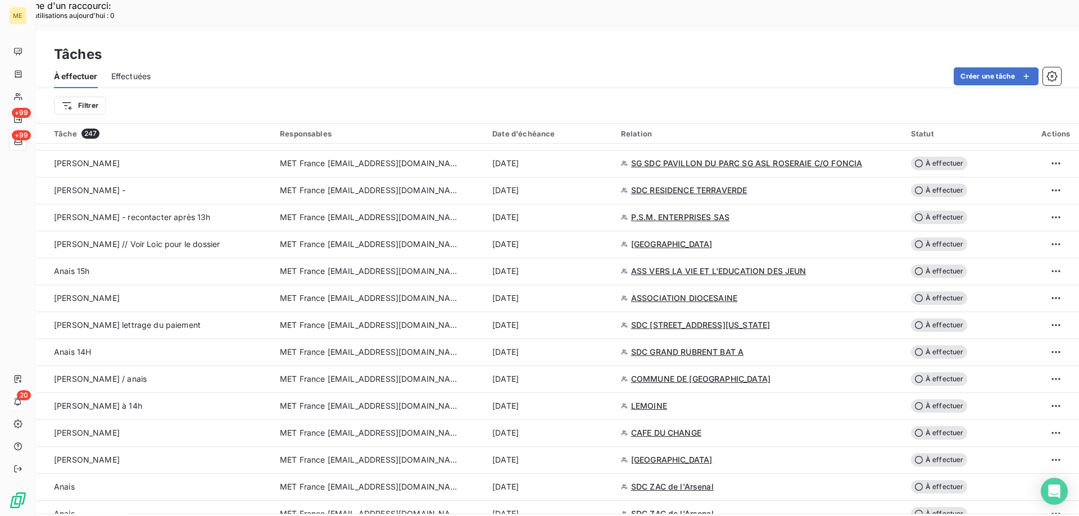
scroll to position [1349, 0]
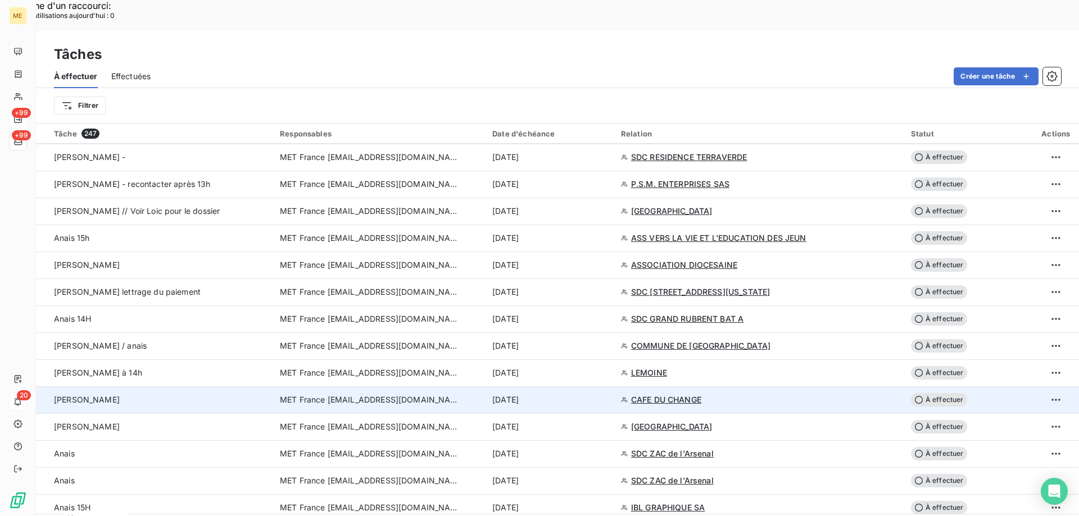
click at [388, 387] on td "MET France [EMAIL_ADDRESS][DOMAIN_NAME]" at bounding box center [379, 400] width 212 height 27
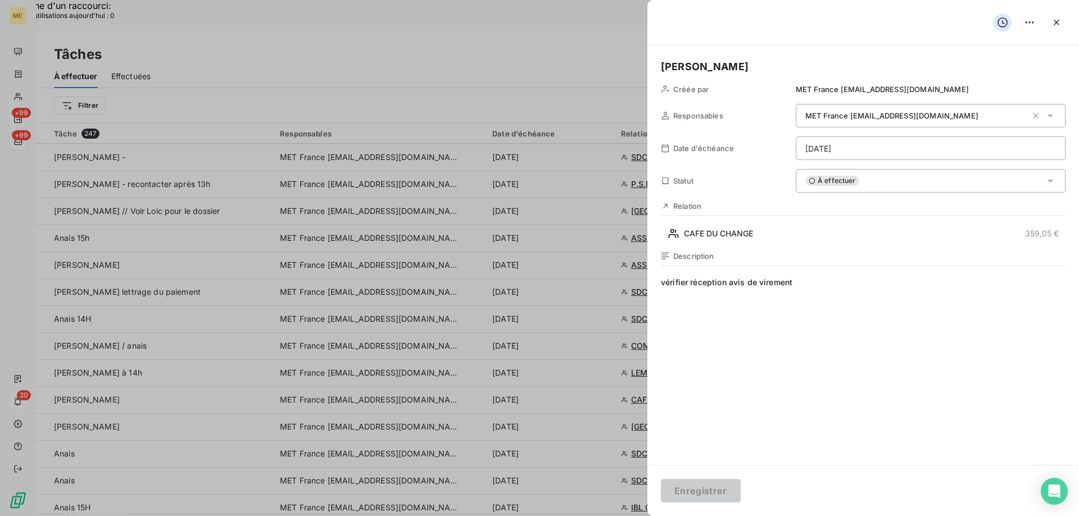
click at [863, 278] on span "vérifier réception avis de virement" at bounding box center [863, 385] width 405 height 216
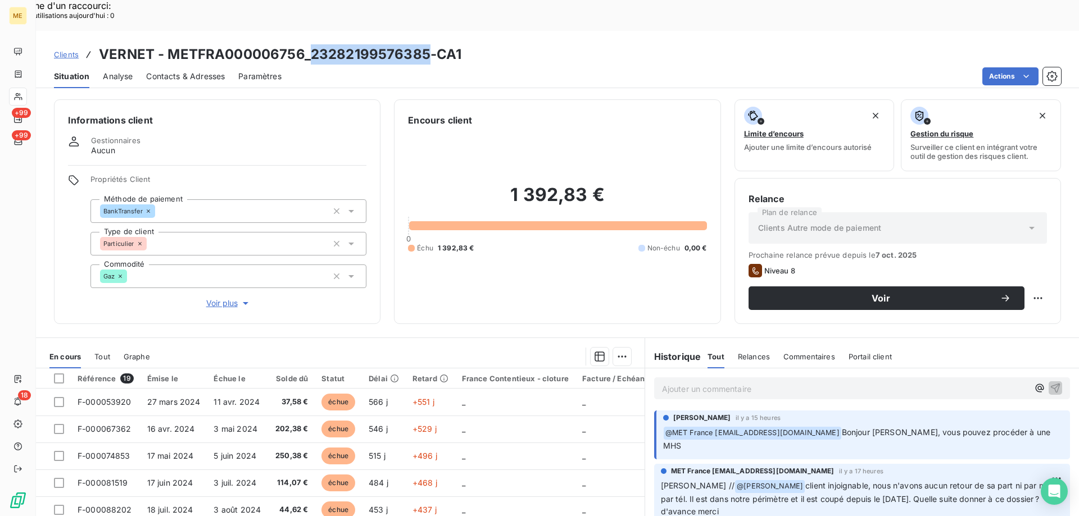
drag, startPoint x: 312, startPoint y: 21, endPoint x: 425, endPoint y: 21, distance: 113.0
click at [425, 44] on h3 "VERNET - METFRA000006756_23282199576385-CA1" at bounding box center [280, 54] width 363 height 20
copy h3 "23282199576385"
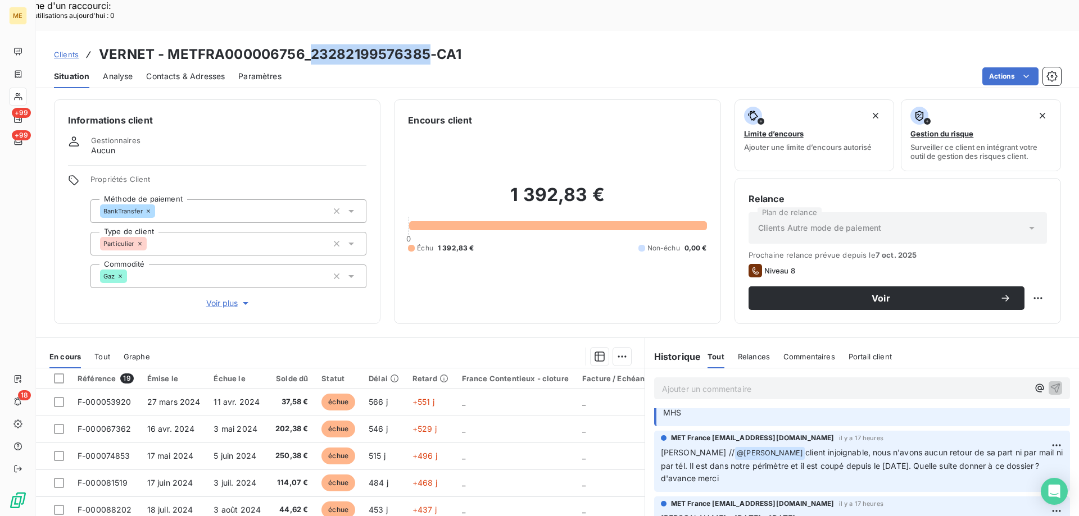
scroll to position [56, 0]
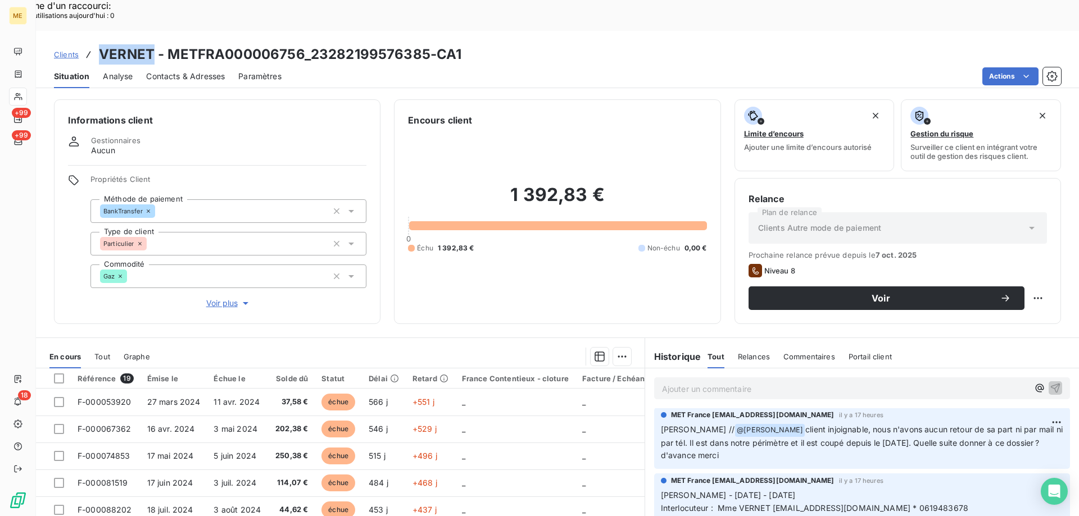
drag, startPoint x: 100, startPoint y: 26, endPoint x: 150, endPoint y: 28, distance: 50.0
click at [150, 44] on h3 "VERNET - METFRA000006756_23282199576385-CA1" at bounding box center [280, 54] width 363 height 20
copy h3 "VERNET"
drag, startPoint x: 898, startPoint y: 464, endPoint x: 948, endPoint y: 471, distance: 49.9
click at [948, 490] on p "Sylvain - 13/10/2025 - 13/10/2025 Interlocuteur : Mme VERNET SIMON.JAVALOYES@YA…" at bounding box center [862, 522] width 402 height 64
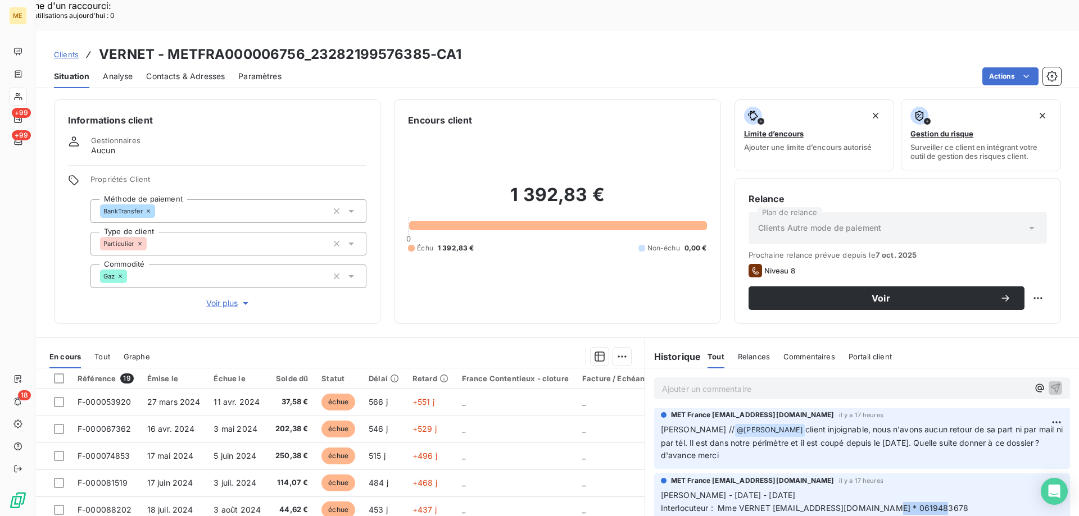
copy span "0619483678"
drag, startPoint x: 311, startPoint y: 26, endPoint x: 426, endPoint y: 21, distance: 115.4
click at [426, 44] on h3 "VERNET - METFRA000006756_23282199576385-CA1" at bounding box center [280, 54] width 363 height 20
copy h3 "23282199576385"
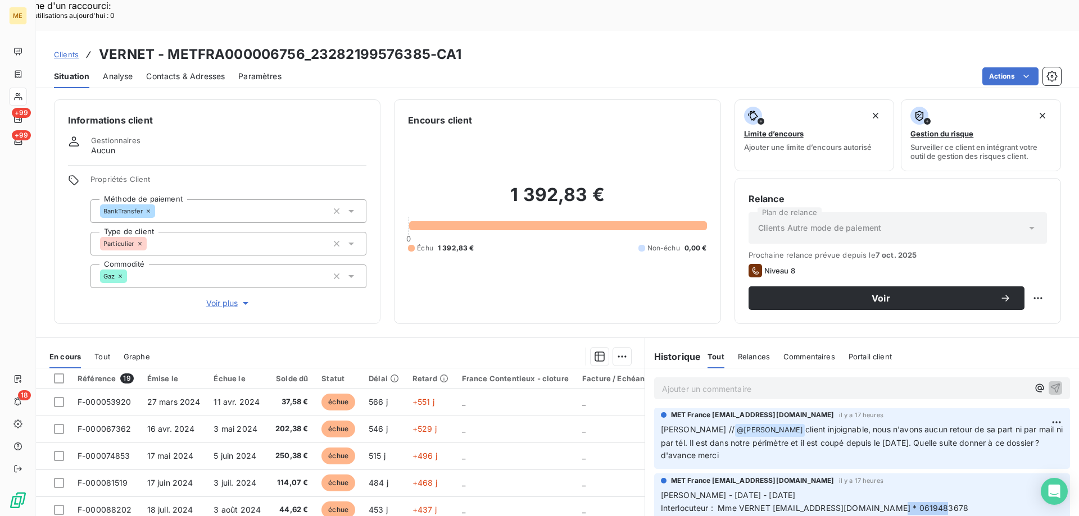
drag, startPoint x: 899, startPoint y: 465, endPoint x: 957, endPoint y: 465, distance: 57.9
click at [957, 490] on p "Sylvain - 13/10/2025 - 13/10/2025 Interlocuteur : Mme VERNET SIMON.JAVALOYES@YA…" at bounding box center [862, 522] width 402 height 64
copy span "0619483678"
click at [674, 381] on div "Ajouter un commentaire ﻿" at bounding box center [845, 388] width 366 height 15
click at [667, 378] on div "Ajouter un commentaire ﻿" at bounding box center [862, 389] width 416 height 22
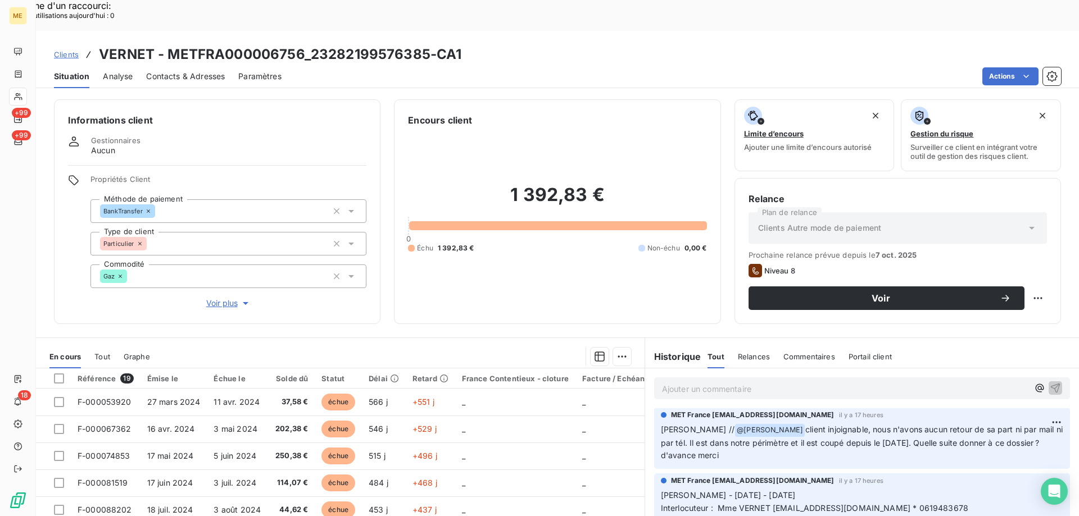
click at [674, 382] on p "Ajouter un commentaire ﻿" at bounding box center [845, 389] width 366 height 14
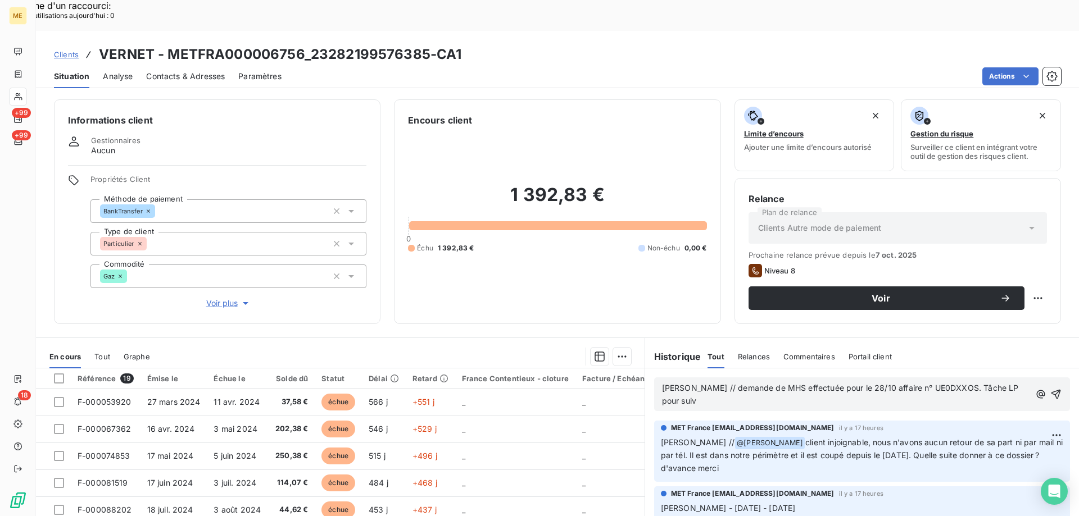
scroll to position [68, 0]
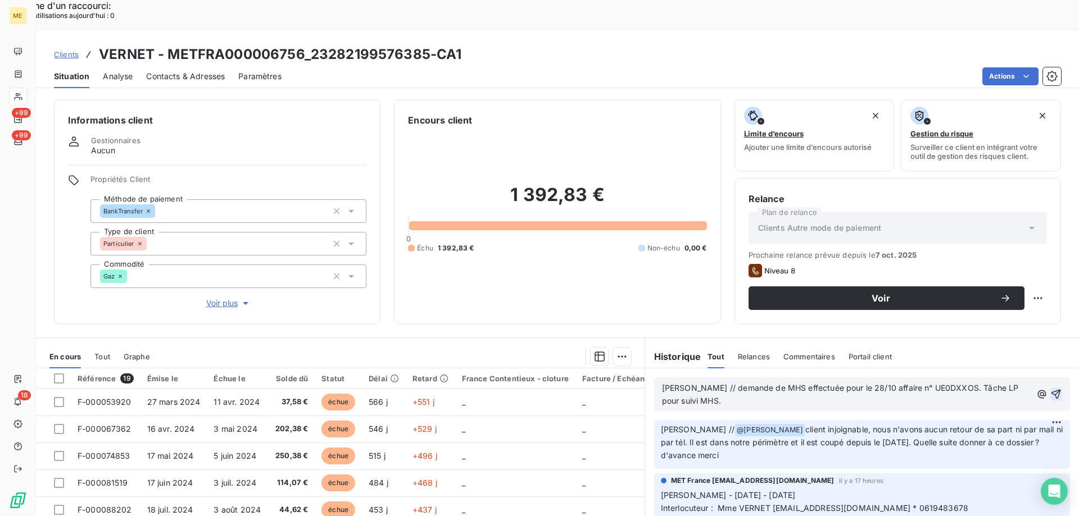
click at [1052, 390] on icon "button" at bounding box center [1057, 395] width 10 height 10
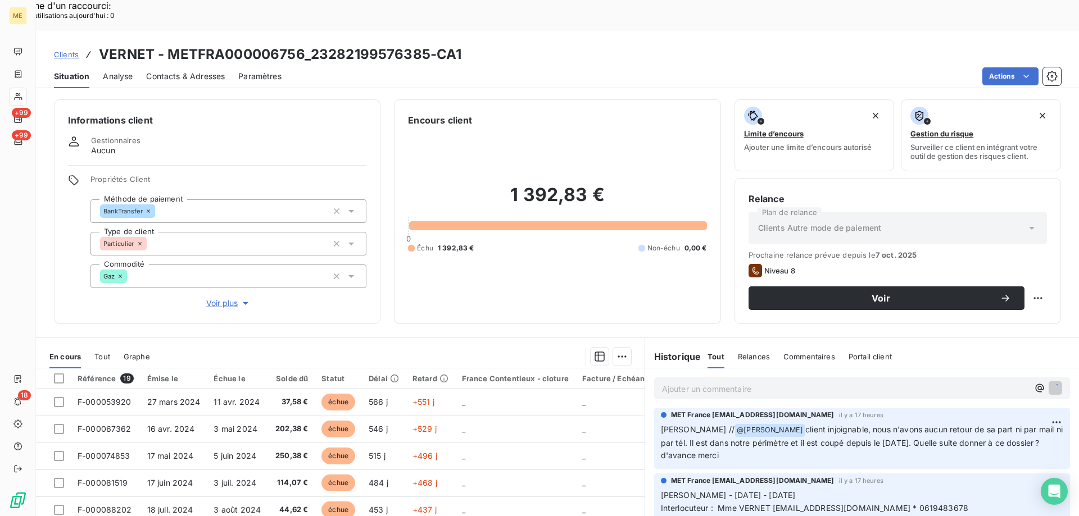
scroll to position [96, 0]
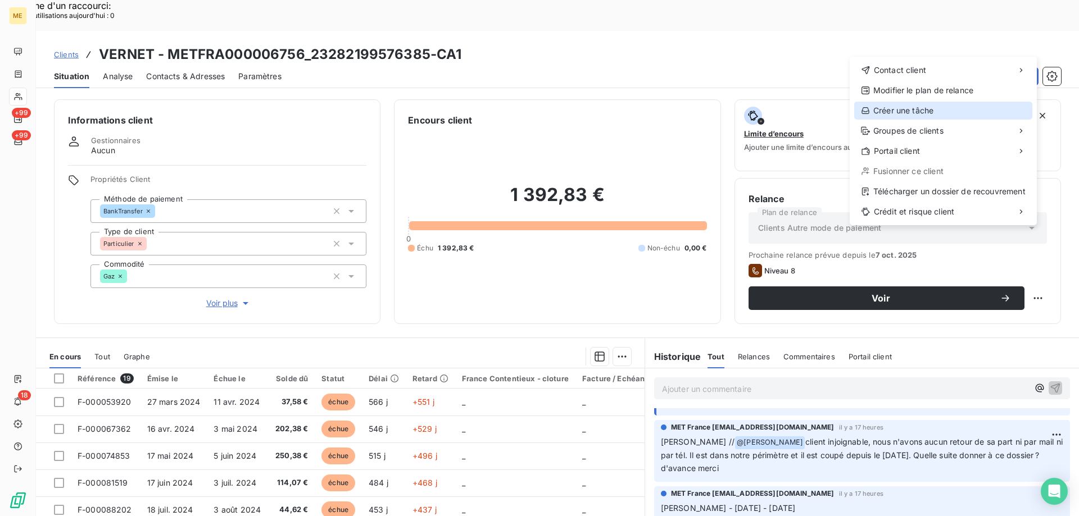
click at [902, 109] on div "Créer une tâche" at bounding box center [943, 111] width 178 height 18
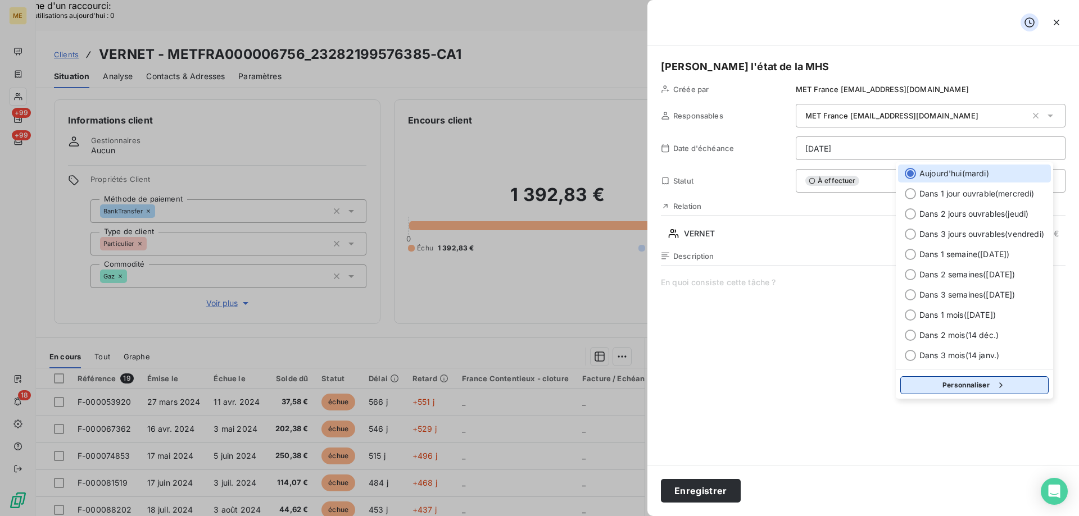
click at [927, 380] on button "Personnaliser" at bounding box center [974, 386] width 148 height 18
select select "9"
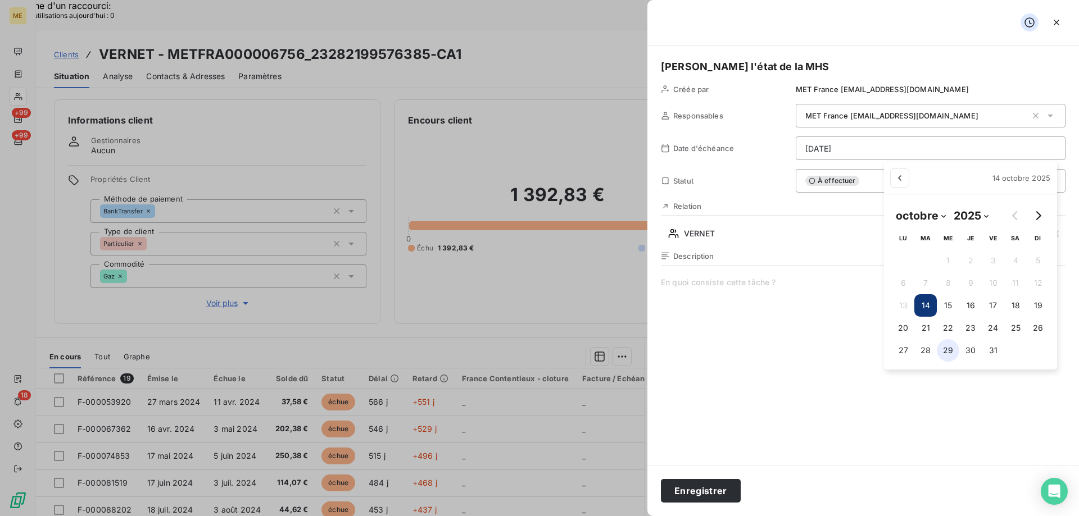
click at [945, 352] on button "29" at bounding box center [948, 350] width 22 height 22
type input "29/10/2025"
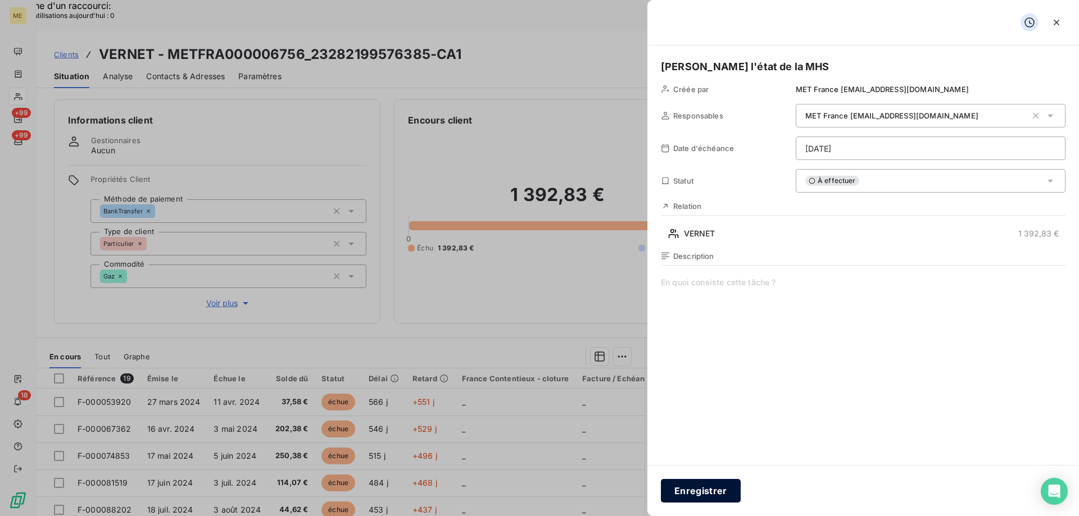
click at [702, 491] on button "Enregistrer" at bounding box center [701, 491] width 80 height 24
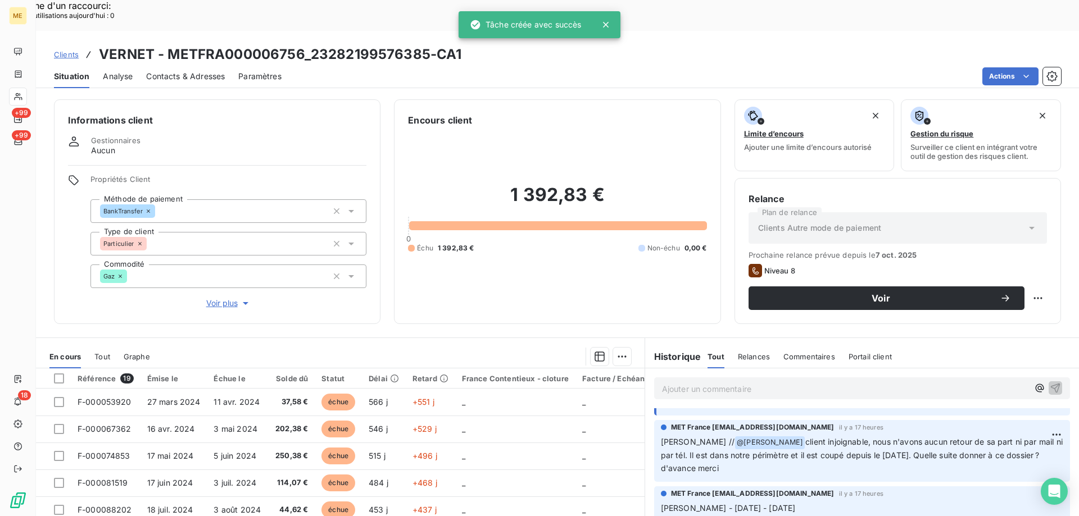
click at [666, 382] on p "Ajouter un commentaire ﻿" at bounding box center [845, 389] width 366 height 14
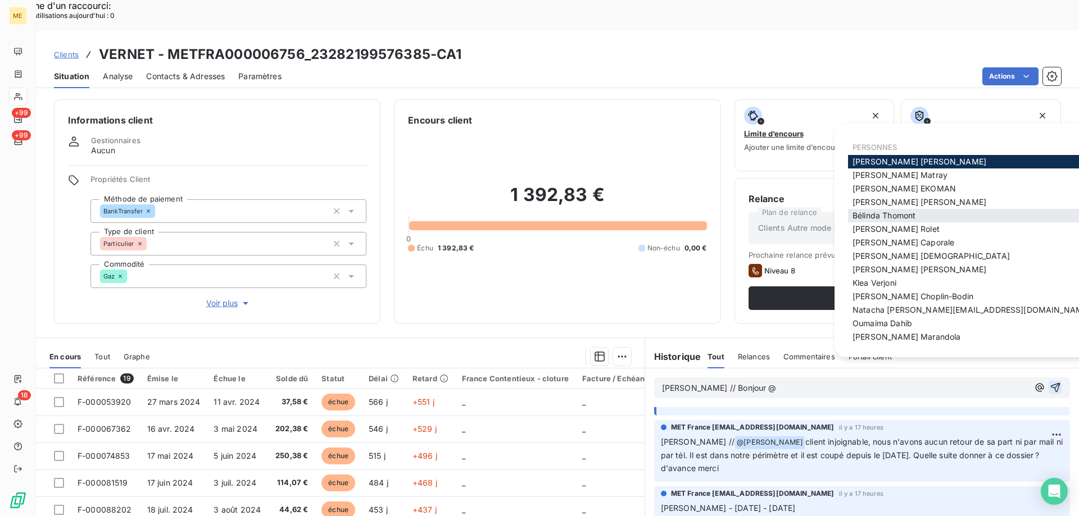
click at [885, 212] on span "Bélinda Thomont" at bounding box center [884, 216] width 63 height 10
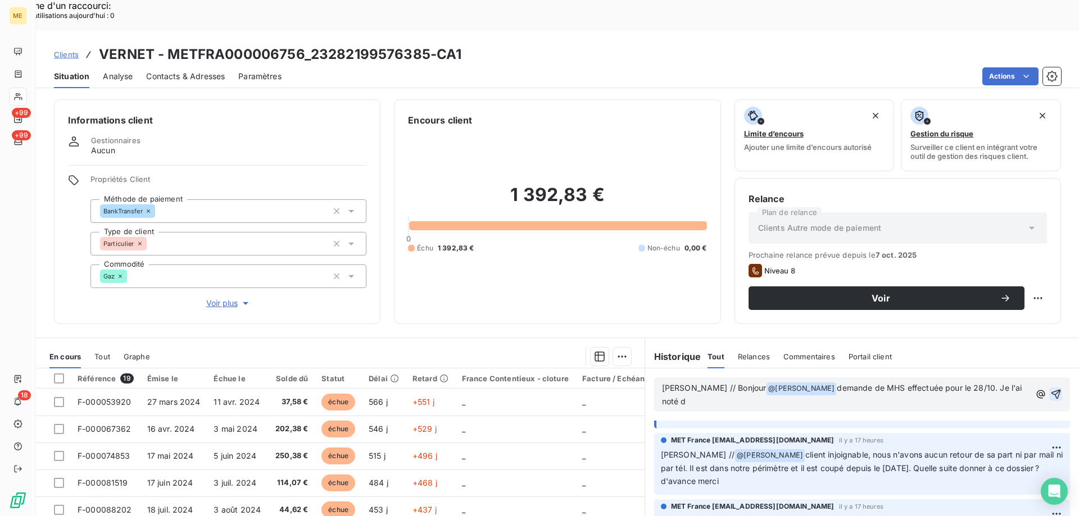
scroll to position [108, 0]
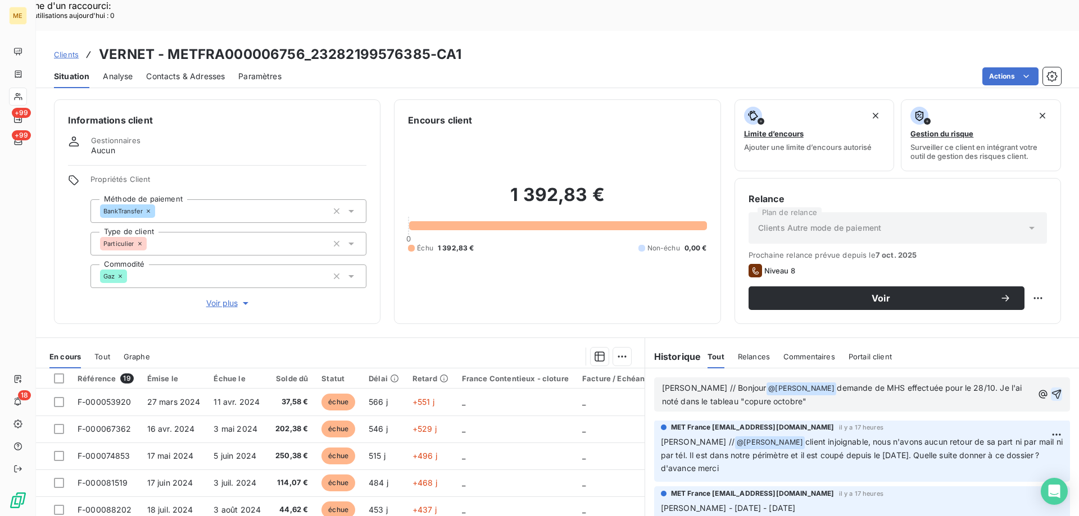
click at [731, 383] on span "demande de MHS effectuée pour le 28/10. Je l'ai noté dans le tableau "copure oc…" at bounding box center [843, 394] width 363 height 23
click at [842, 382] on p "Sylvain // Bonjour @ Bélinda Thomont ﻿ demande de MHS effectuée pour le 28/10. …" at bounding box center [847, 395] width 371 height 26
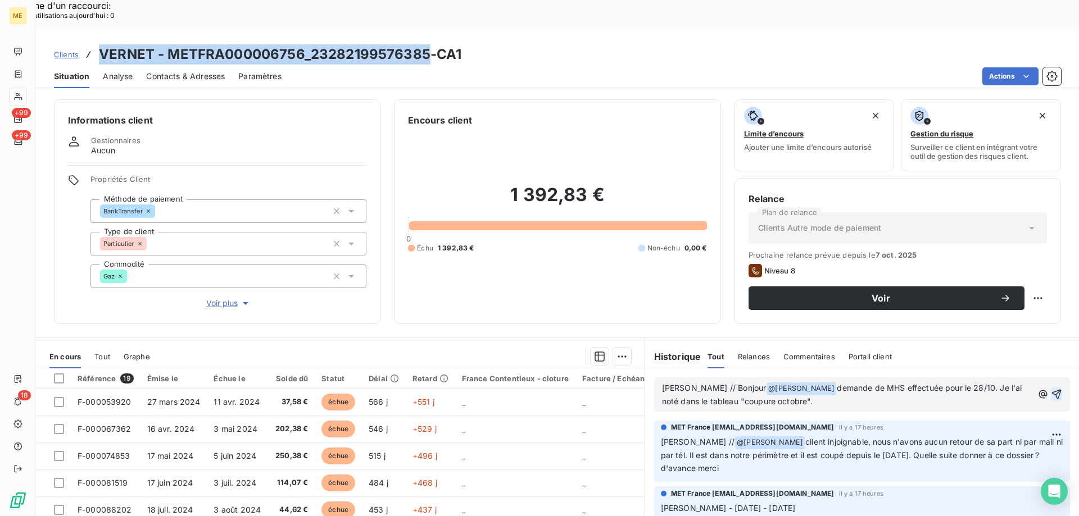
drag, startPoint x: 100, startPoint y: 26, endPoint x: 424, endPoint y: 21, distance: 323.8
click at [424, 44] on h3 "VERNET - METFRA000006756_23282199576385-CA1" at bounding box center [280, 54] width 363 height 20
copy h3 "VERNET - METFRA000006756_23282199576385"
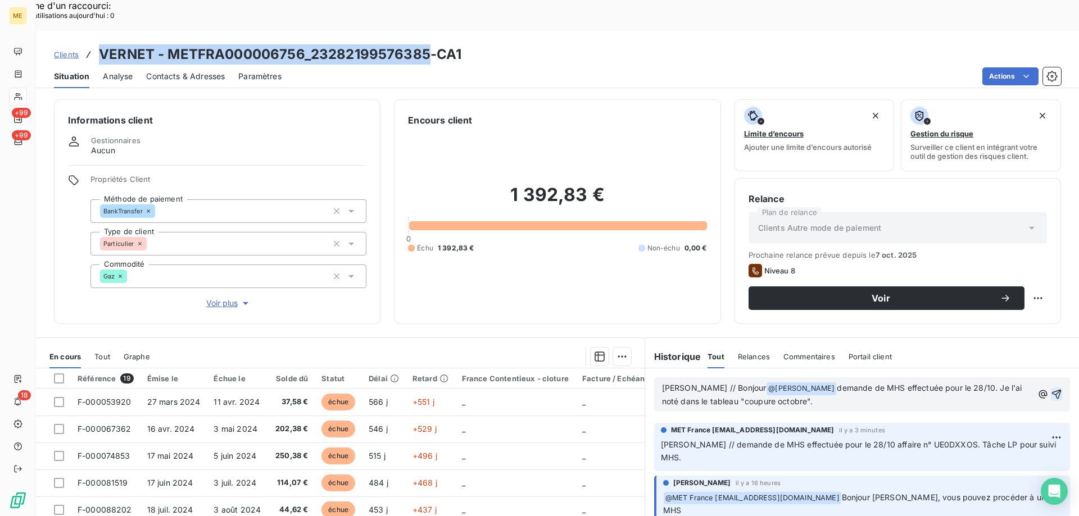
click at [1051, 389] on icon "button" at bounding box center [1056, 394] width 11 height 11
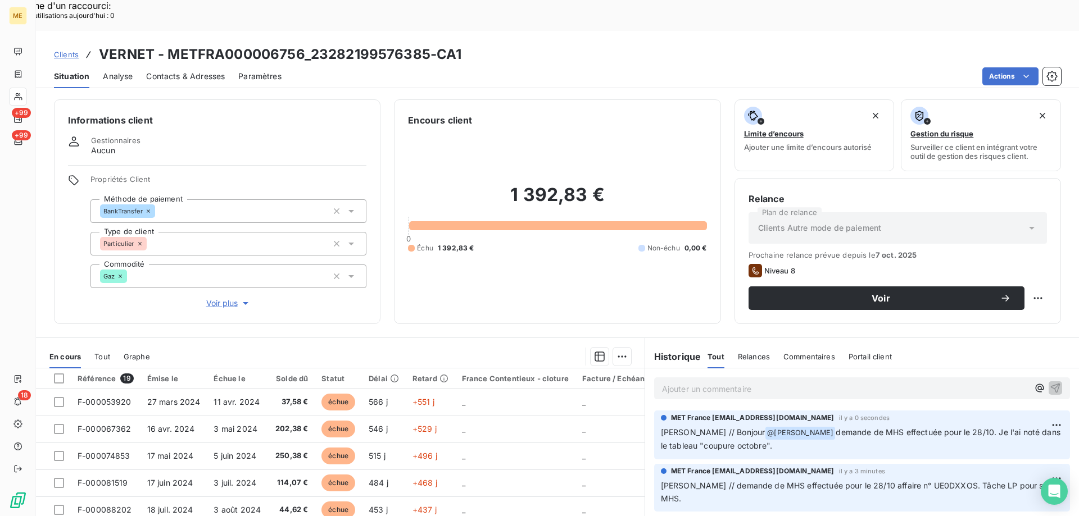
click at [869, 428] on span "demande de MHS effectuée pour le 28/10. Je l'ai noté dans le tableau "coupure o…" at bounding box center [862, 439] width 402 height 23
drag, startPoint x: 764, startPoint y: 455, endPoint x: 1035, endPoint y: 454, distance: 270.9
click at [1035, 464] on div "MET France met-france@recouvrement.met.com il y a 3 minutes Sylvain // demande …" at bounding box center [862, 488] width 416 height 48
copy div "effectuée pour le 28/10 affaire n° UE0DXXOS. Tâche LP pour suivi MHS."
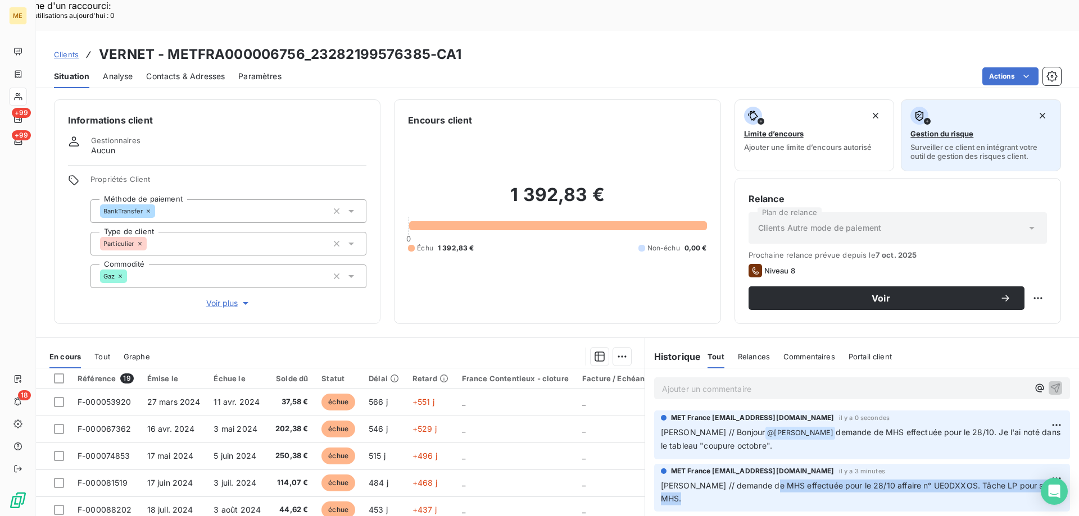
click at [169, 44] on h3 "VERNET - METFRA000006756_23282199576385-CA1" at bounding box center [280, 54] width 363 height 20
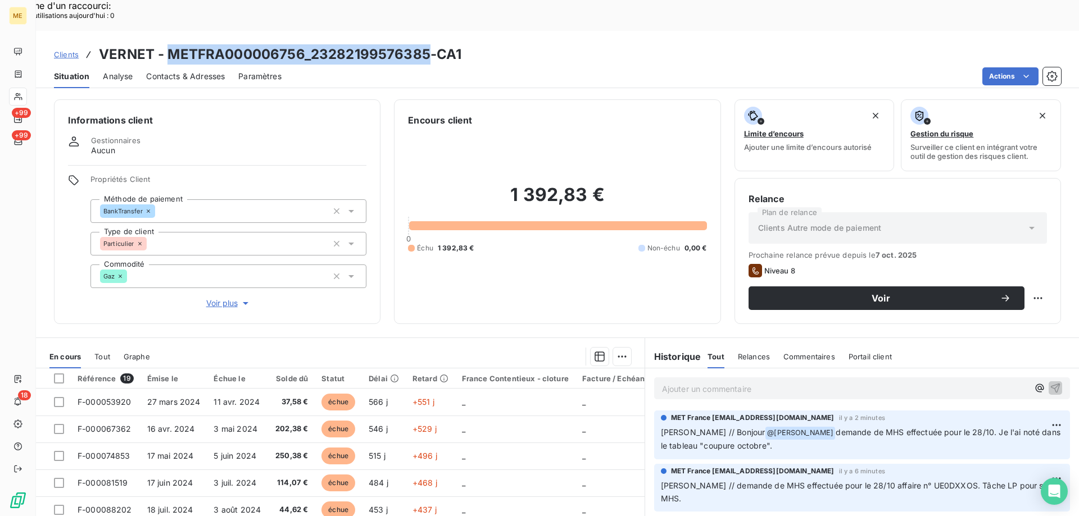
click at [214, 44] on h3 "VERNET - METFRA000006756_23282199576385-CA1" at bounding box center [280, 54] width 363 height 20
drag, startPoint x: 167, startPoint y: 24, endPoint x: 300, endPoint y: 24, distance: 132.6
click at [300, 44] on h3 "VERNET - METFRA000006756_23282199576385-CA1" at bounding box center [280, 54] width 363 height 20
copy h3 "METFRA000006756"
drag, startPoint x: 312, startPoint y: 26, endPoint x: 426, endPoint y: 24, distance: 113.5
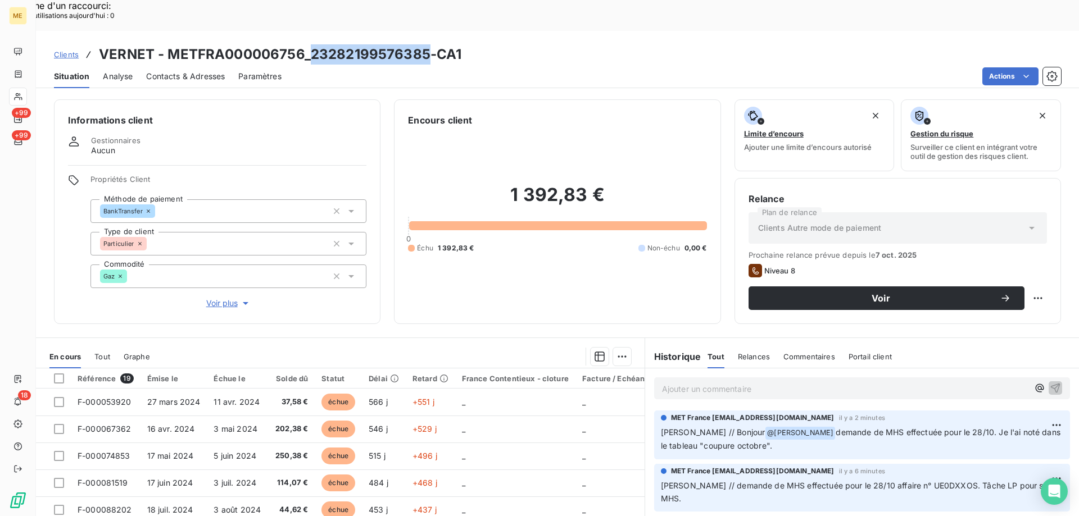
click at [426, 44] on h3 "VERNET - METFRA000006756_23282199576385-CA1" at bounding box center [280, 54] width 363 height 20
copy h3 "23282199576385"
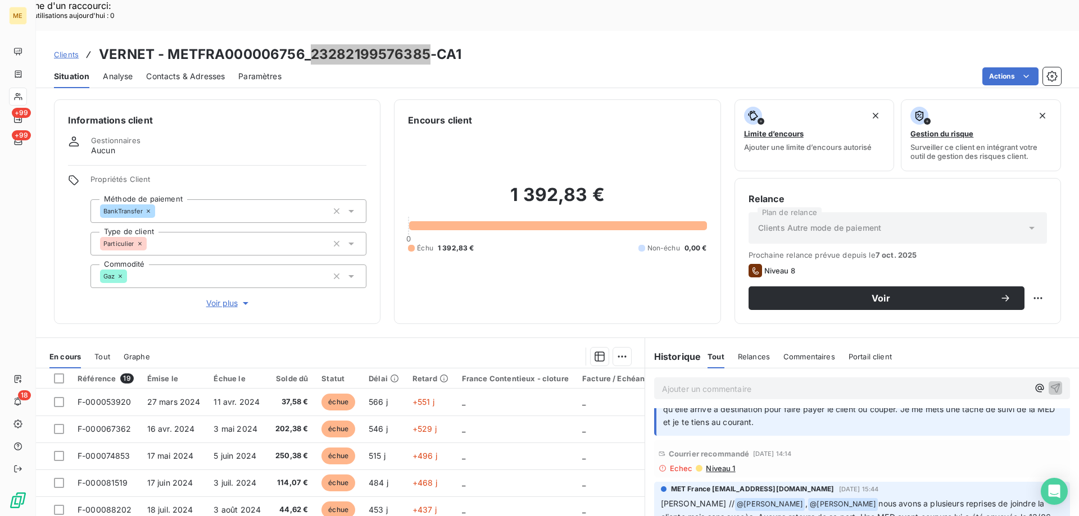
scroll to position [1517, 0]
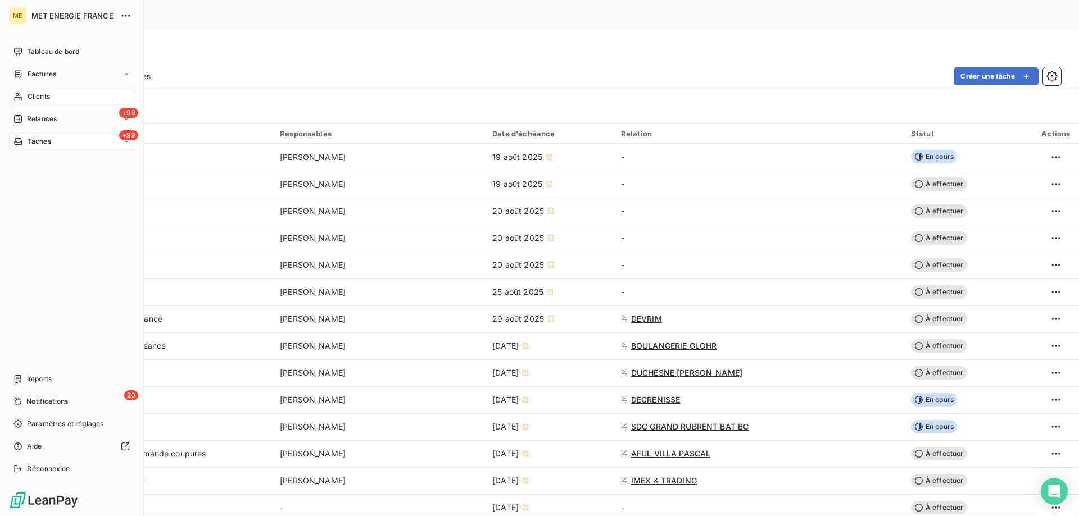
click at [44, 98] on span "Clients" at bounding box center [39, 97] width 22 height 10
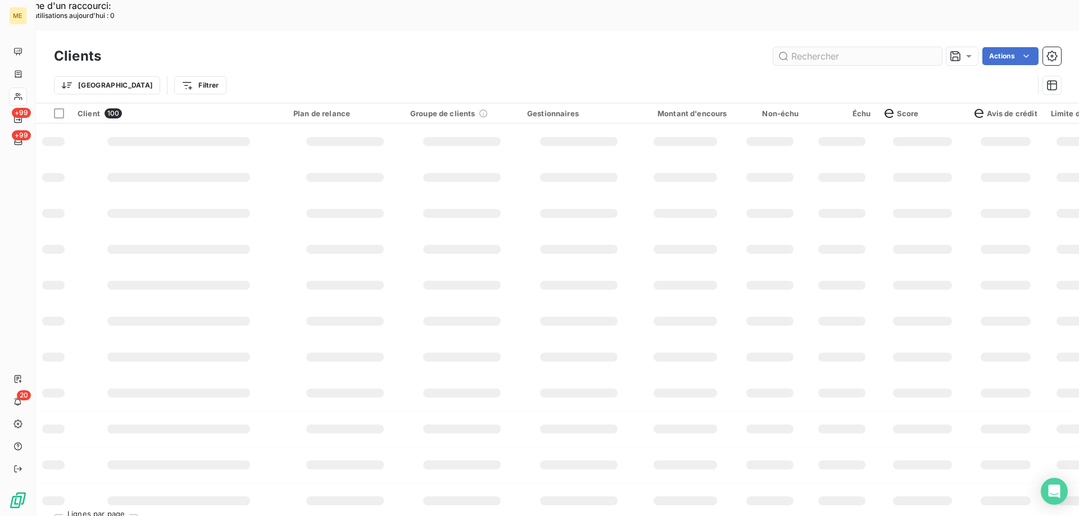
click at [816, 47] on input "text" at bounding box center [857, 56] width 169 height 18
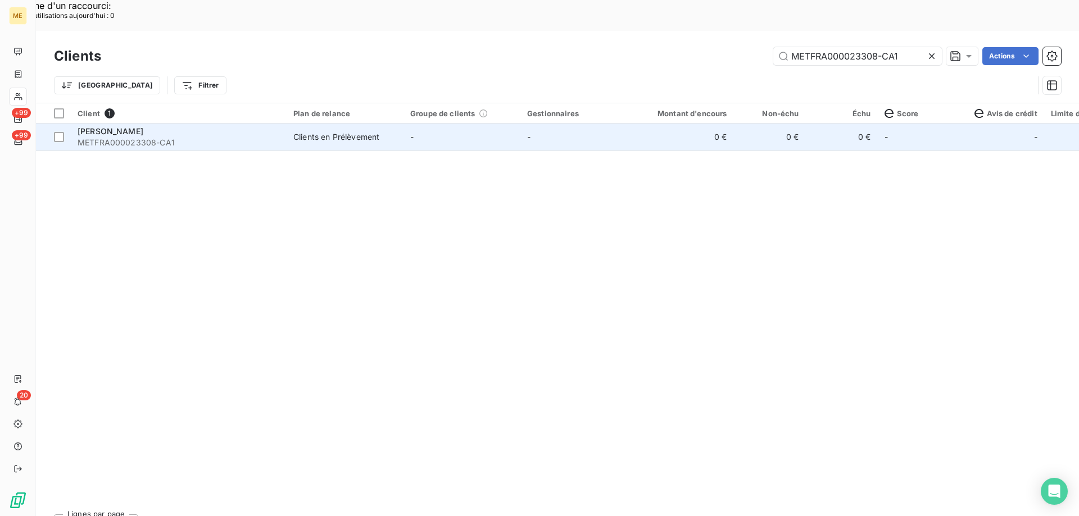
type input "METFRA000023308-CA1"
click at [135, 137] on span "METFRA000023308-CA1" at bounding box center [179, 142] width 202 height 11
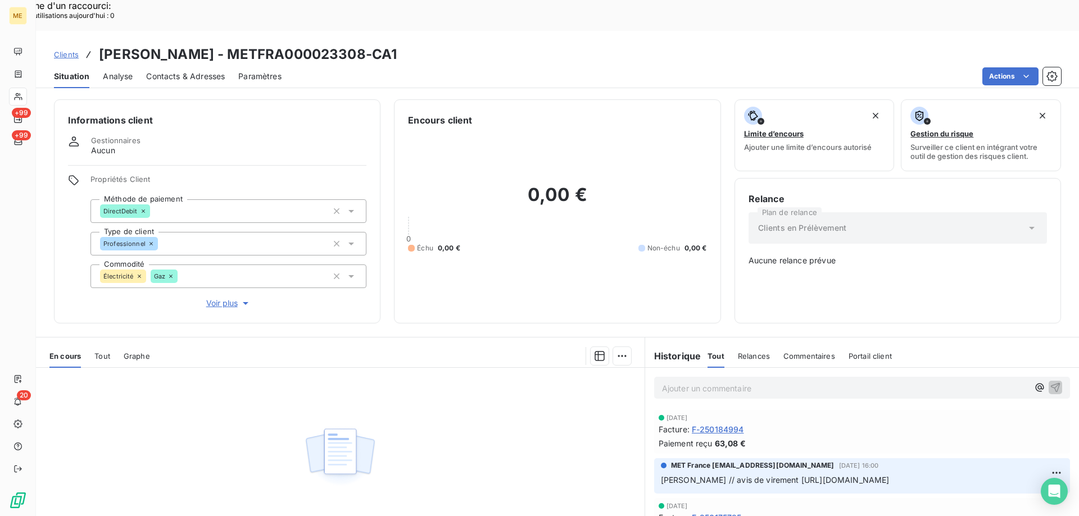
click at [65, 50] on span "Clients" at bounding box center [66, 54] width 25 height 9
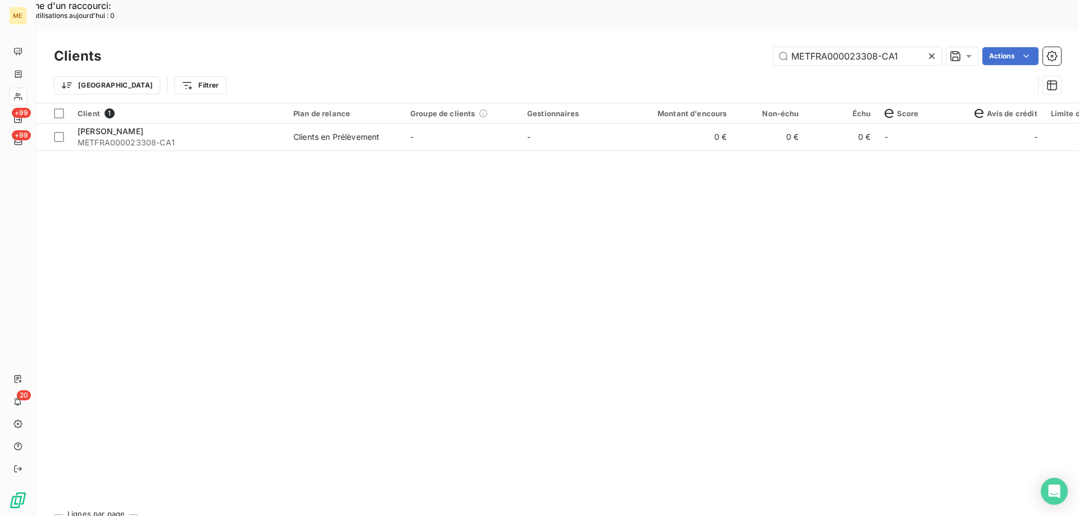
click at [849, 44] on div "Clients METFRA000023308-CA1 Actions" at bounding box center [557, 56] width 1007 height 24
click at [845, 47] on input "METFRA000023308-CA1" at bounding box center [857, 56] width 169 height 18
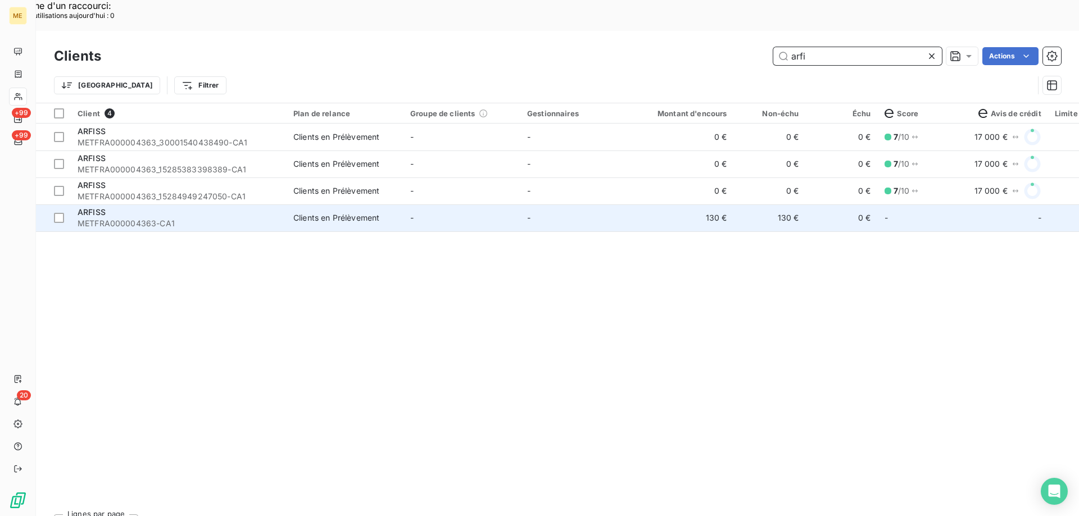
type input "arfi"
click at [116, 218] on span "METFRA000004363-CA1" at bounding box center [179, 223] width 202 height 11
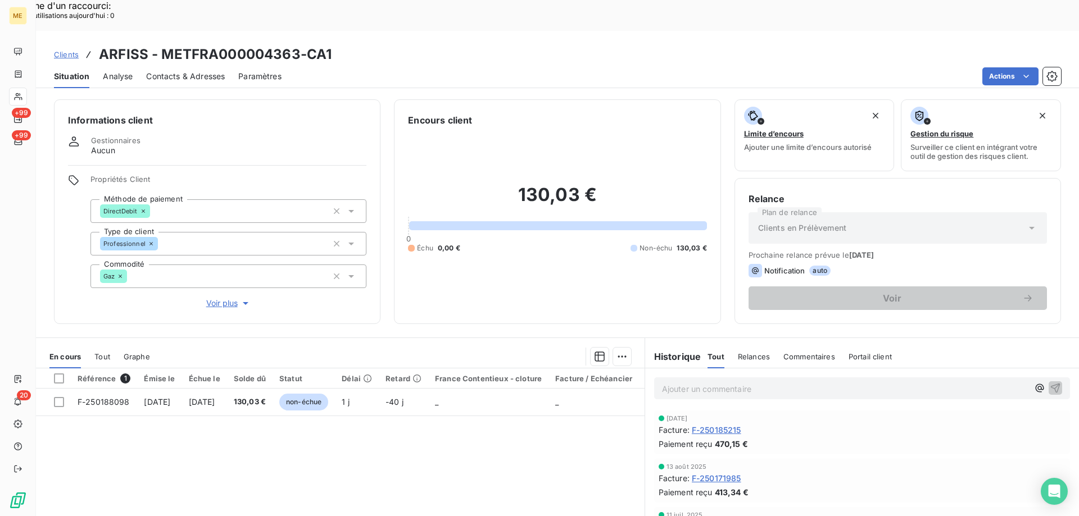
click at [102, 345] on div "Tout" at bounding box center [102, 357] width 16 height 24
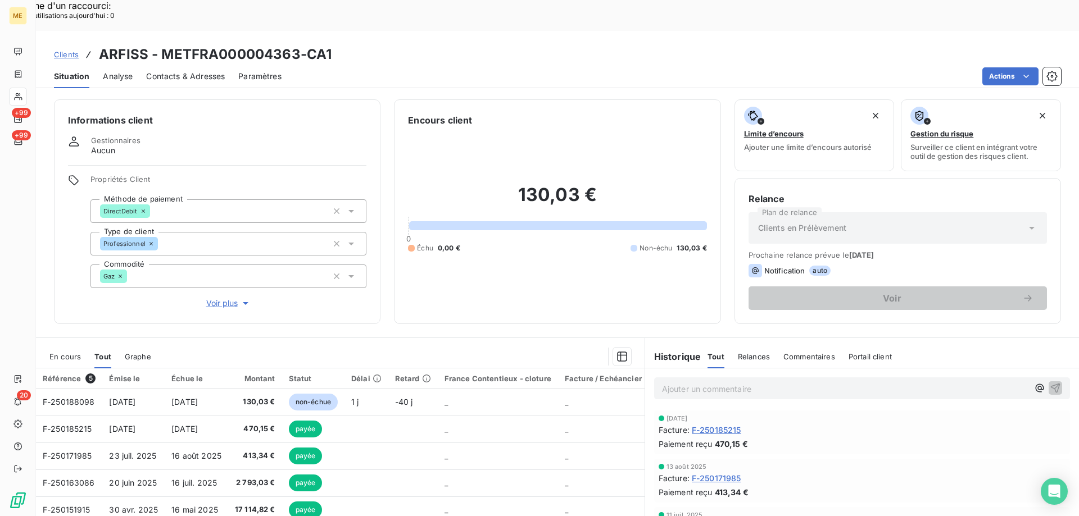
click at [76, 352] on span "En cours" at bounding box center [64, 356] width 31 height 9
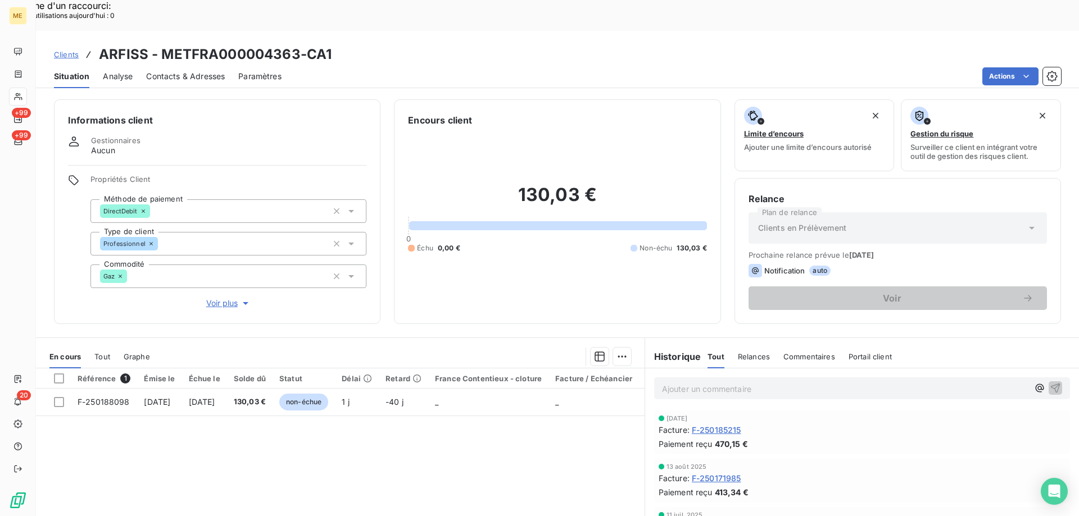
click at [73, 50] on span "Clients" at bounding box center [66, 54] width 25 height 9
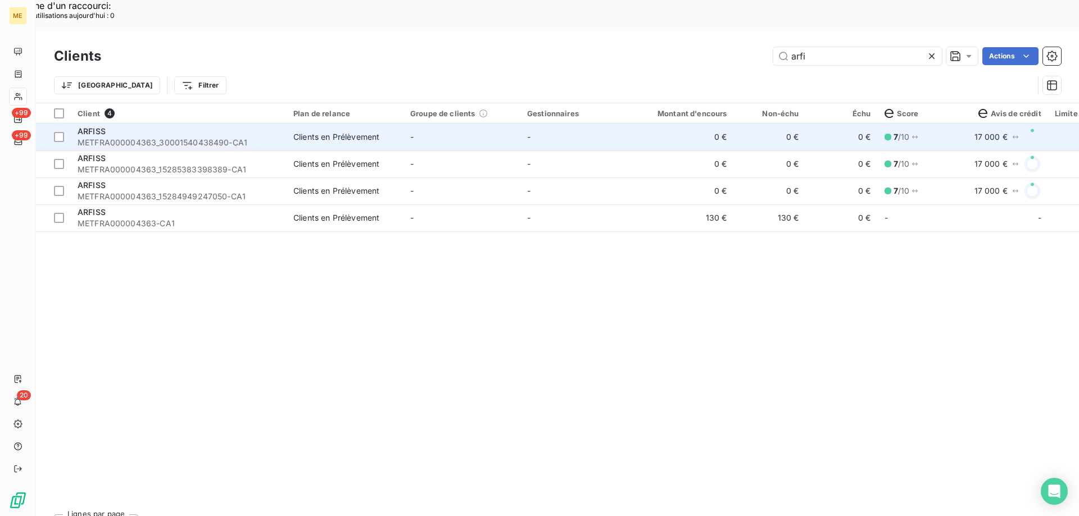
click at [112, 137] on span "METFRA000004363_30001540438490-CA1" at bounding box center [179, 142] width 202 height 11
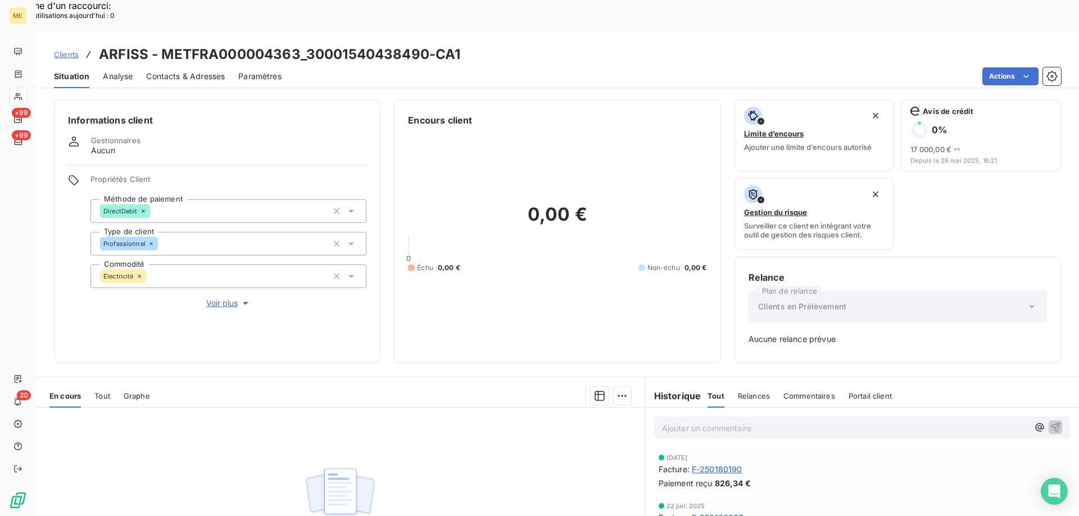
click at [96, 392] on span "Tout" at bounding box center [102, 396] width 16 height 9
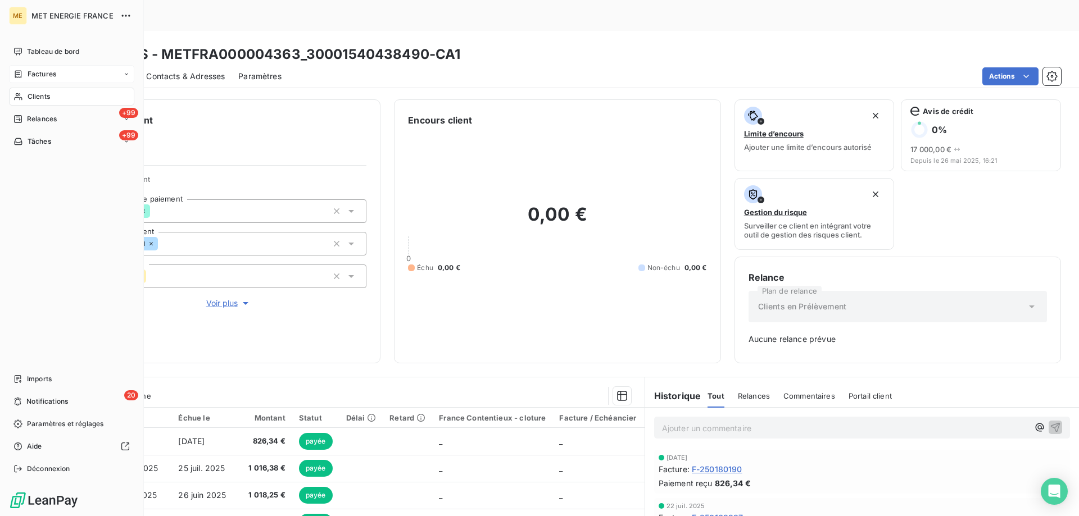
click at [22, 70] on icon at bounding box center [18, 74] width 10 height 9
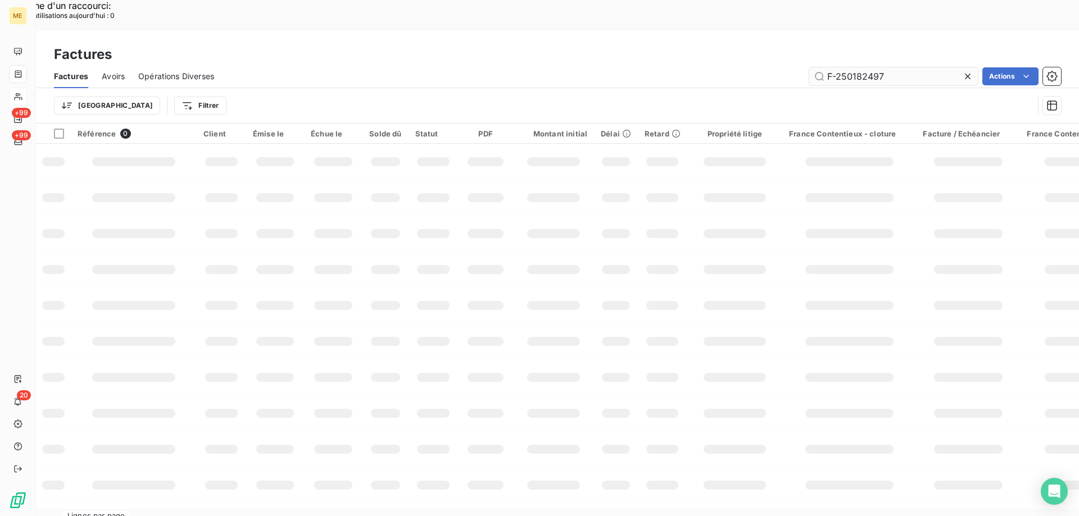
click at [876, 67] on input "F-250182497" at bounding box center [893, 76] width 169 height 18
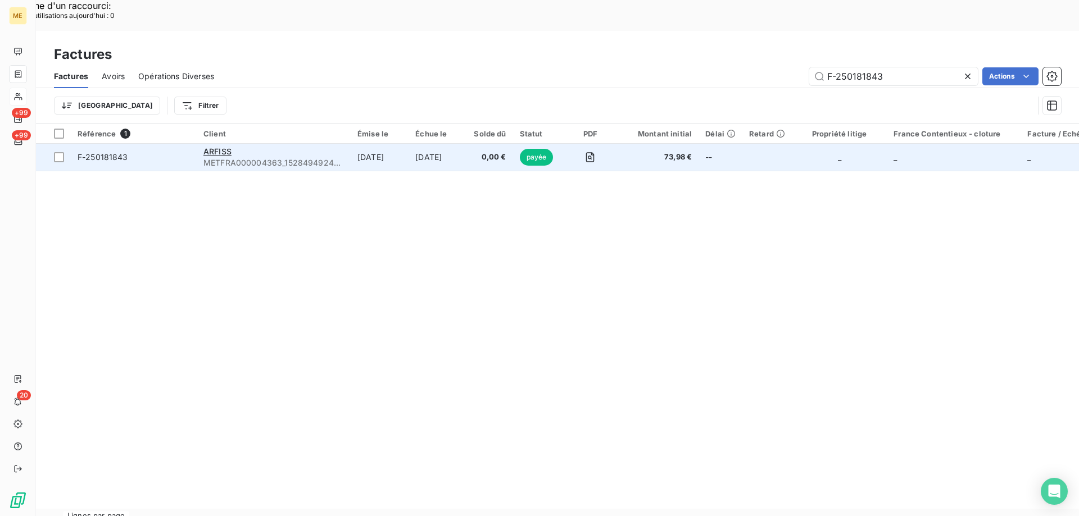
type input "F-250181843"
click at [107, 152] on span "F-250181843" at bounding box center [103, 157] width 51 height 10
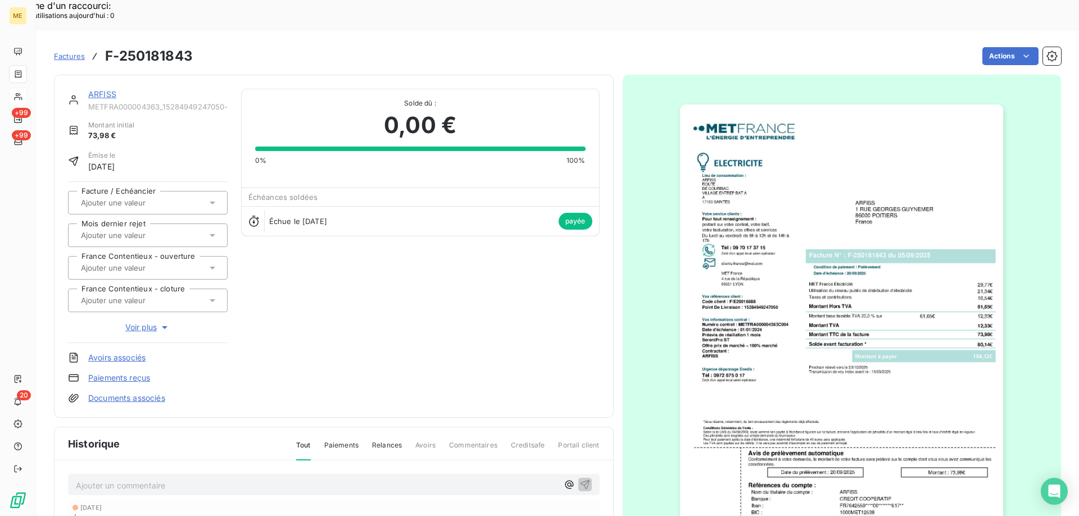
click at [823, 230] on img "button" at bounding box center [841, 333] width 323 height 457
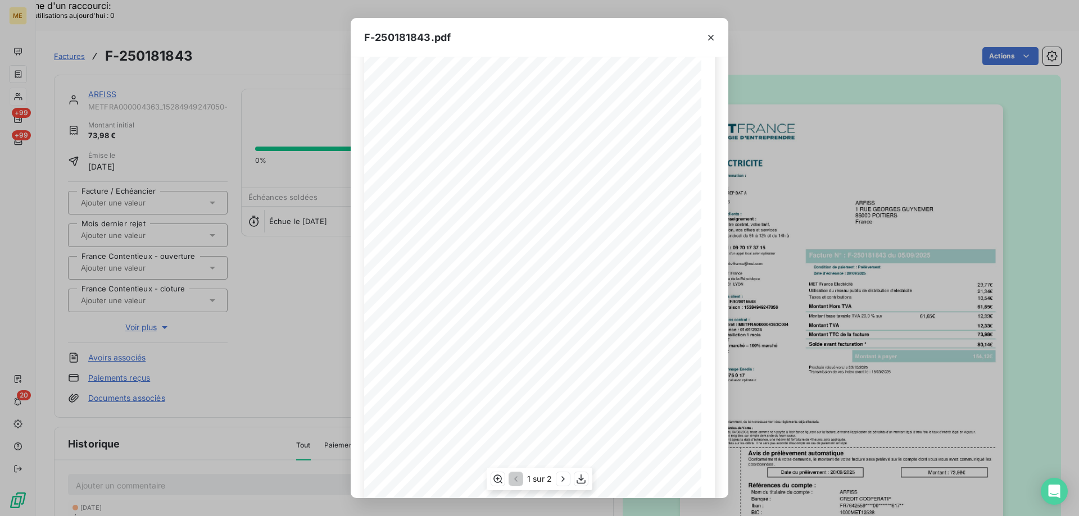
scroll to position [62, 0]
click at [710, 37] on icon "button" at bounding box center [711, 38] width 6 height 6
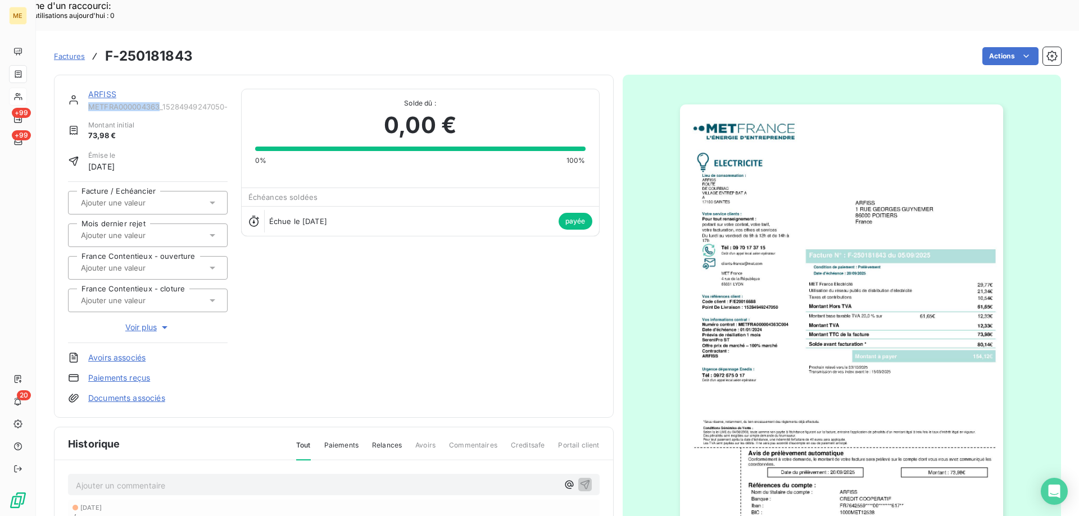
drag, startPoint x: 88, startPoint y: 78, endPoint x: 160, endPoint y: 77, distance: 71.9
click at [160, 102] on span "METFRA000004363_15284949247050-CA1" at bounding box center [157, 106] width 139 height 9
drag, startPoint x: 163, startPoint y: 76, endPoint x: 228, endPoint y: 78, distance: 64.7
click at [228, 89] on div "ARFISS METFRA000004363_15284949247050-CA1 Montant initial 73,98 € Émise le 5 se…" at bounding box center [334, 246] width 532 height 315
copy span "15284949247050-"
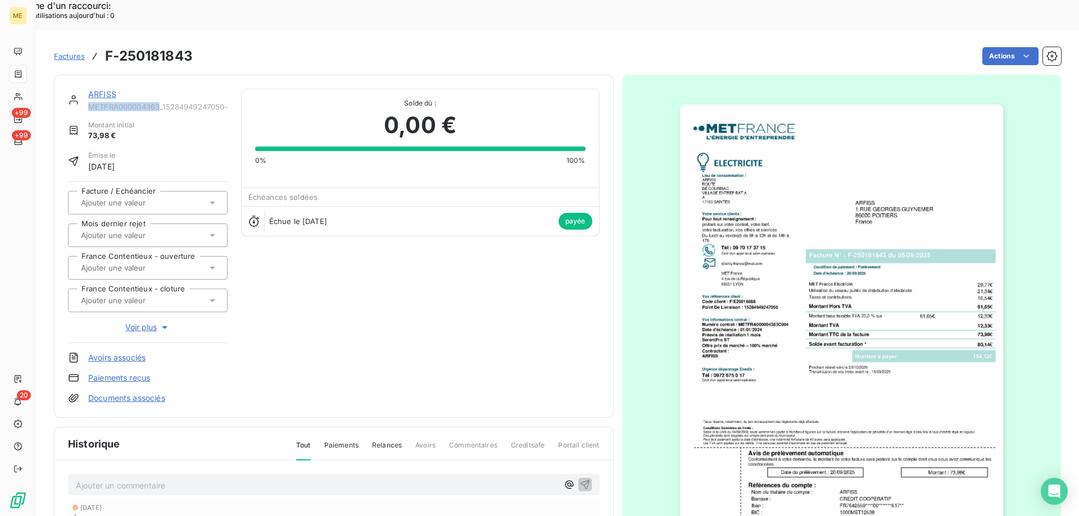
drag, startPoint x: 87, startPoint y: 78, endPoint x: 160, endPoint y: 74, distance: 72.6
click at [160, 89] on div "ARFISS METFRA000004363_15284949247050-CA1" at bounding box center [148, 100] width 160 height 22
copy span "METFRA000004363"
click at [105, 89] on link "ARFISS" at bounding box center [102, 94] width 28 height 10
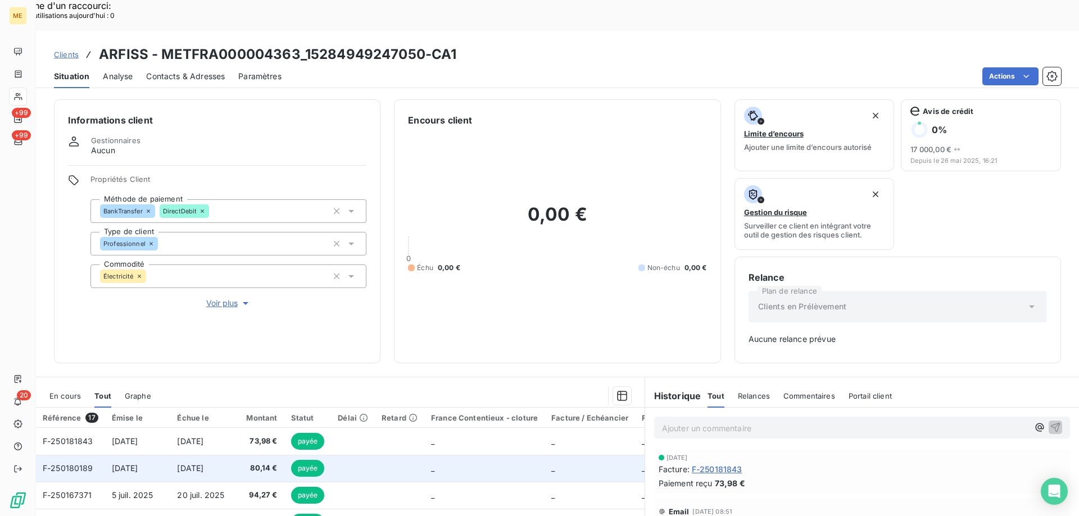
click at [83, 464] on span "F-250180189" at bounding box center [68, 469] width 51 height 10
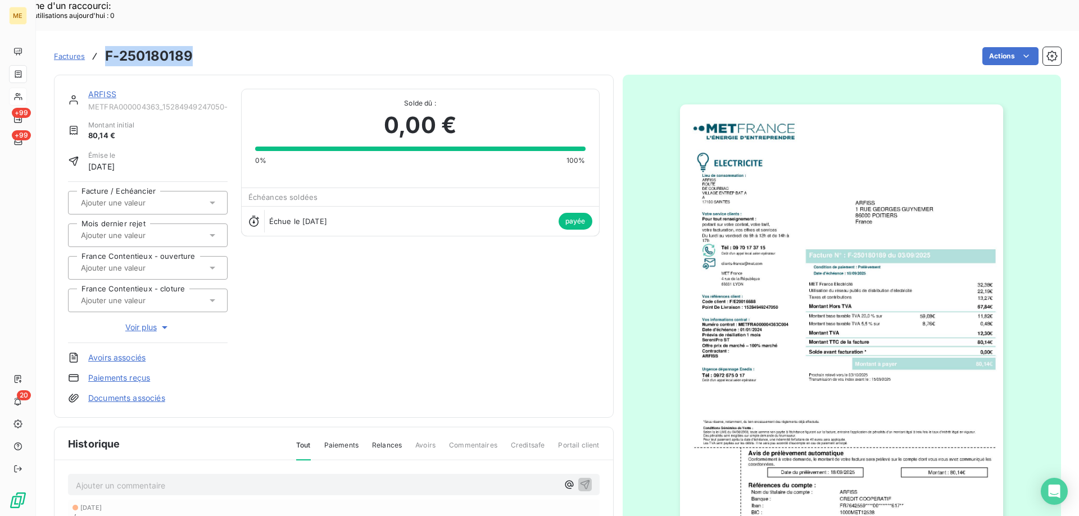
drag, startPoint x: 105, startPoint y: 22, endPoint x: 196, endPoint y: 21, distance: 91.6
click at [196, 44] on div "Factures F-250180189 Actions" at bounding box center [557, 56] width 1007 height 24
copy h3 "F-250180189"
click at [105, 89] on link "ARFISS" at bounding box center [102, 94] width 28 height 10
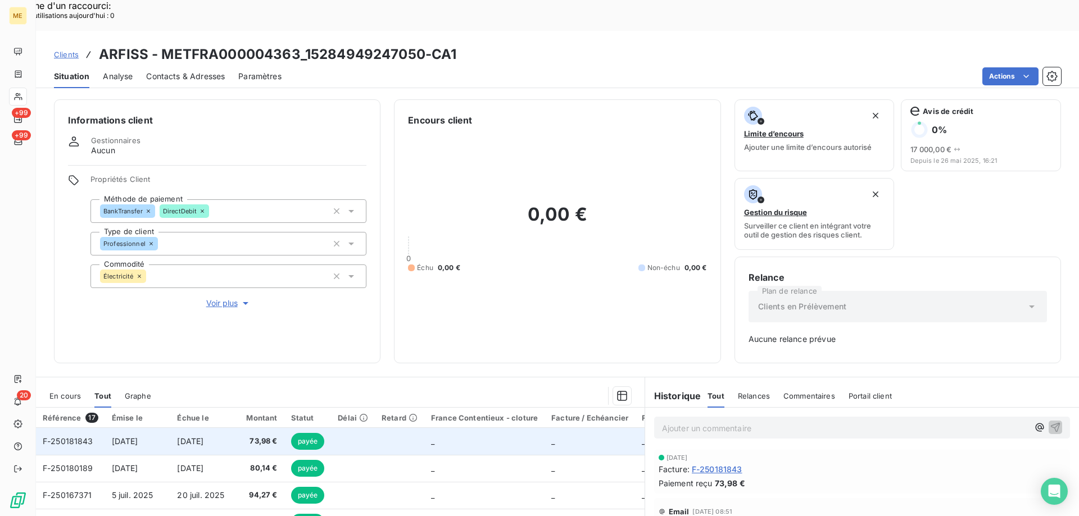
click at [55, 437] on span "F-250181843" at bounding box center [68, 442] width 51 height 10
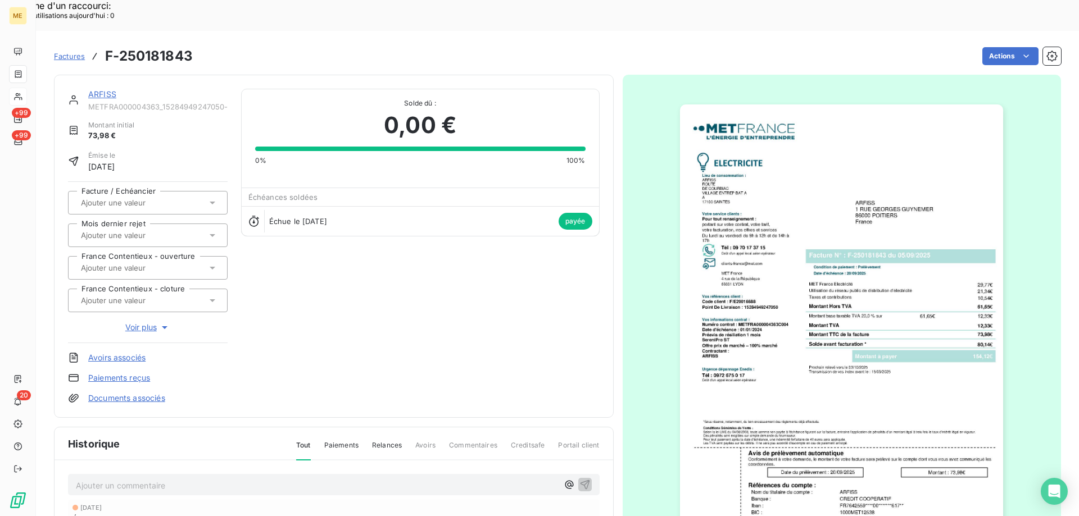
click at [925, 330] on img "button" at bounding box center [841, 333] width 323 height 457
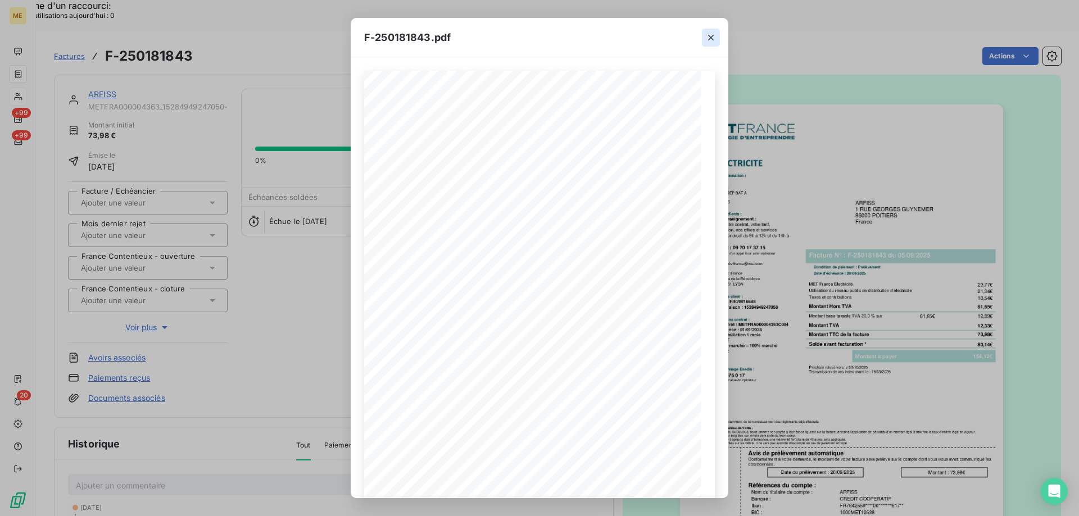
click at [714, 38] on icon "button" at bounding box center [710, 37] width 11 height 11
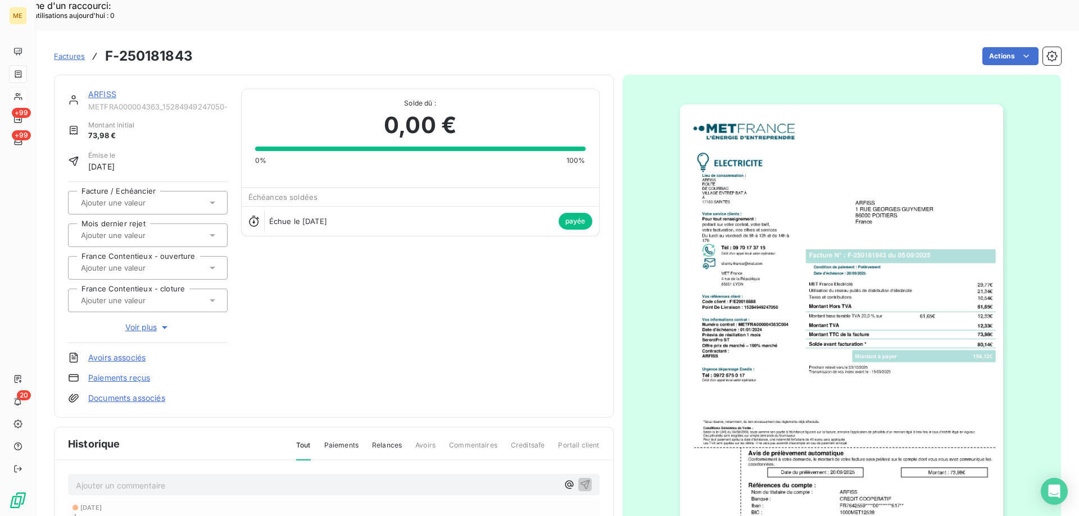
click at [98, 89] on link "ARFISS" at bounding box center [102, 94] width 28 height 10
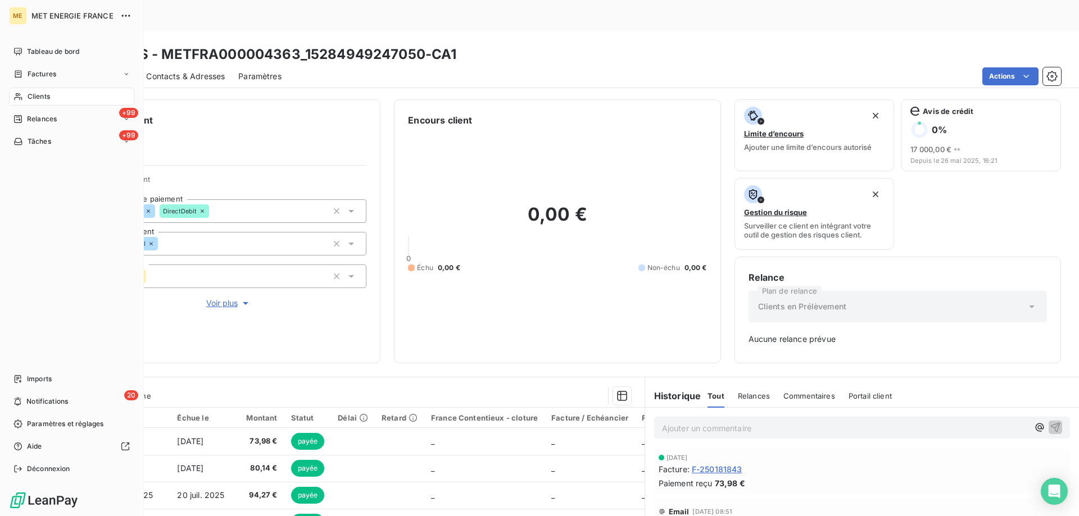
click at [20, 93] on icon at bounding box center [18, 96] width 10 height 9
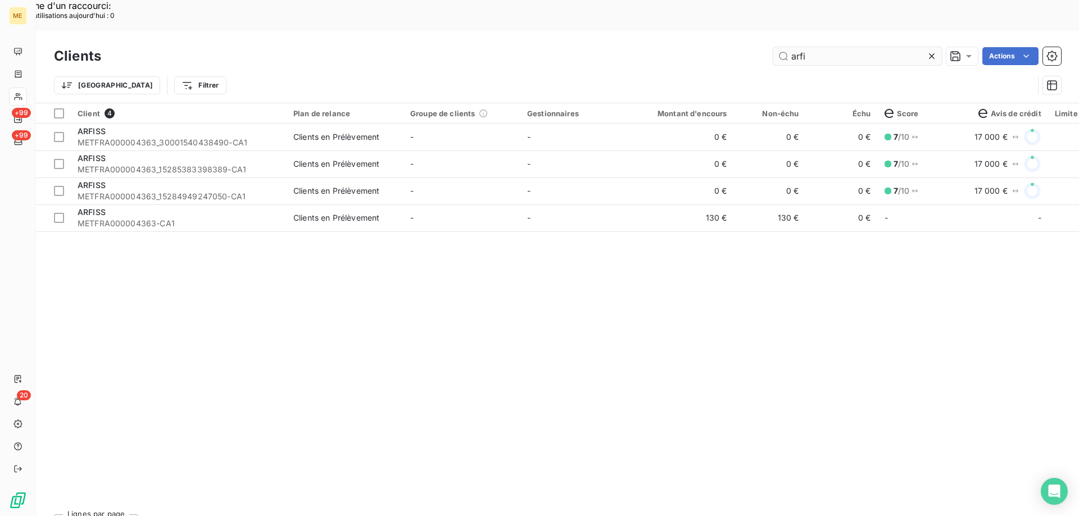
click at [830, 47] on input "arfi" at bounding box center [857, 56] width 169 height 18
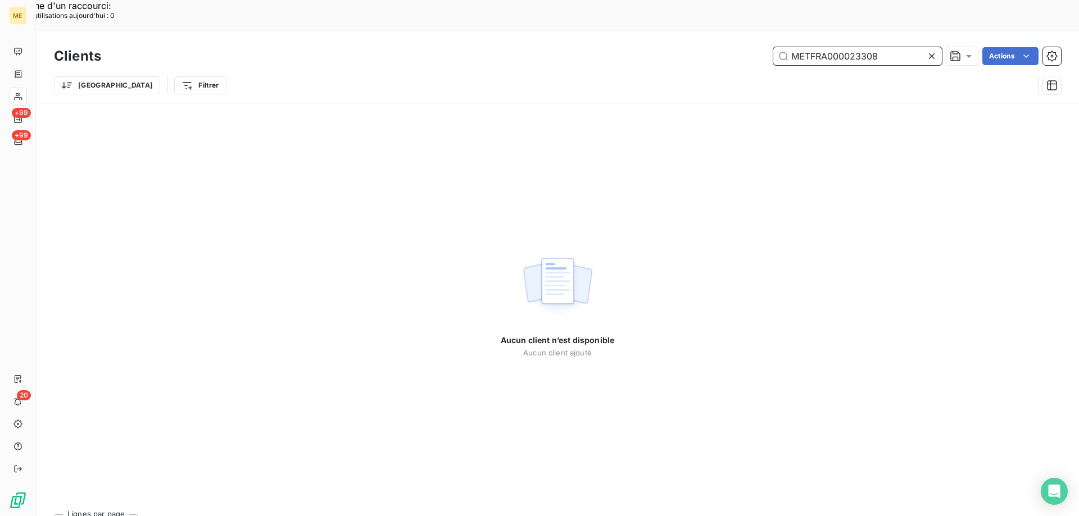
click at [824, 47] on input "METFRA000023308" at bounding box center [857, 56] width 169 height 18
paste input "METFRA000023308-CA2"
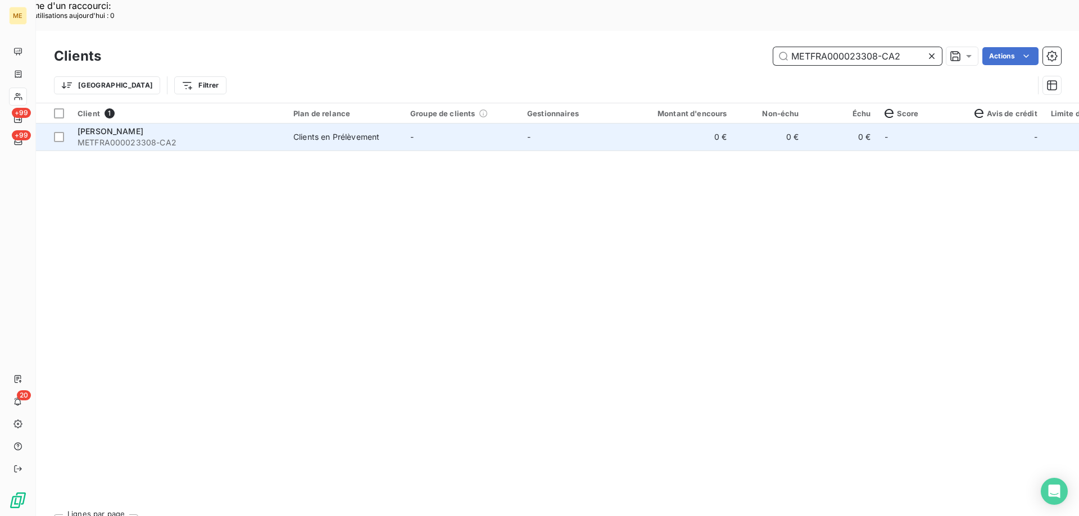
type input "METFRA000023308-CA2"
click at [116, 126] on span "[PERSON_NAME]" at bounding box center [111, 131] width 66 height 10
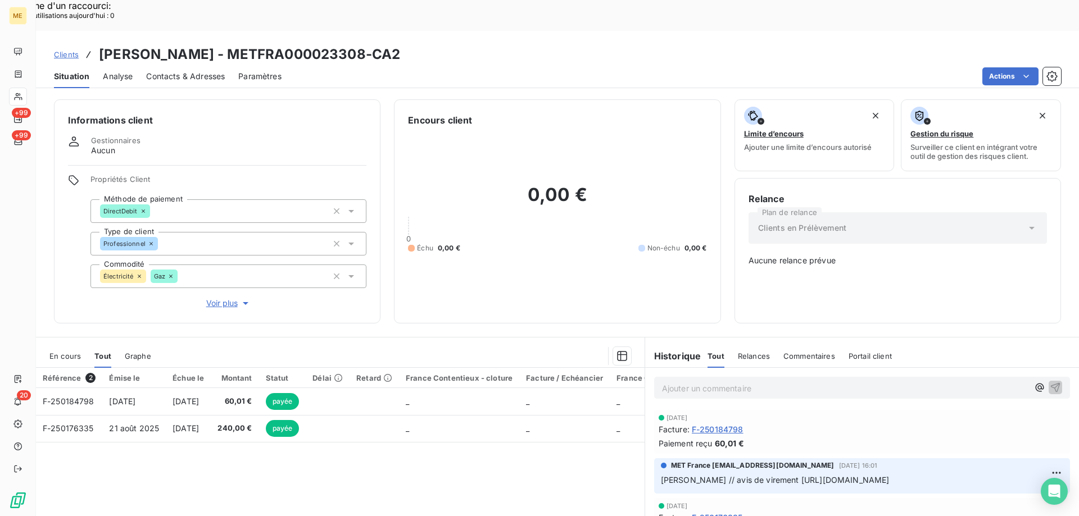
click at [66, 345] on div "En cours" at bounding box center [64, 357] width 31 height 24
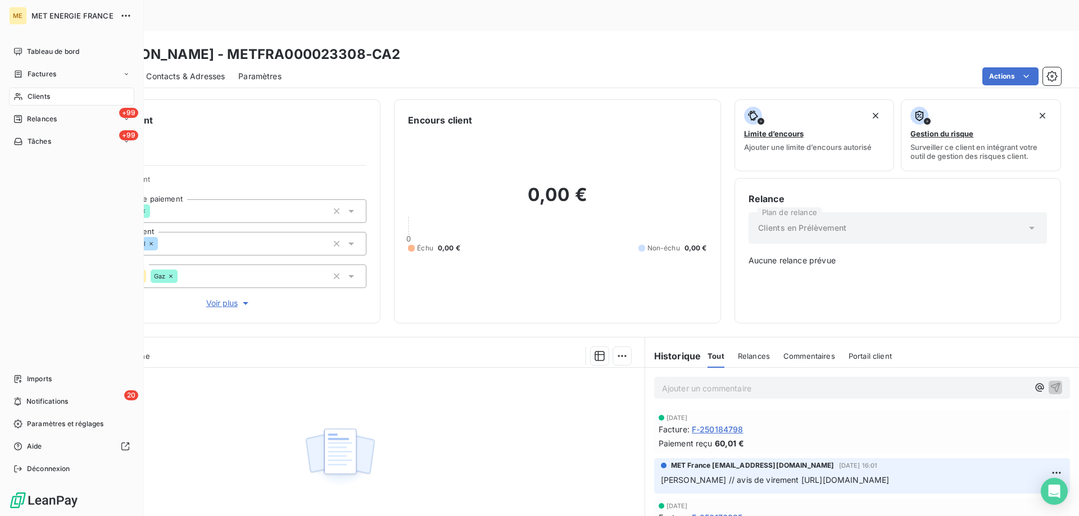
click at [31, 137] on span "Tâches" at bounding box center [40, 142] width 24 height 10
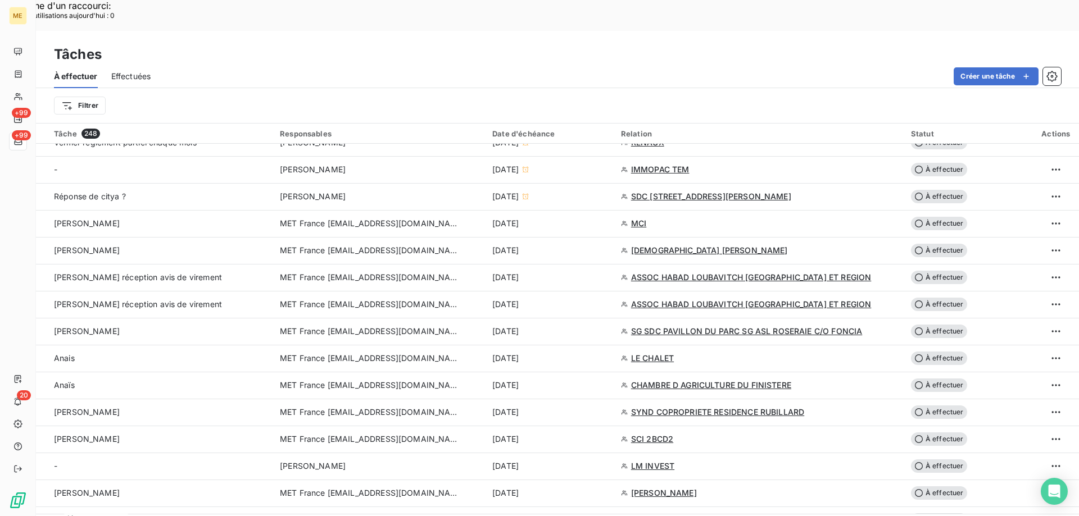
scroll to position [731, 0]
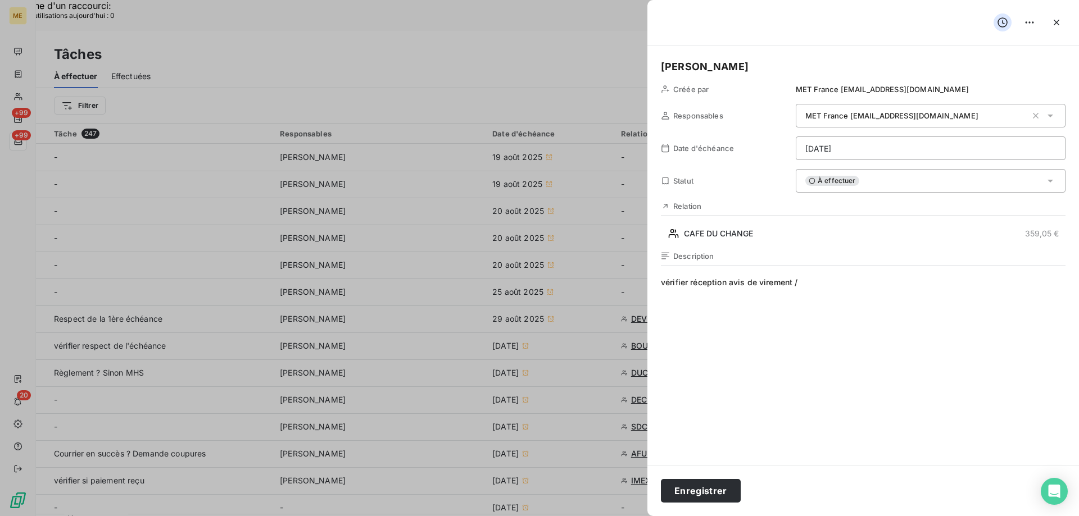
scroll to position [1349, 0]
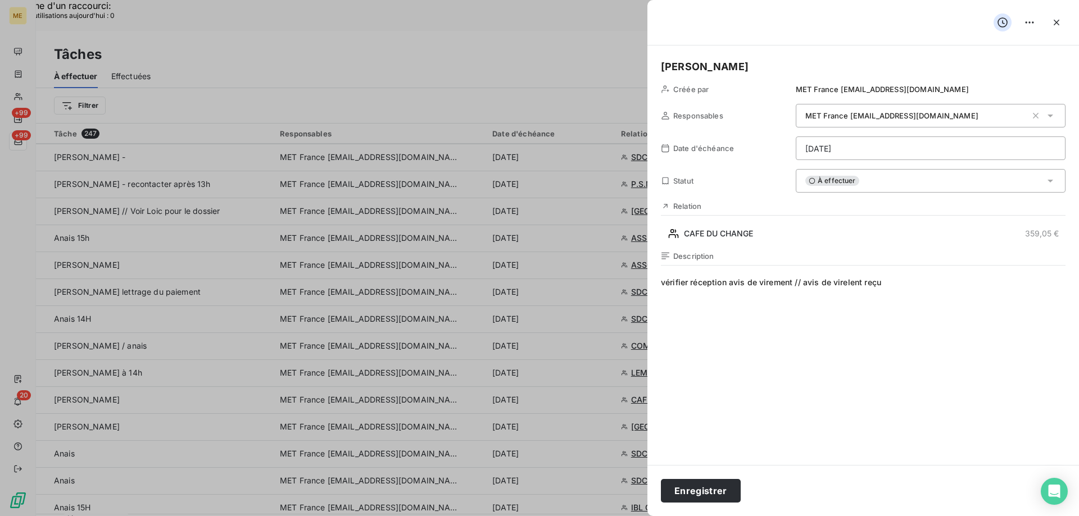
click at [849, 283] on span "vérifier réception avis de virement // avis de virelent reçu" at bounding box center [863, 385] width 405 height 216
click at [0, 0] on lt-span "virement" at bounding box center [0, 0] width 0 height 0
click at [875, 184] on div "À effectuer" at bounding box center [931, 181] width 270 height 24
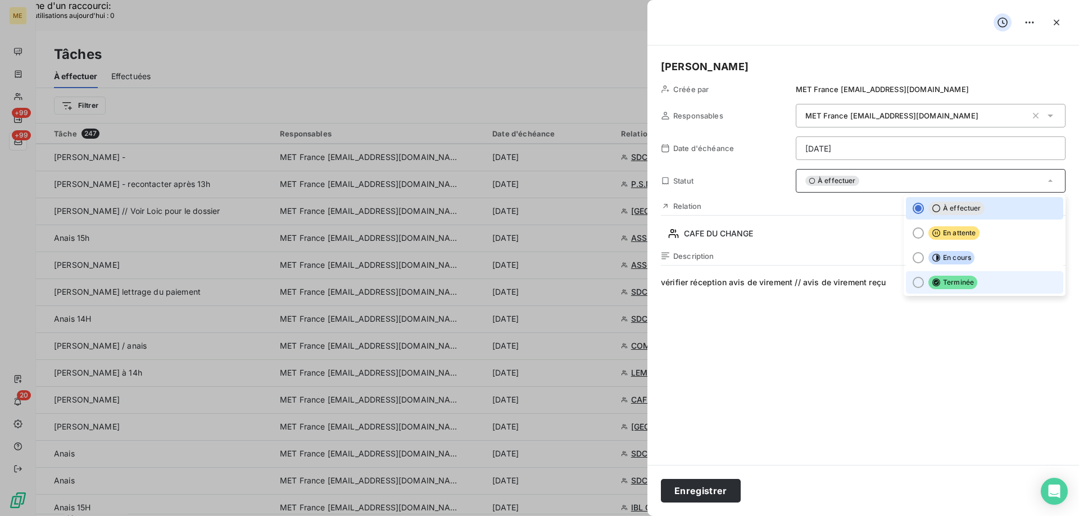
click at [933, 290] on li "Terminée" at bounding box center [984, 282] width 157 height 22
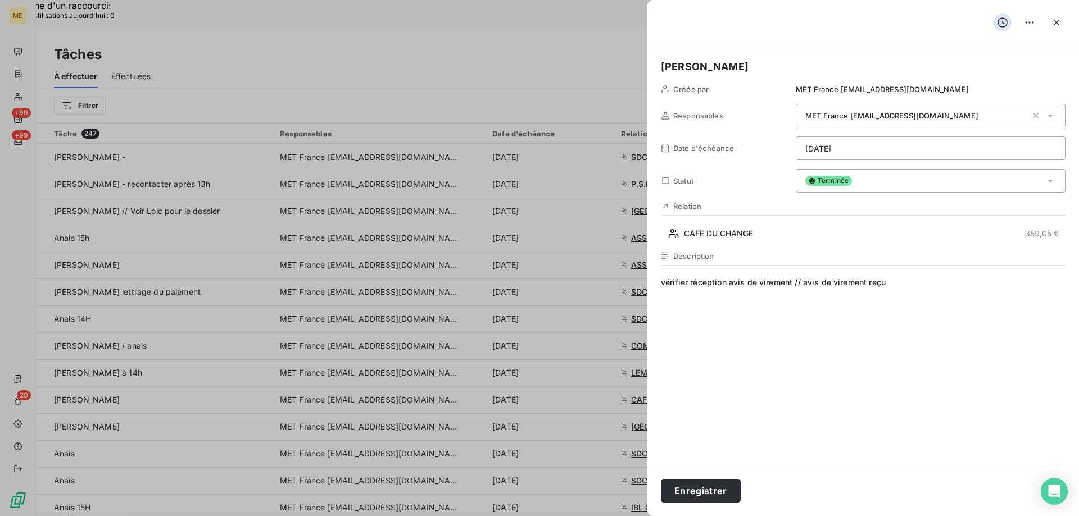
click at [841, 414] on span "vérifier réception avis de virement // avis de virement reçu" at bounding box center [863, 385] width 405 height 216
click at [678, 491] on button "Enregistrer" at bounding box center [701, 491] width 80 height 24
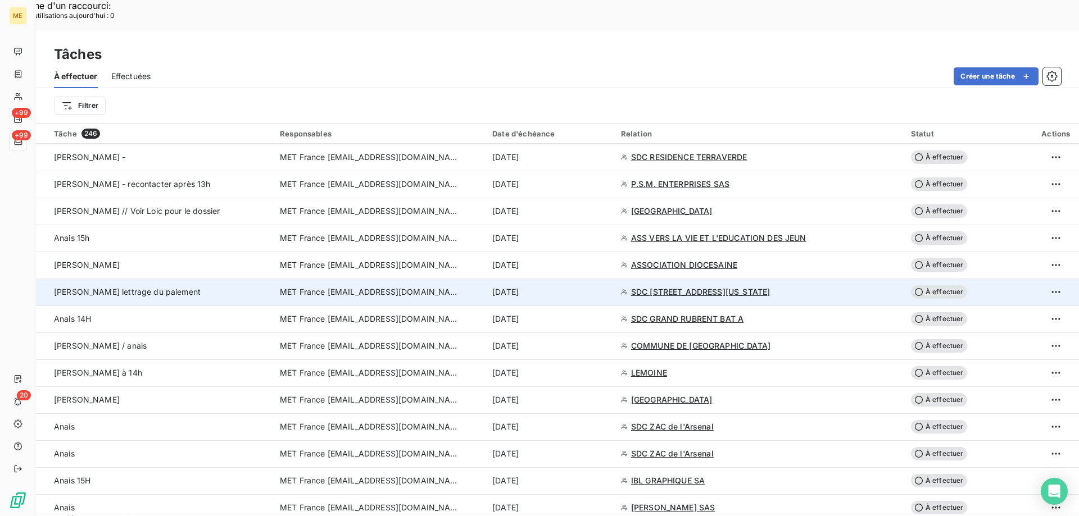
click at [348, 287] on span "MET France [EMAIL_ADDRESS][DOMAIN_NAME]" at bounding box center [370, 292] width 180 height 11
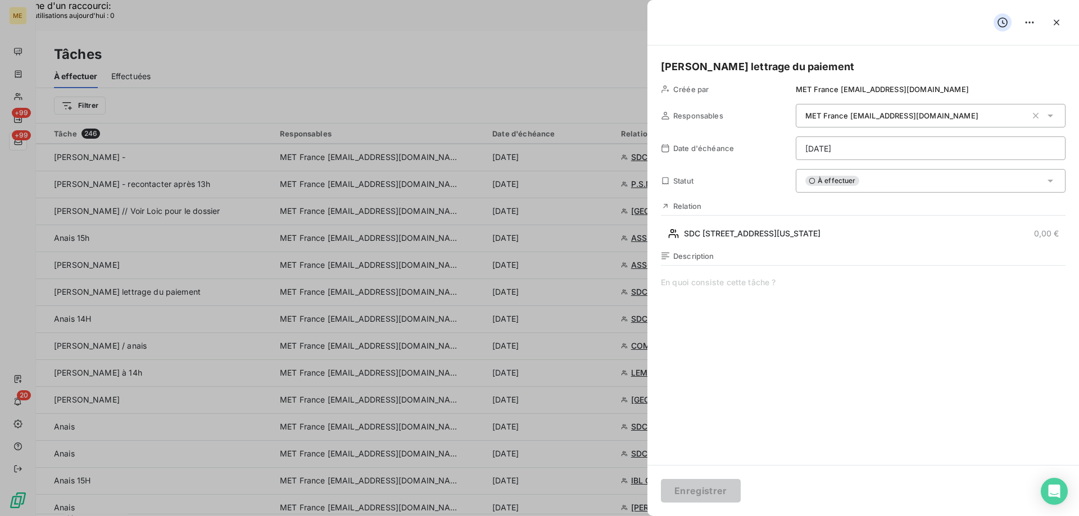
click at [730, 216] on div at bounding box center [863, 215] width 405 height 1
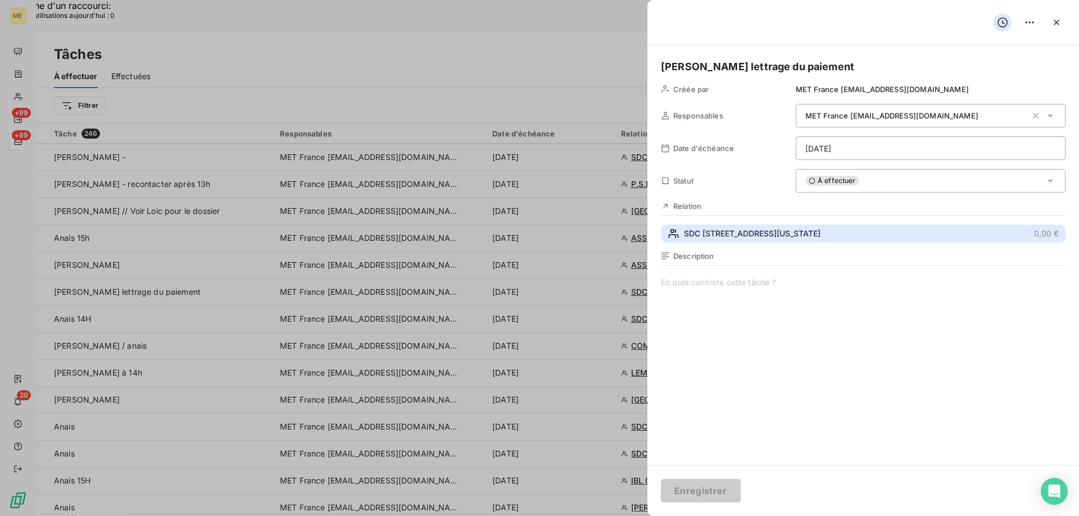
click at [725, 233] on span "SDC [STREET_ADDRESS][US_STATE]" at bounding box center [752, 233] width 137 height 11
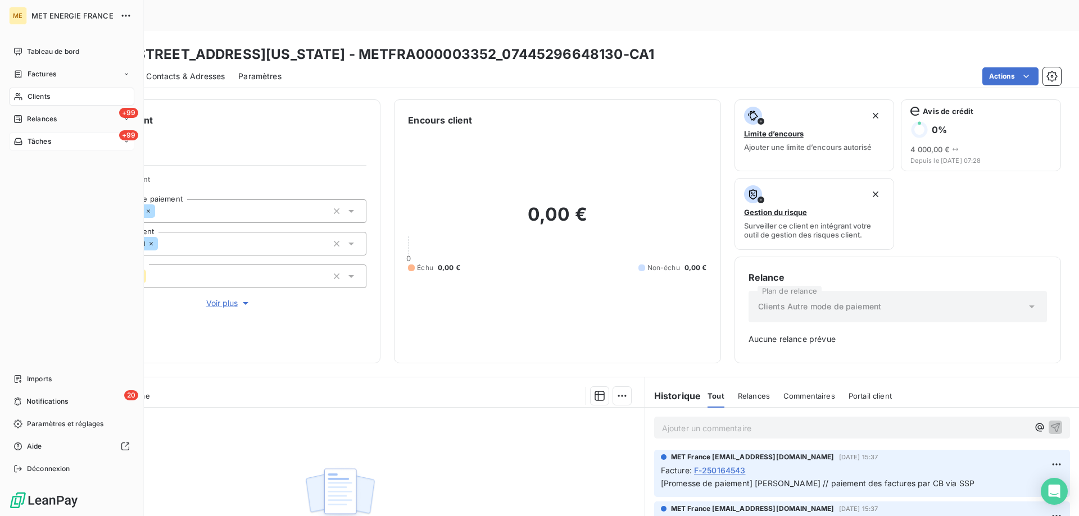
click at [28, 142] on span "Tâches" at bounding box center [40, 142] width 24 height 10
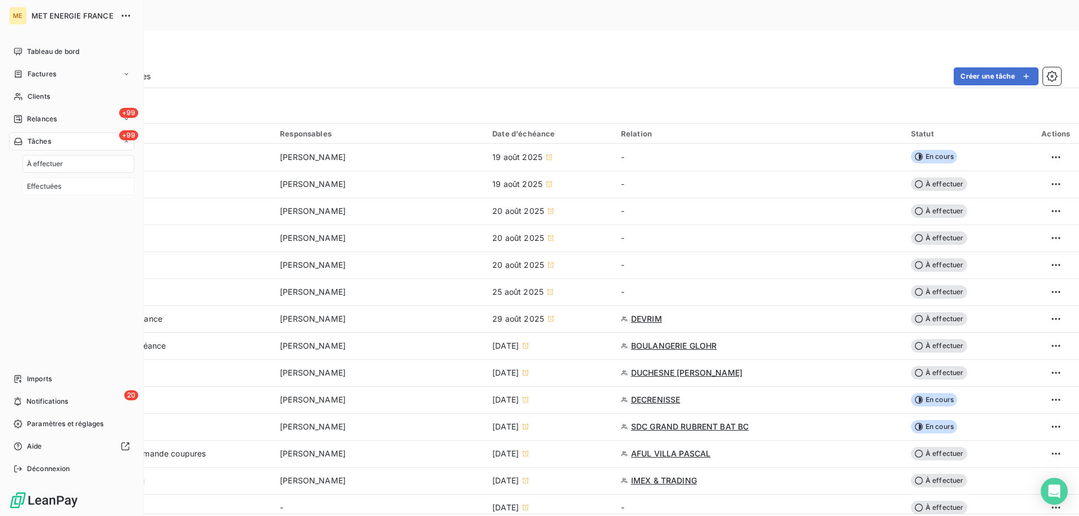
click at [43, 189] on span "Effectuées" at bounding box center [44, 187] width 35 height 10
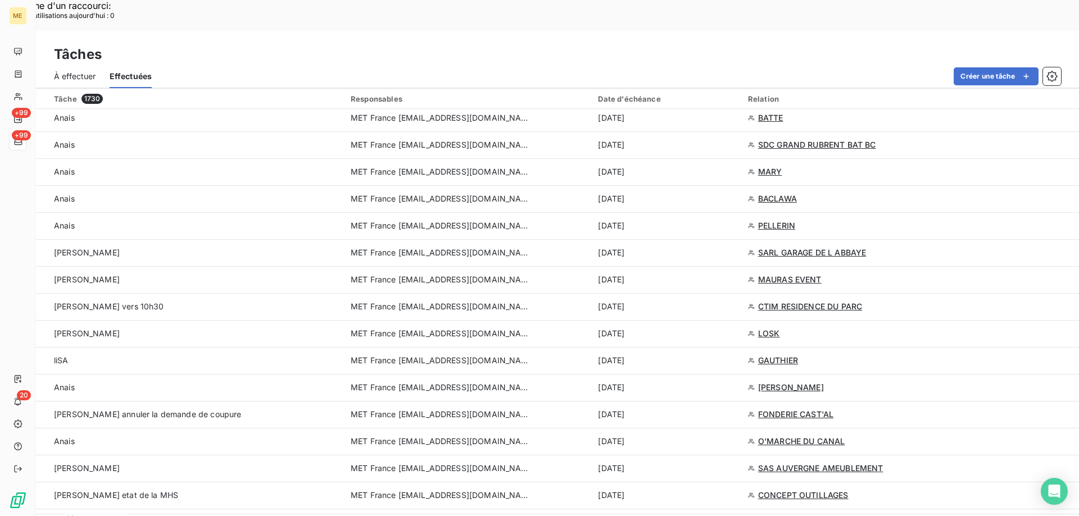
scroll to position [843, 0]
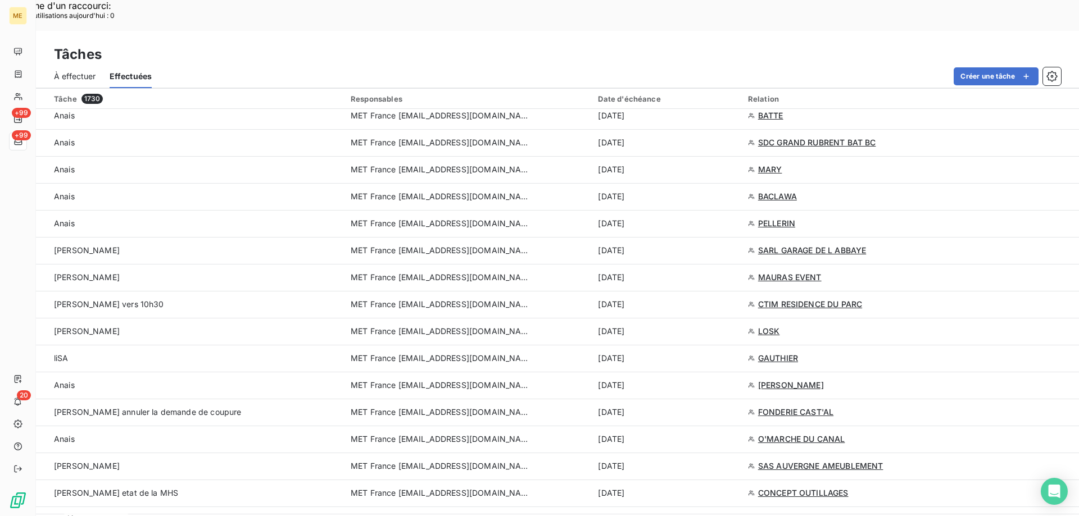
click at [78, 71] on span "À effectuer" at bounding box center [75, 76] width 42 height 11
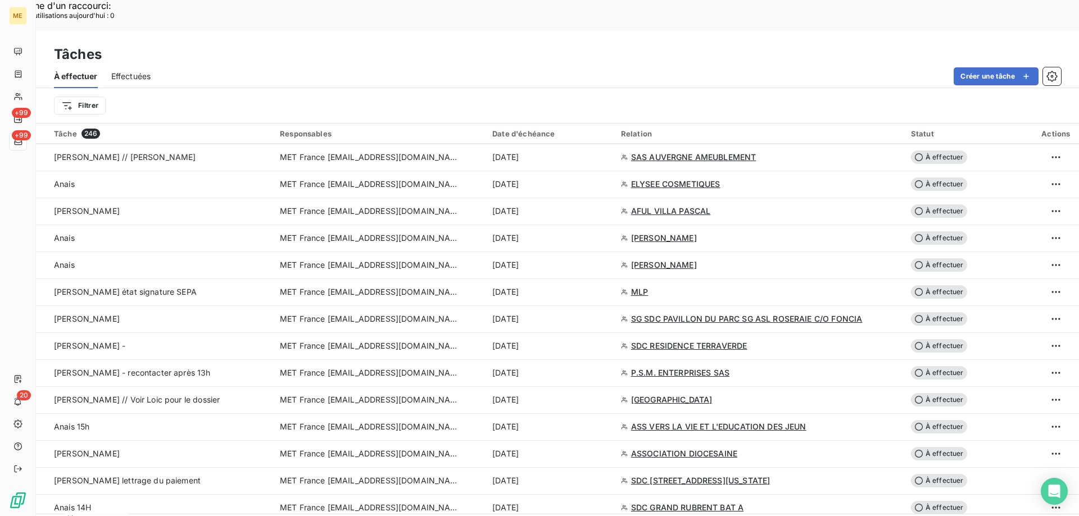
scroll to position [1180, 0]
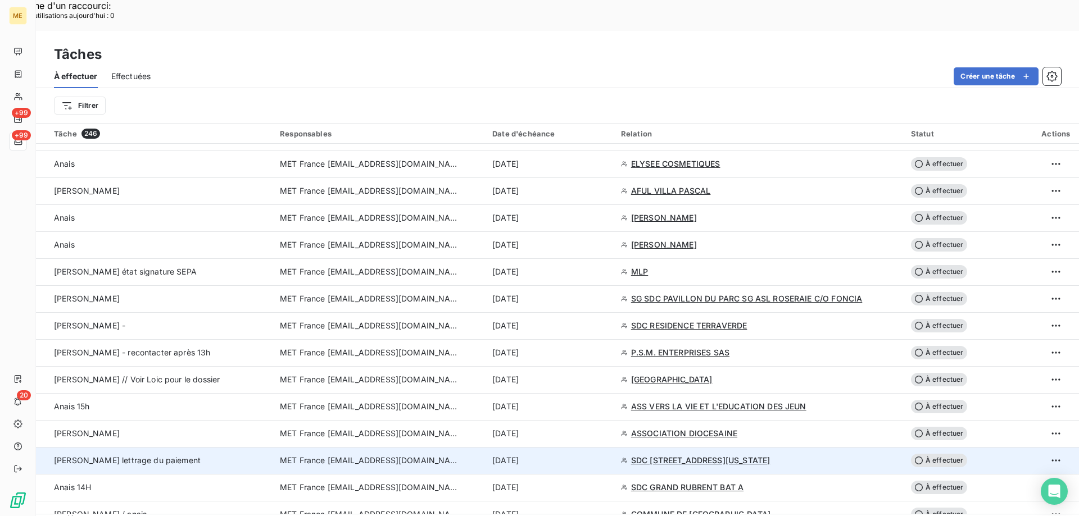
click at [340, 455] on span "MET France [EMAIL_ADDRESS][DOMAIN_NAME]" at bounding box center [370, 460] width 180 height 11
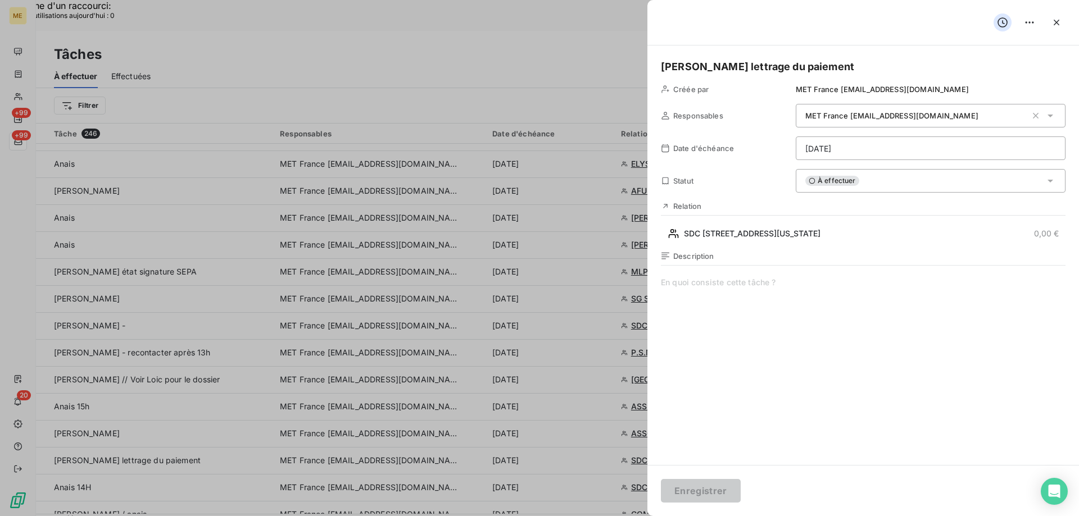
click at [759, 287] on span at bounding box center [863, 385] width 405 height 216
click at [877, 178] on div "À effectuer" at bounding box center [931, 181] width 270 height 24
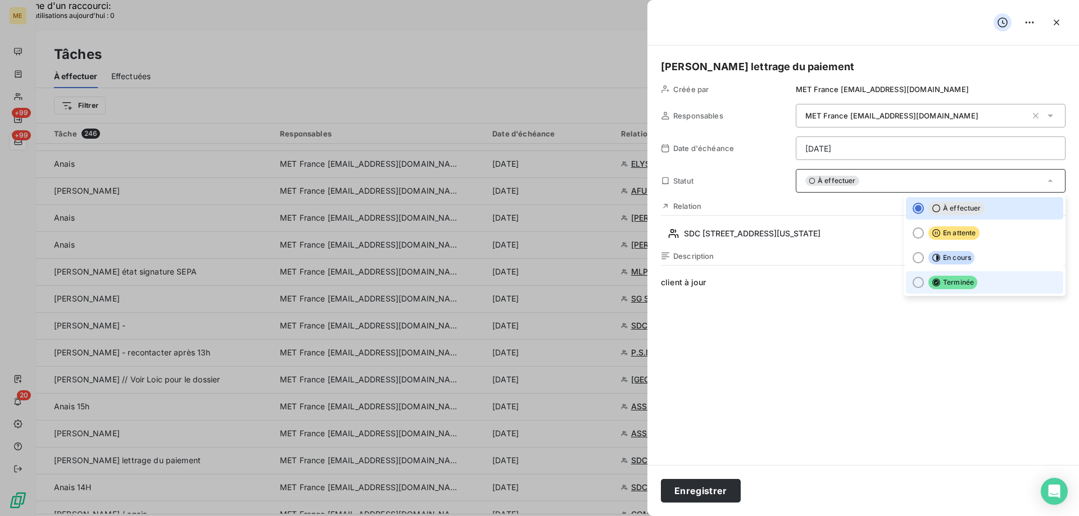
click at [913, 287] on div at bounding box center [918, 282] width 11 height 11
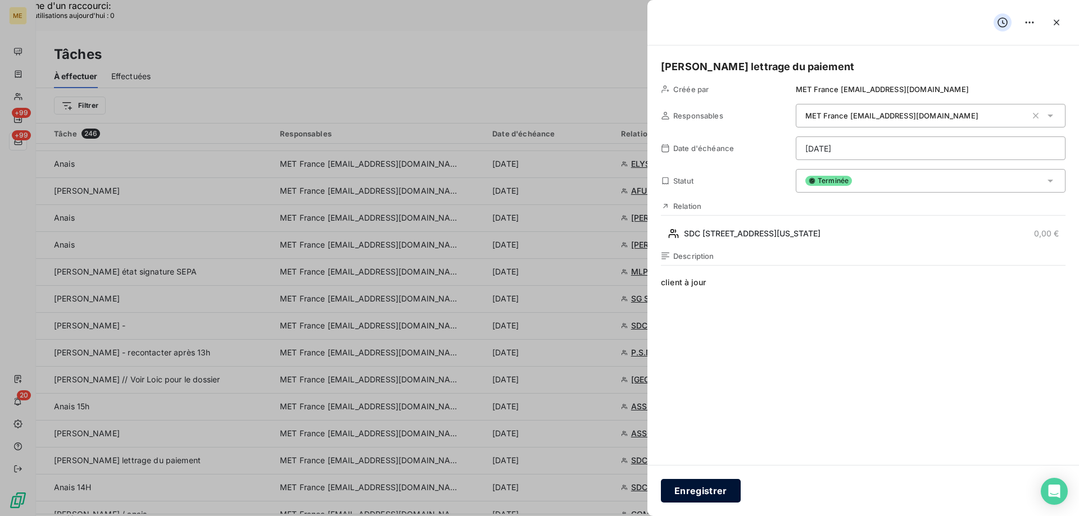
click at [694, 497] on button "Enregistrer" at bounding box center [701, 491] width 80 height 24
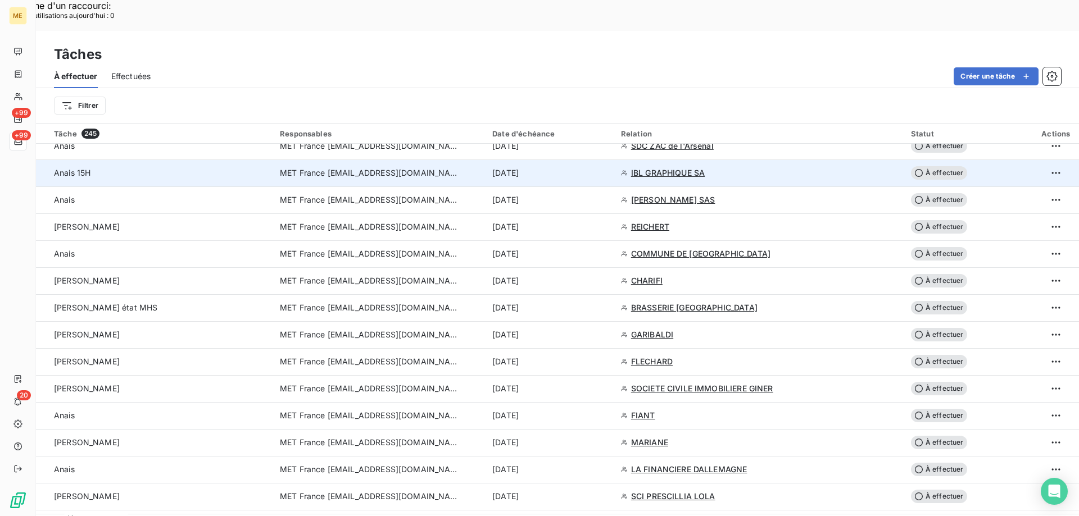
scroll to position [1517, 0]
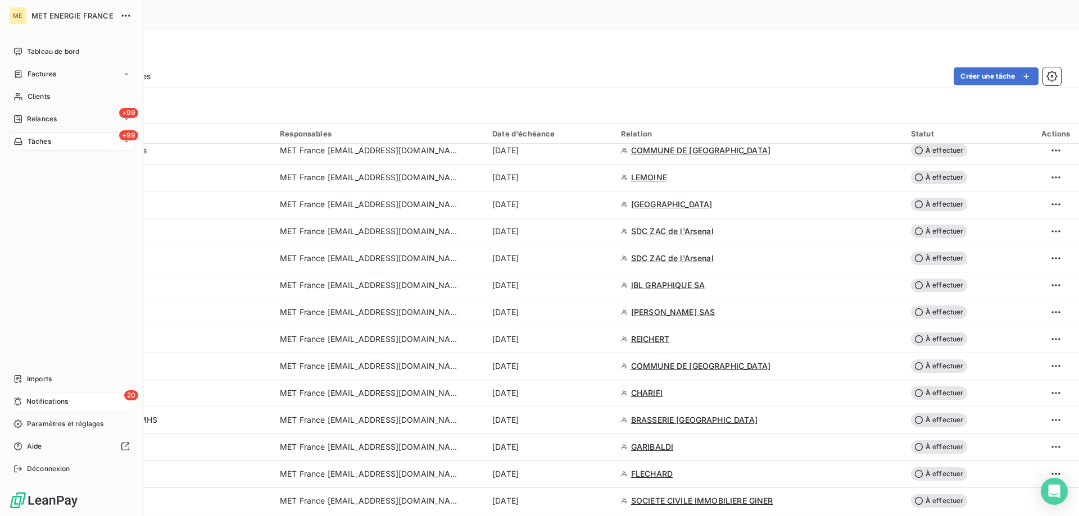
click at [45, 398] on span "Notifications" at bounding box center [47, 402] width 42 height 10
click at [39, 139] on span "Tâches" at bounding box center [40, 142] width 24 height 10
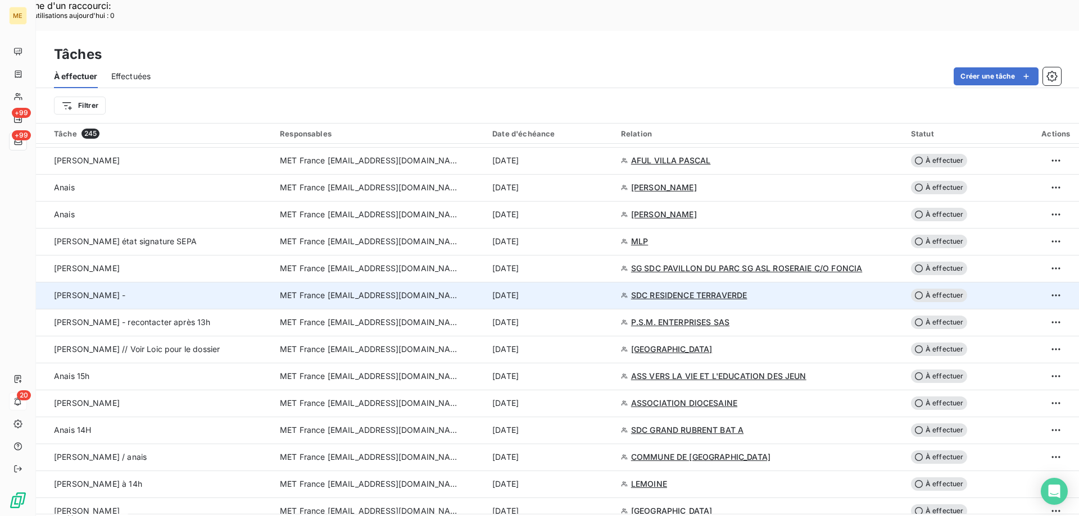
scroll to position [1180, 0]
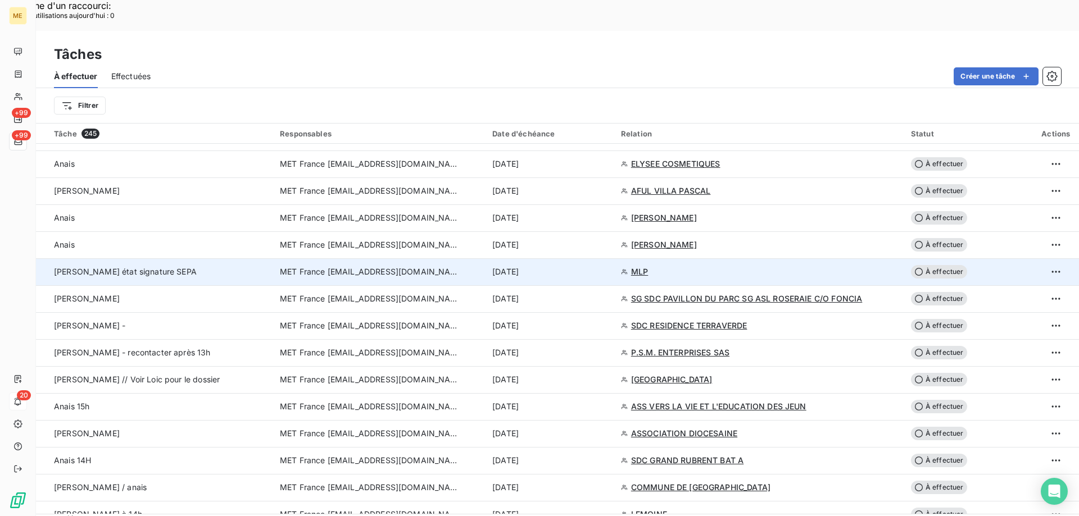
click at [355, 266] on span "MET France [EMAIL_ADDRESS][DOMAIN_NAME]" at bounding box center [370, 271] width 180 height 11
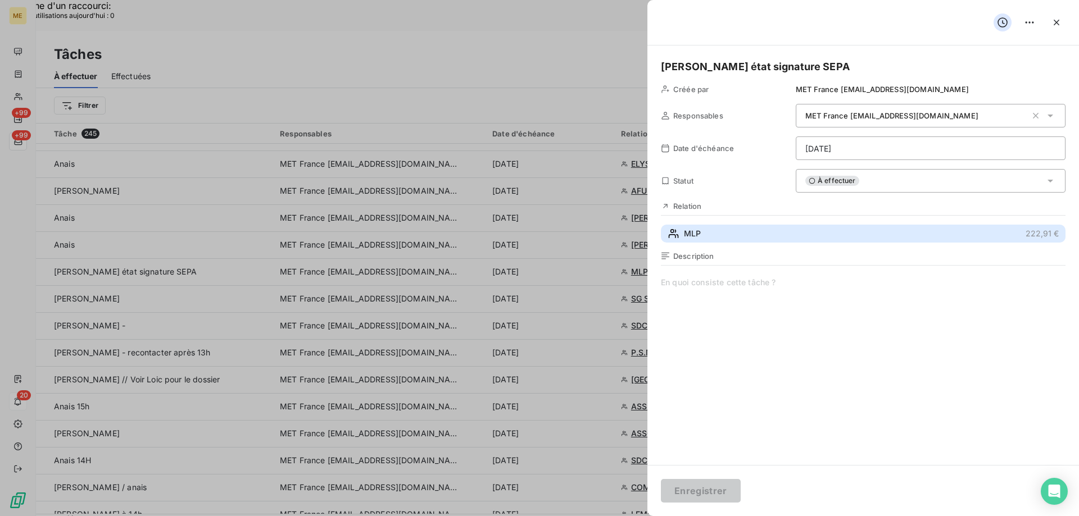
drag, startPoint x: 694, startPoint y: 229, endPoint x: 591, endPoint y: 99, distance: 166.1
click at [694, 229] on span "MLP" at bounding box center [692, 233] width 17 height 11
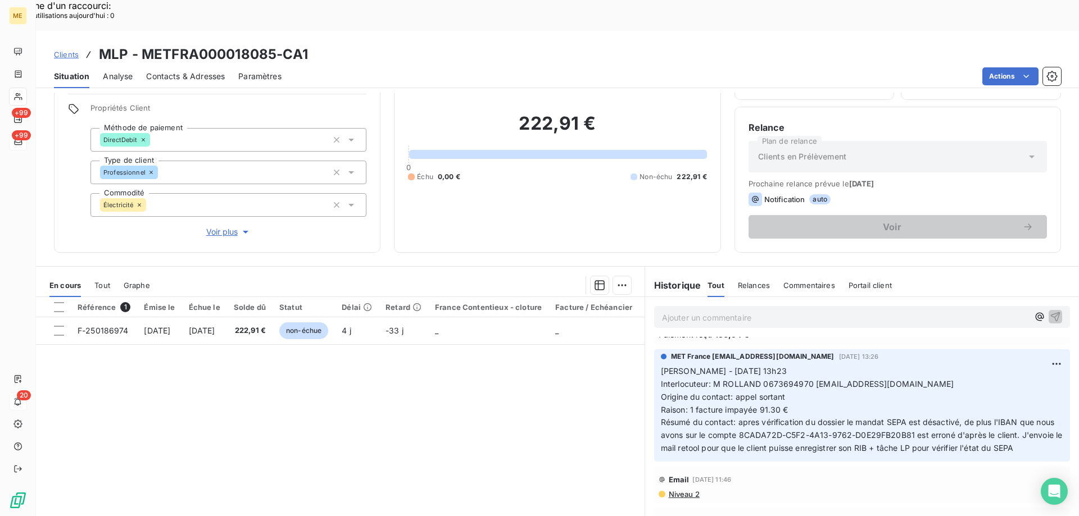
scroll to position [99, 0]
drag, startPoint x: 143, startPoint y: 26, endPoint x: 275, endPoint y: 23, distance: 132.7
click at [275, 44] on h3 "MLP - METFRA000018085-CA1" at bounding box center [203, 54] width 209 height 20
copy h3 "METFRA000018085"
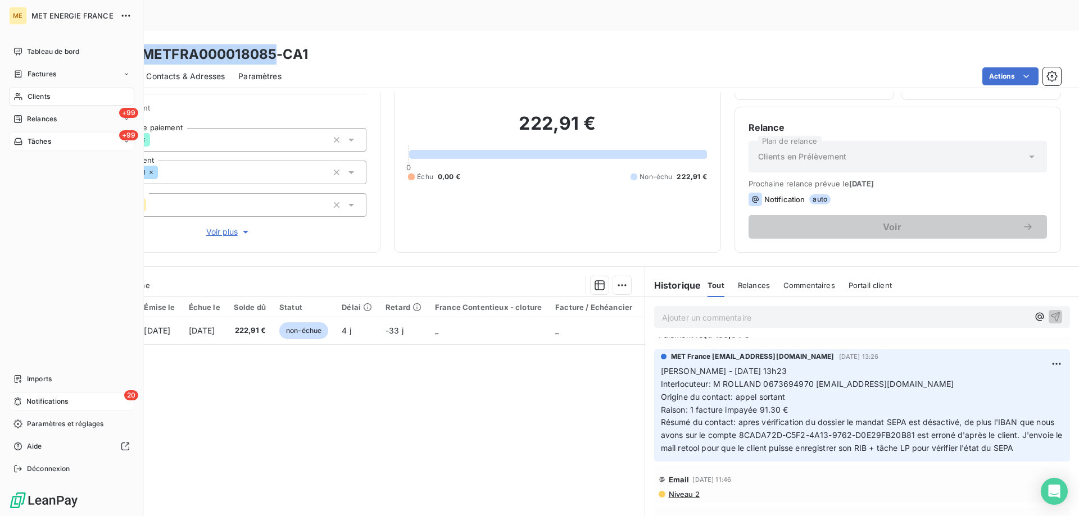
click at [36, 143] on span "Tâches" at bounding box center [40, 142] width 24 height 10
